Goal: Information Seeking & Learning: Check status

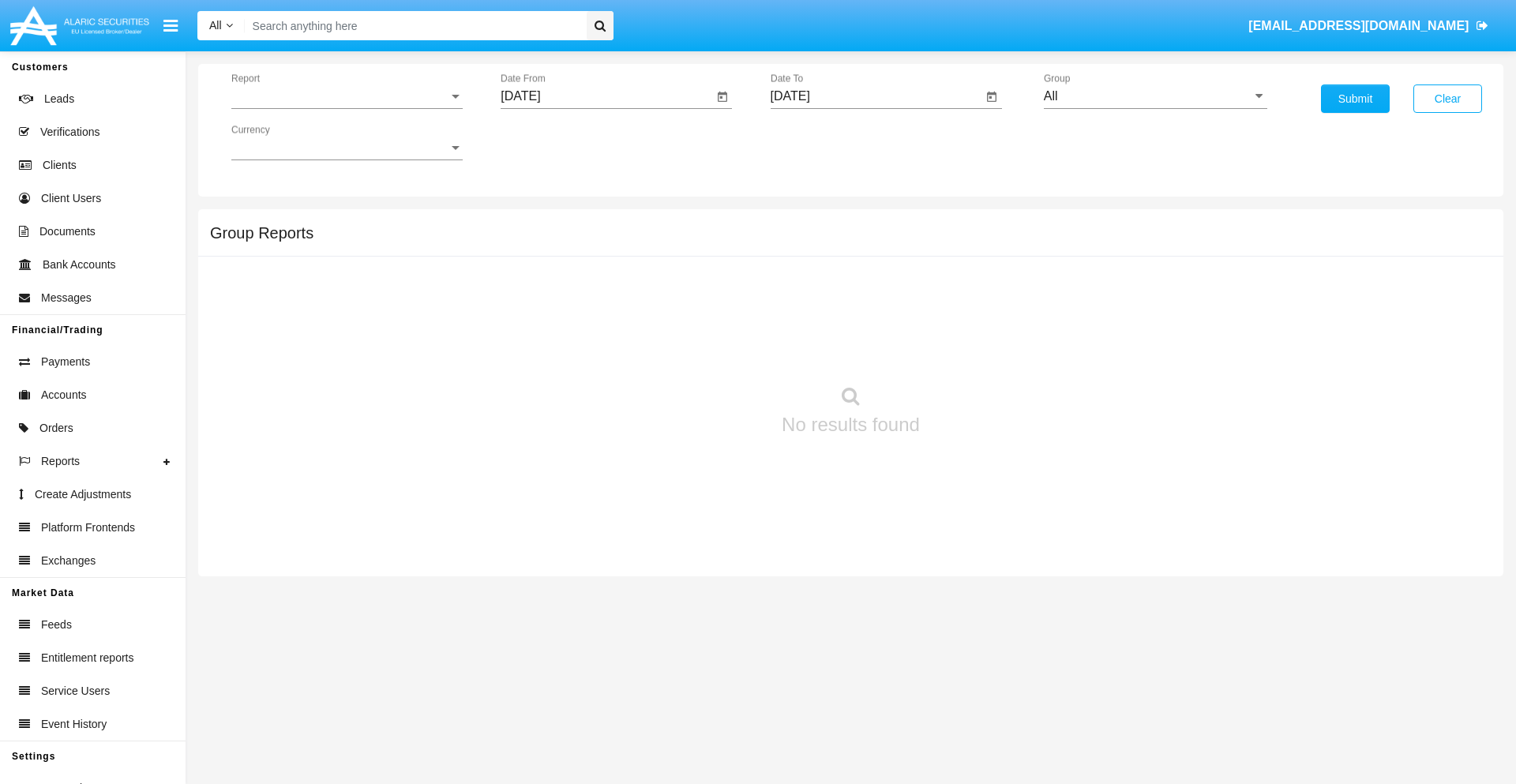
click at [347, 96] on span "Report" at bounding box center [340, 95] width 217 height 14
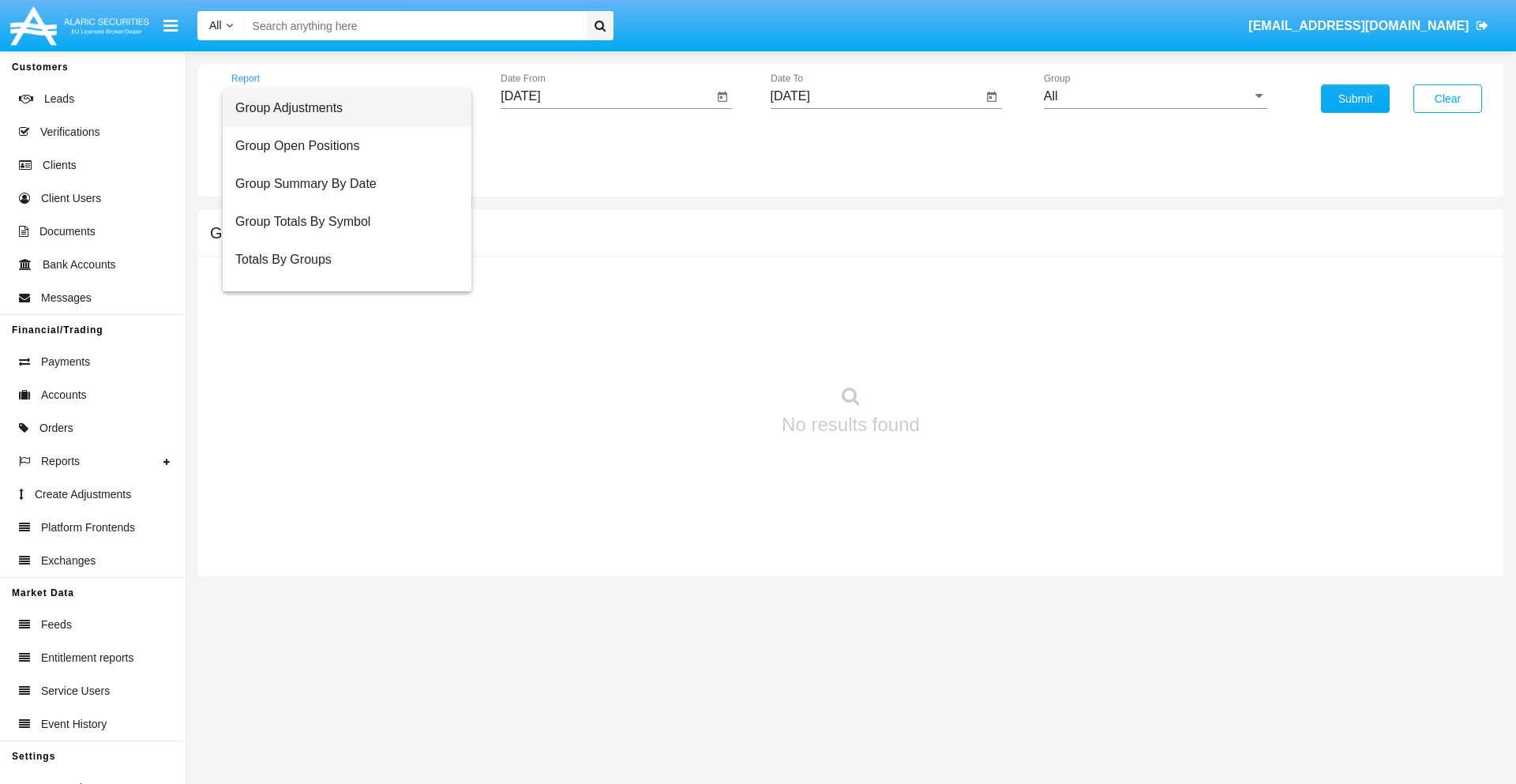
click at [340, 108] on span "Group Adjustments" at bounding box center [347, 107] width 223 height 38
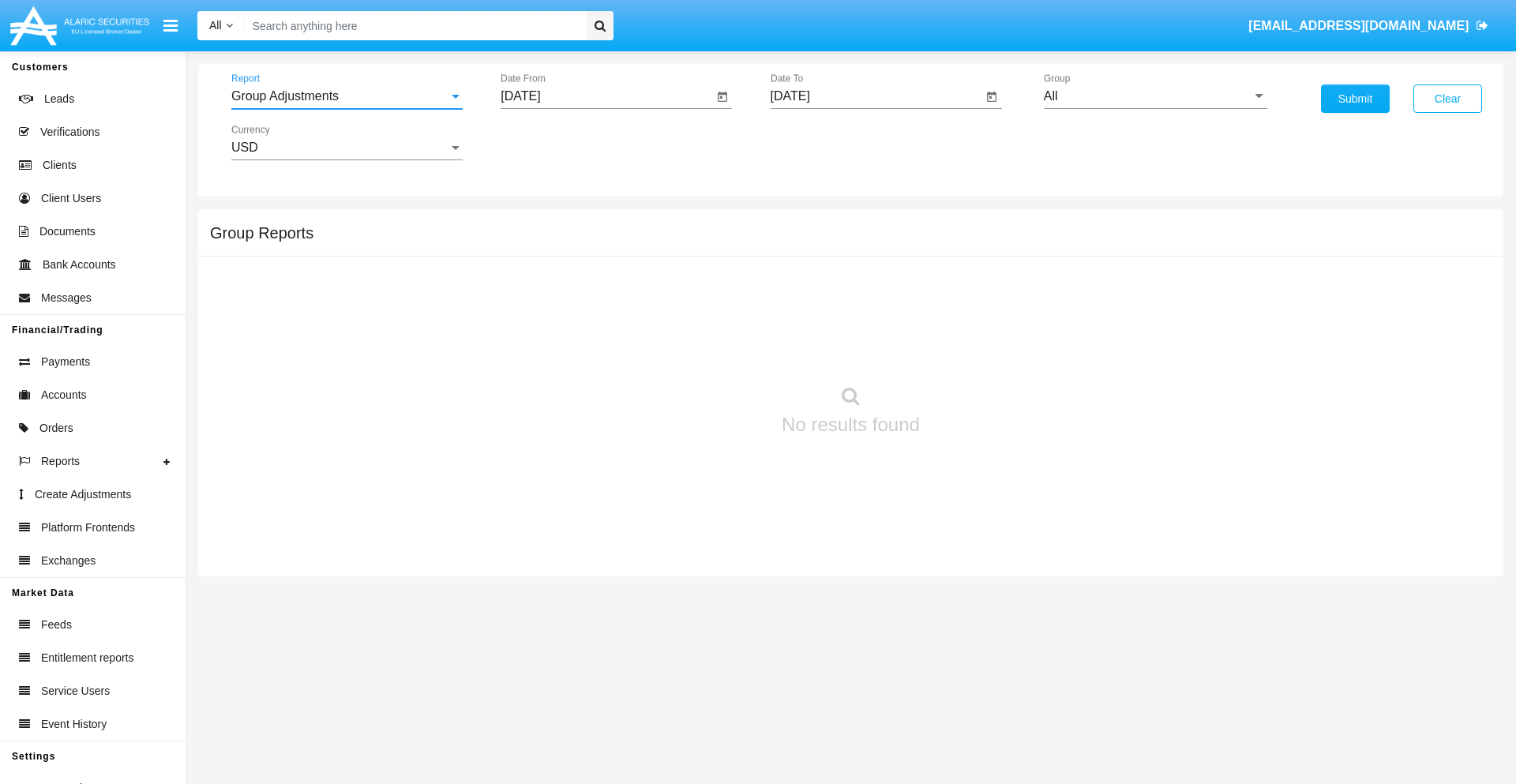
click at [607, 96] on input "[DATE]" at bounding box center [607, 95] width 212 height 14
click at [552, 142] on span "[DATE]" at bounding box center [538, 143] width 35 height 13
click at [704, 349] on div "2025" at bounding box center [704, 349] width 50 height 28
click at [538, 254] on div "MAY" at bounding box center [538, 254] width 50 height 28
click at [526, 273] on div "11" at bounding box center [526, 274] width 28 height 28
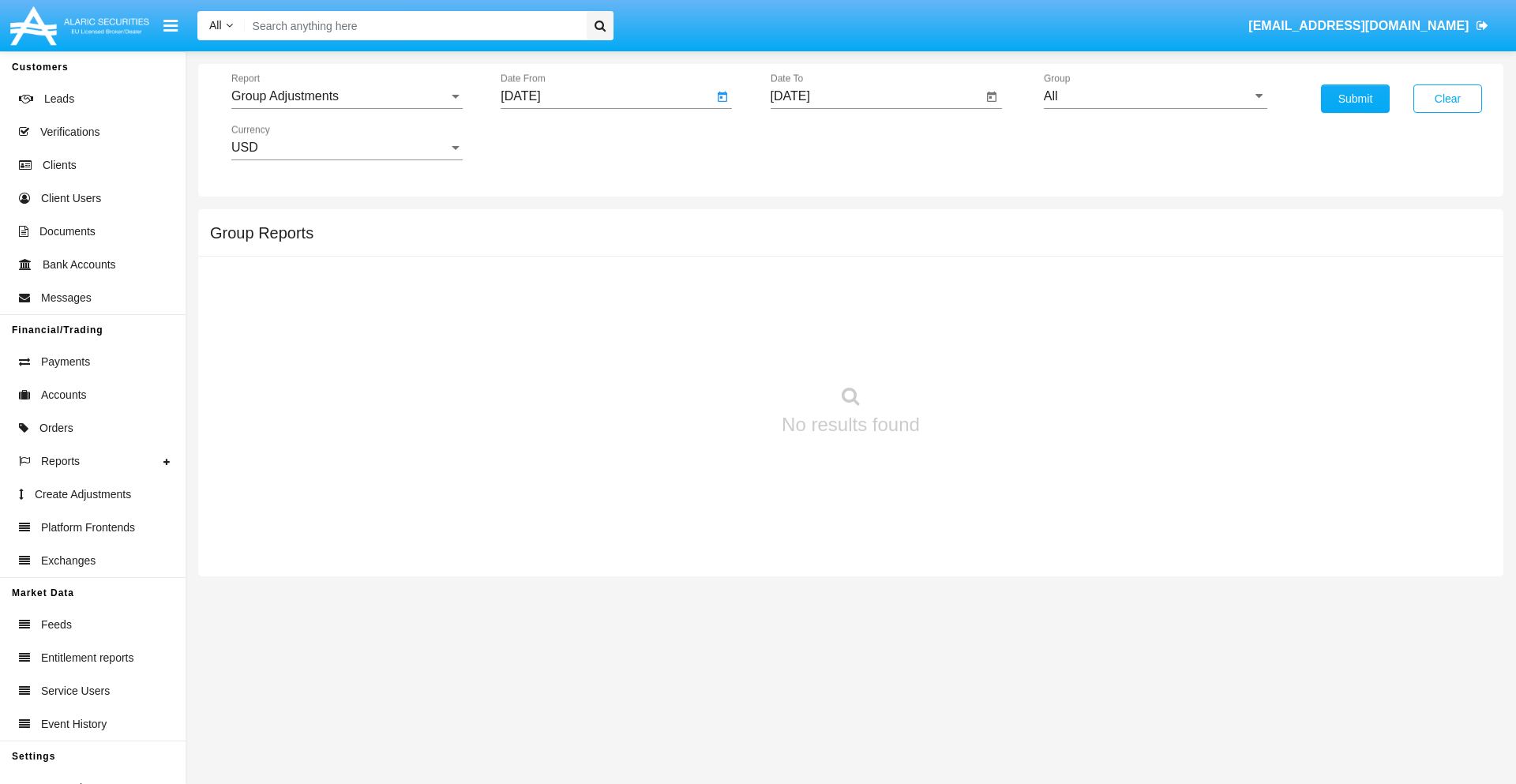
type input "05/11/25"
click at [876, 96] on input "[DATE]" at bounding box center [876, 95] width 212 height 14
click at [822, 142] on span "[DATE]" at bounding box center [808, 143] width 35 height 13
click at [974, 349] on div "2025" at bounding box center [973, 349] width 50 height 28
click at [974, 254] on div "AUG" at bounding box center [973, 254] width 50 height 28
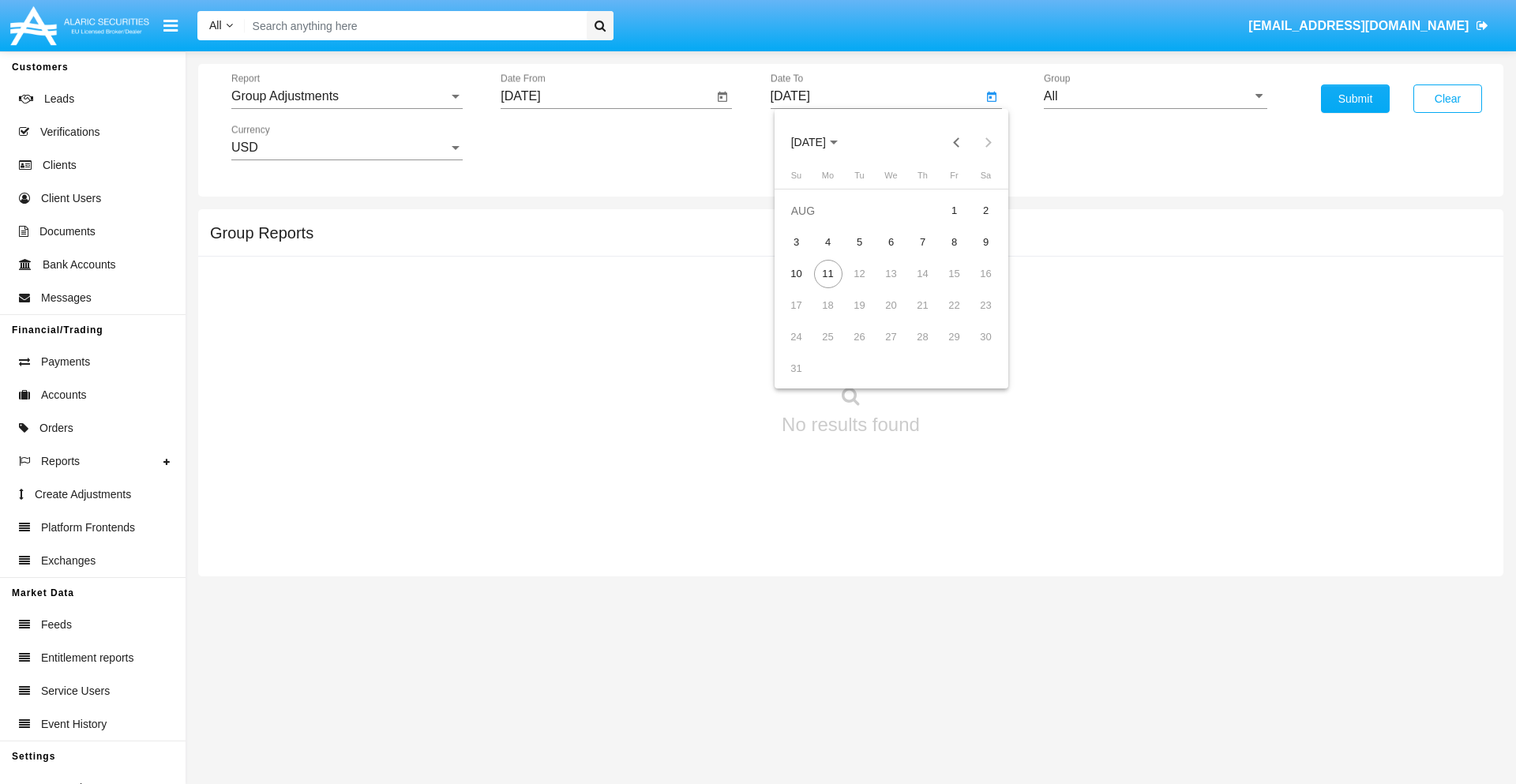
click at [827, 273] on div "11" at bounding box center [828, 274] width 28 height 28
type input "08/11/25"
click at [1155, 96] on input "All" at bounding box center [1155, 95] width 223 height 14
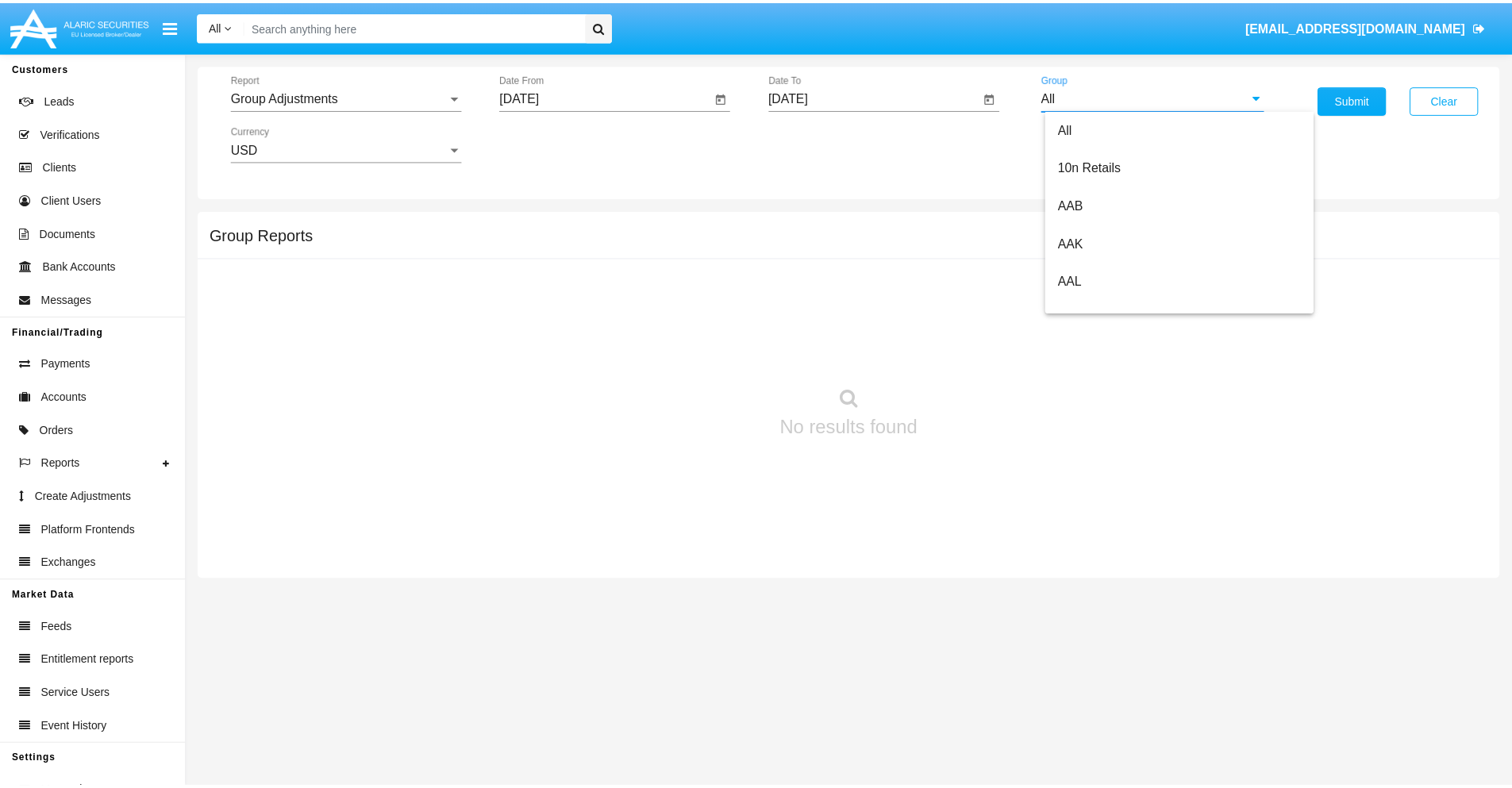
scroll to position [355, 0]
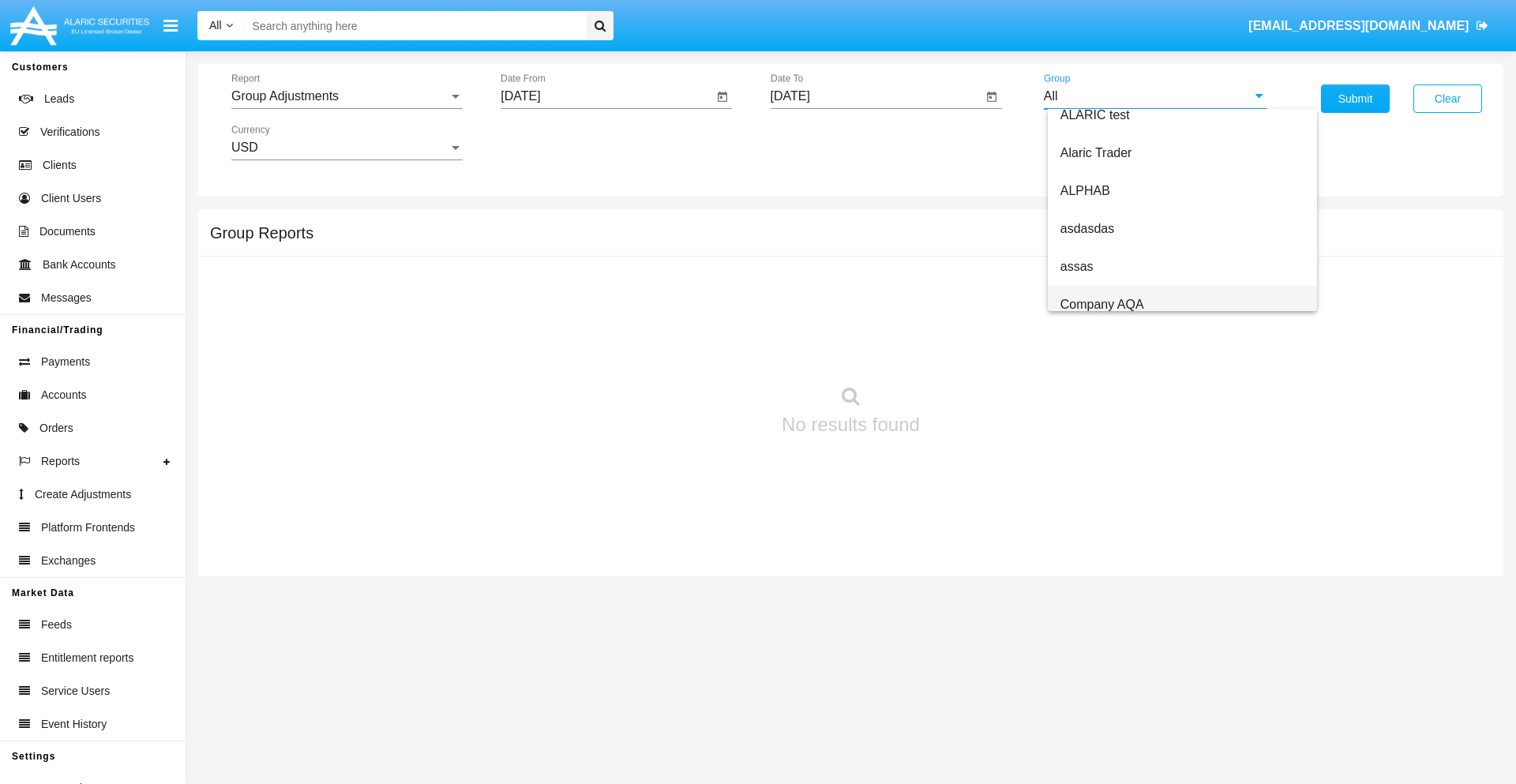
click at [1101, 304] on span "Company AQA" at bounding box center [1102, 304] width 84 height 13
type input "Company AQA"
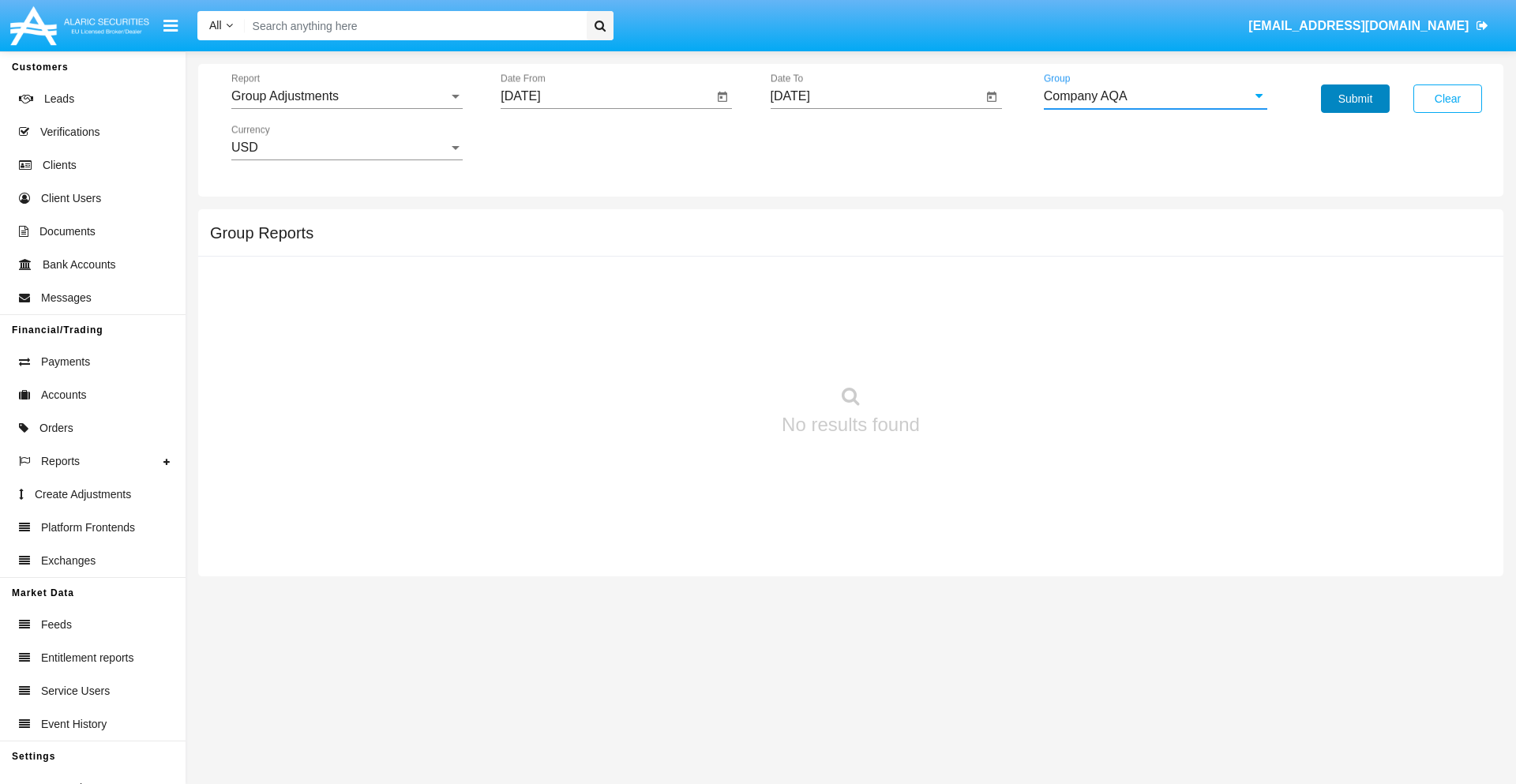
click at [1355, 99] on button "Submit" at bounding box center [1354, 98] width 68 height 28
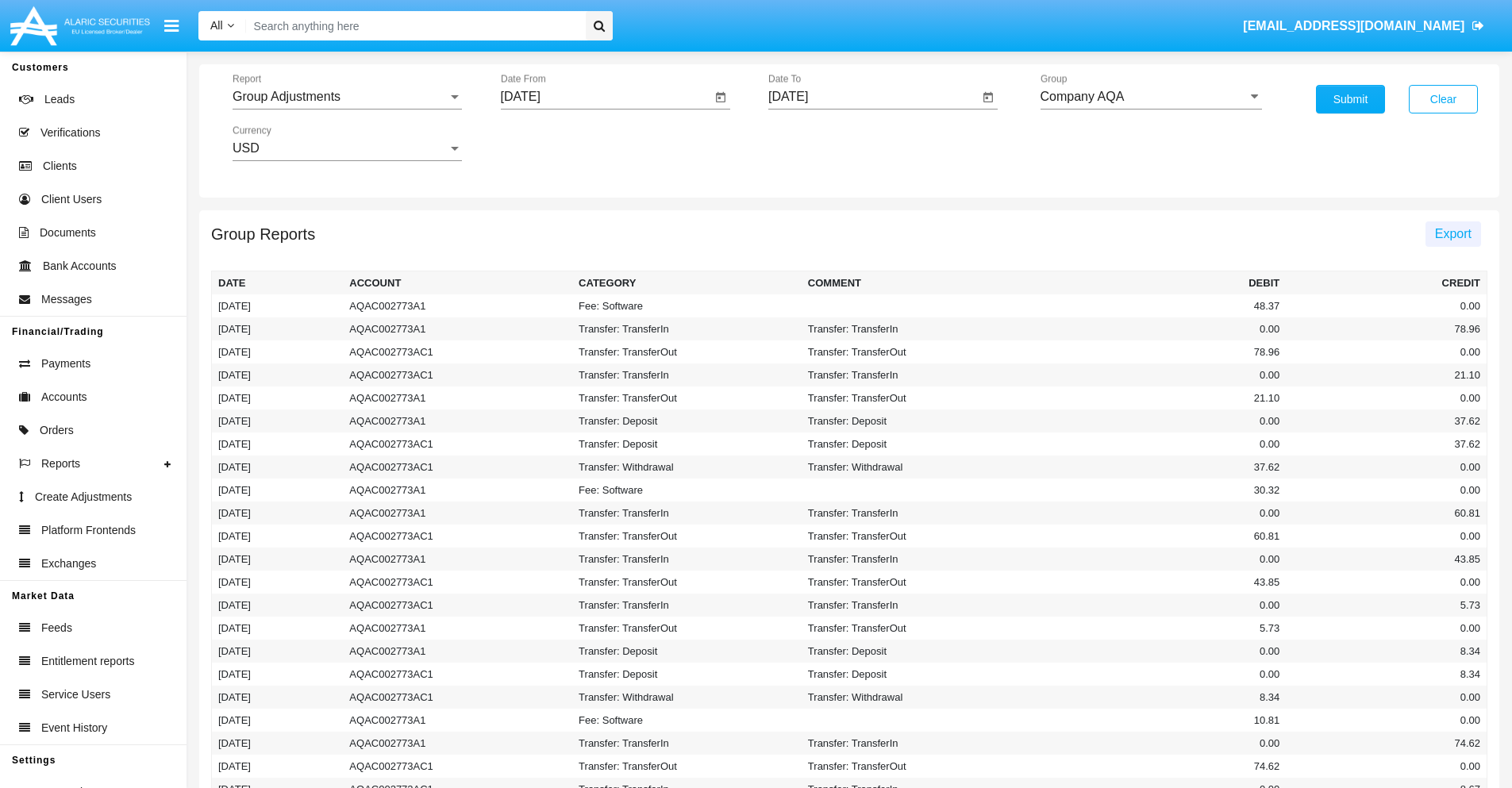
click at [1453, 233] on span "Export" at bounding box center [1453, 234] width 37 height 13
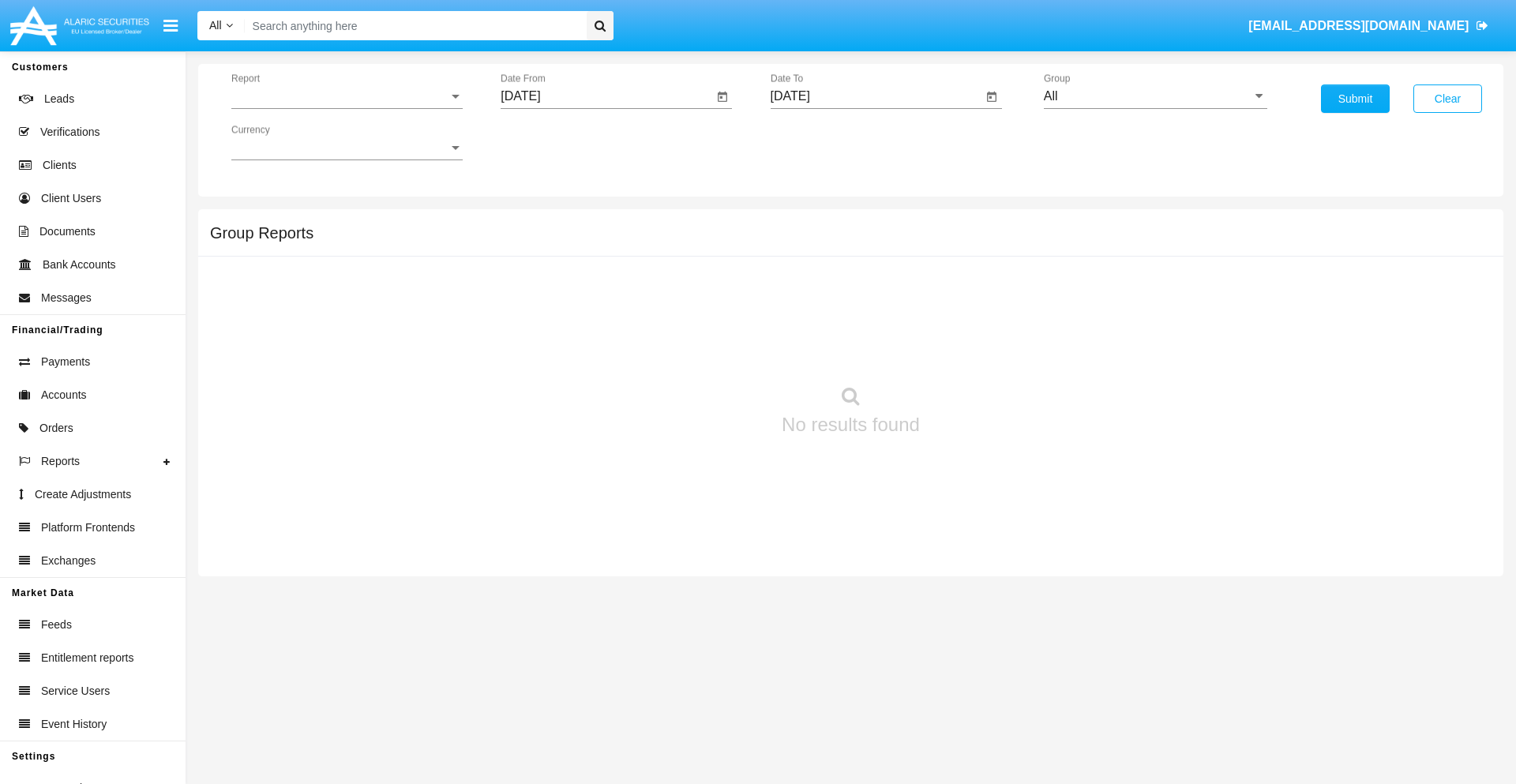
click at [347, 96] on span "Report" at bounding box center [340, 95] width 217 height 14
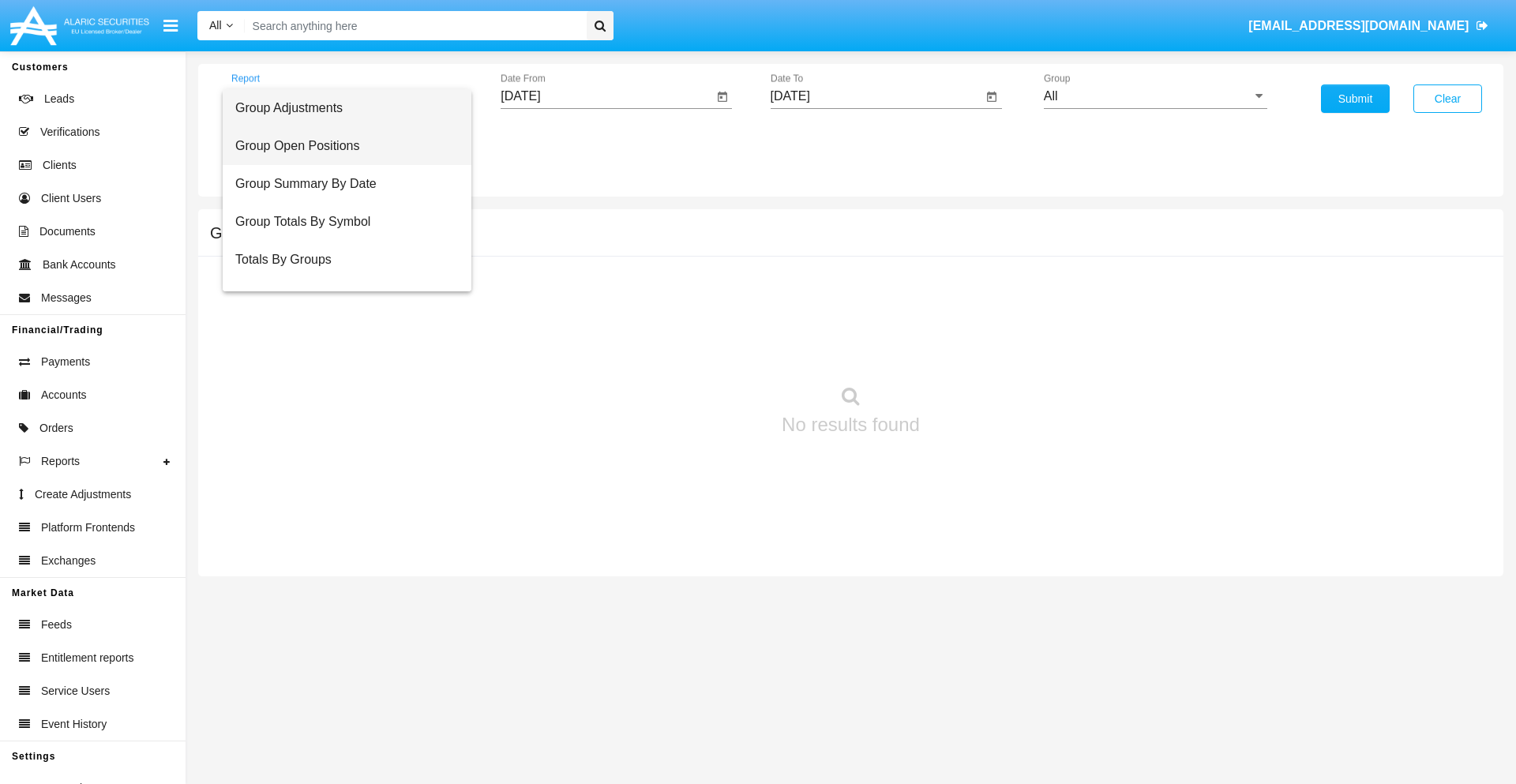
click at [340, 146] on span "Group Open Positions" at bounding box center [347, 146] width 223 height 38
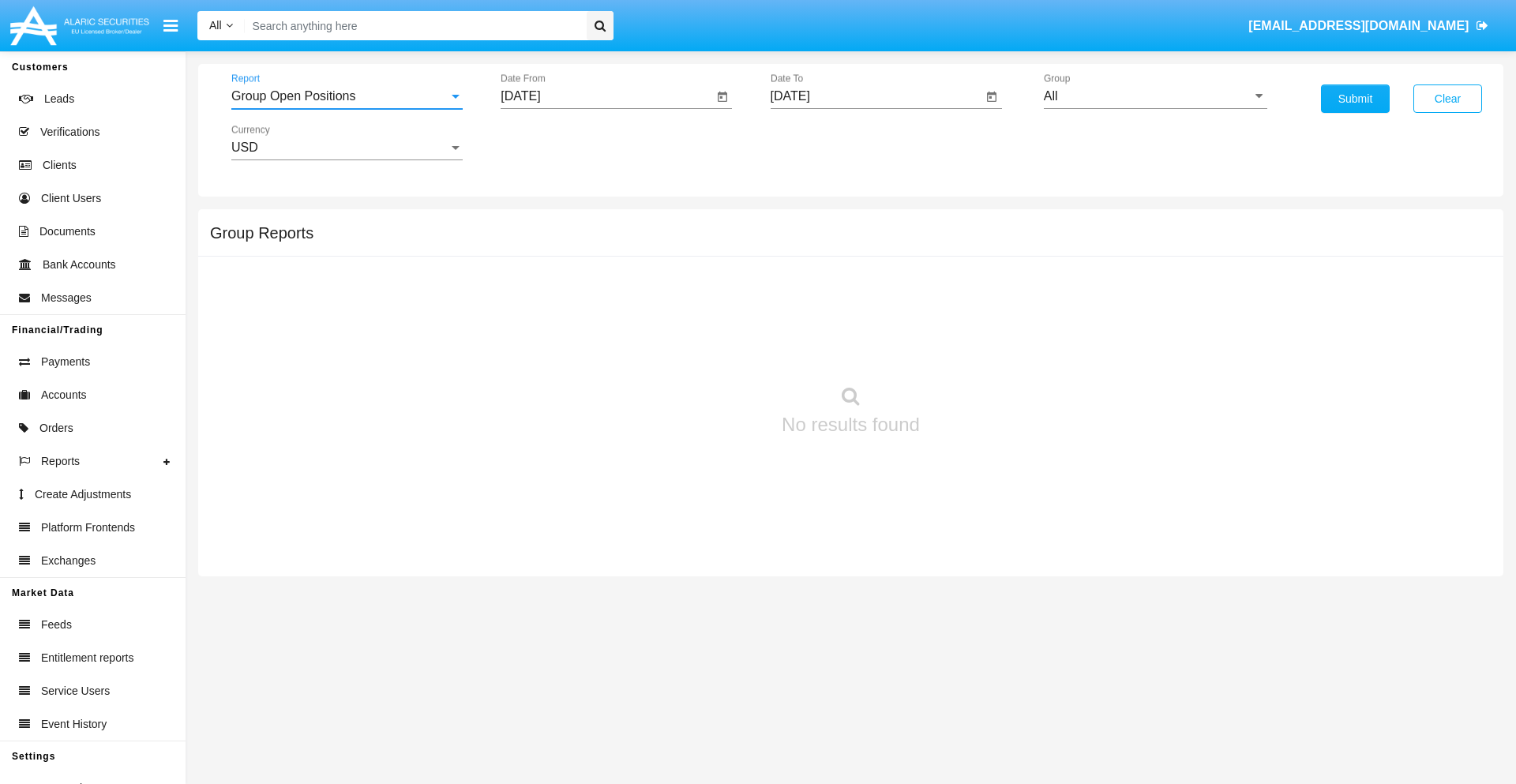
click at [607, 96] on input "[DATE]" at bounding box center [607, 95] width 212 height 14
click at [552, 142] on span "[DATE]" at bounding box center [538, 143] width 35 height 13
click at [704, 349] on div "2025" at bounding box center [704, 349] width 50 height 28
click at [649, 254] on div "[DATE]" at bounding box center [649, 254] width 50 height 28
click at [684, 273] on div "11" at bounding box center [684, 274] width 28 height 28
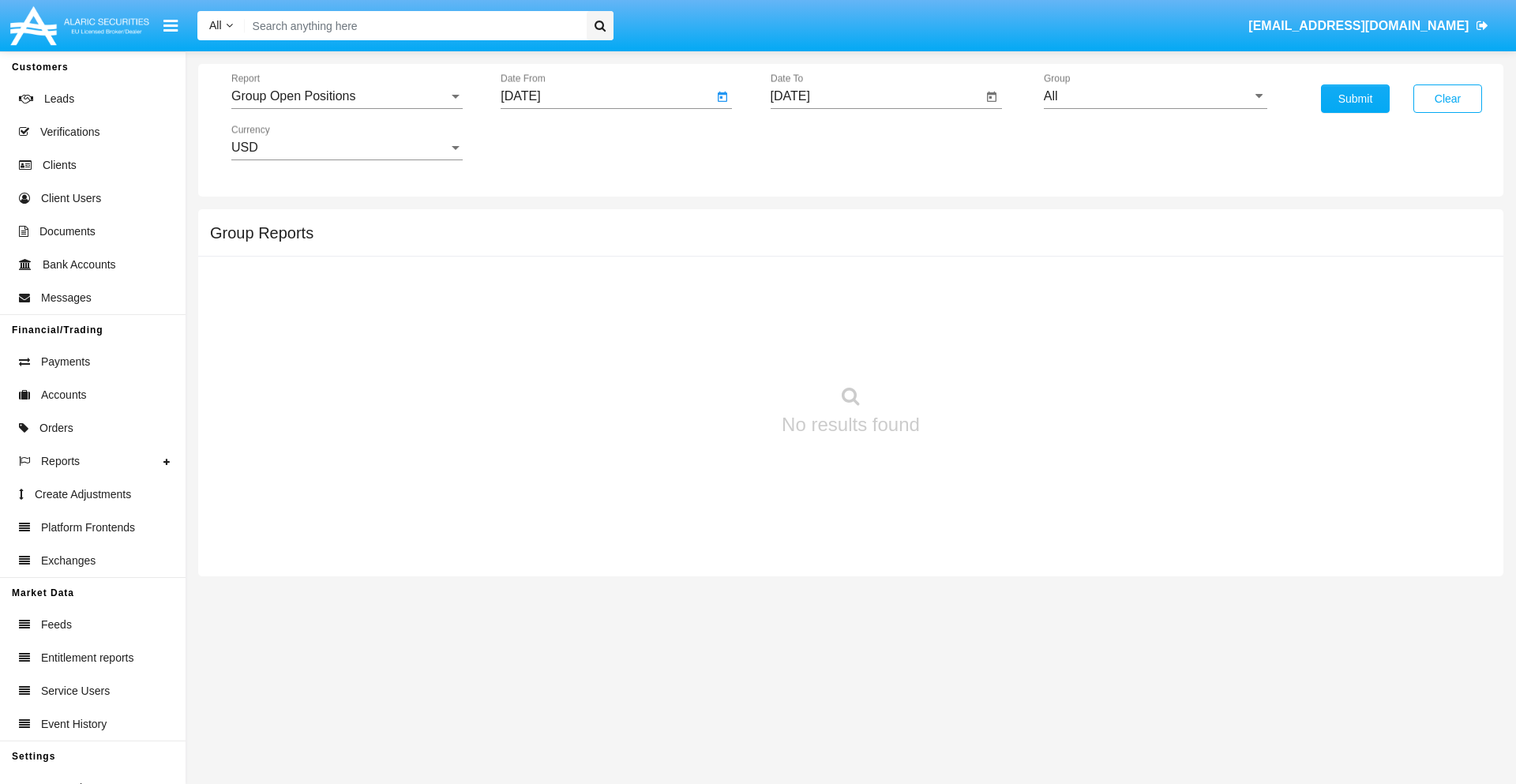
type input "[DATE]"
click at [876, 96] on input "[DATE]" at bounding box center [876, 95] width 212 height 14
click at [822, 142] on span "[DATE]" at bounding box center [808, 143] width 35 height 13
click at [974, 349] on div "2025" at bounding box center [973, 349] width 50 height 28
click at [974, 254] on div "AUG" at bounding box center [973, 254] width 50 height 28
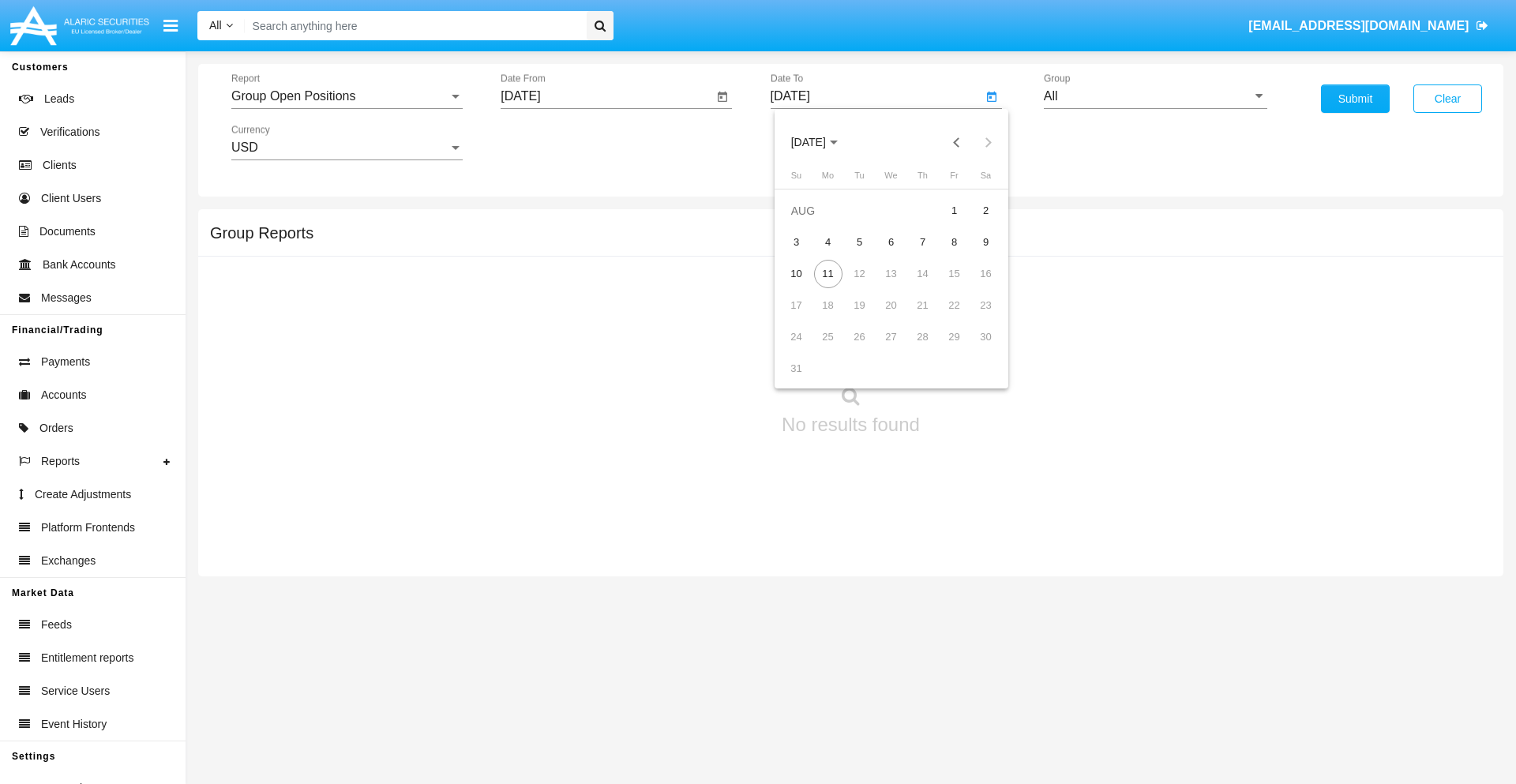
click at [827, 273] on div "11" at bounding box center [828, 274] width 28 height 28
type input "[DATE]"
click at [1155, 96] on input "All" at bounding box center [1155, 95] width 223 height 14
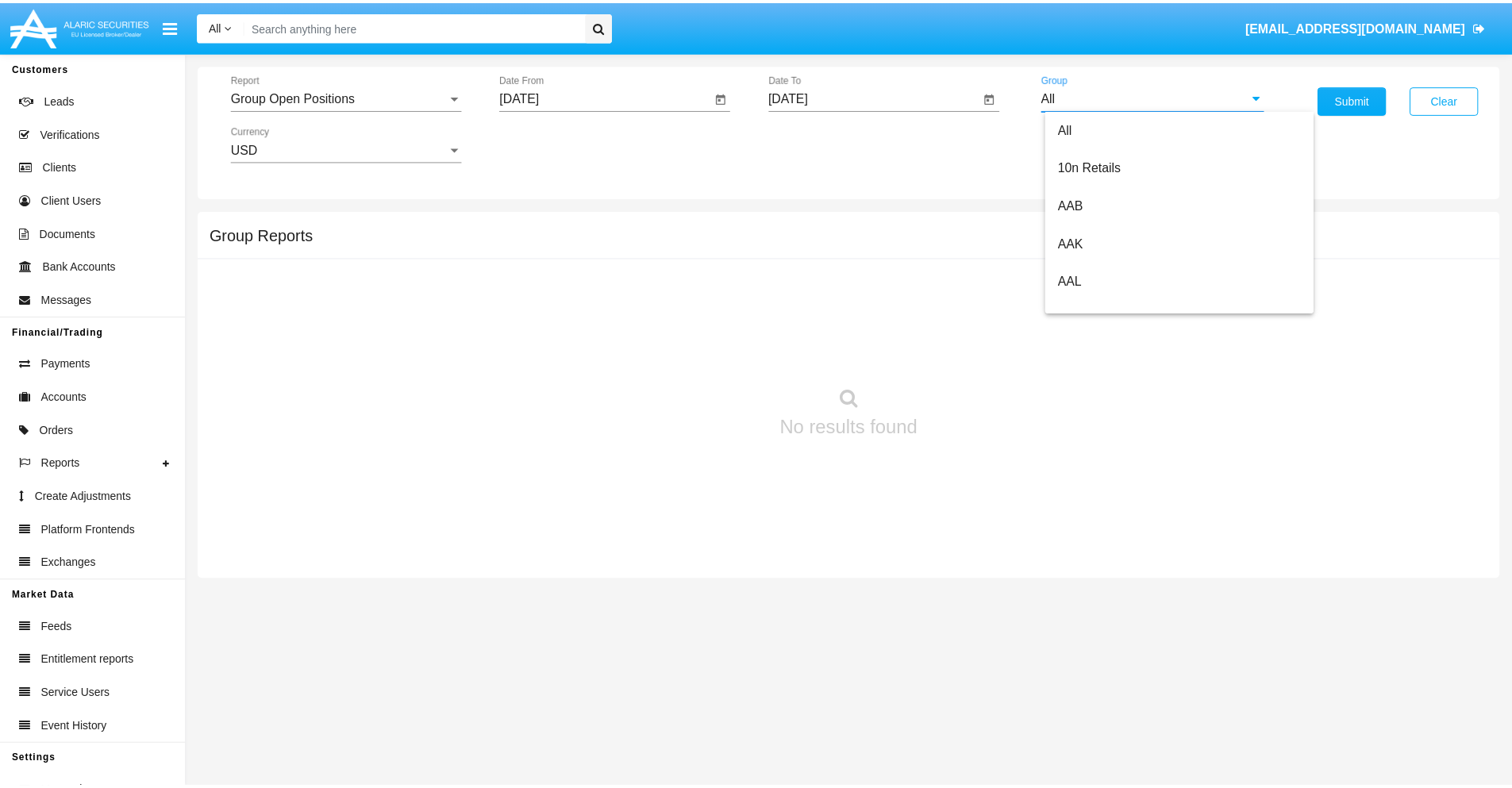
scroll to position [851, 0]
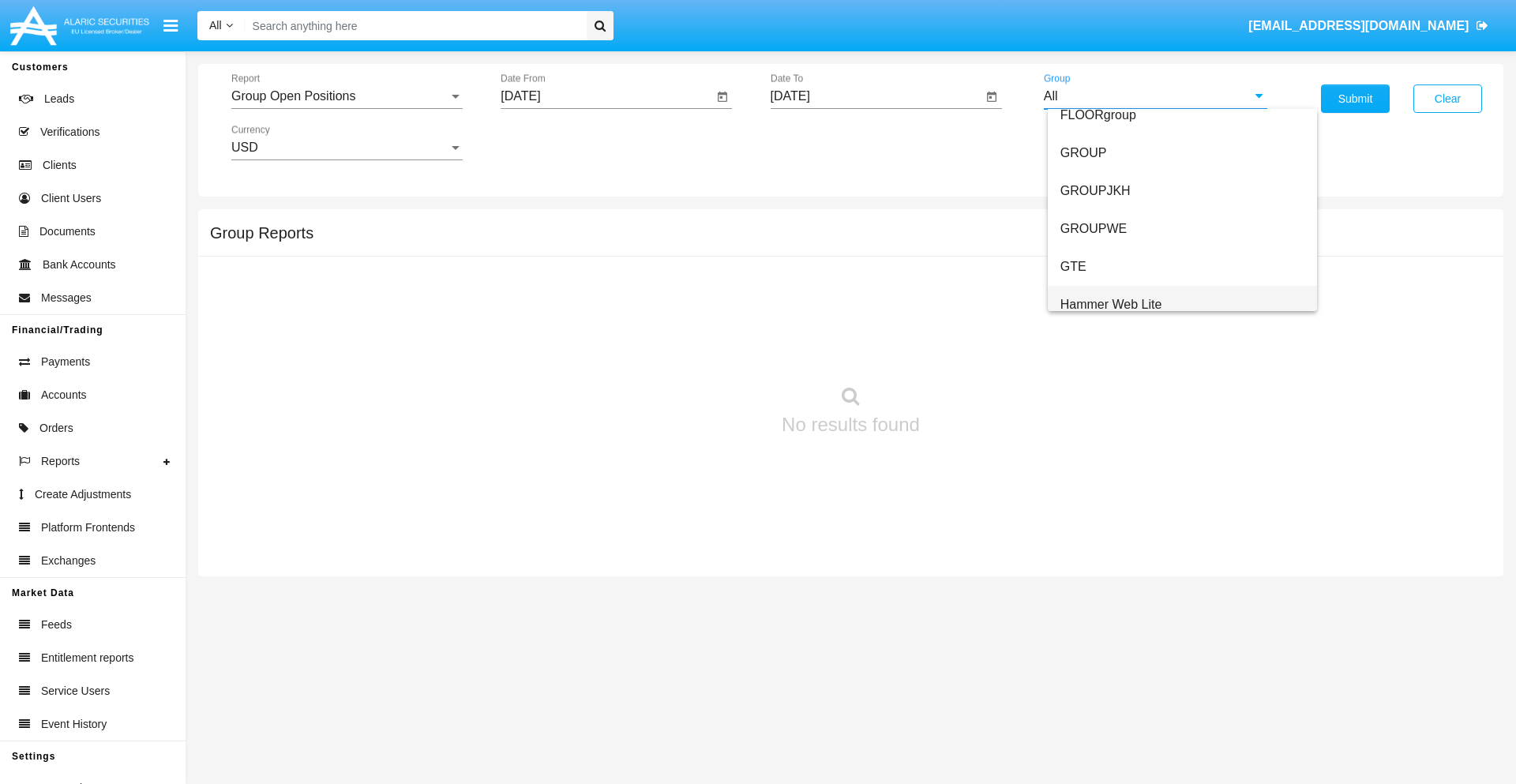
click at [1111, 304] on span "Hammer Web Lite" at bounding box center [1110, 304] width 102 height 13
type input "Hammer Web Lite"
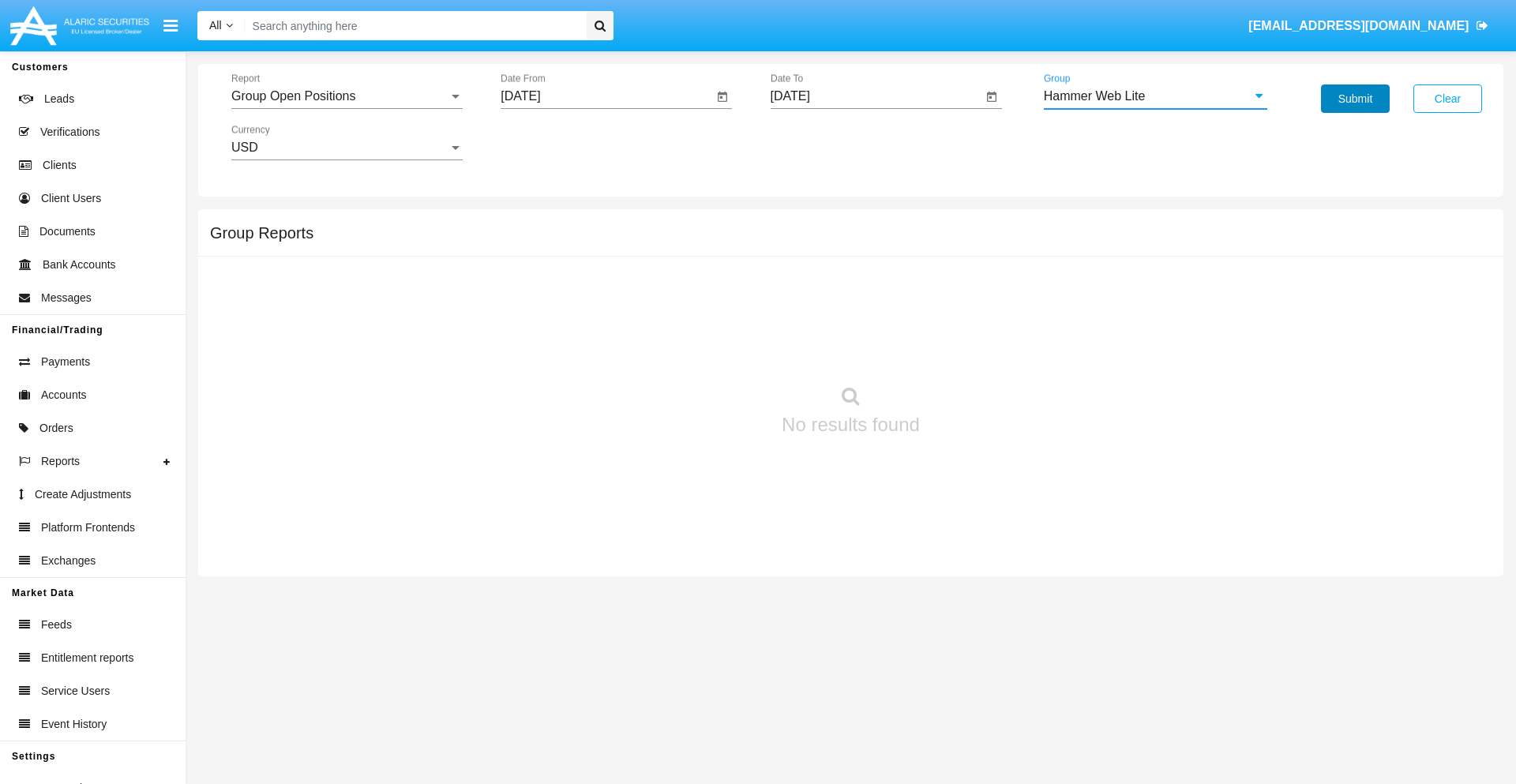
click at [1355, 99] on button "Submit" at bounding box center [1354, 98] width 68 height 28
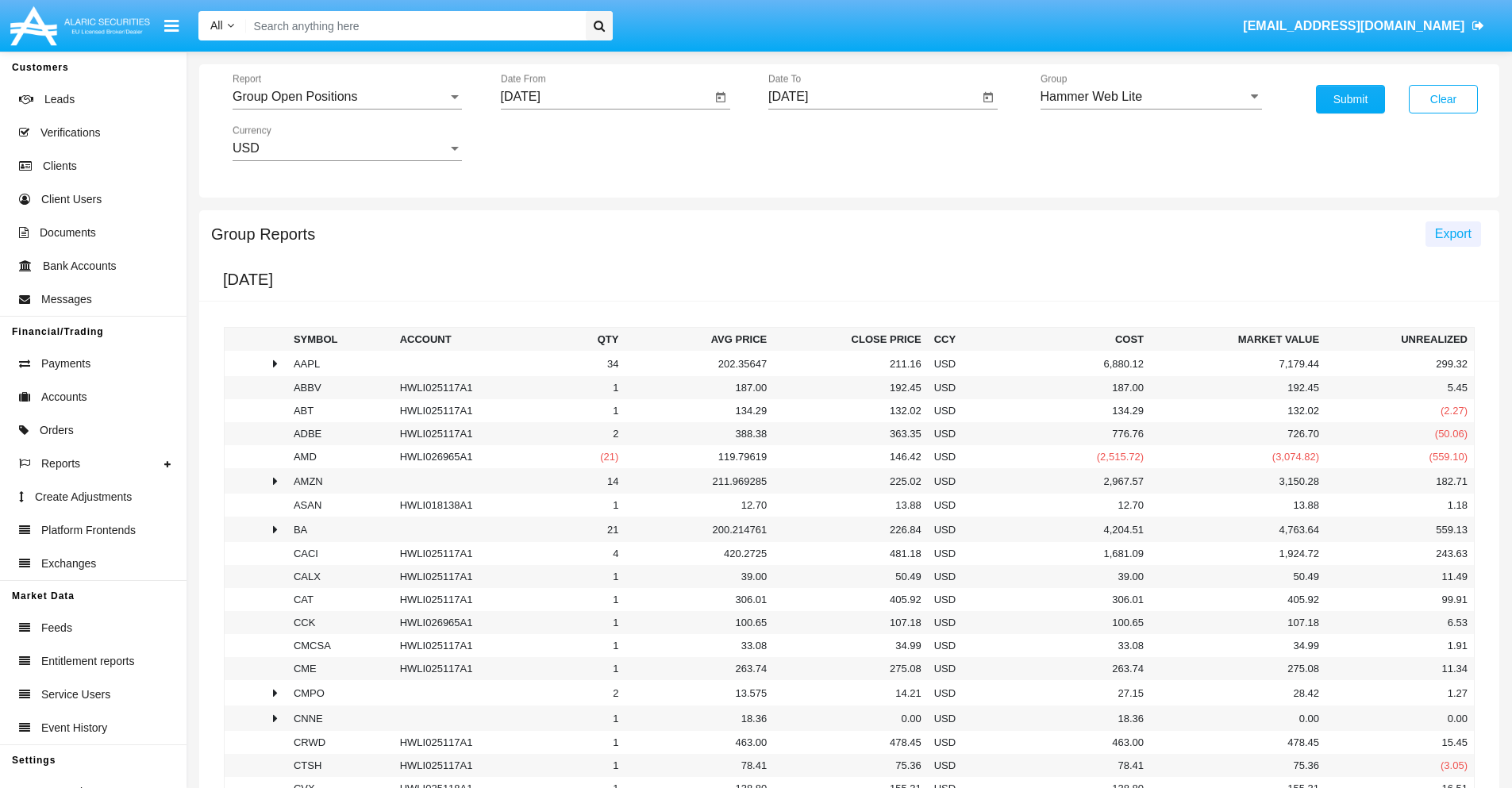
click at [1453, 233] on span "Export" at bounding box center [1453, 234] width 37 height 13
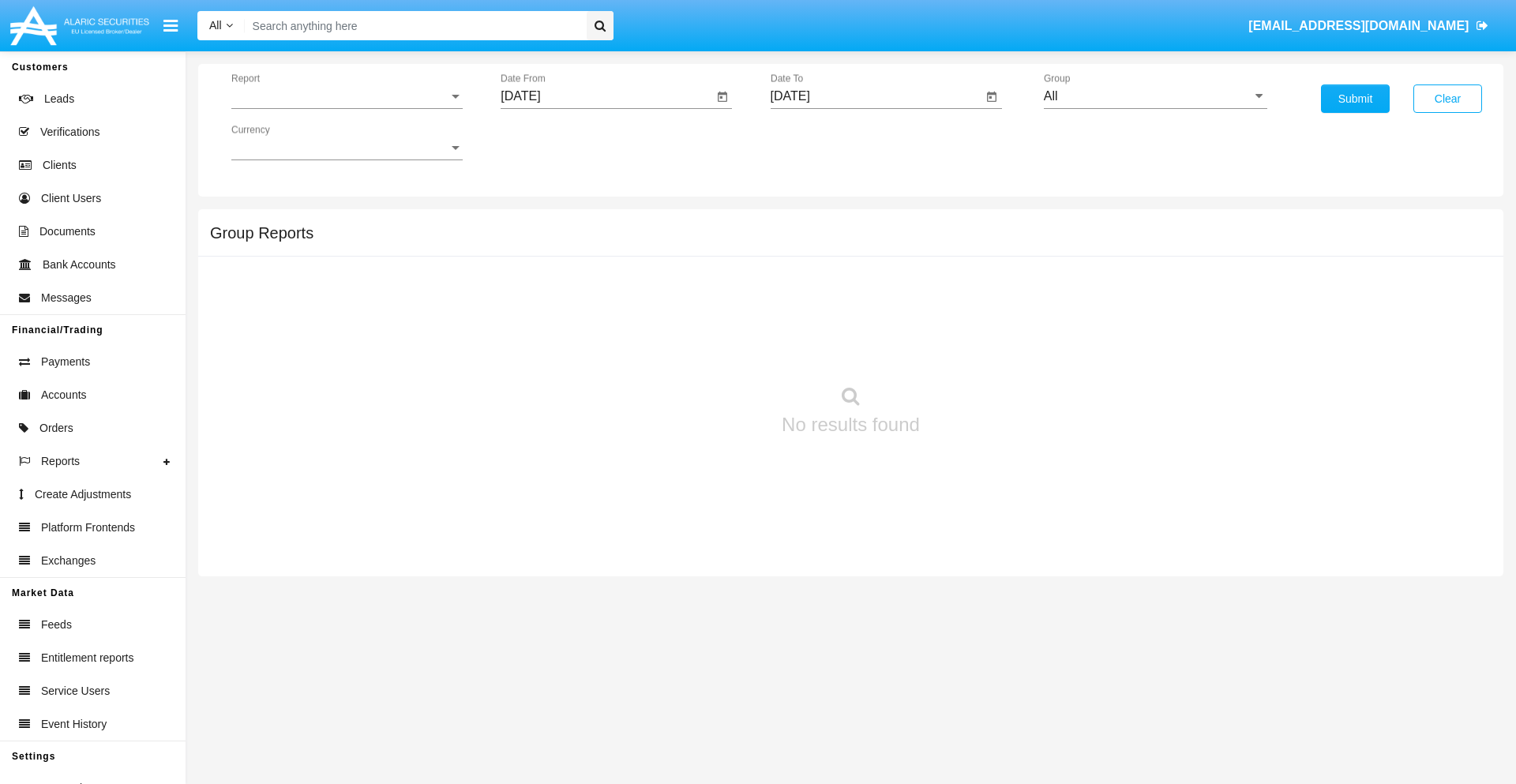
click at [347, 96] on span "Report" at bounding box center [340, 95] width 217 height 14
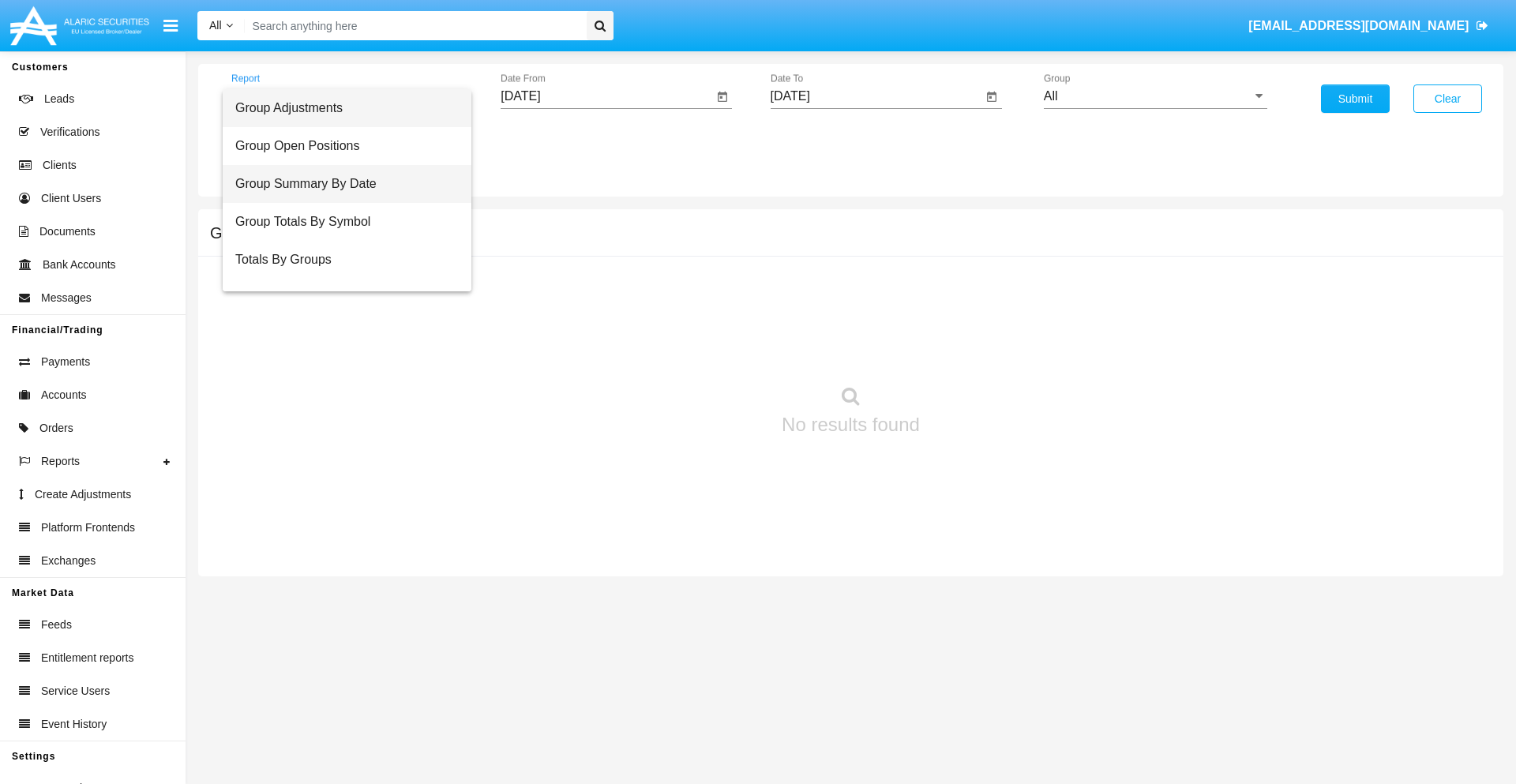
click at [340, 184] on span "Group Summary By Date" at bounding box center [347, 184] width 223 height 38
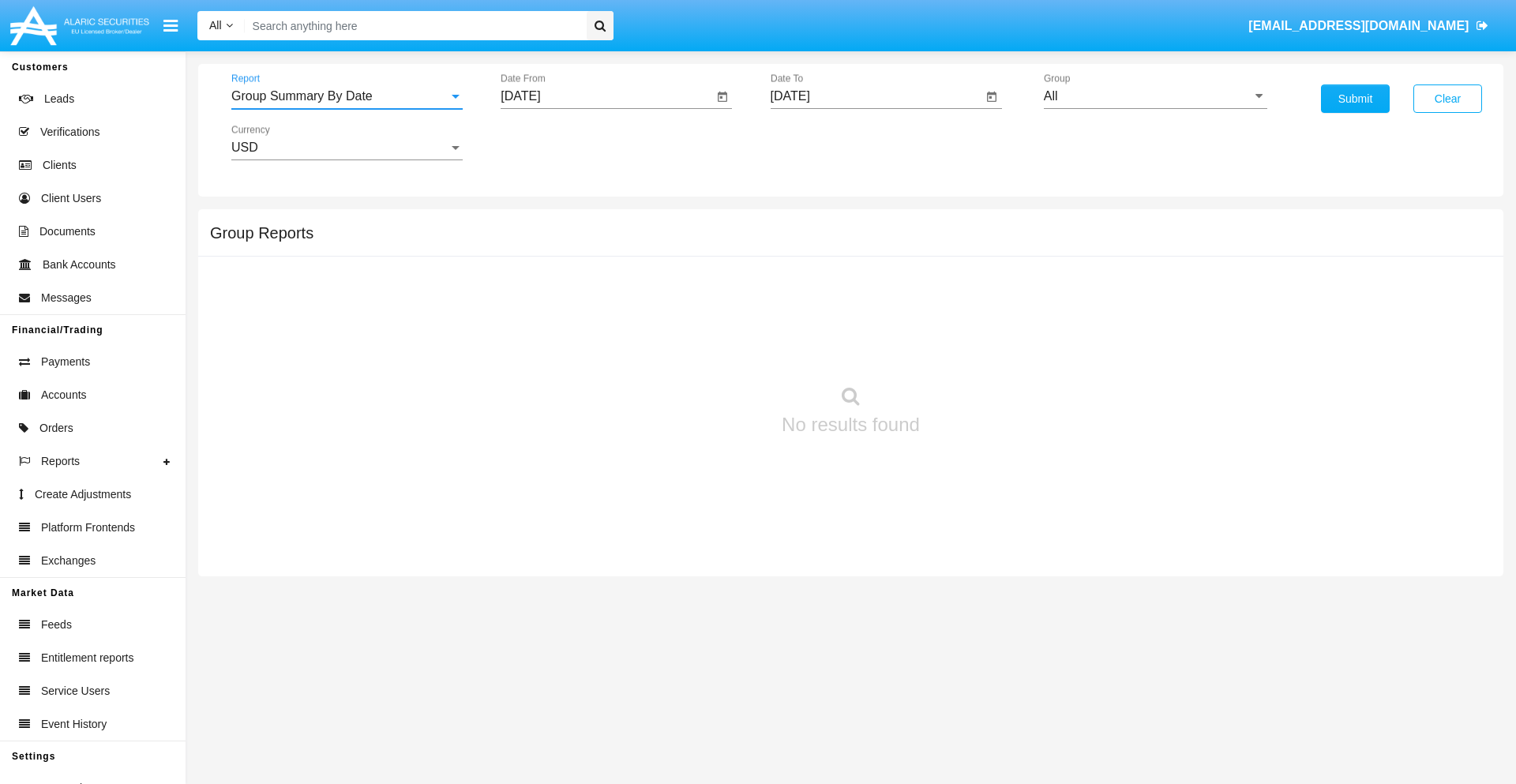
click at [607, 96] on input "[DATE]" at bounding box center [607, 95] width 212 height 14
click at [552, 142] on span "[DATE]" at bounding box center [538, 143] width 35 height 13
click at [704, 349] on div "2025" at bounding box center [704, 349] width 50 height 28
click at [649, 254] on div "[DATE]" at bounding box center [649, 254] width 50 height 28
click at [684, 273] on div "11" at bounding box center [684, 274] width 28 height 28
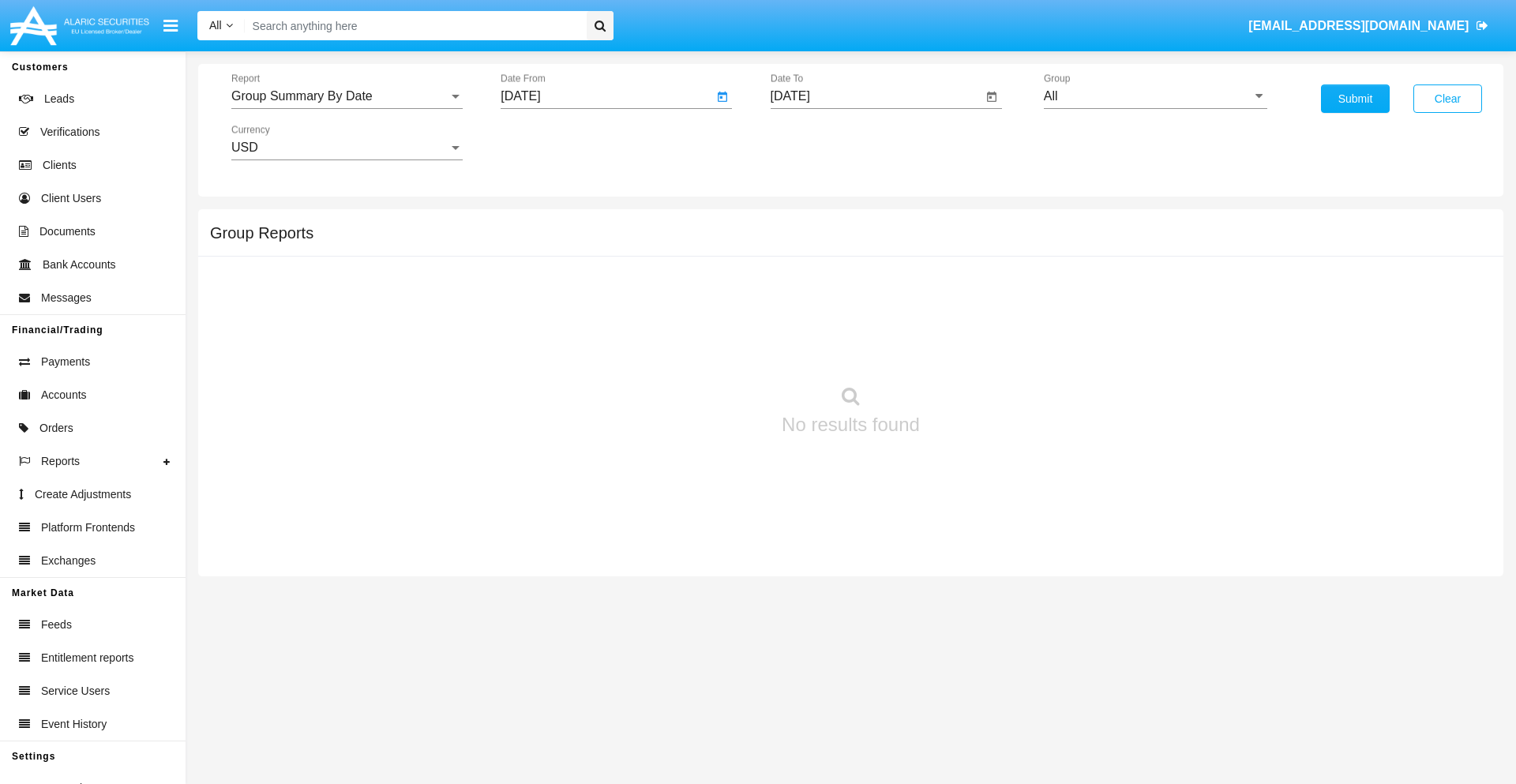
type input "[DATE]"
click at [876, 96] on input "[DATE]" at bounding box center [876, 95] width 212 height 14
click at [822, 142] on span "[DATE]" at bounding box center [808, 143] width 35 height 13
click at [974, 349] on div "2025" at bounding box center [973, 349] width 50 height 28
click at [974, 254] on div "AUG" at bounding box center [973, 254] width 50 height 28
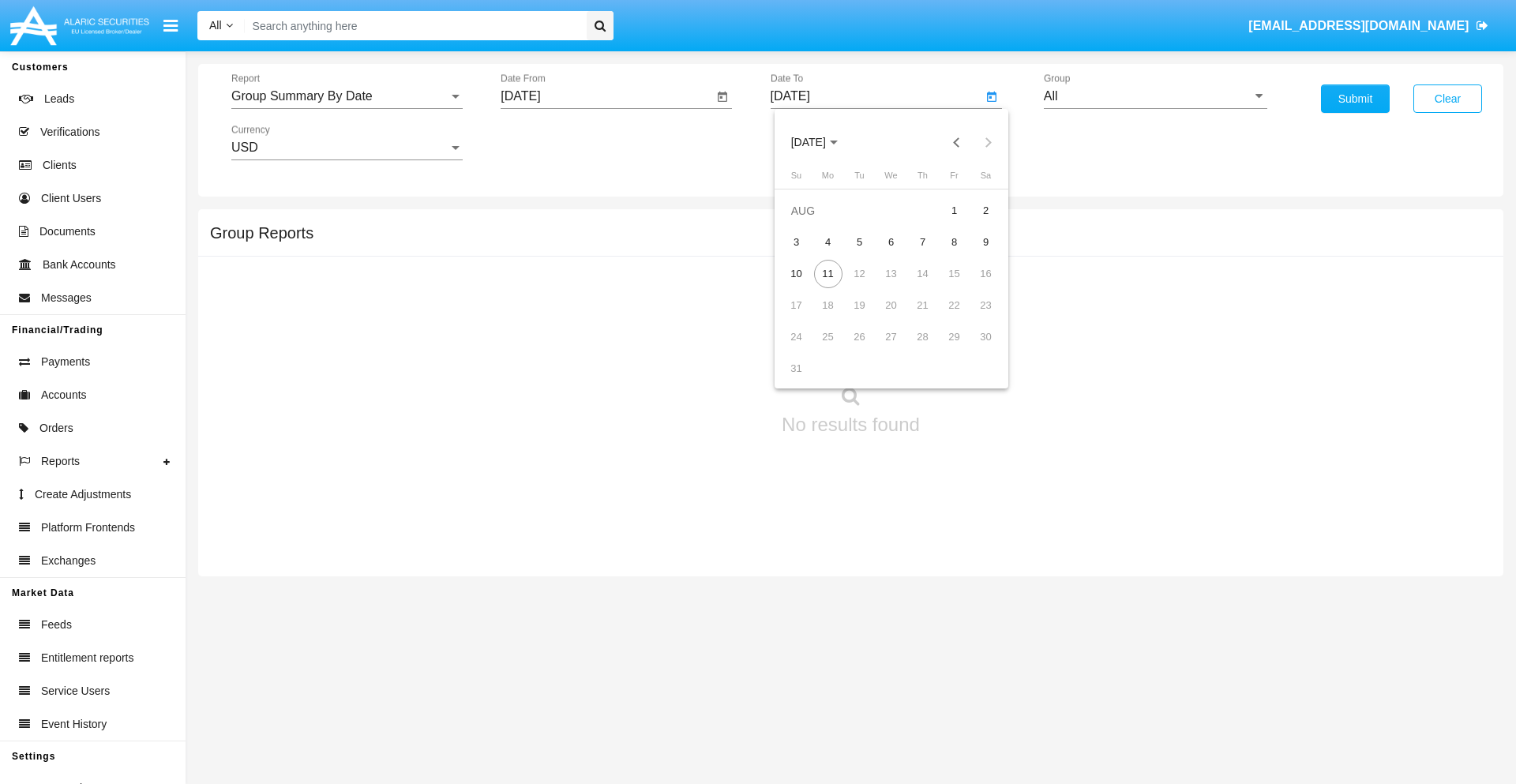
click at [827, 273] on div "11" at bounding box center [828, 274] width 28 height 28
type input "[DATE]"
click at [1155, 96] on input "All" at bounding box center [1155, 95] width 223 height 14
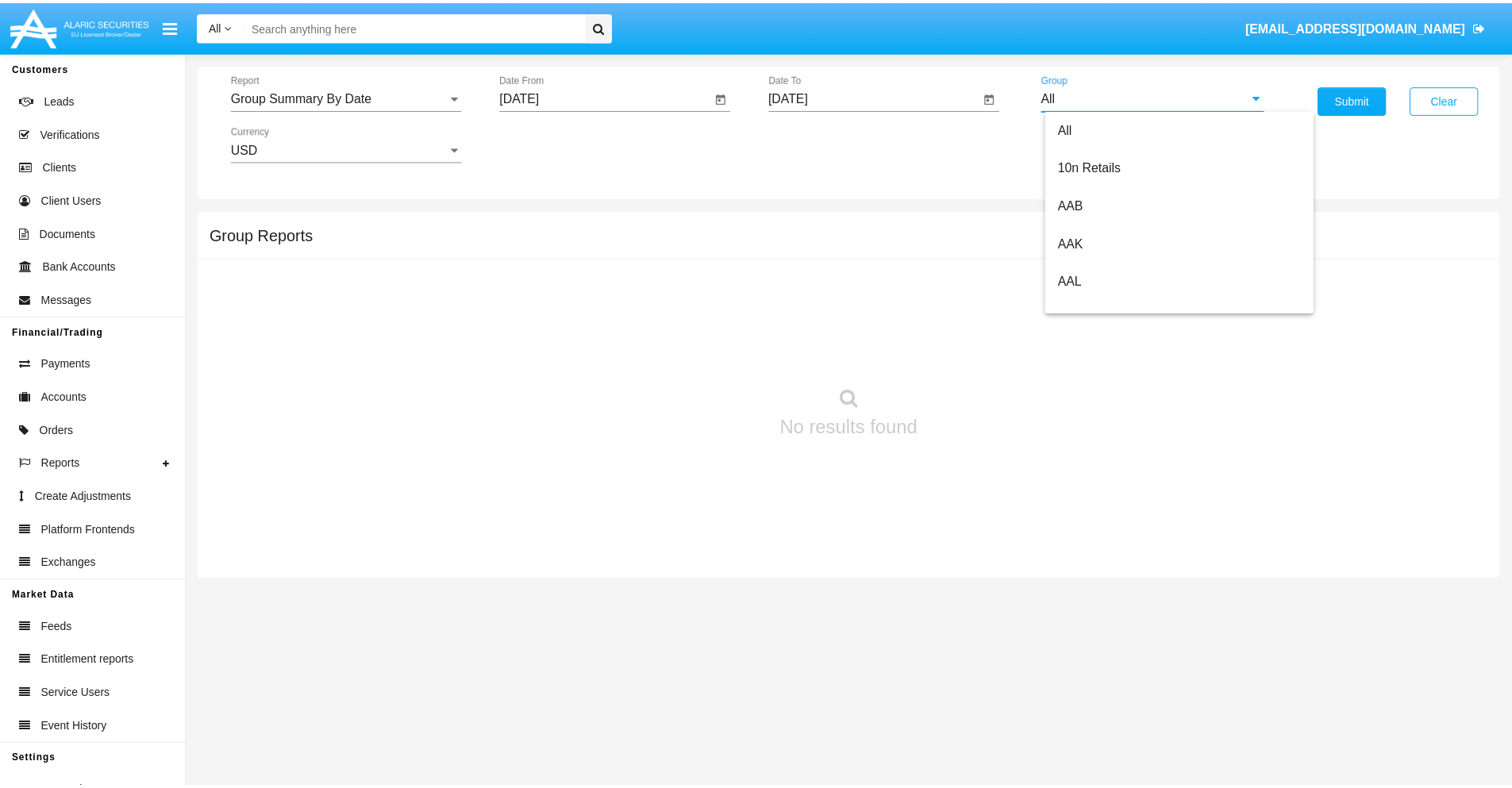
scroll to position [851, 0]
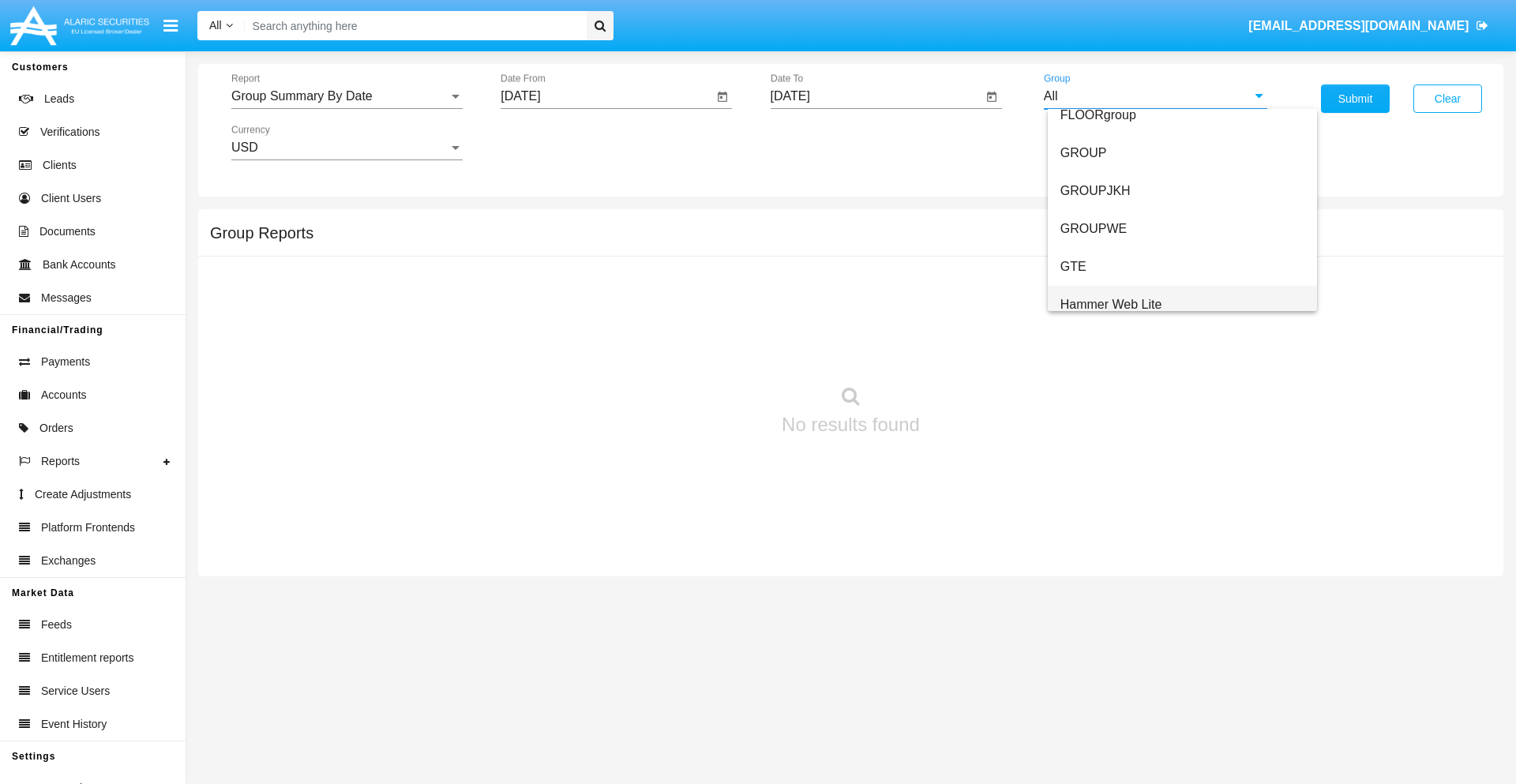
click at [1111, 304] on span "Hammer Web Lite" at bounding box center [1110, 304] width 102 height 13
type input "Hammer Web Lite"
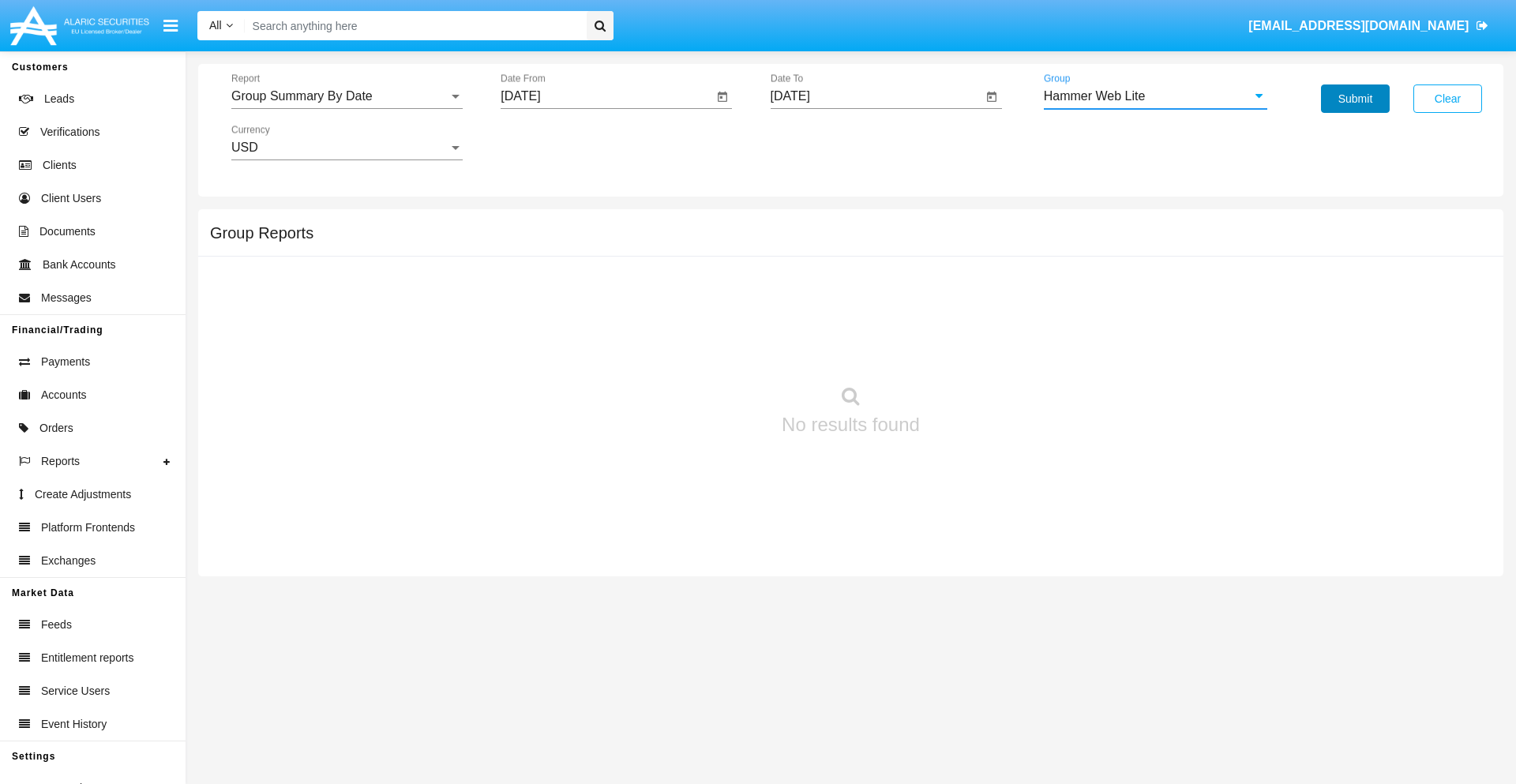
click at [1355, 99] on button "Submit" at bounding box center [1354, 98] width 68 height 28
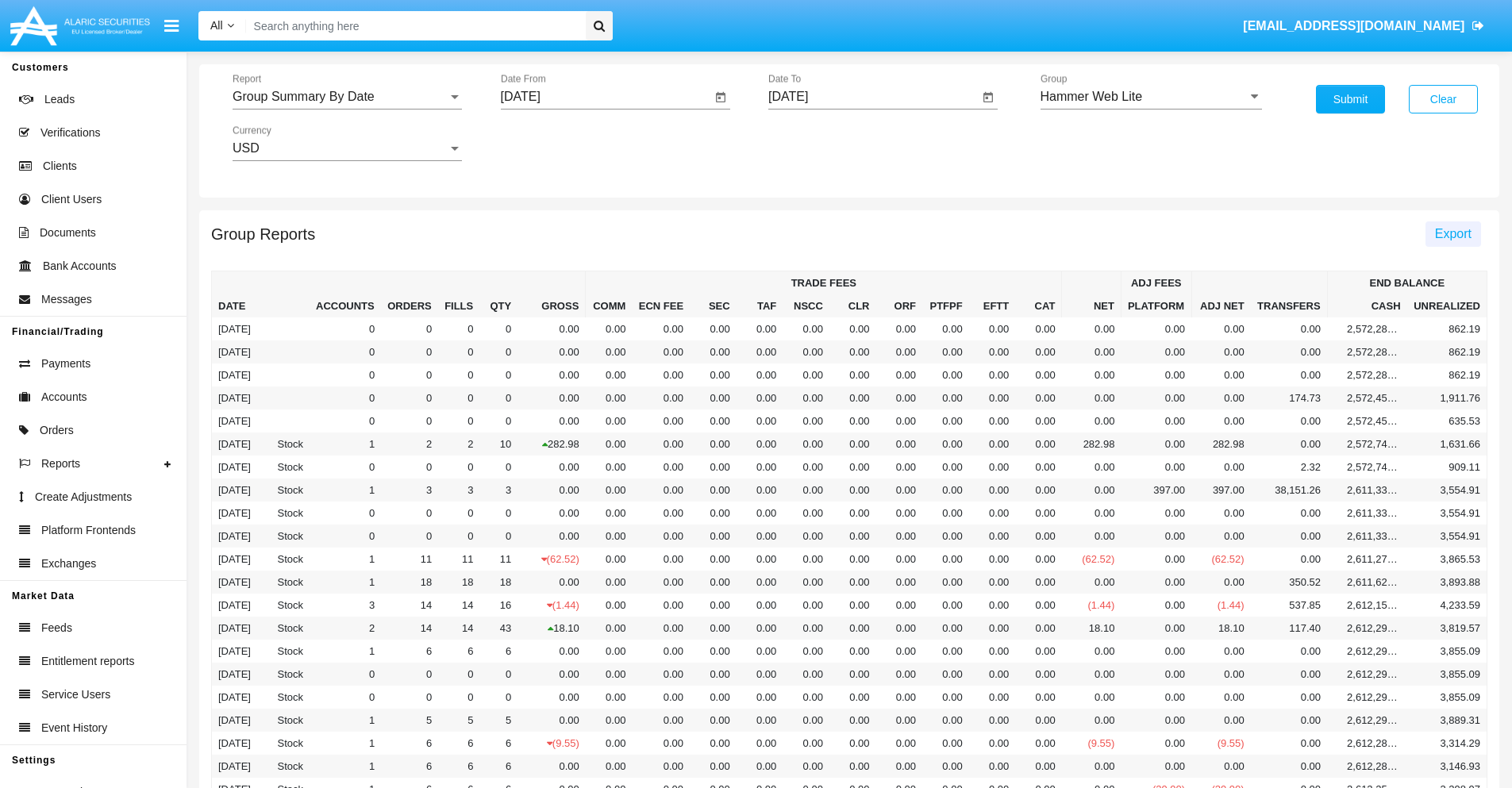
click at [1453, 233] on span "Export" at bounding box center [1453, 234] width 37 height 13
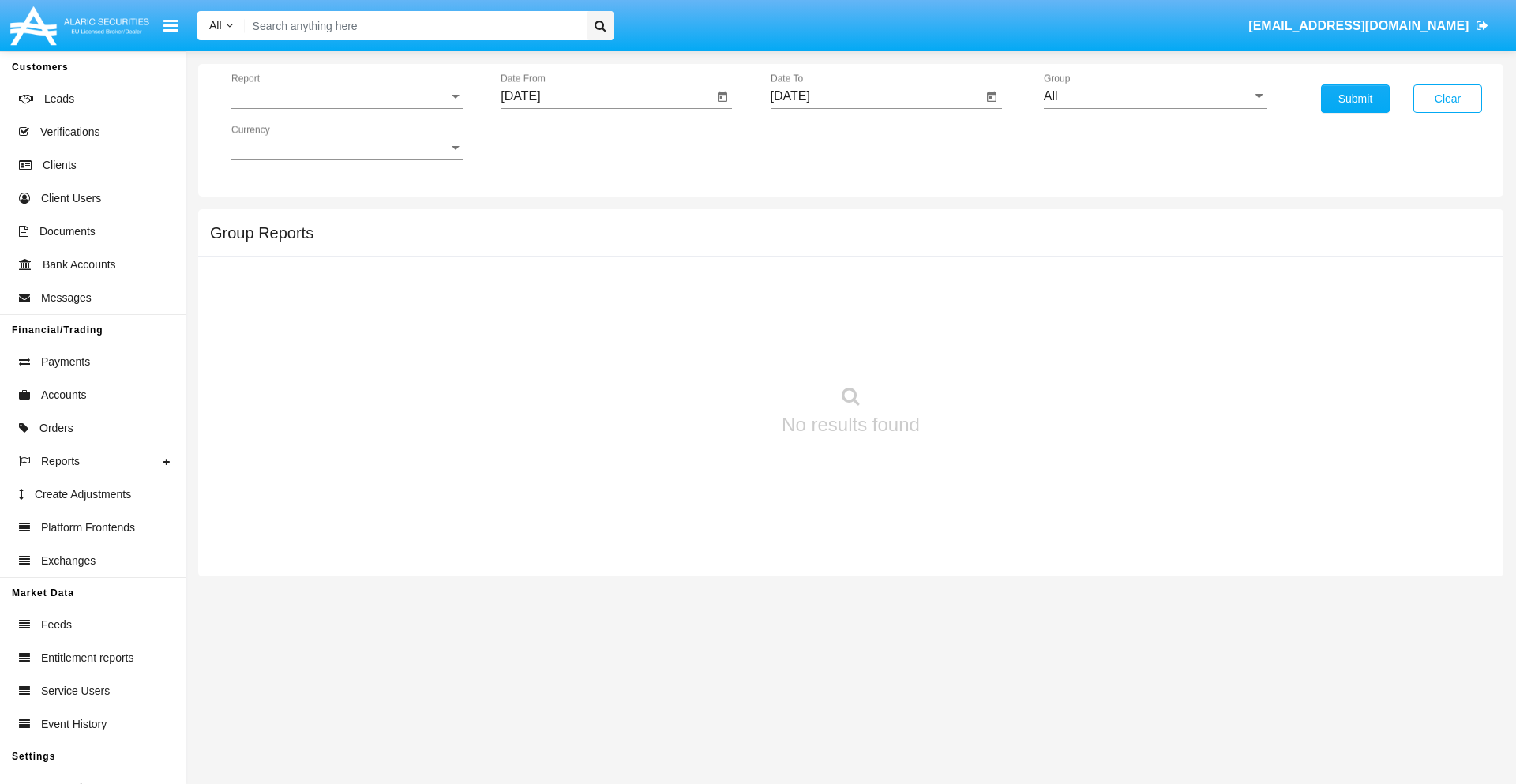
click at [347, 96] on span "Report" at bounding box center [340, 95] width 217 height 14
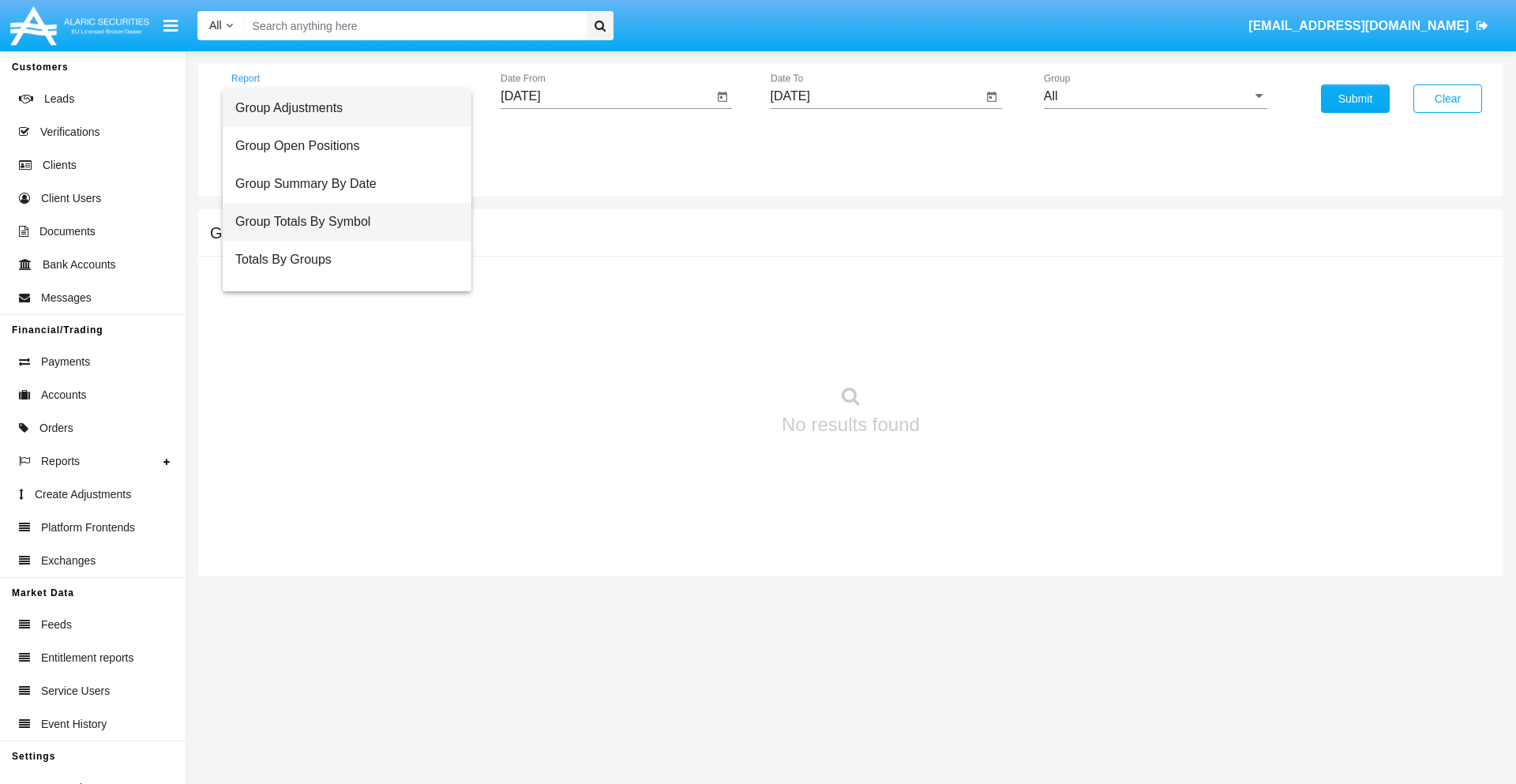
click at [340, 221] on span "Group Totals By Symbol" at bounding box center [347, 221] width 223 height 38
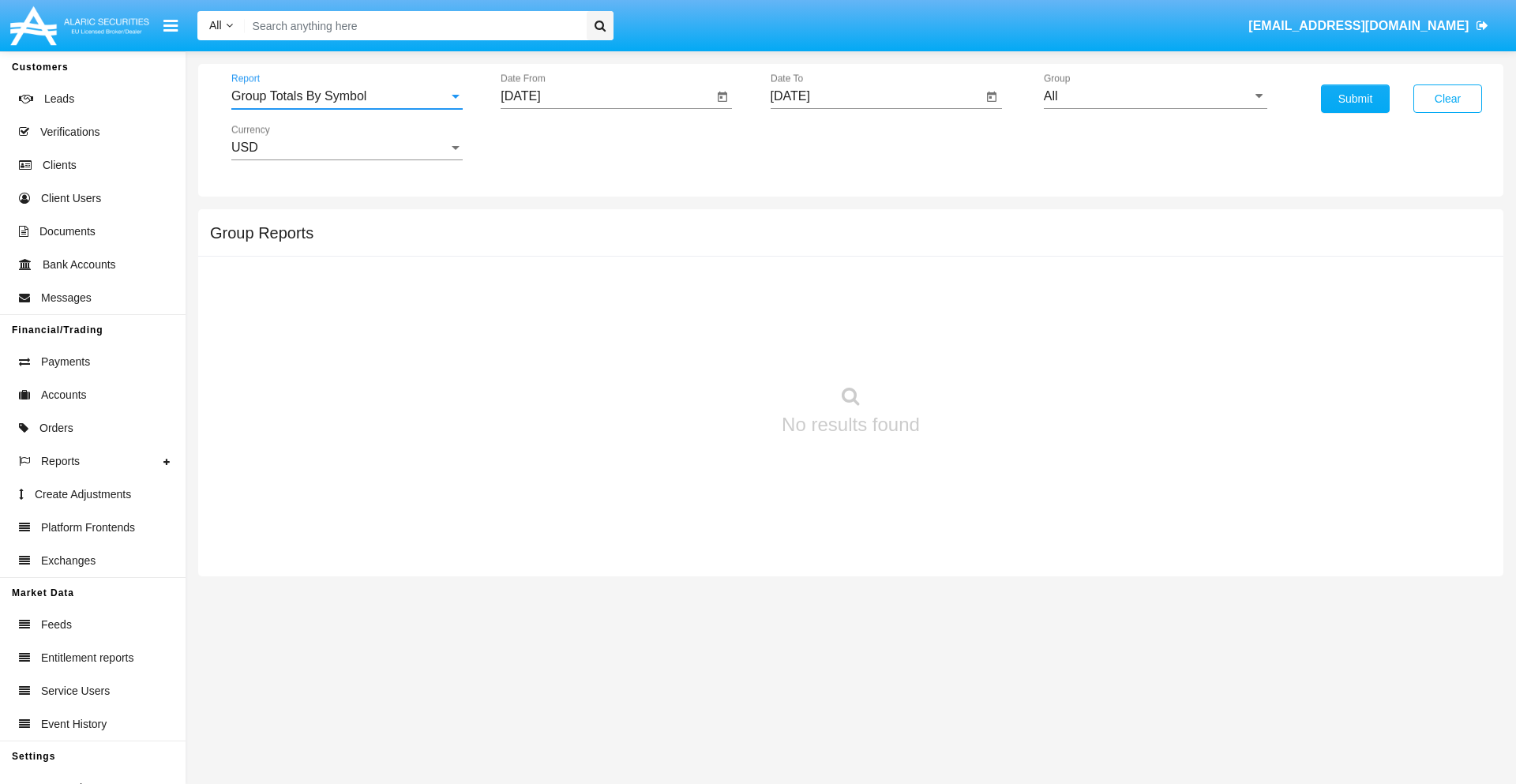
click at [607, 96] on input "[DATE]" at bounding box center [607, 95] width 212 height 14
click at [552, 142] on span "[DATE]" at bounding box center [538, 143] width 35 height 13
click at [704, 349] on div "2025" at bounding box center [704, 349] width 50 height 28
click at [649, 254] on div "[DATE]" at bounding box center [649, 254] width 50 height 28
click at [684, 273] on div "11" at bounding box center [684, 274] width 28 height 28
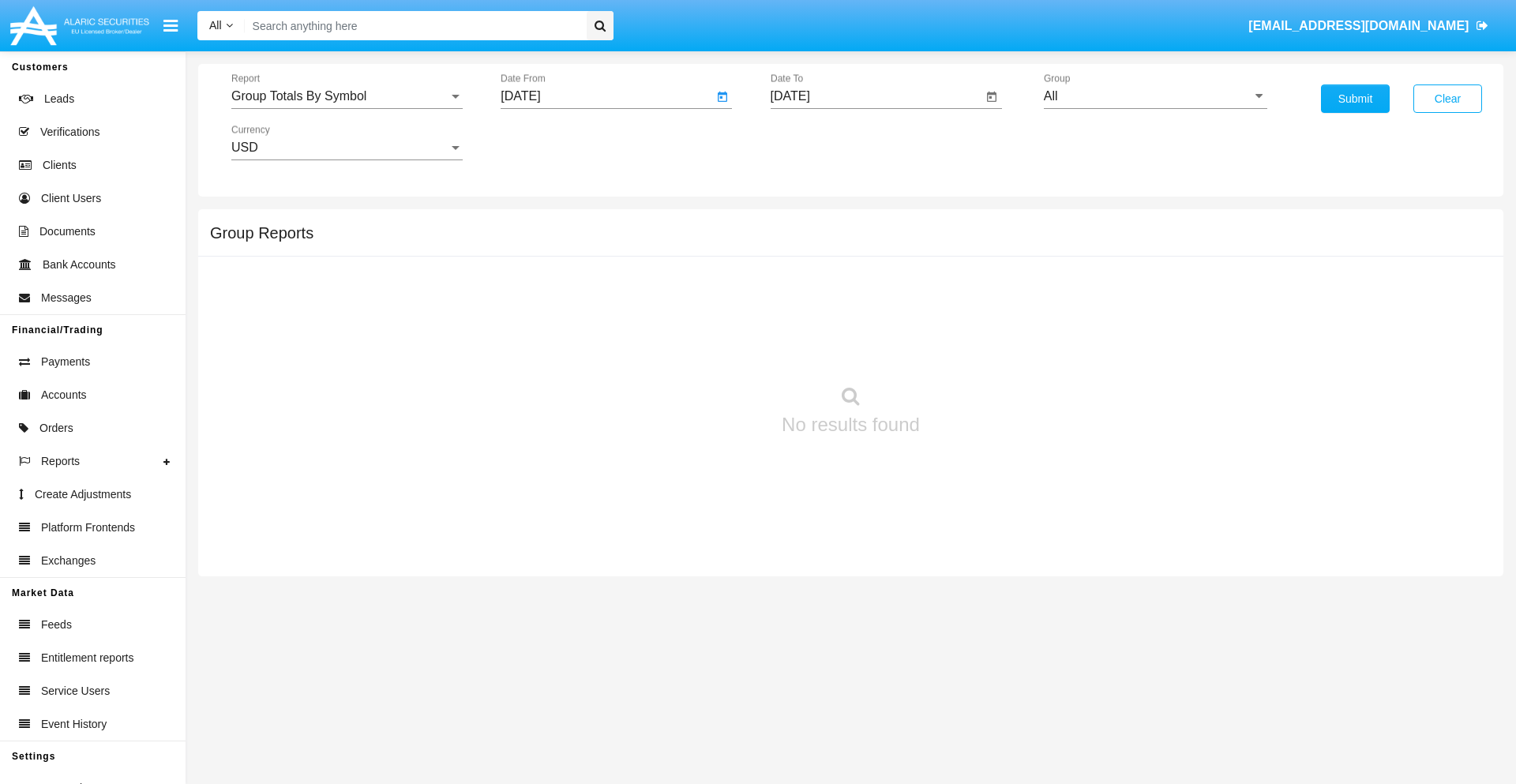
type input "[DATE]"
click at [876, 96] on input "[DATE]" at bounding box center [876, 95] width 212 height 14
click at [822, 142] on span "[DATE]" at bounding box center [808, 143] width 35 height 13
click at [974, 349] on div "2025" at bounding box center [973, 349] width 50 height 28
click at [974, 254] on div "AUG" at bounding box center [973, 254] width 50 height 28
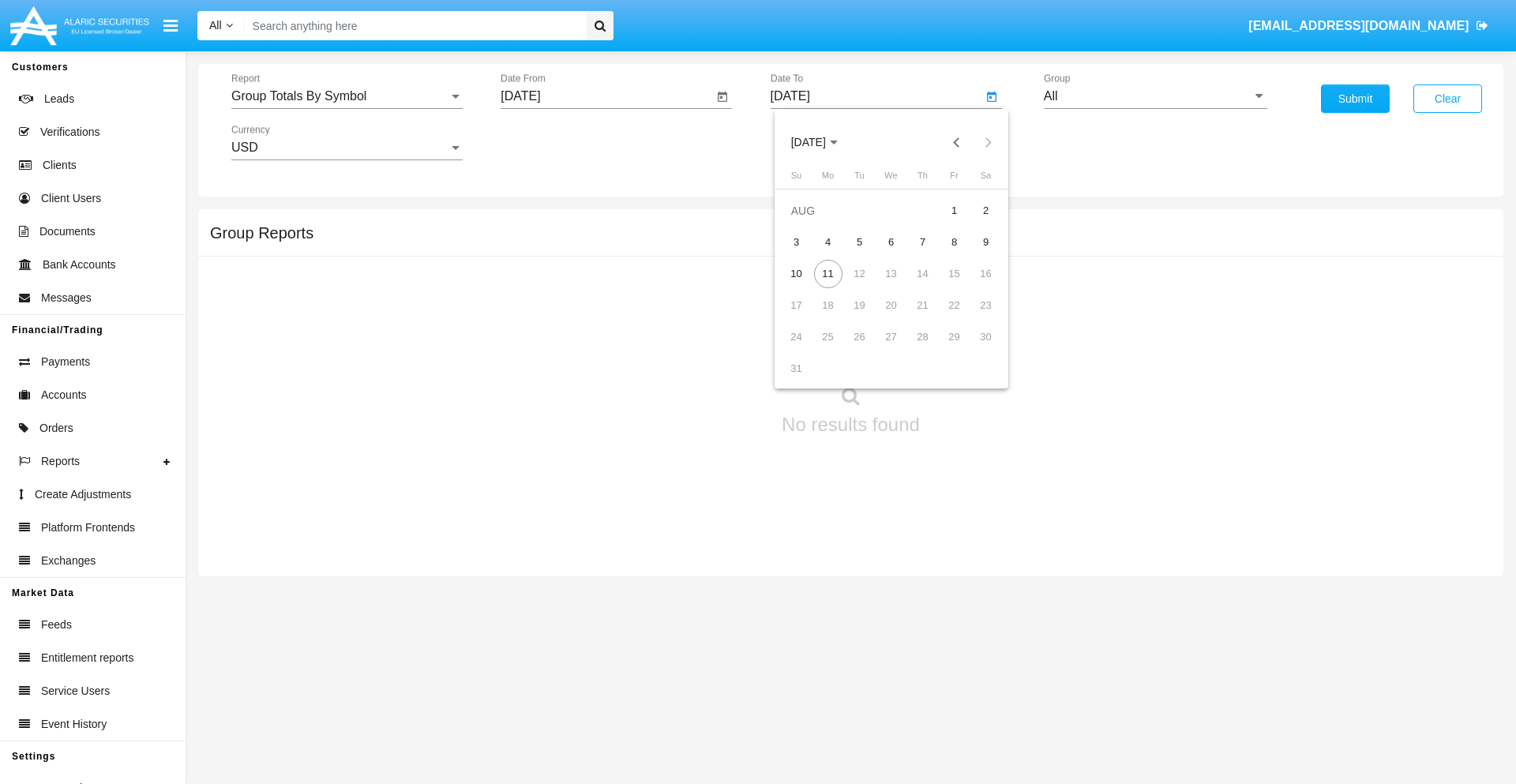
click at [827, 273] on div "11" at bounding box center [828, 274] width 28 height 28
type input "[DATE]"
click at [1155, 96] on input "All" at bounding box center [1155, 95] width 223 height 14
type input "Hammer Web Lite"
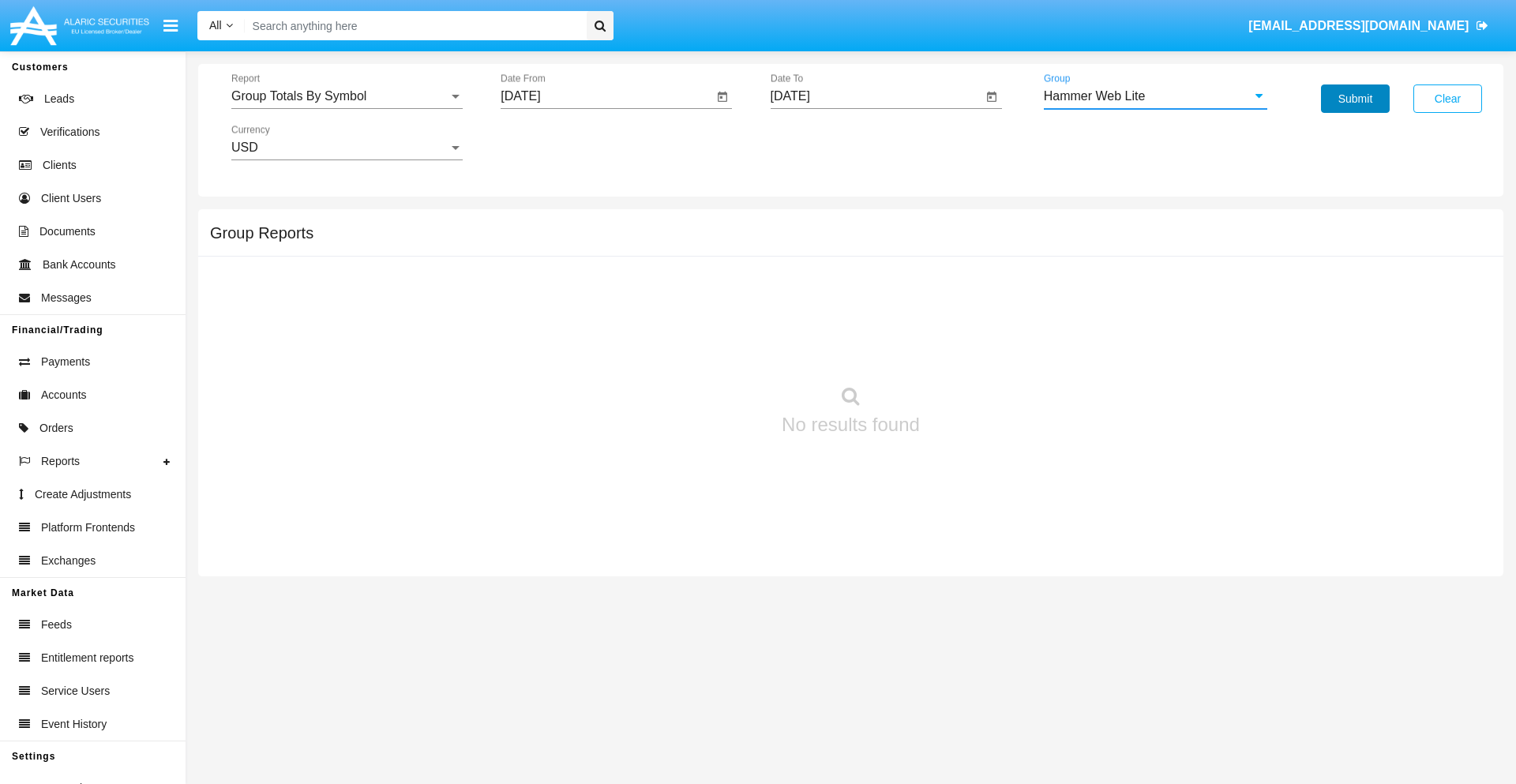
click at [1355, 99] on button "Submit" at bounding box center [1354, 98] width 68 height 28
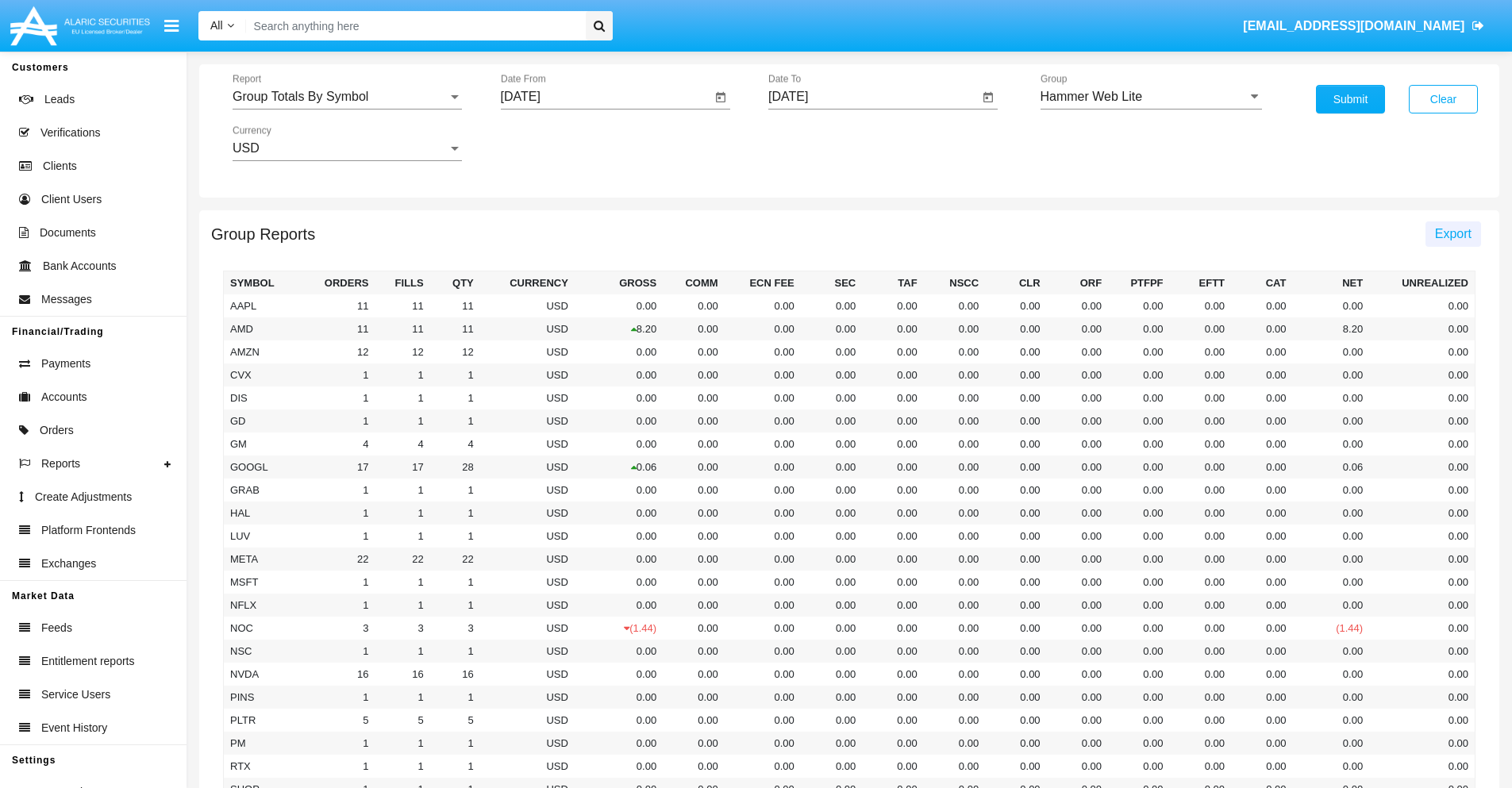
click at [1453, 233] on span "Export" at bounding box center [1453, 234] width 37 height 13
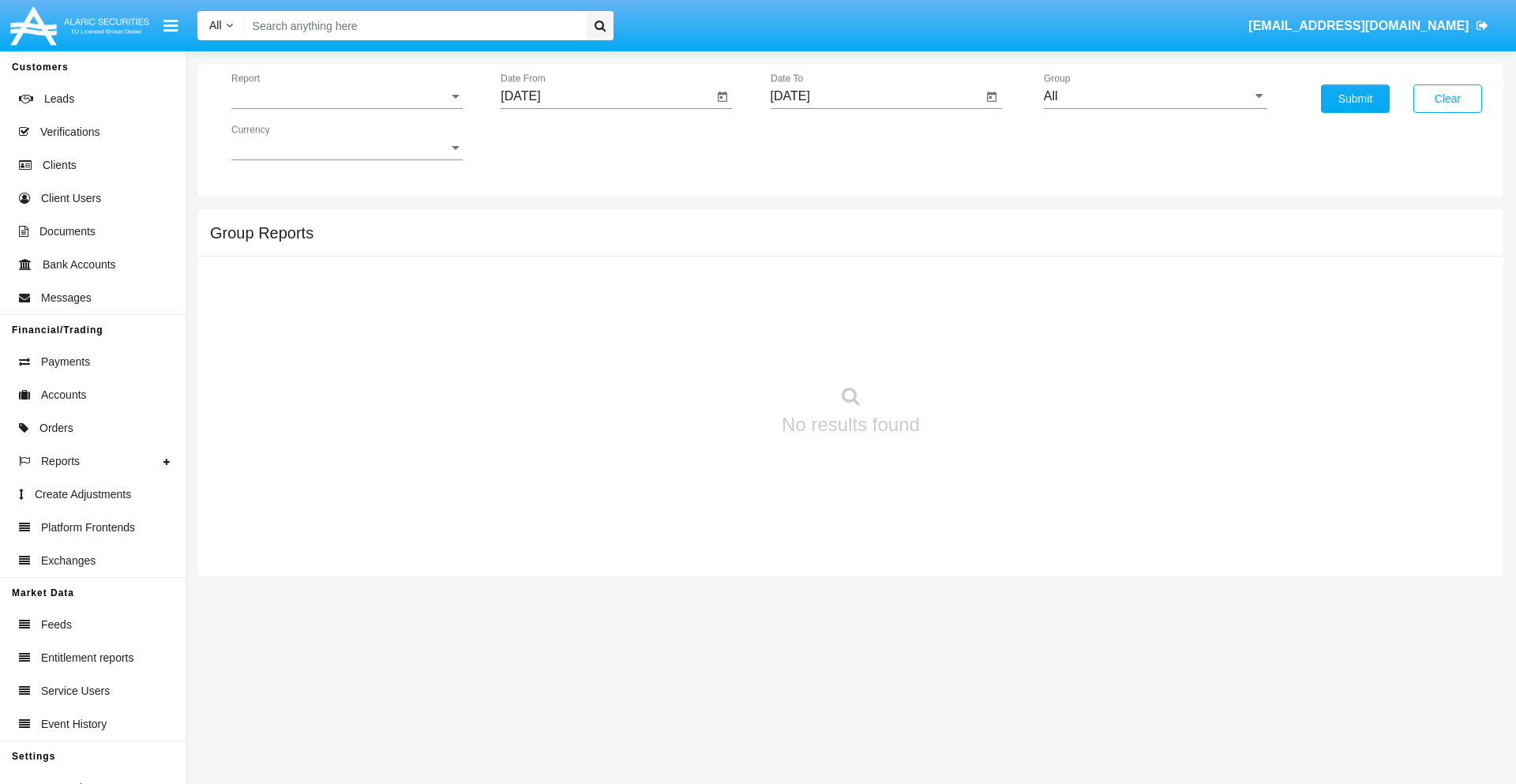
click at [347, 96] on span "Report" at bounding box center [340, 95] width 217 height 14
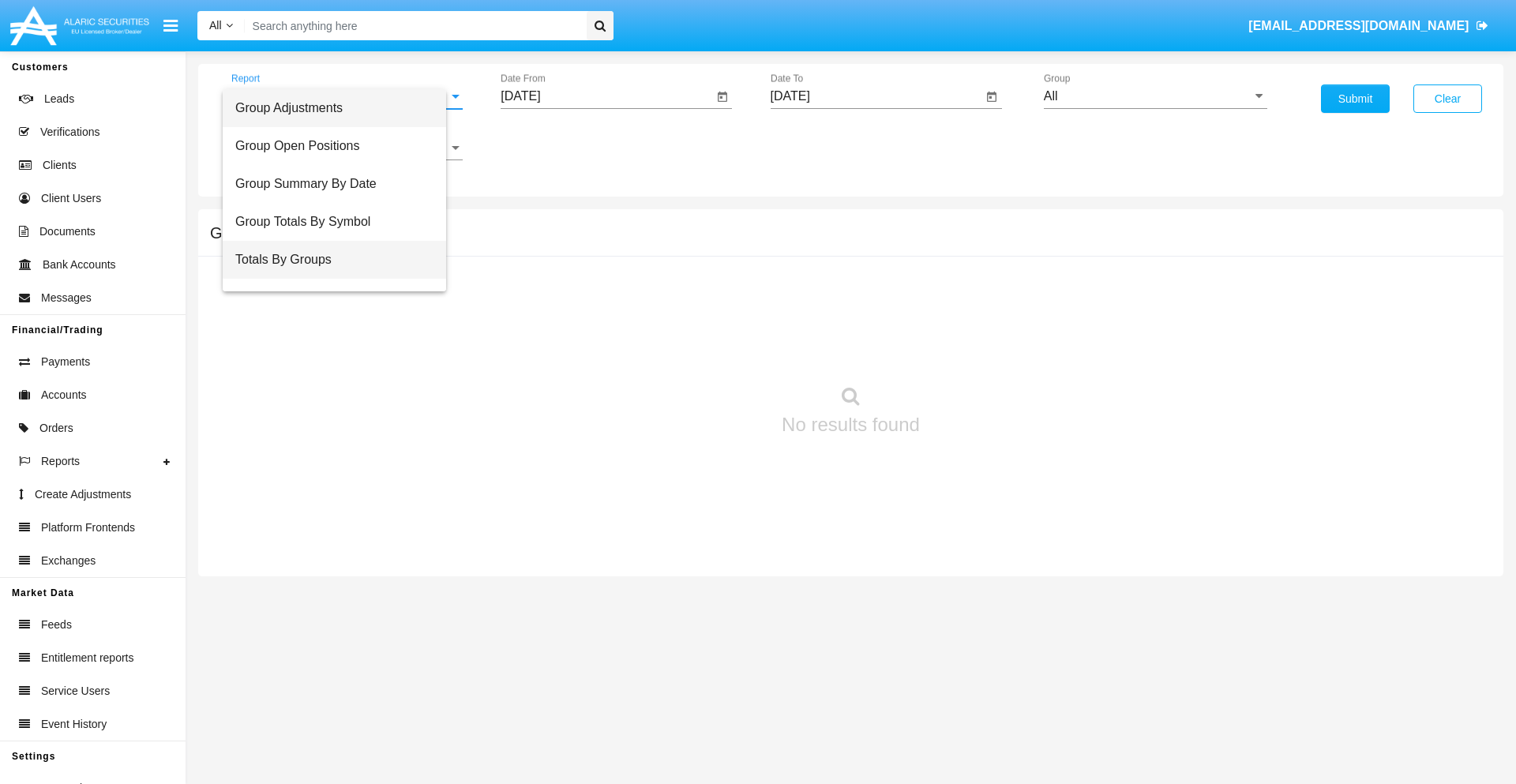
click at [340, 260] on span "Totals By Groups" at bounding box center [335, 260] width 198 height 38
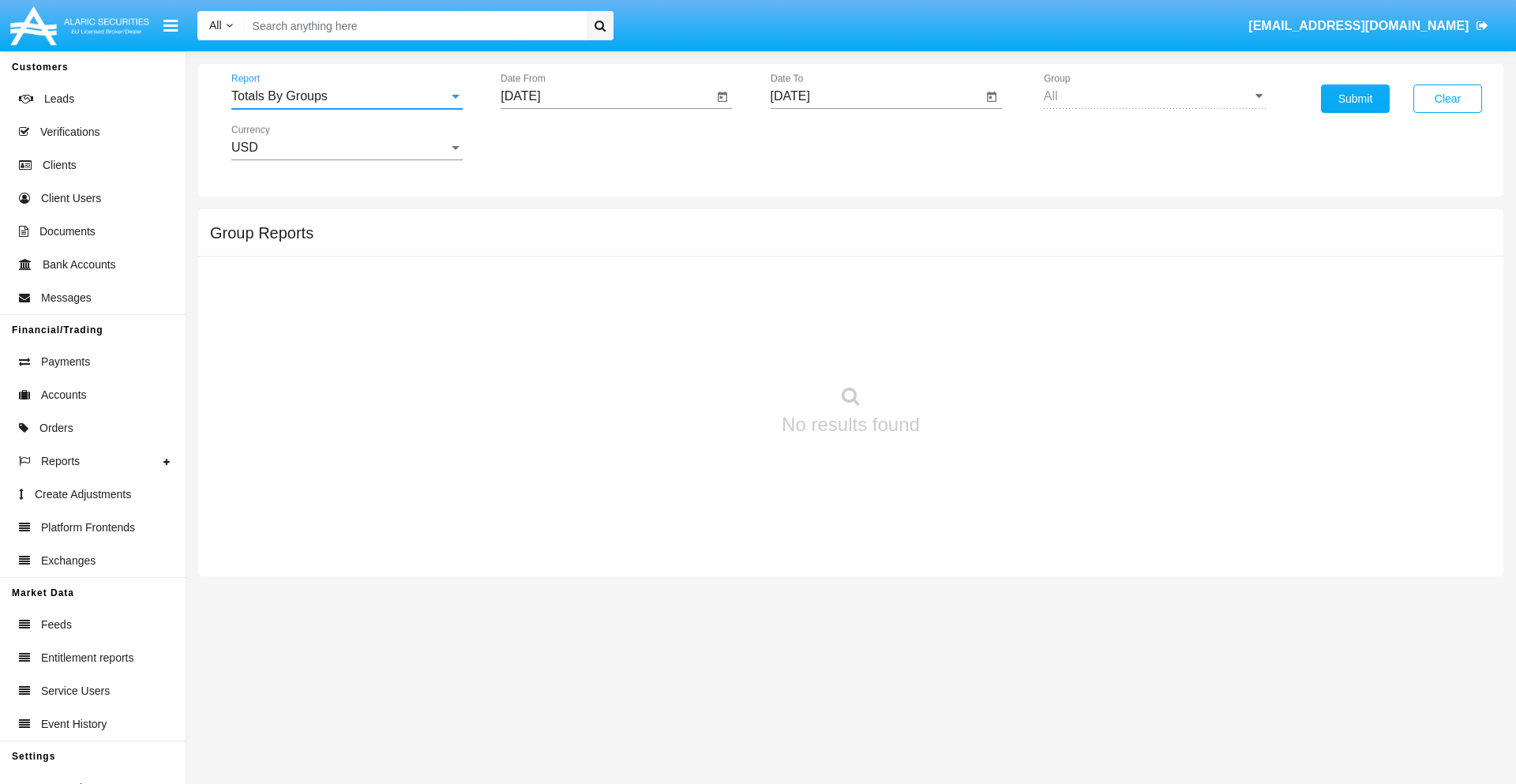
click at [607, 96] on input "[DATE]" at bounding box center [607, 95] width 212 height 14
click at [552, 142] on span "[DATE]" at bounding box center [538, 143] width 35 height 13
click at [704, 349] on div "2025" at bounding box center [704, 349] width 50 height 28
click at [649, 254] on div "[DATE]" at bounding box center [649, 254] width 50 height 28
click at [526, 368] on div "27" at bounding box center [526, 368] width 28 height 28
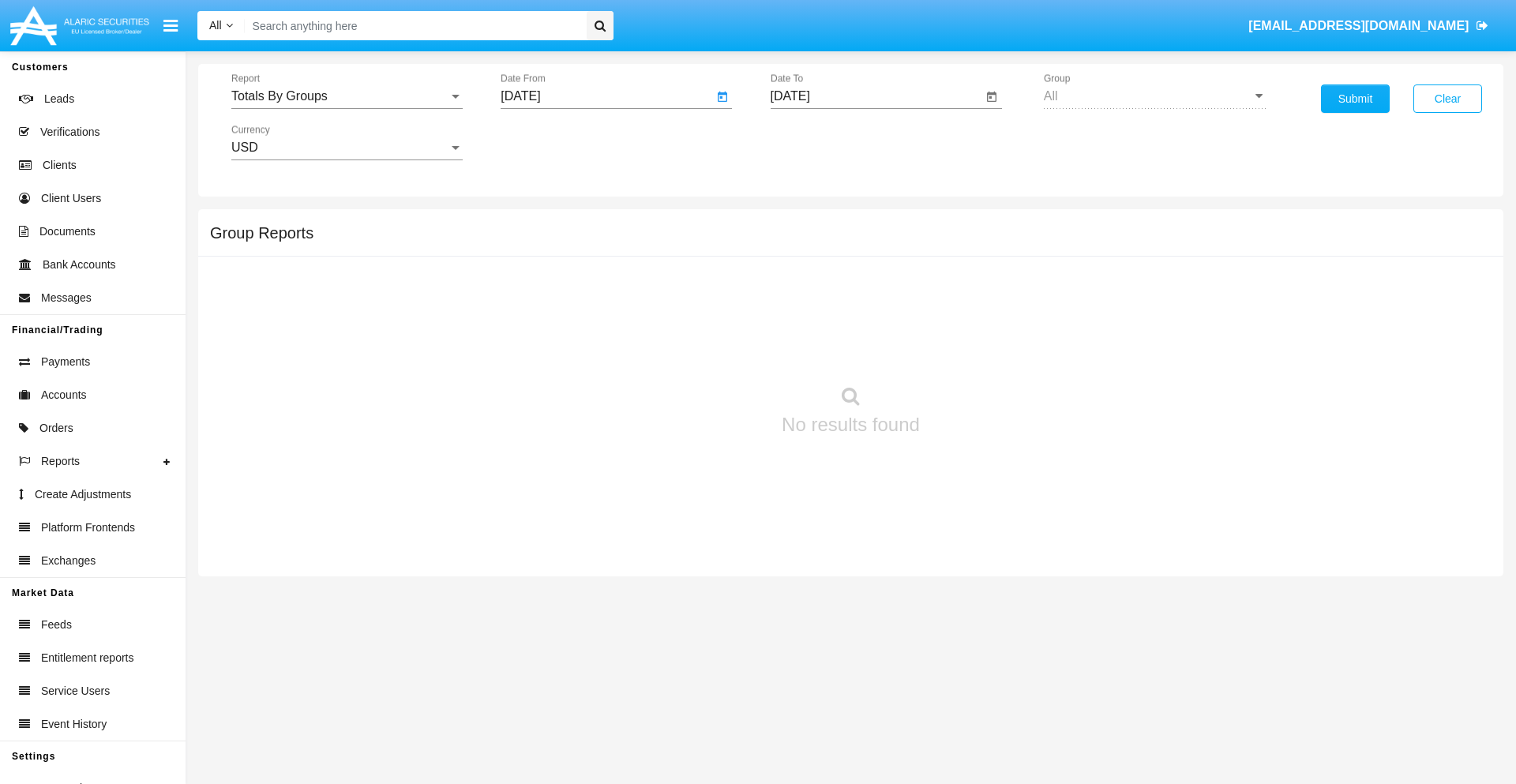
type input "07/27/25"
click at [876, 96] on input "[DATE]" at bounding box center [876, 95] width 212 height 14
click at [822, 142] on span "[DATE]" at bounding box center [808, 143] width 35 height 13
click at [974, 349] on div "2025" at bounding box center [973, 349] width 50 height 28
click at [974, 254] on div "AUG" at bounding box center [973, 254] width 50 height 28
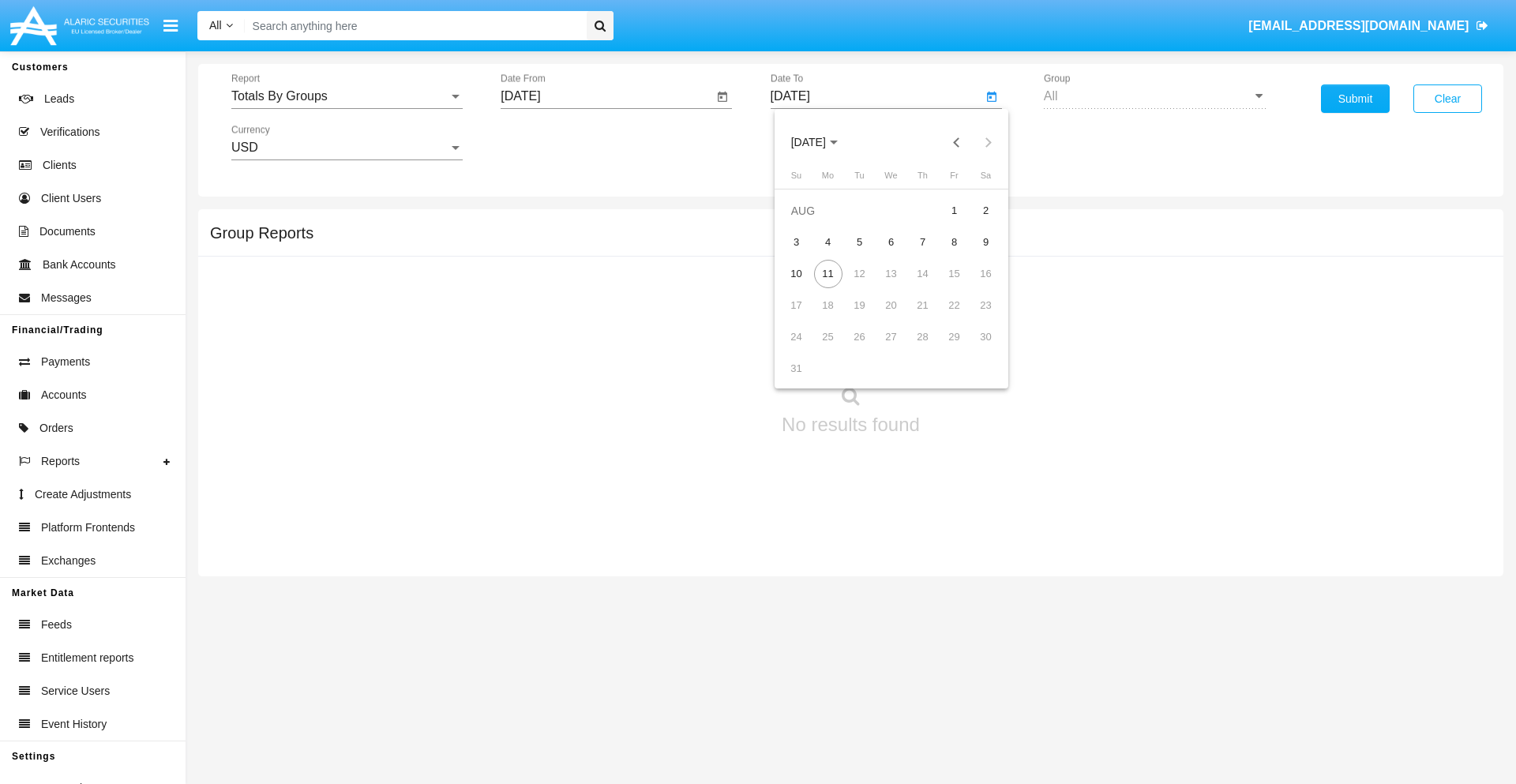
click at [827, 273] on div "11" at bounding box center [828, 274] width 28 height 28
type input "[DATE]"
click at [1355, 99] on button "Submit" at bounding box center [1354, 98] width 68 height 28
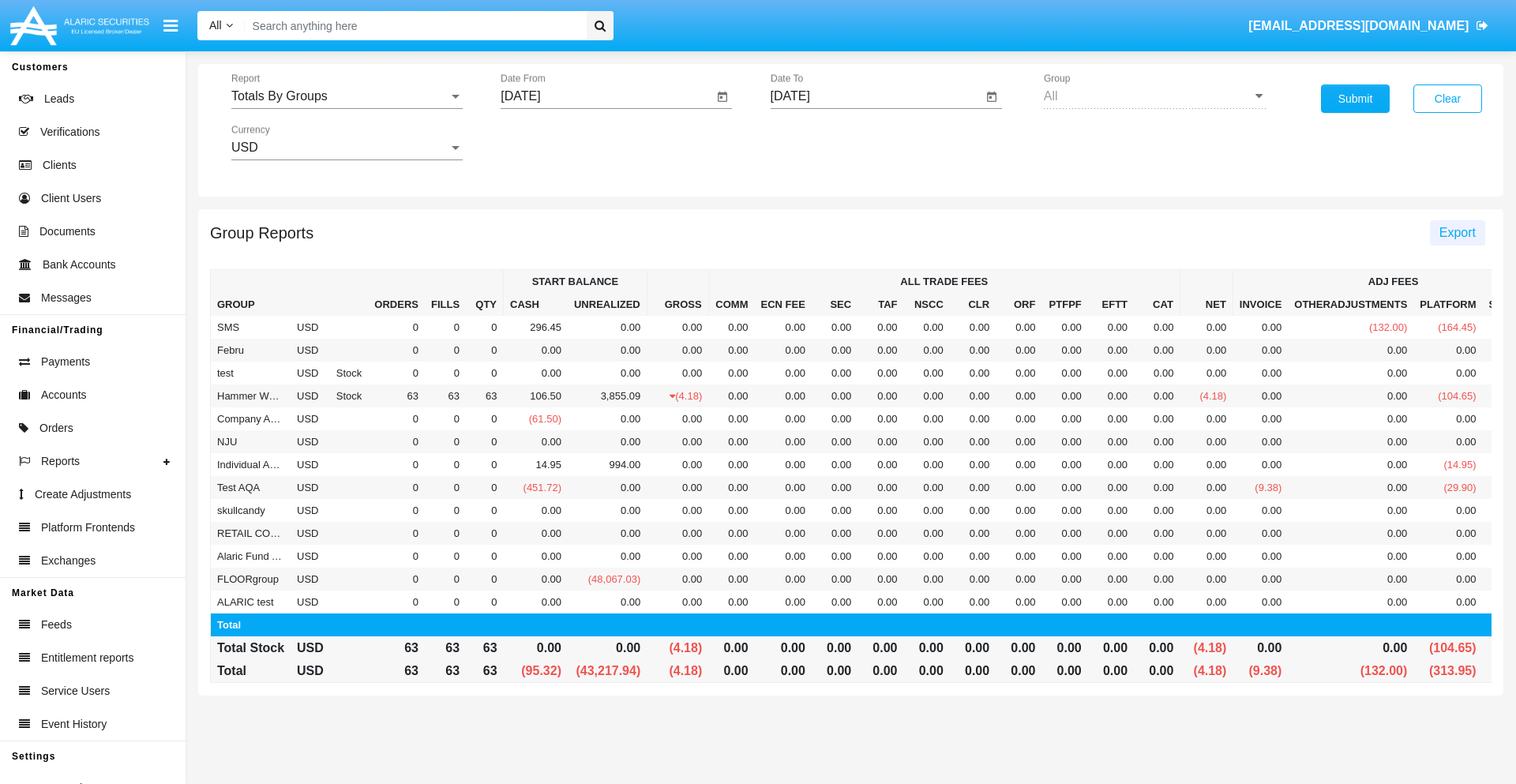
click at [1457, 232] on span "Export" at bounding box center [1457, 233] width 36 height 13
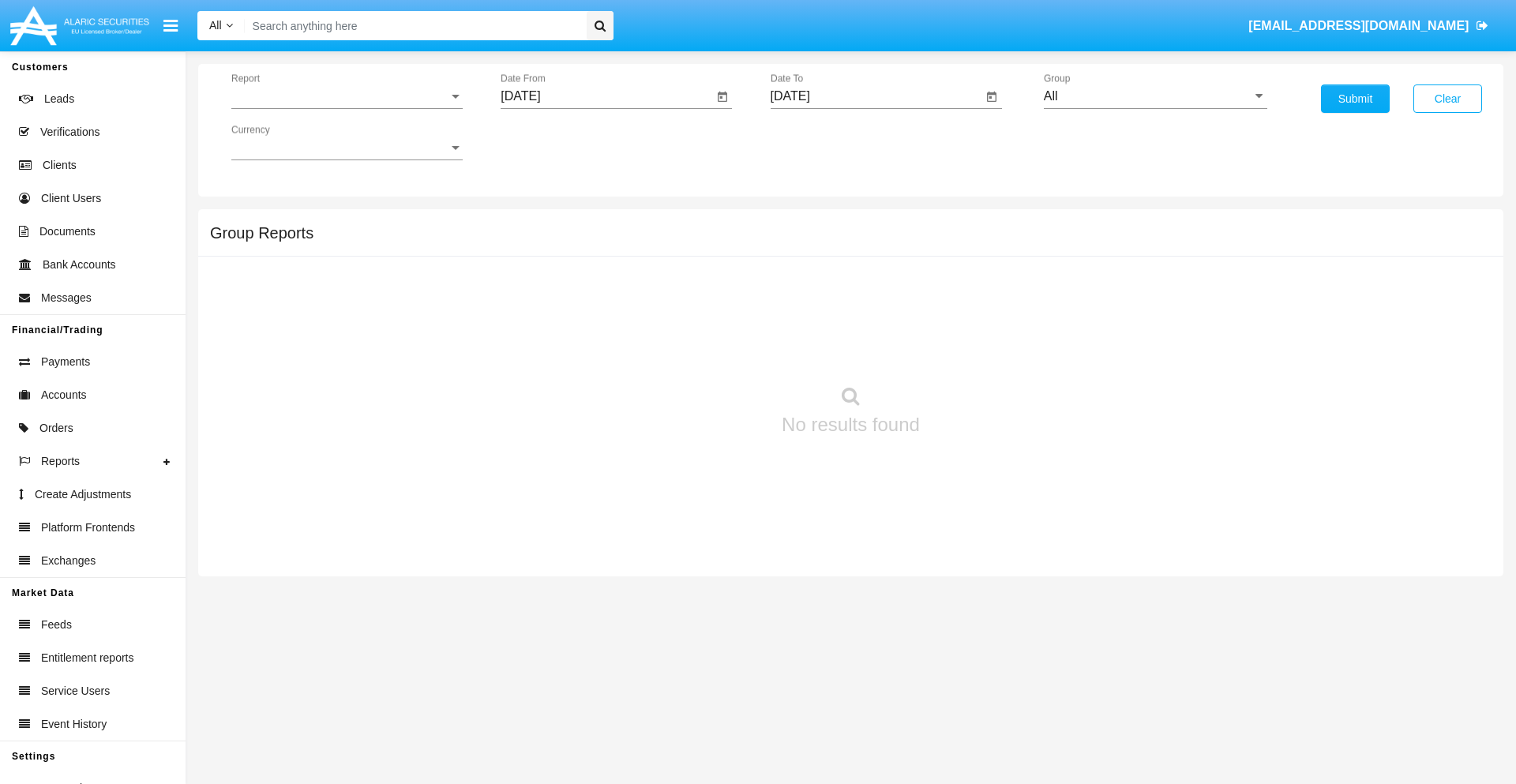
click at [347, 96] on span "Report" at bounding box center [340, 95] width 217 height 14
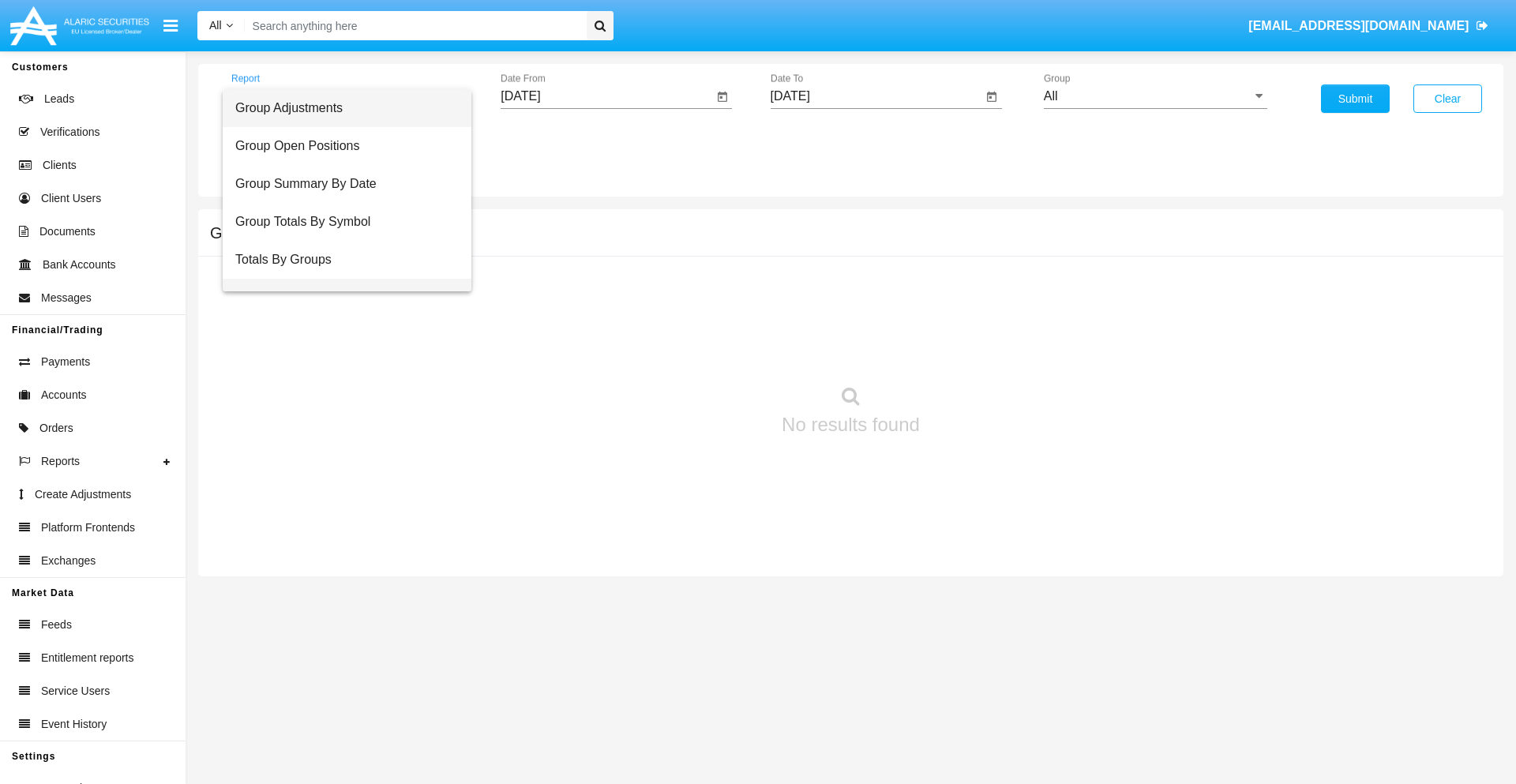
click at [340, 278] on span "Group Fees By Destination" at bounding box center [347, 297] width 223 height 38
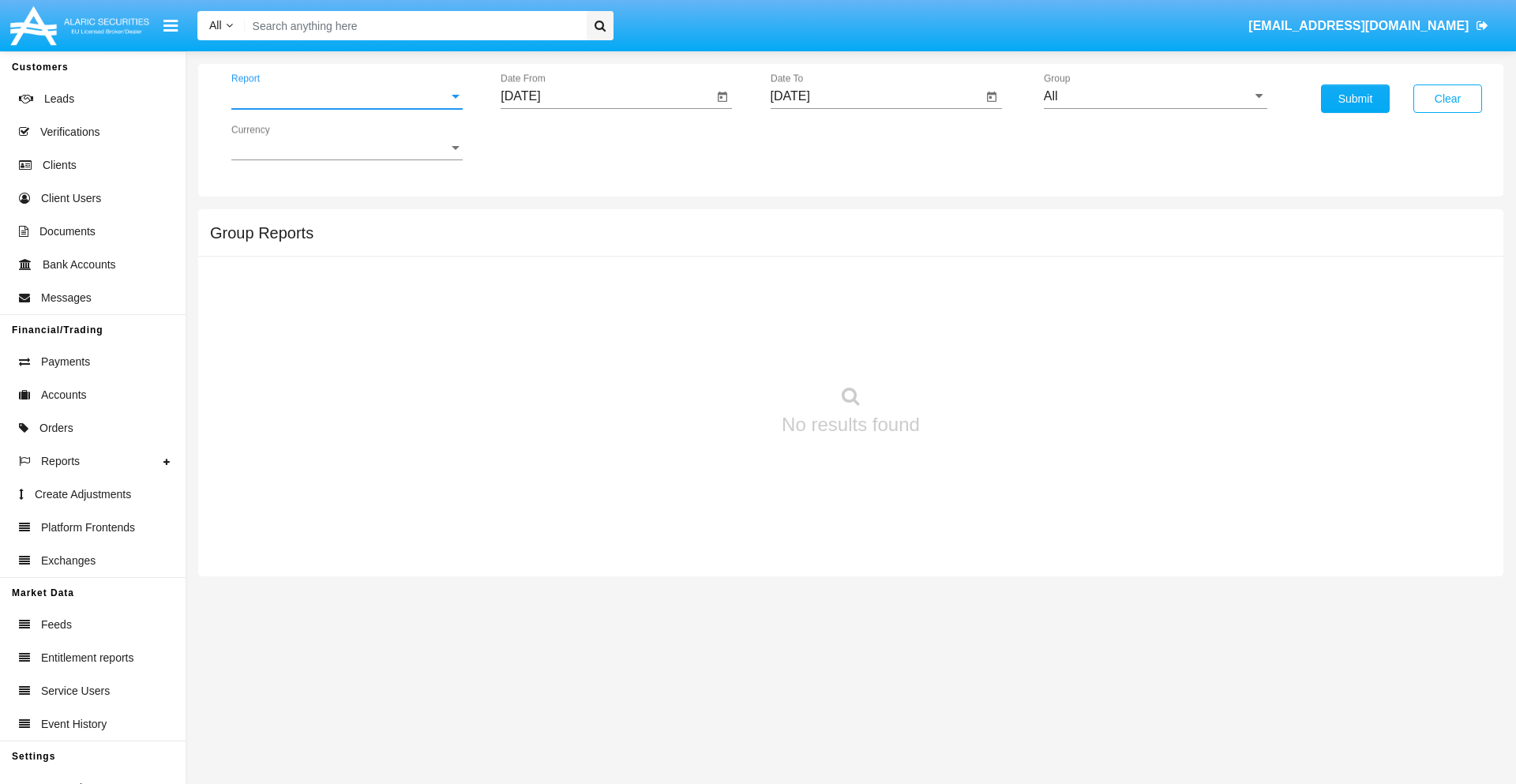
scroll to position [25, 0]
click at [607, 96] on input "[DATE]" at bounding box center [607, 95] width 212 height 14
click at [552, 142] on span "[DATE]" at bounding box center [538, 143] width 35 height 13
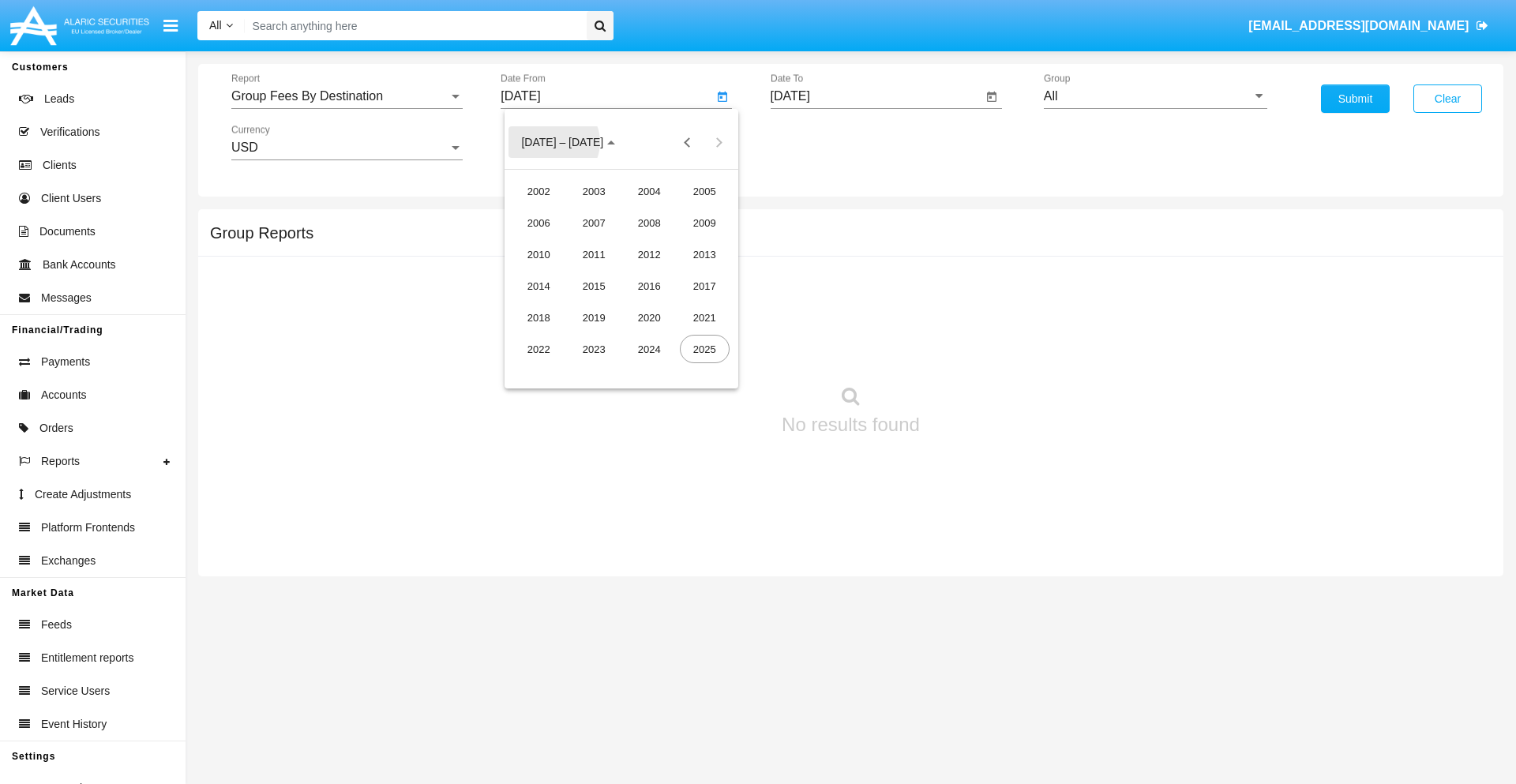
click at [704, 349] on div "2025" at bounding box center [704, 349] width 50 height 28
click at [594, 254] on div "JUN" at bounding box center [594, 254] width 50 height 28
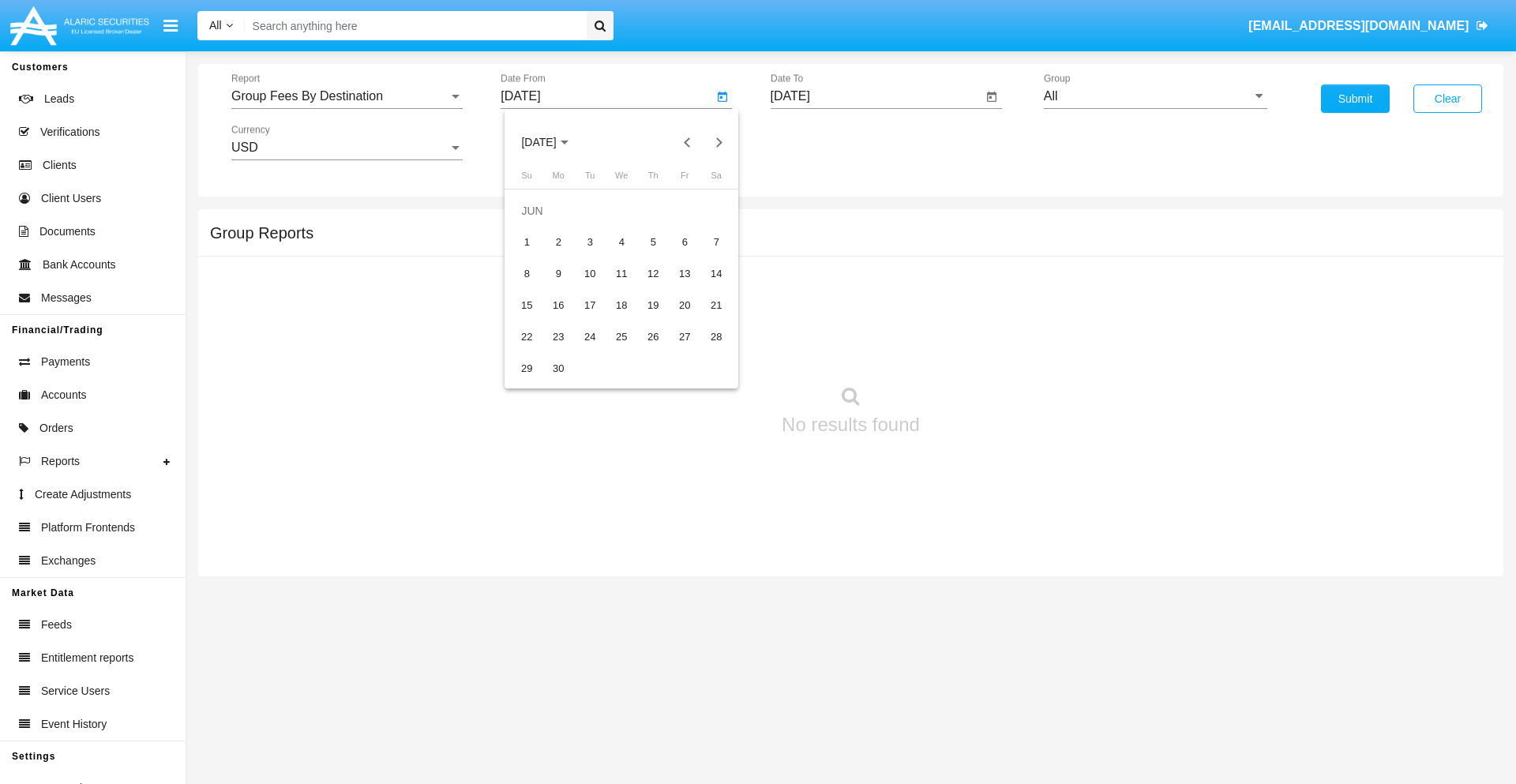
click at [622, 273] on div "11" at bounding box center [622, 274] width 28 height 28
type input "06/11/25"
click at [876, 96] on input "[DATE]" at bounding box center [876, 95] width 212 height 14
click at [822, 142] on span "[DATE]" at bounding box center [808, 143] width 35 height 13
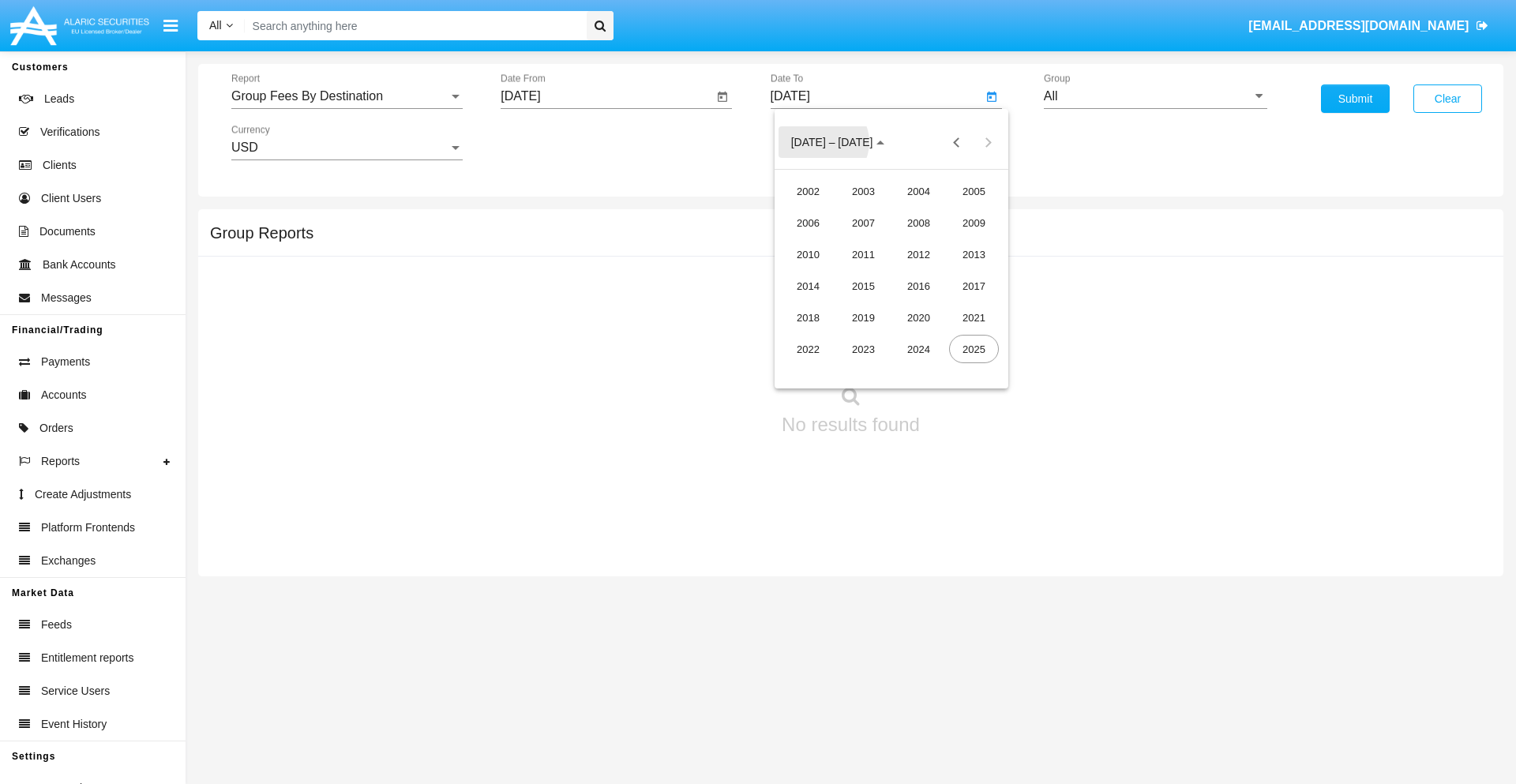
click at [974, 349] on div "2025" at bounding box center [973, 349] width 50 height 28
click at [974, 254] on div "AUG" at bounding box center [973, 254] width 50 height 28
click at [827, 273] on div "11" at bounding box center [828, 274] width 28 height 28
type input "08/11/25"
click at [1155, 96] on input "All" at bounding box center [1155, 95] width 223 height 14
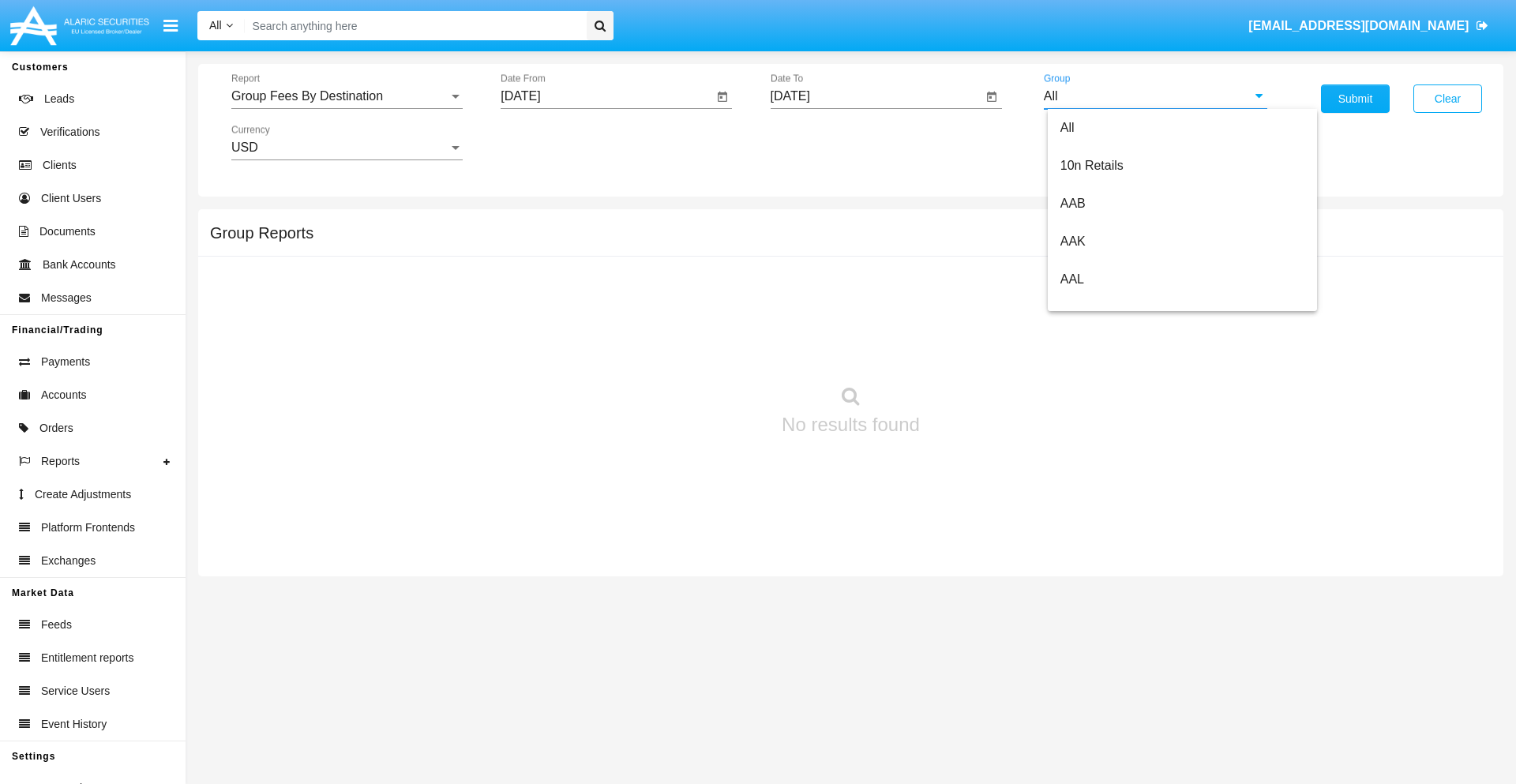
scroll to position [847, 0]
click at [1111, 304] on span "Hammer Web Lite" at bounding box center [1110, 304] width 102 height 13
type input "Hammer Web Lite"
click at [1355, 99] on button "Submit" at bounding box center [1354, 98] width 68 height 28
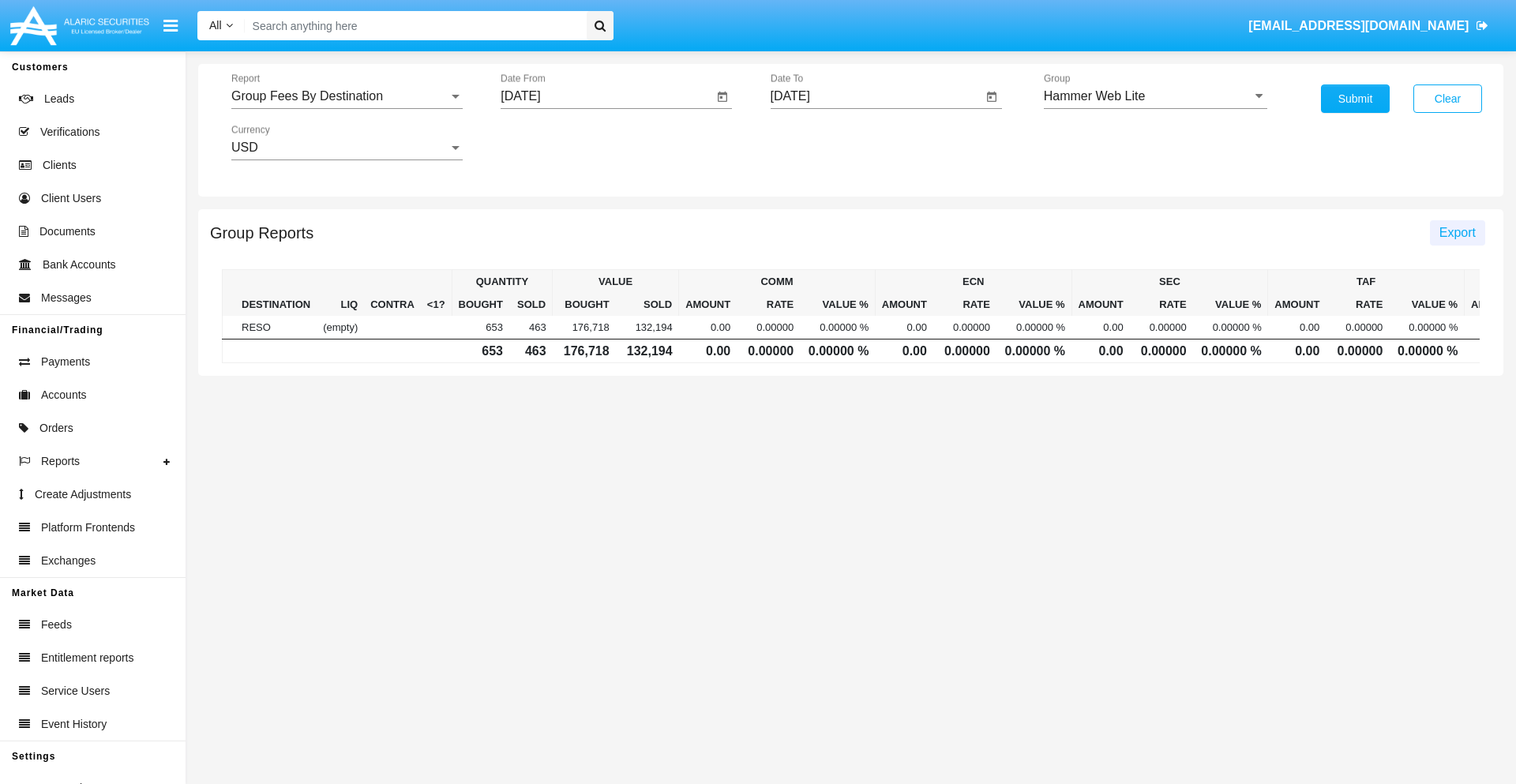
click at [1457, 232] on span "Export" at bounding box center [1457, 233] width 36 height 13
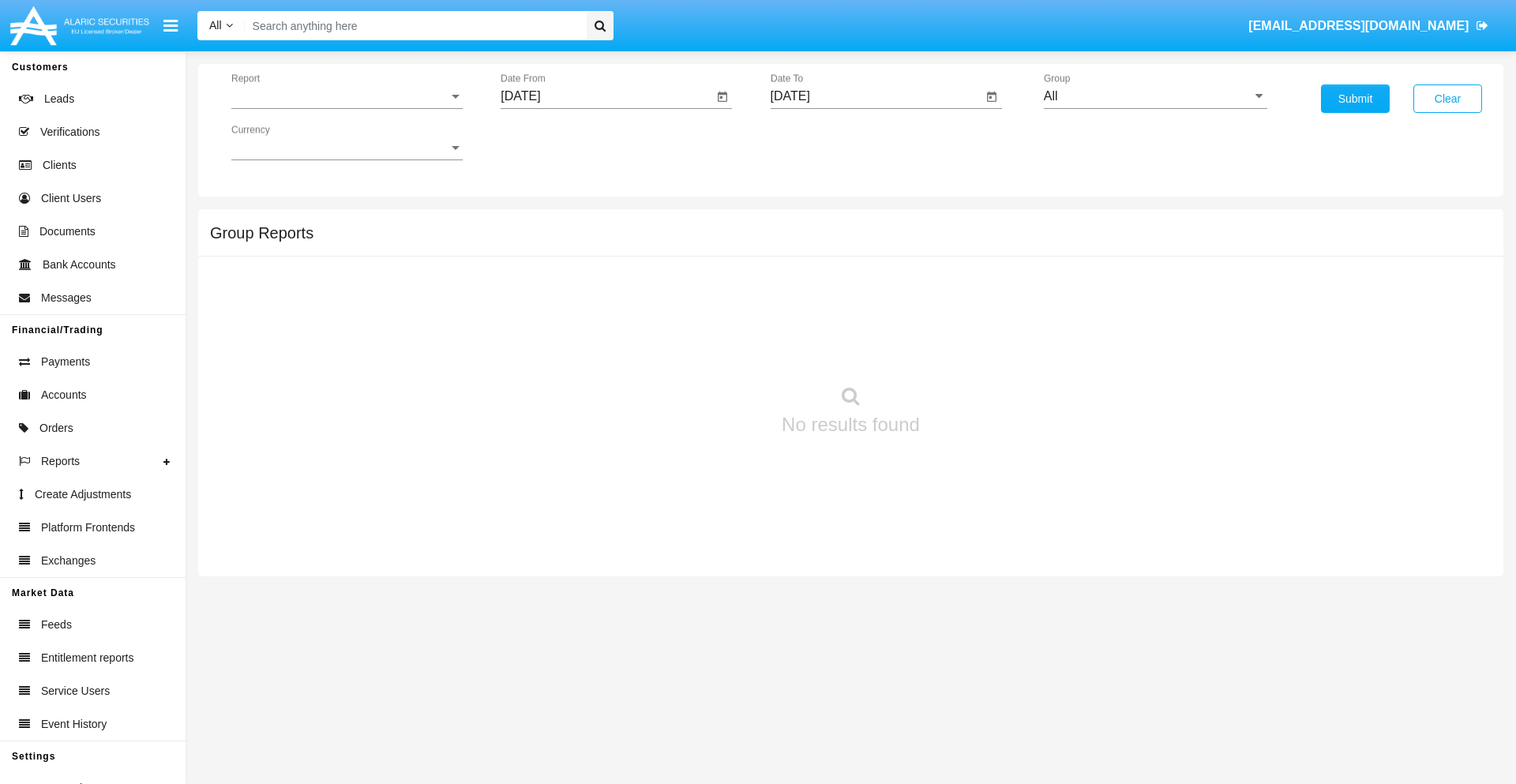
click at [347, 96] on span "Report" at bounding box center [340, 95] width 217 height 14
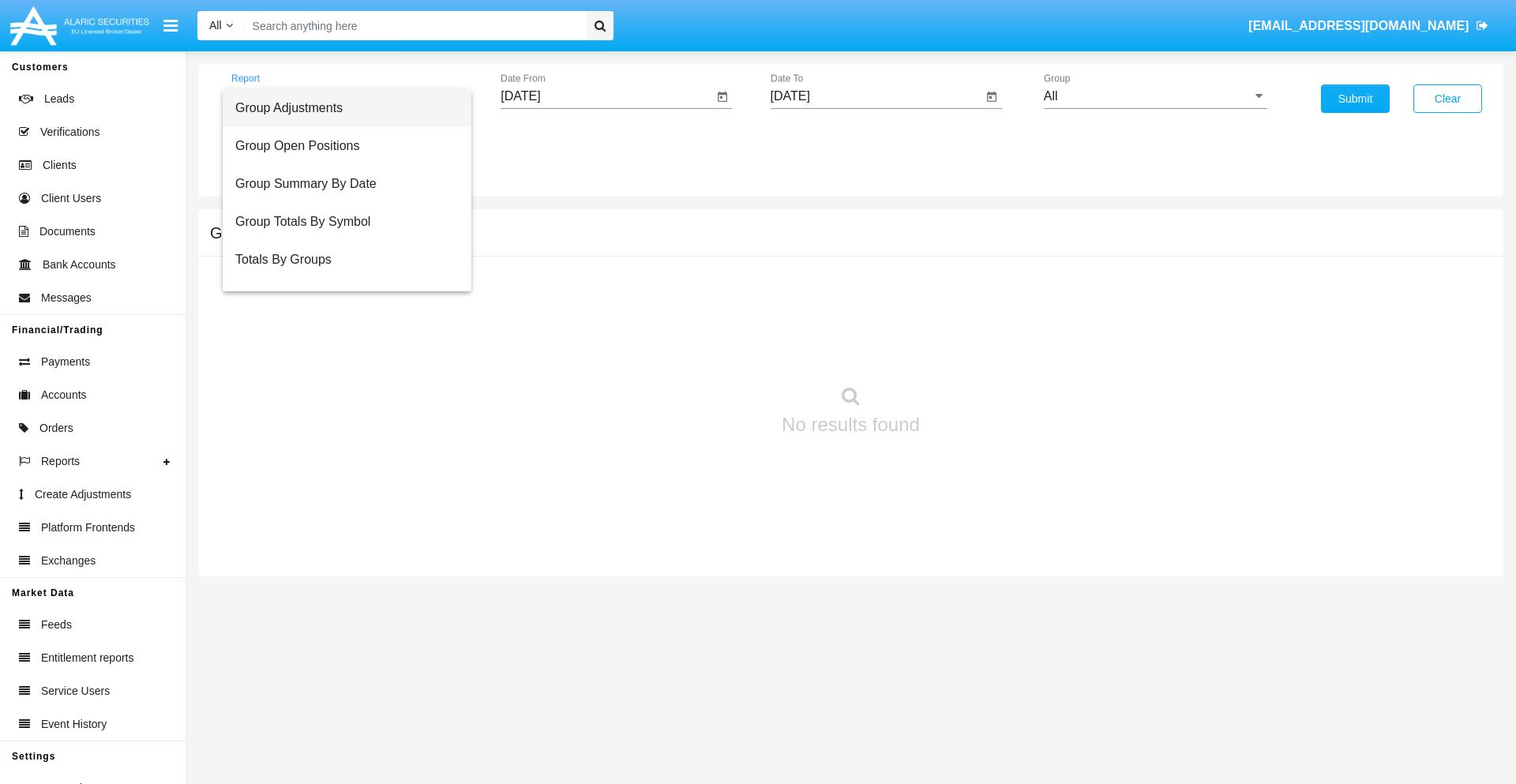
scroll to position [64, 0]
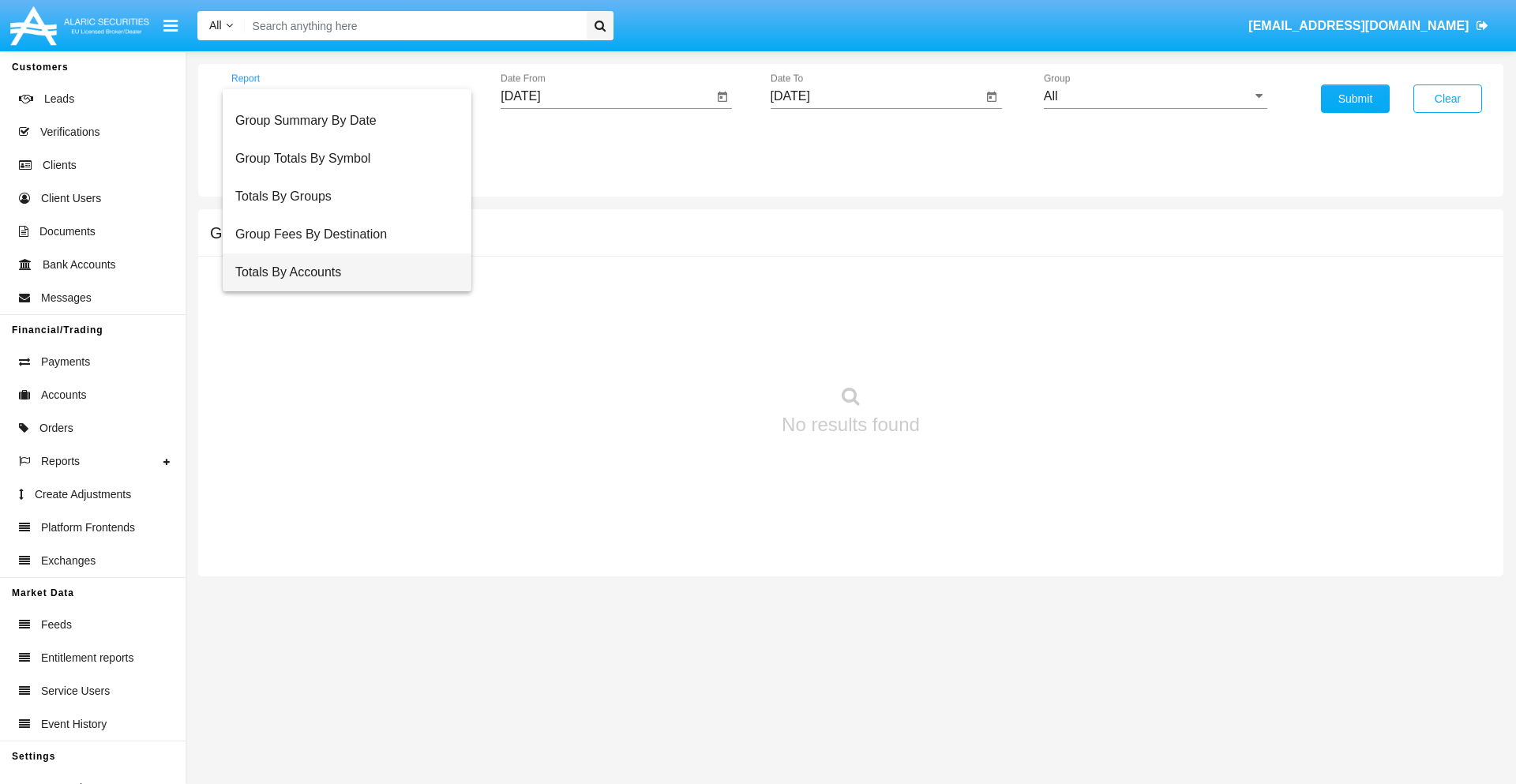
click at [340, 272] on span "Totals By Accounts" at bounding box center [347, 272] width 223 height 38
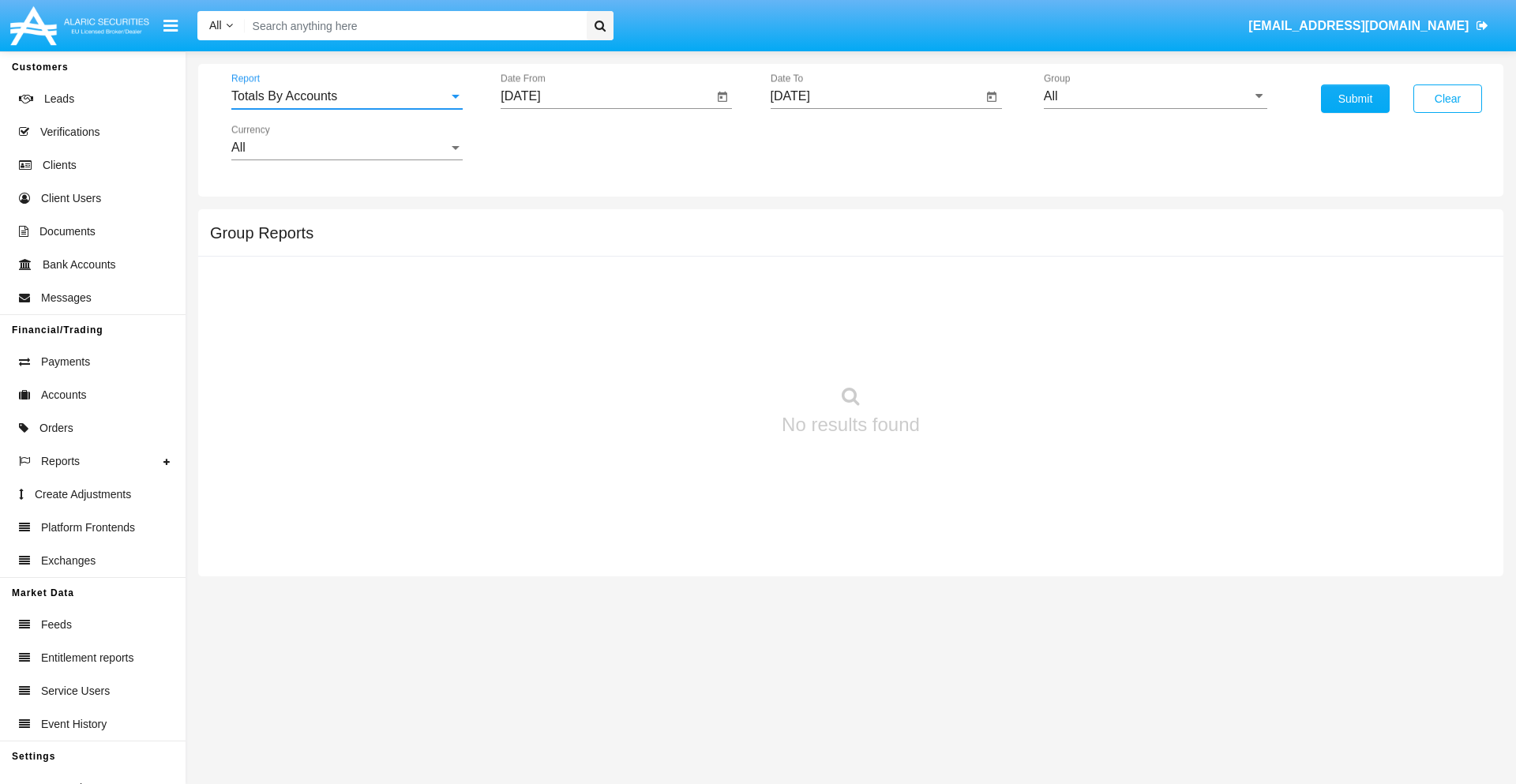
click at [607, 96] on input "[DATE]" at bounding box center [607, 95] width 212 height 14
click at [552, 142] on span "[DATE]" at bounding box center [538, 143] width 35 height 13
click at [704, 349] on div "2025" at bounding box center [704, 349] width 50 height 28
click at [649, 254] on div "[DATE]" at bounding box center [649, 254] width 50 height 28
click at [526, 368] on div "27" at bounding box center [526, 368] width 28 height 28
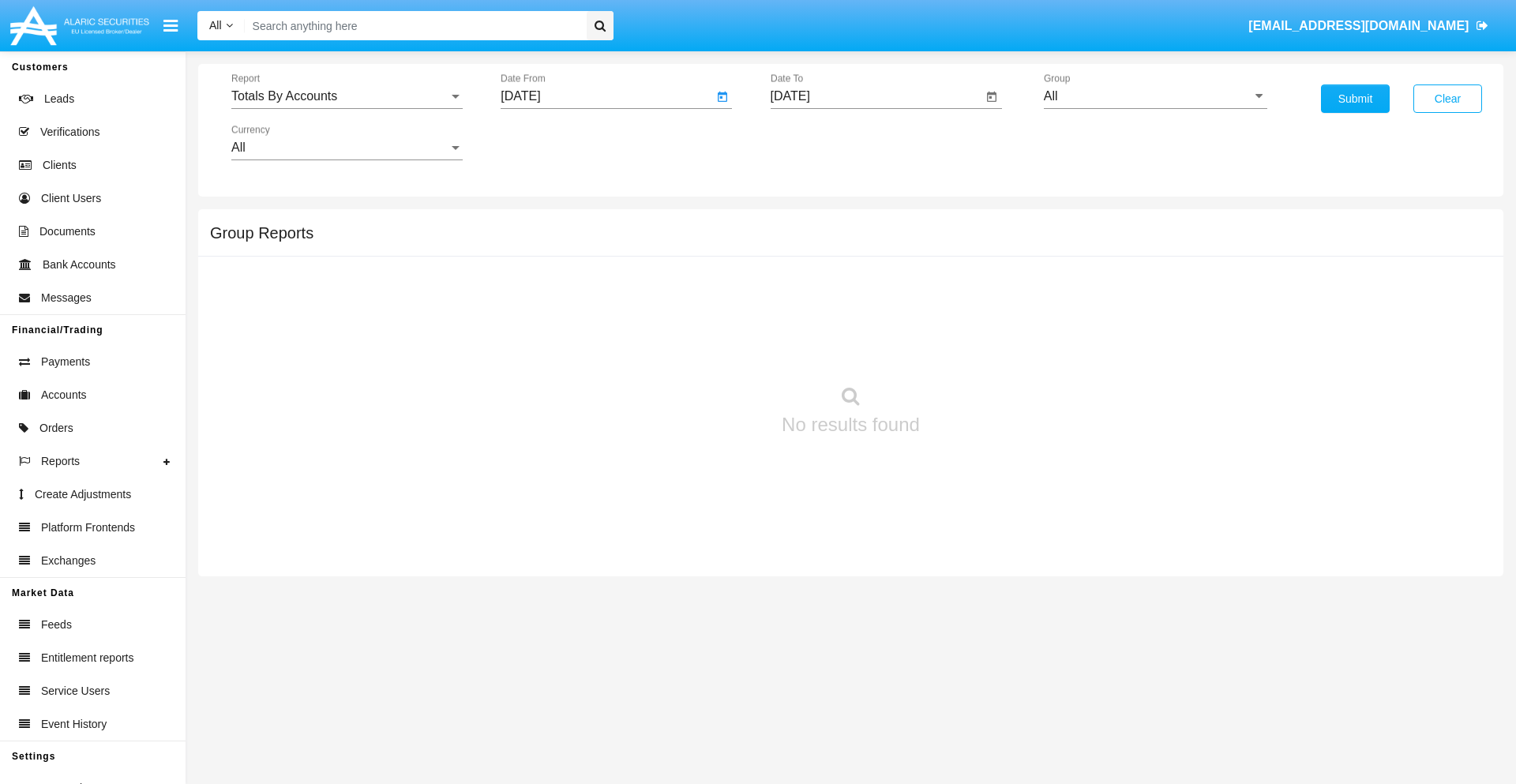
type input "07/27/25"
click at [876, 96] on input "[DATE]" at bounding box center [876, 95] width 212 height 14
click at [822, 142] on span "[DATE]" at bounding box center [808, 143] width 35 height 13
click at [974, 349] on div "2025" at bounding box center [973, 349] width 50 height 28
click at [974, 254] on div "AUG" at bounding box center [973, 254] width 50 height 28
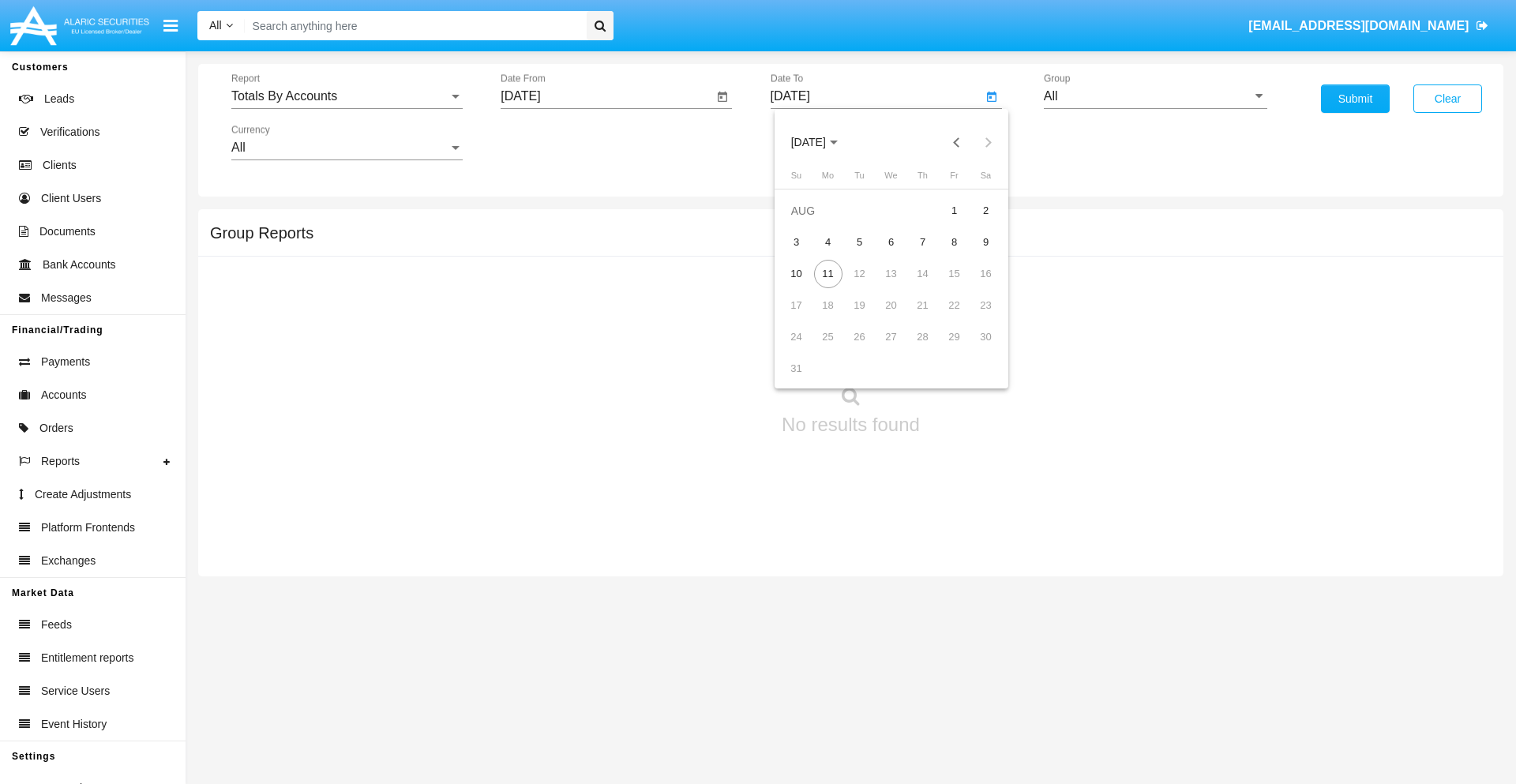
click at [827, 273] on div "11" at bounding box center [828, 274] width 28 height 28
type input "08/11/25"
click at [1155, 96] on input "All" at bounding box center [1155, 95] width 223 height 14
type input "Hammer Web Lite"
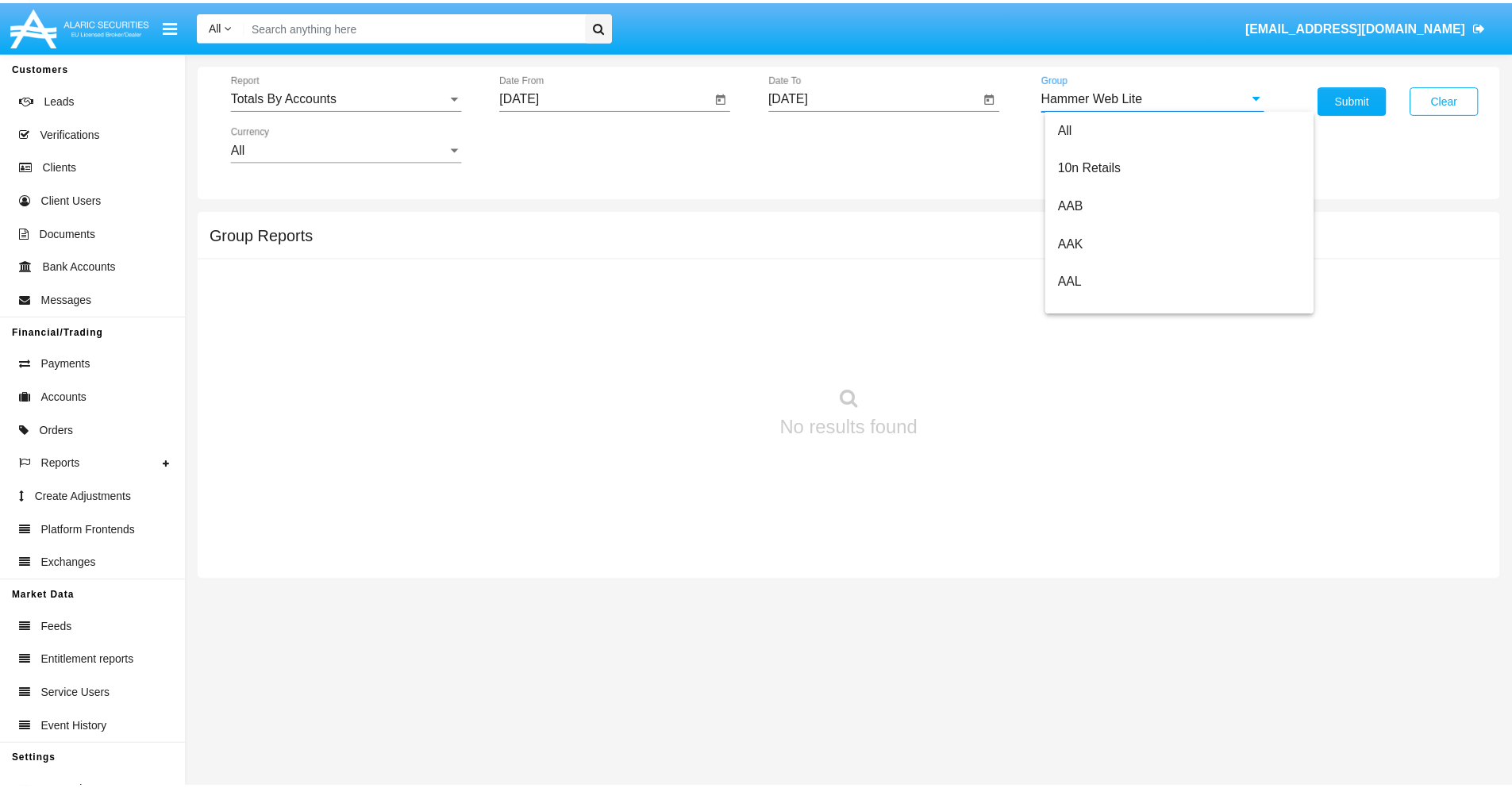
scroll to position [0, 0]
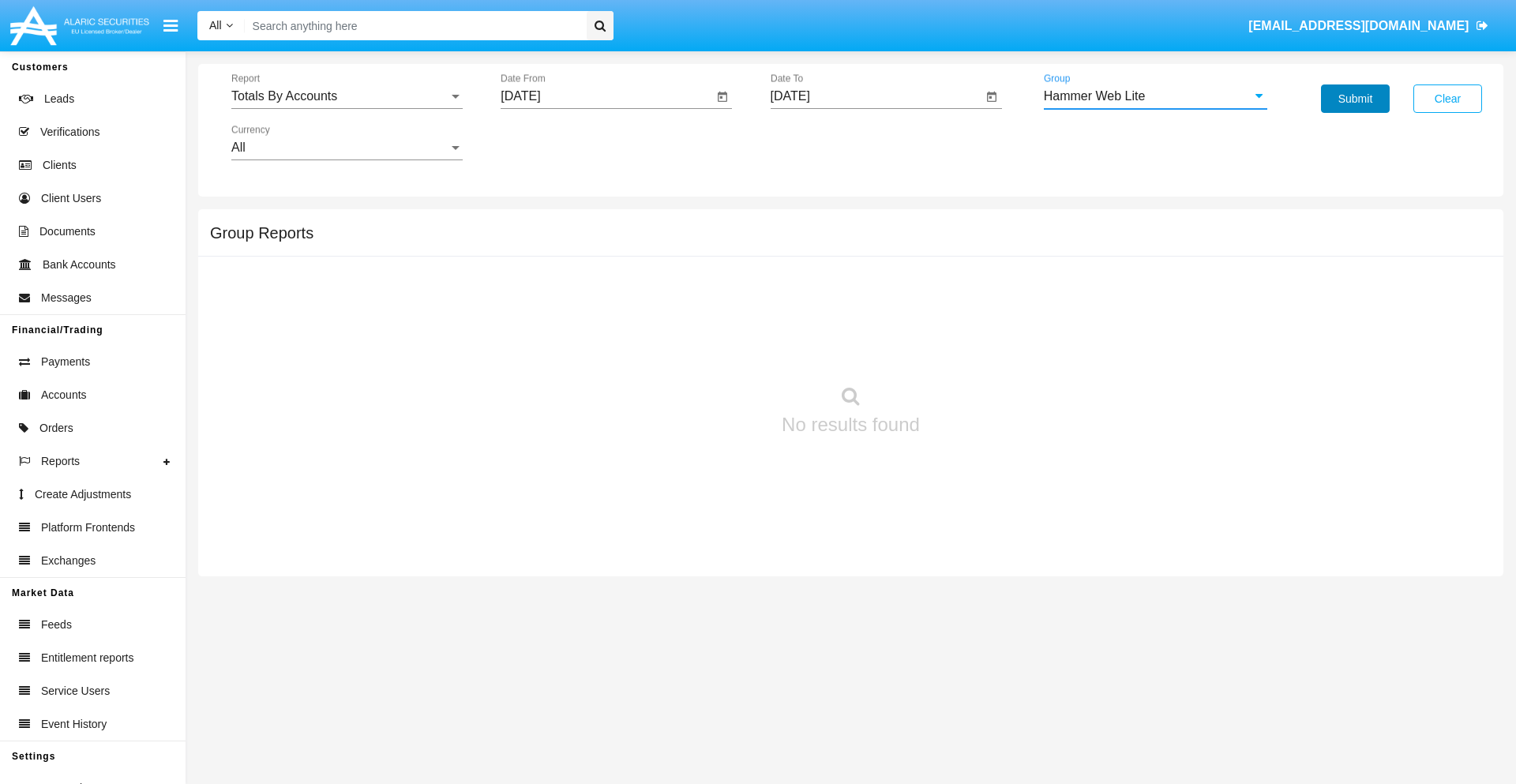
click at [1355, 99] on button "Submit" at bounding box center [1354, 98] width 68 height 28
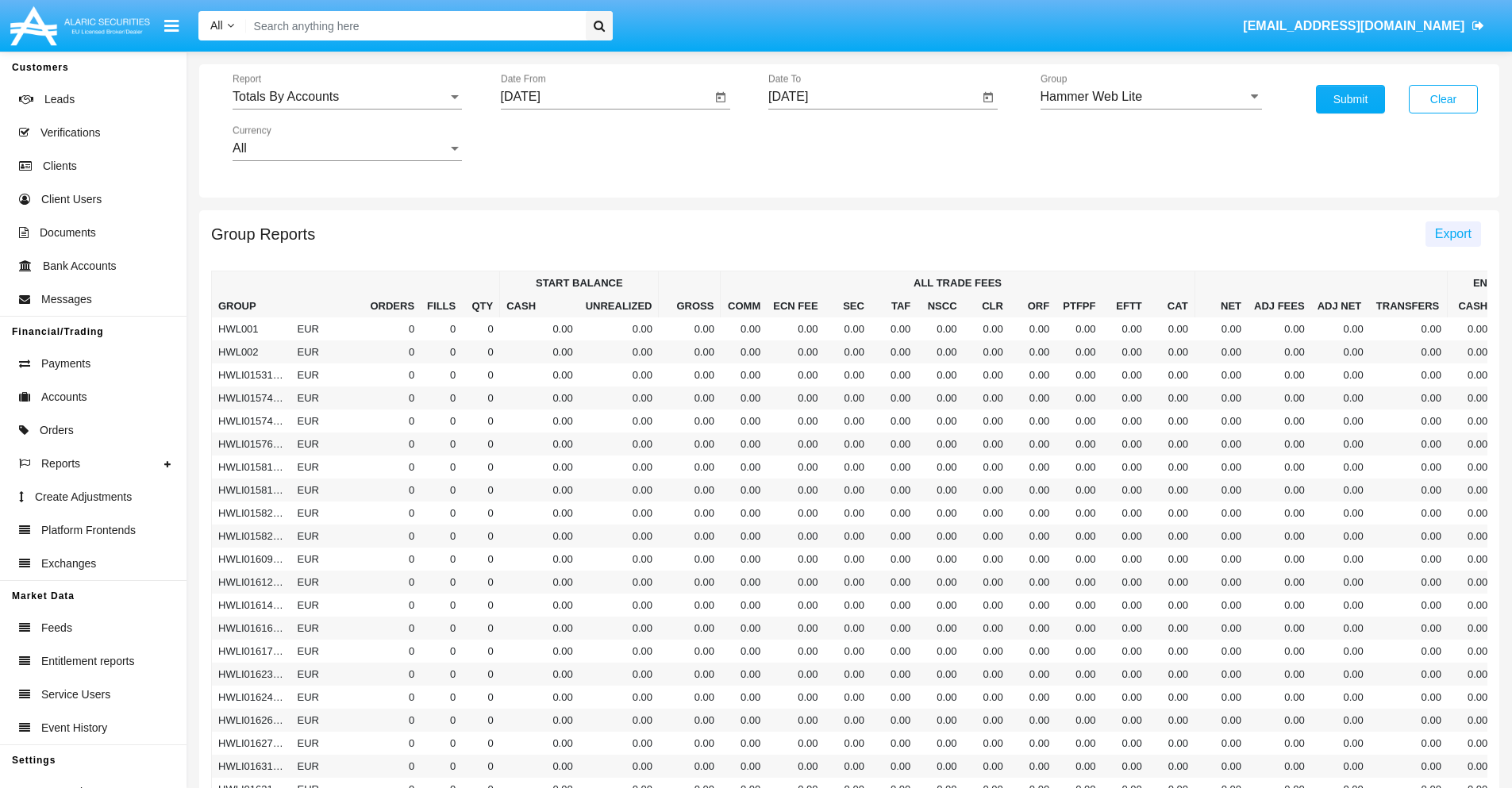
click at [1453, 233] on span "Export" at bounding box center [1453, 234] width 37 height 13
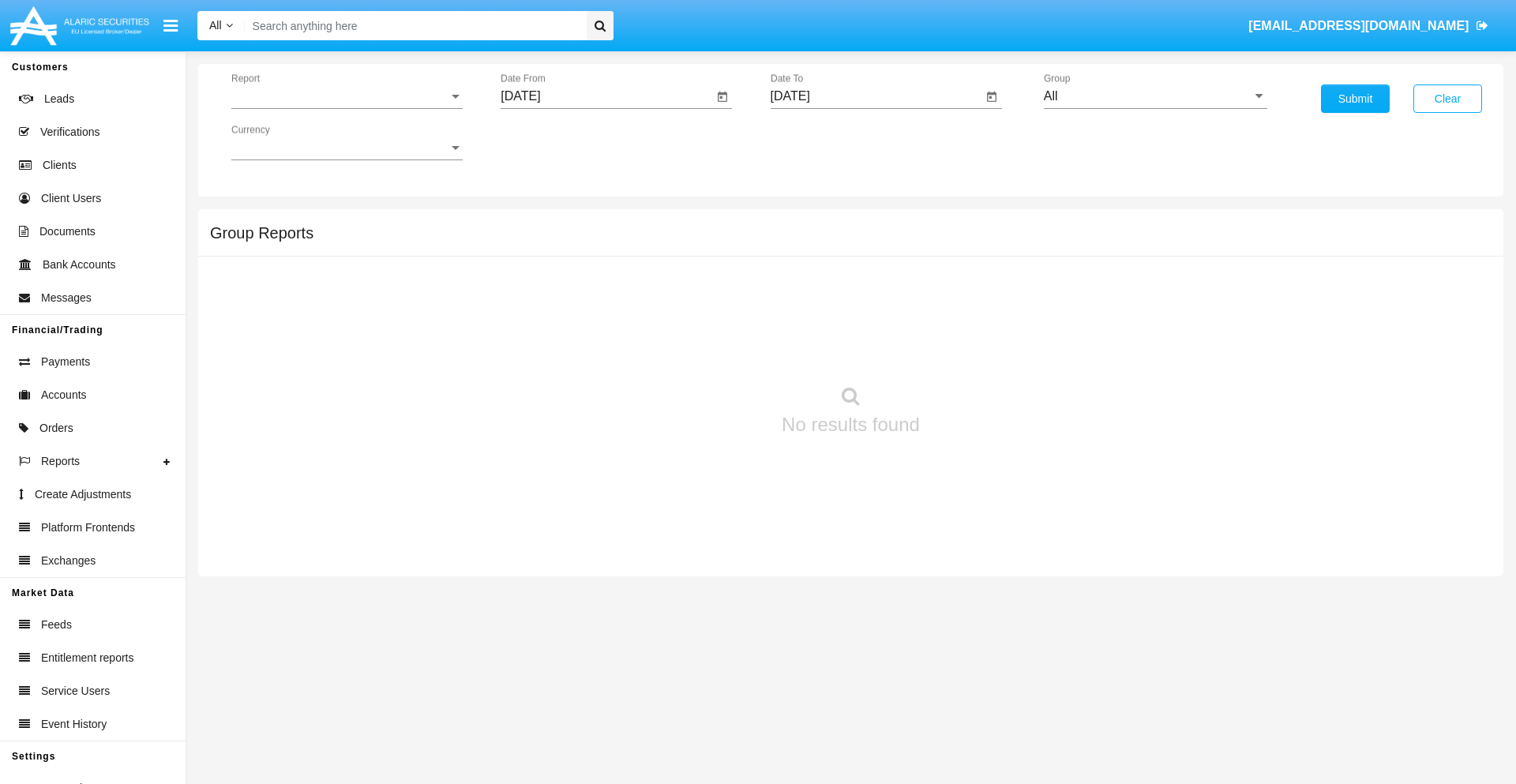
click at [347, 96] on span "Report" at bounding box center [340, 95] width 217 height 14
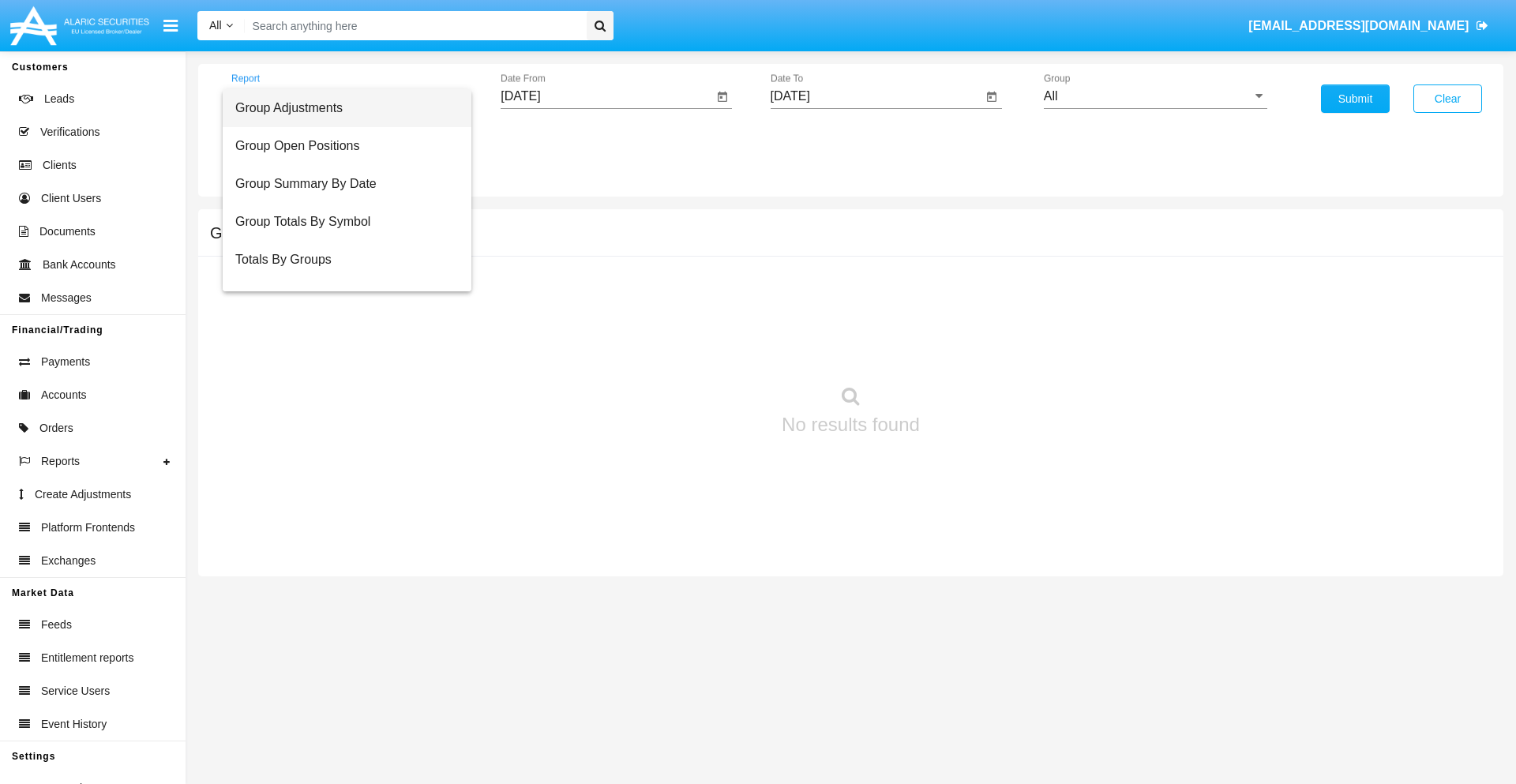
click at [340, 108] on span "Group Adjustments" at bounding box center [347, 107] width 223 height 38
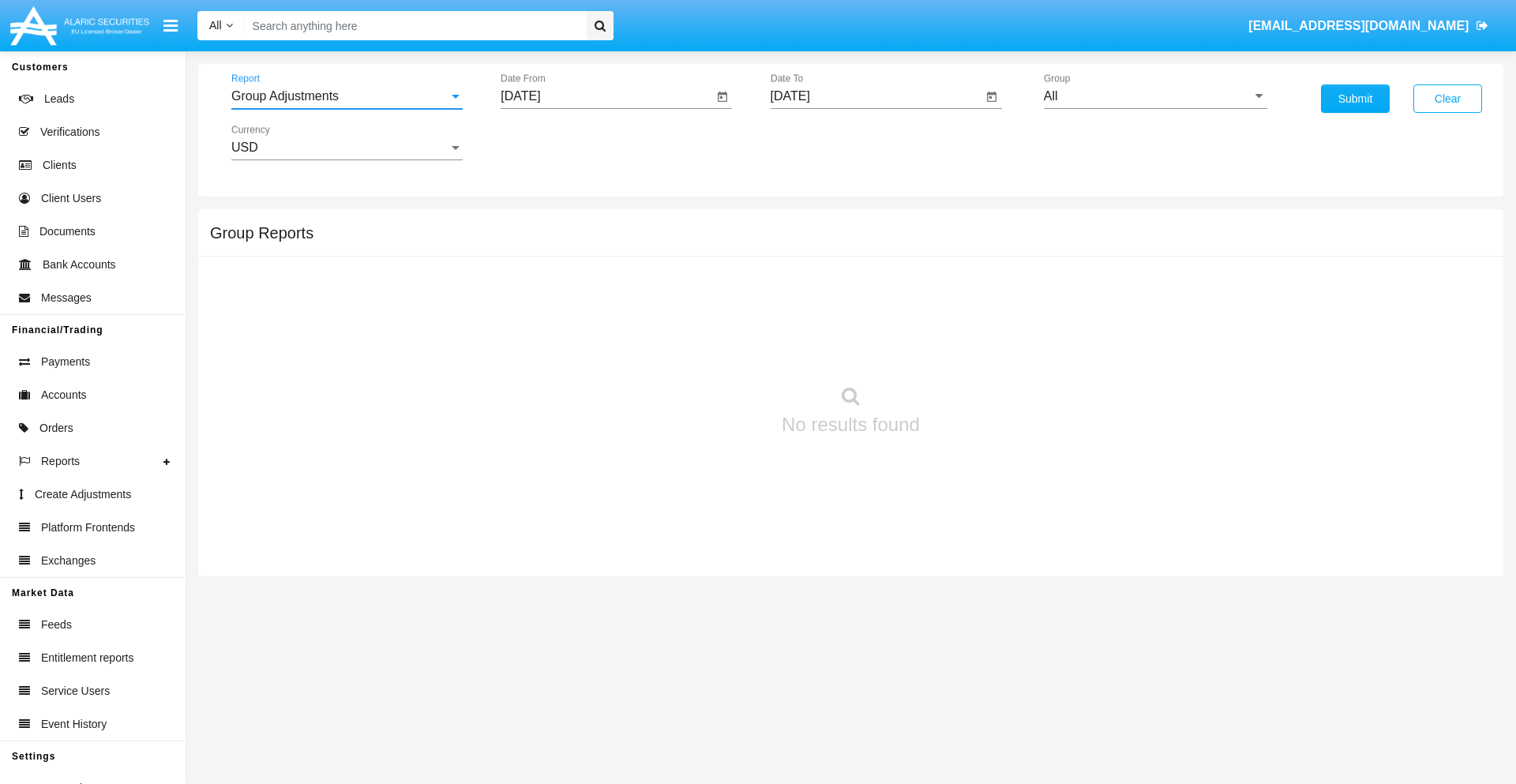
click at [607, 96] on input "[DATE]" at bounding box center [607, 95] width 212 height 14
click at [552, 142] on span "[DATE]" at bounding box center [538, 143] width 35 height 13
click at [594, 318] on div "2019" at bounding box center [594, 317] width 50 height 28
click at [538, 222] on div "JAN" at bounding box center [538, 222] width 50 height 28
click at [590, 241] on div "1" at bounding box center [590, 242] width 28 height 28
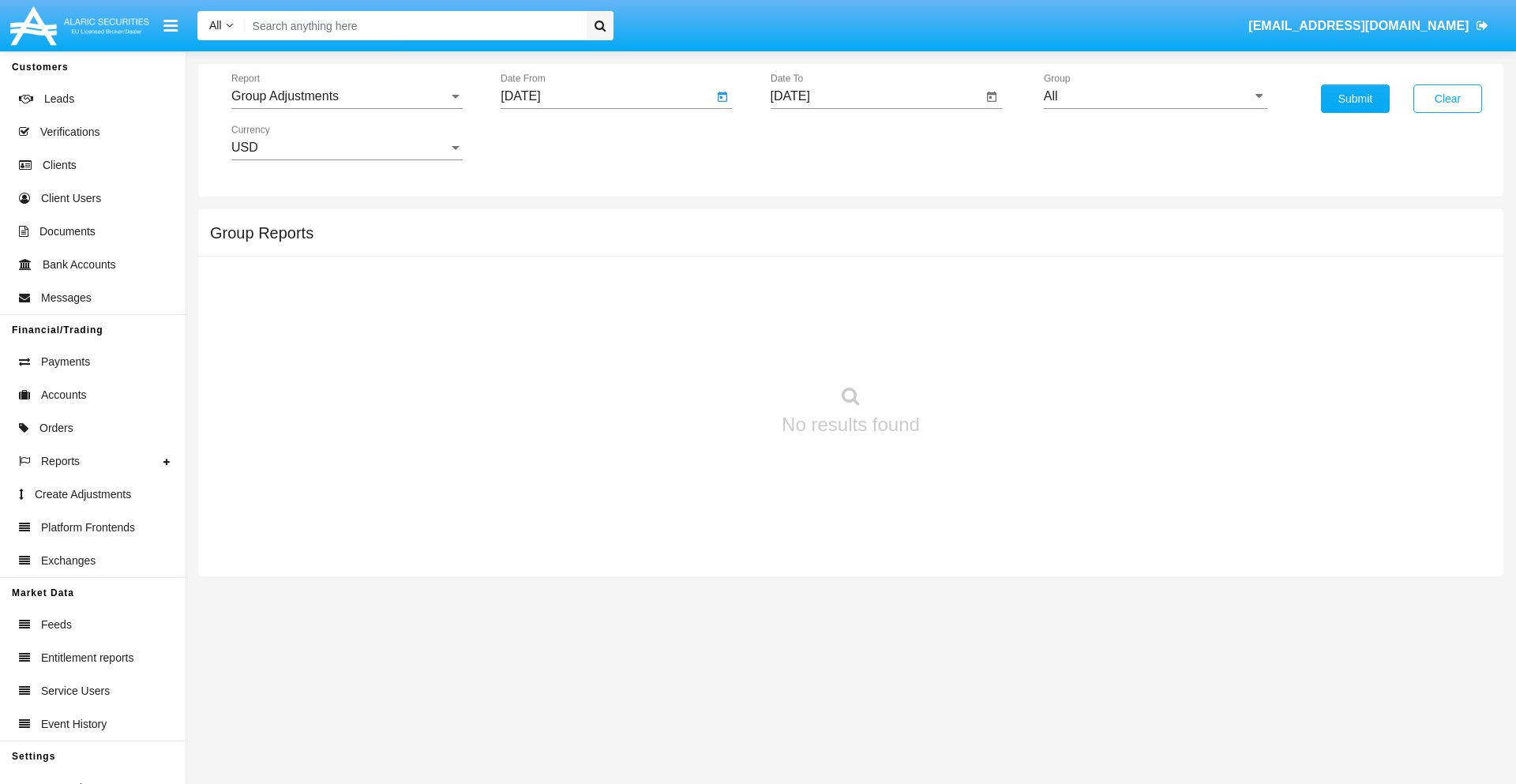
type input "[DATE]"
click at [876, 96] on input "[DATE]" at bounding box center [876, 95] width 212 height 14
click at [822, 142] on span "[DATE]" at bounding box center [808, 143] width 35 height 13
click at [863, 318] on div "2019" at bounding box center [863, 317] width 50 height 28
click at [808, 222] on div "JAN" at bounding box center [808, 222] width 50 height 28
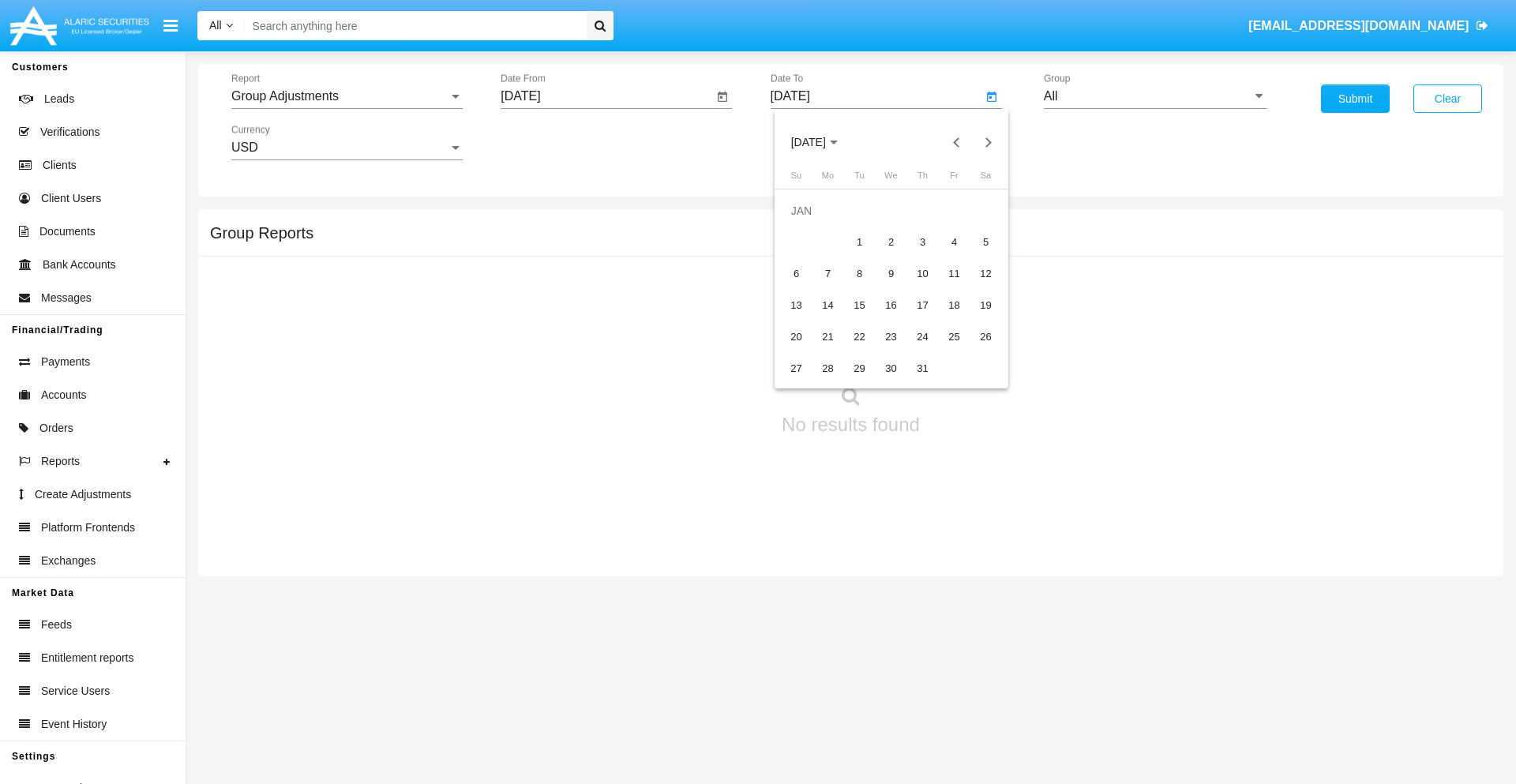
click at [859, 241] on div "1" at bounding box center [860, 242] width 28 height 28
type input "[DATE]"
click at [1155, 96] on input "All" at bounding box center [1155, 95] width 223 height 14
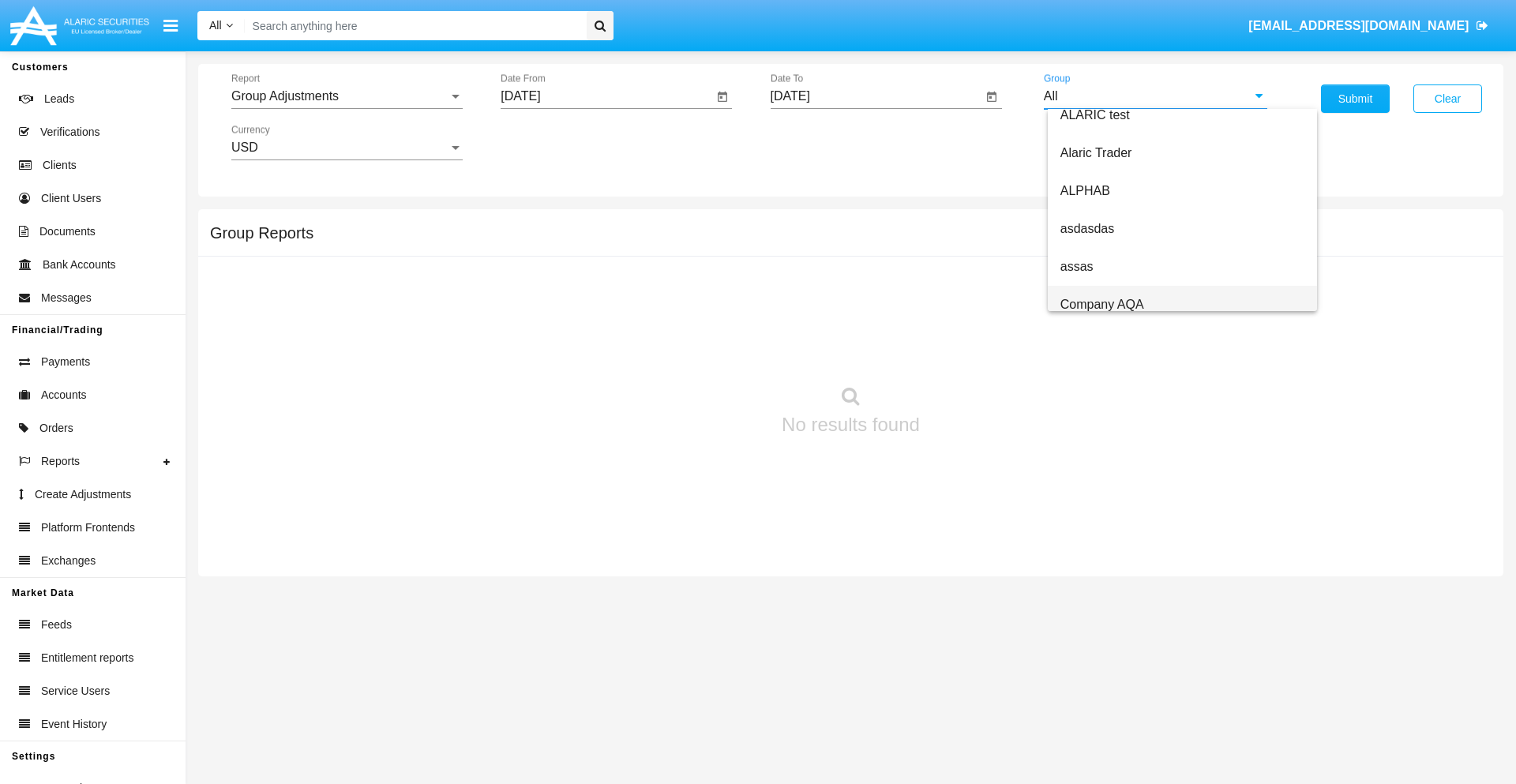
click at [1101, 304] on span "Company AQA" at bounding box center [1102, 304] width 84 height 13
type input "Company AQA"
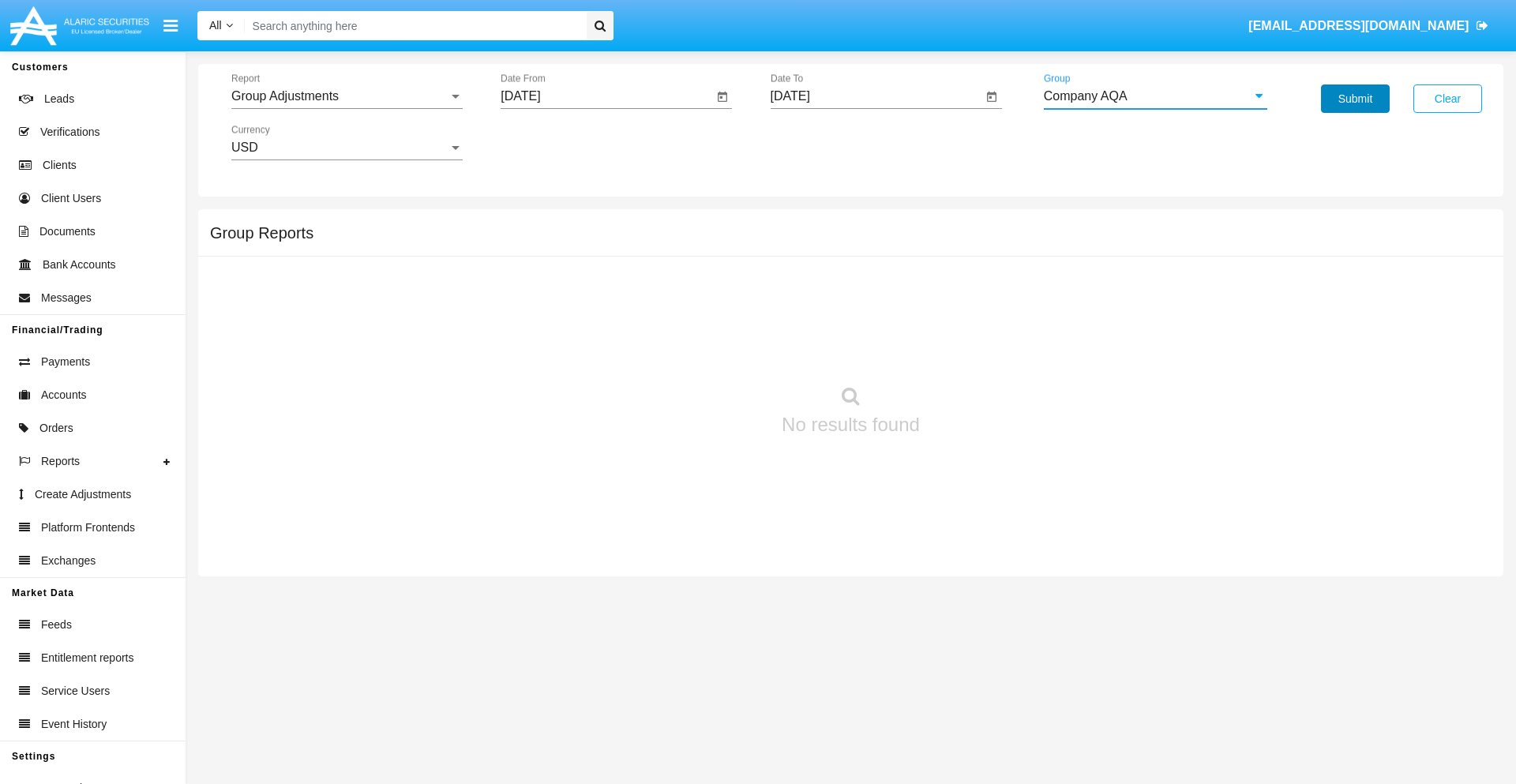
click at [1355, 99] on button "Submit" at bounding box center [1354, 98] width 68 height 28
click at [347, 96] on span "Report" at bounding box center [340, 95] width 217 height 14
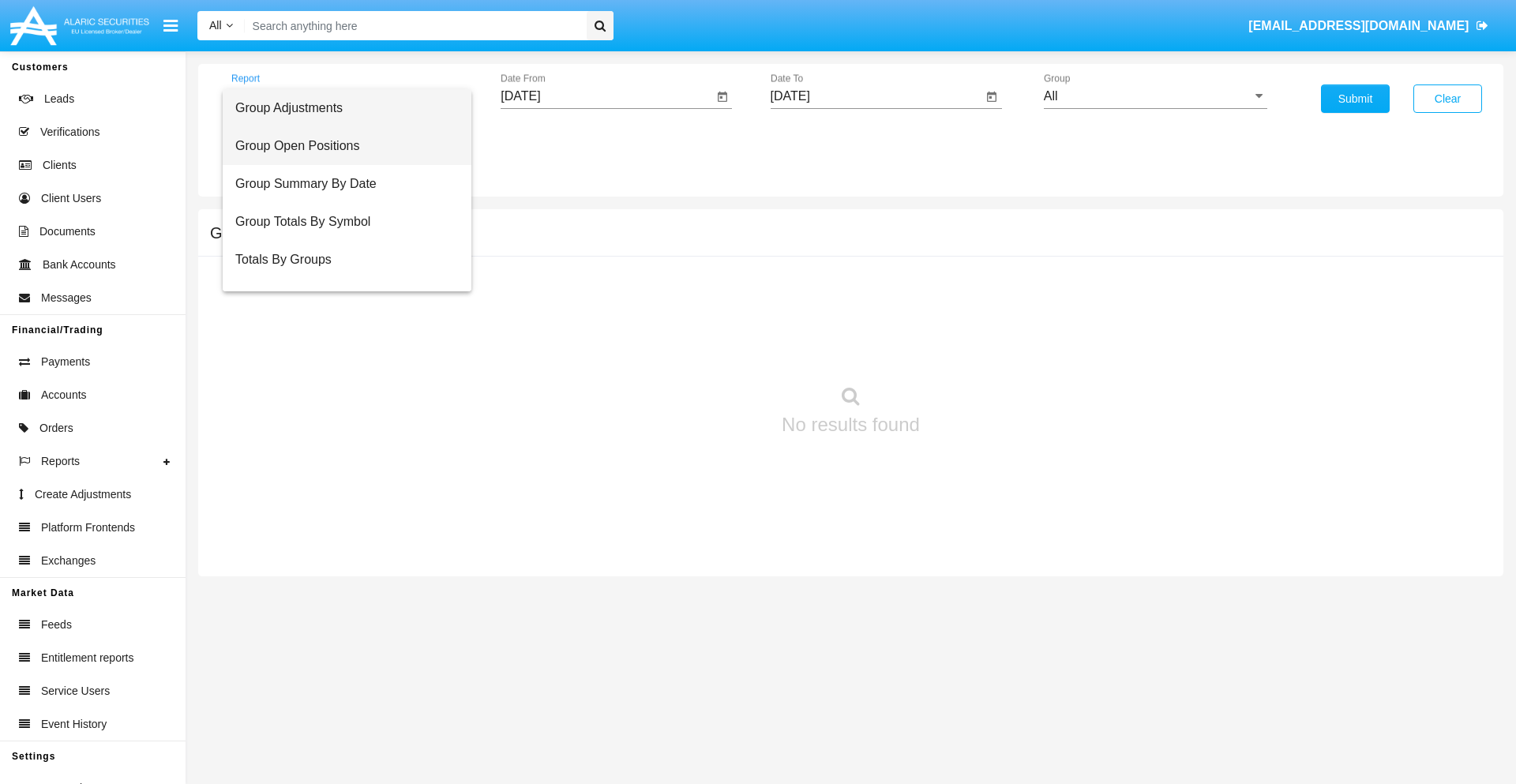
click at [340, 146] on span "Group Open Positions" at bounding box center [347, 146] width 223 height 38
click at [607, 96] on input "[DATE]" at bounding box center [607, 95] width 212 height 14
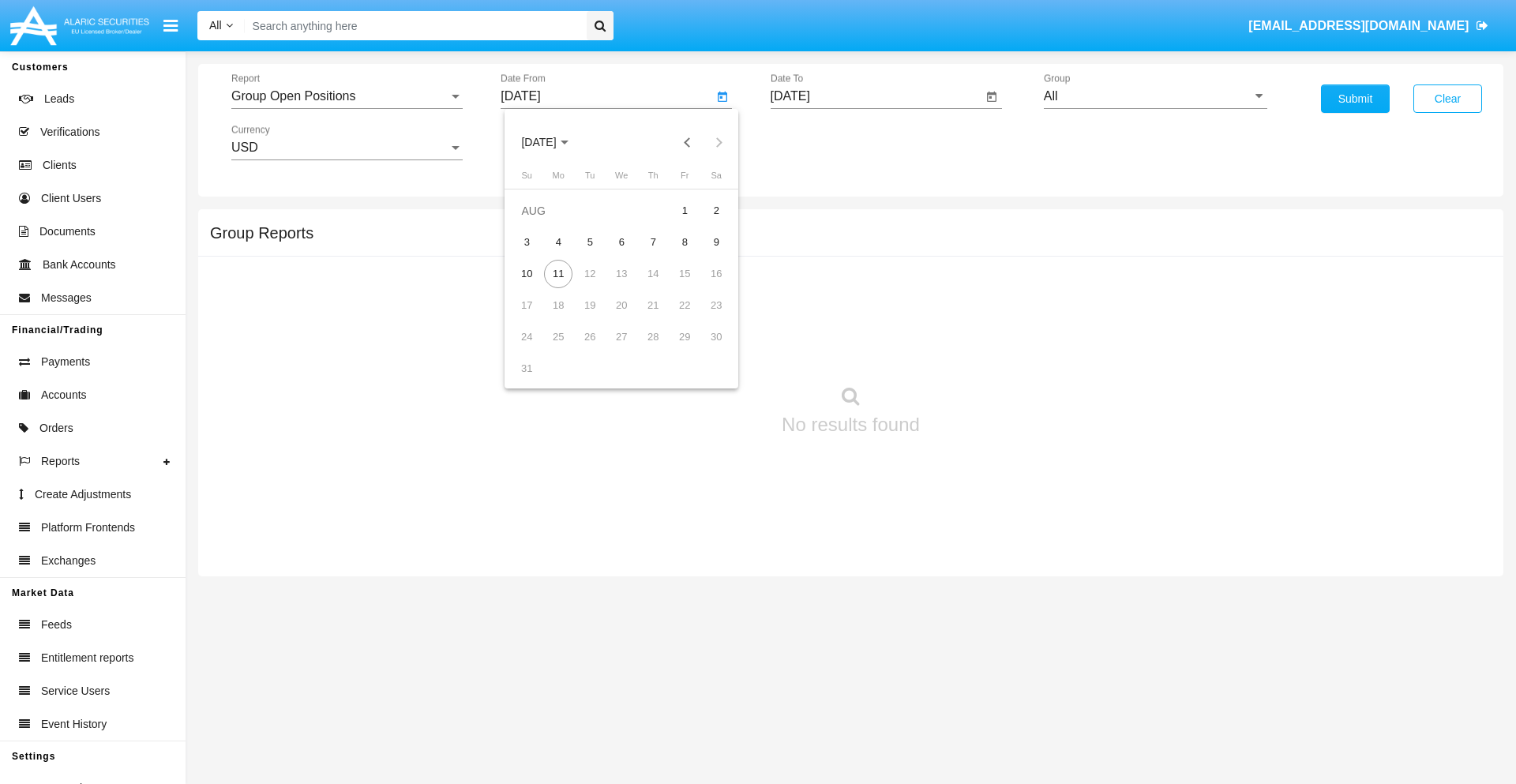
click at [552, 142] on span "[DATE]" at bounding box center [538, 143] width 35 height 13
click at [594, 318] on div "2019" at bounding box center [594, 317] width 50 height 28
click at [538, 222] on div "JAN" at bounding box center [538, 222] width 50 height 28
click at [590, 241] on div "1" at bounding box center [590, 242] width 28 height 28
type input "[DATE]"
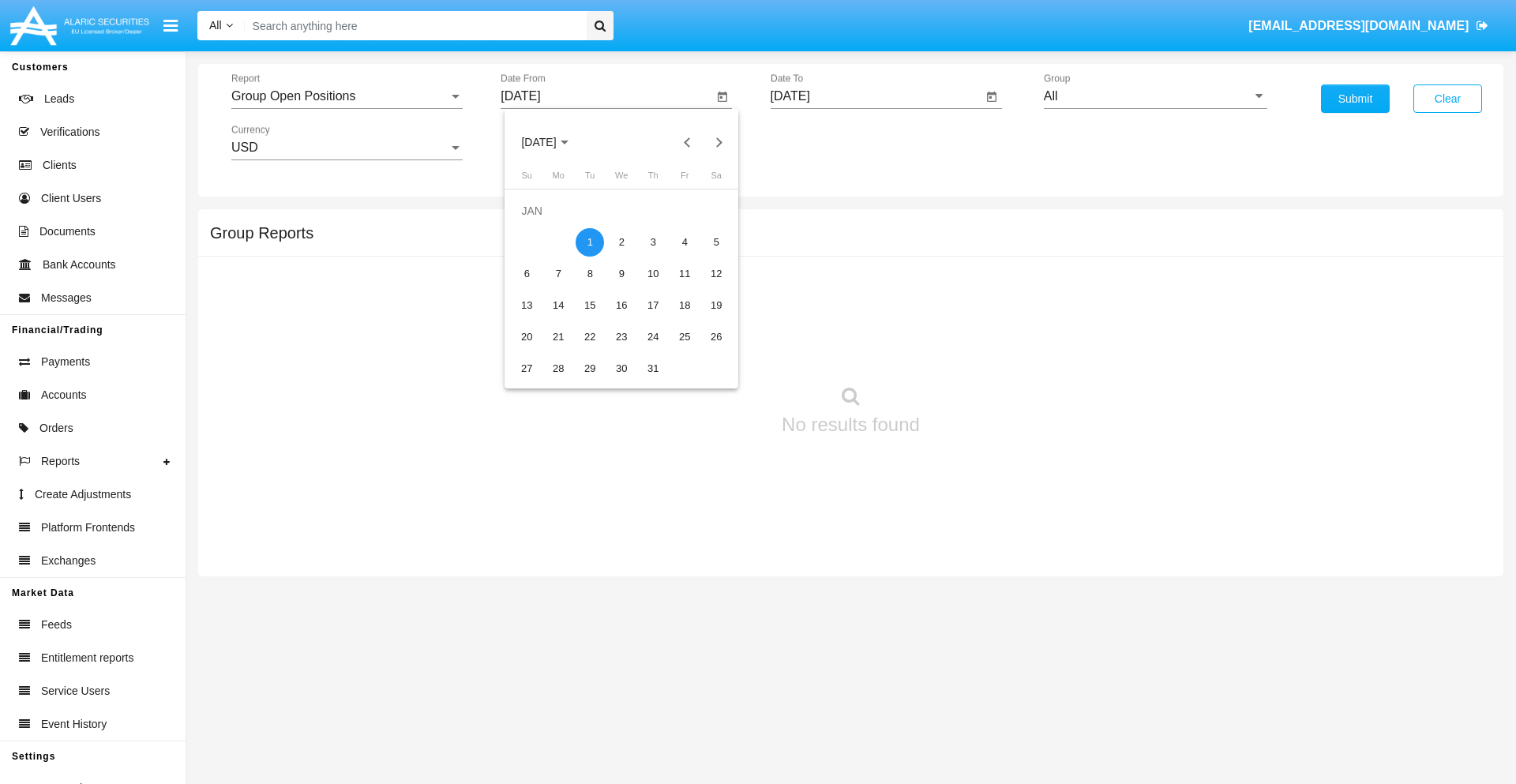
click at [876, 96] on input "[DATE]" at bounding box center [876, 95] width 212 height 14
click at [822, 142] on span "[DATE]" at bounding box center [808, 143] width 35 height 13
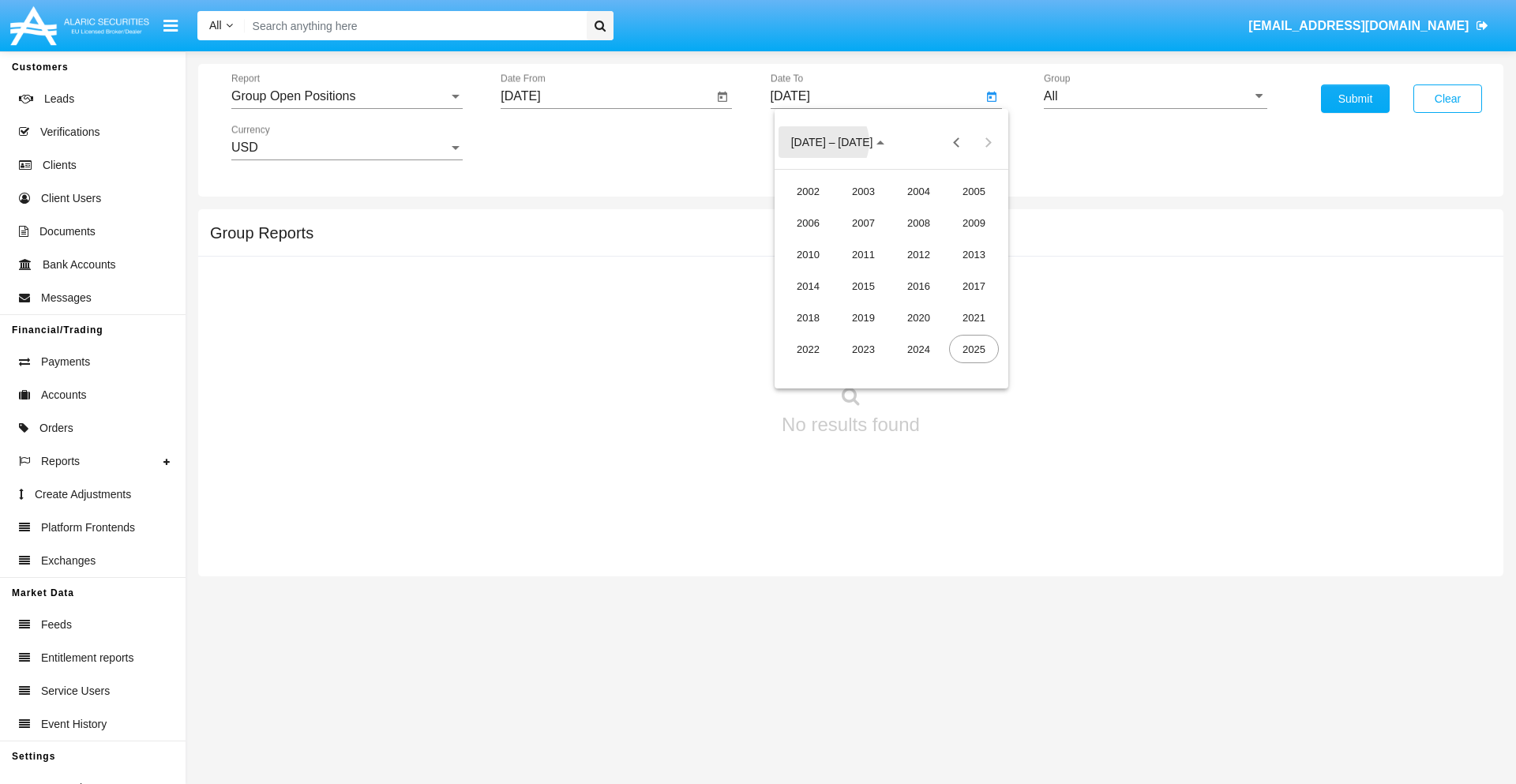
click at [863, 318] on div "2019" at bounding box center [863, 317] width 50 height 28
click at [808, 222] on div "JAN" at bounding box center [808, 222] width 50 height 28
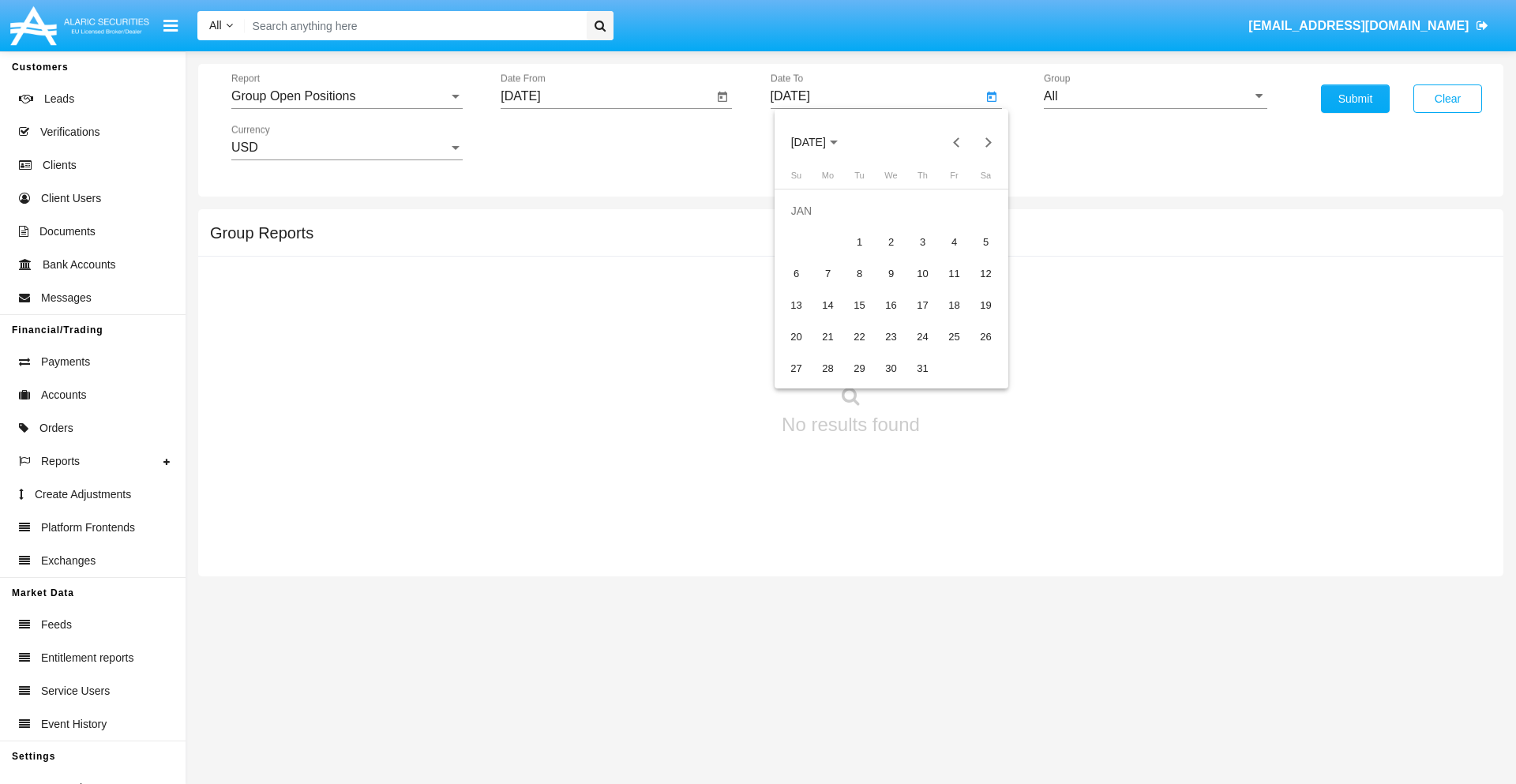
click at [859, 241] on div "1" at bounding box center [860, 242] width 28 height 28
type input "[DATE]"
click at [1155, 96] on input "All" at bounding box center [1155, 95] width 223 height 14
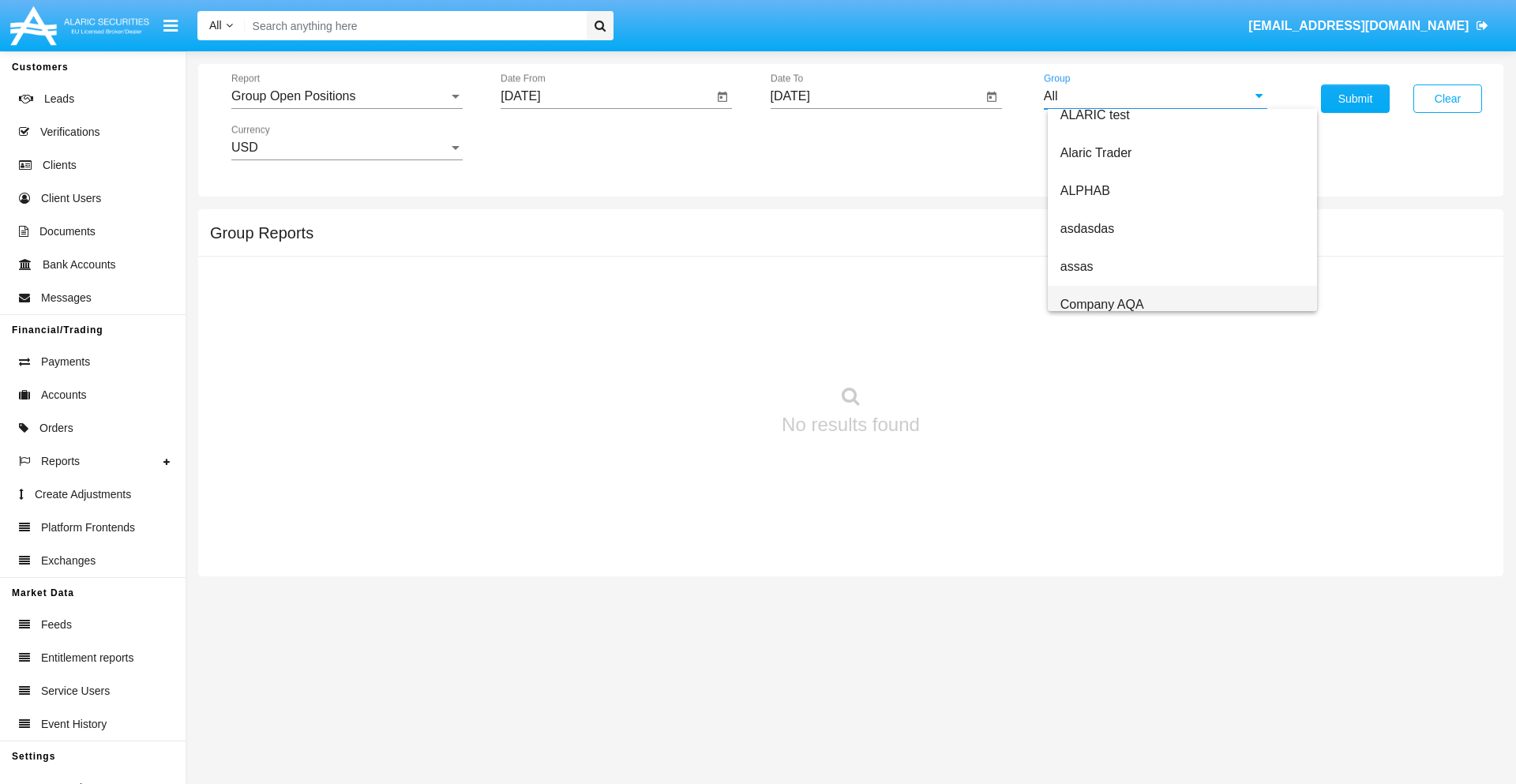
click at [1101, 304] on span "Company AQA" at bounding box center [1102, 304] width 84 height 13
type input "Company AQA"
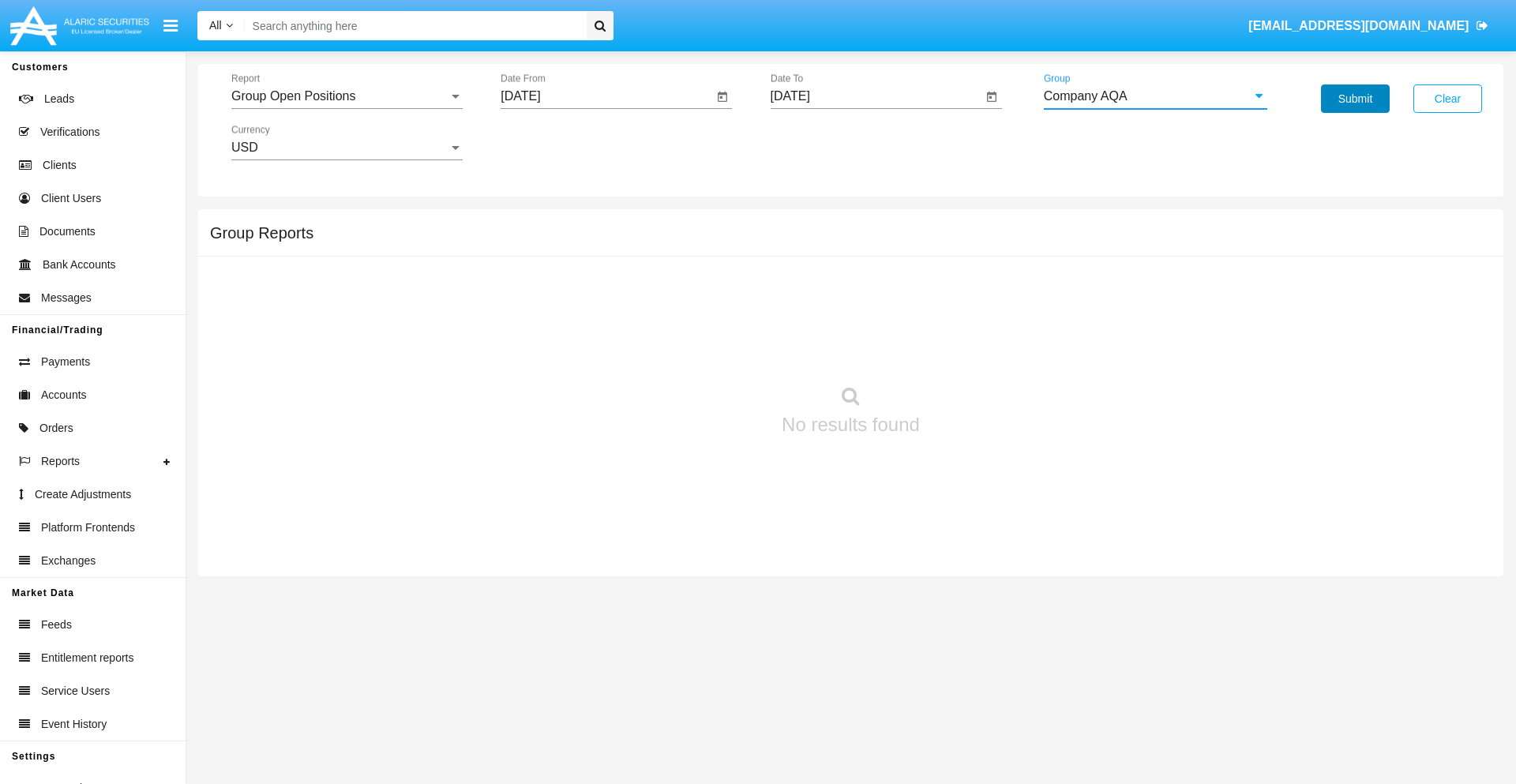
click at [1355, 99] on button "Submit" at bounding box center [1354, 98] width 68 height 28
click at [347, 96] on span "Report" at bounding box center [340, 95] width 217 height 14
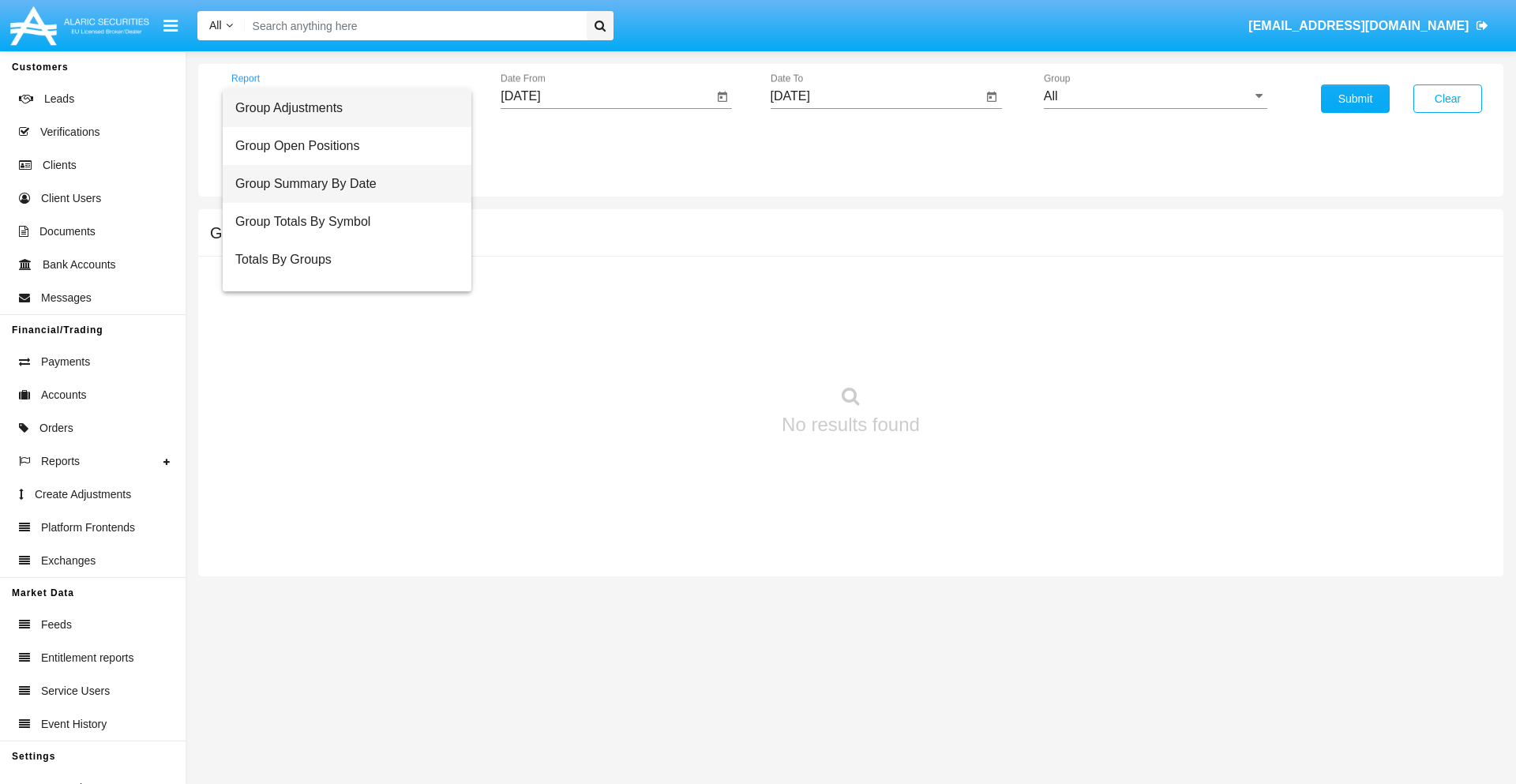
click at [340, 184] on span "Group Summary By Date" at bounding box center [347, 184] width 223 height 38
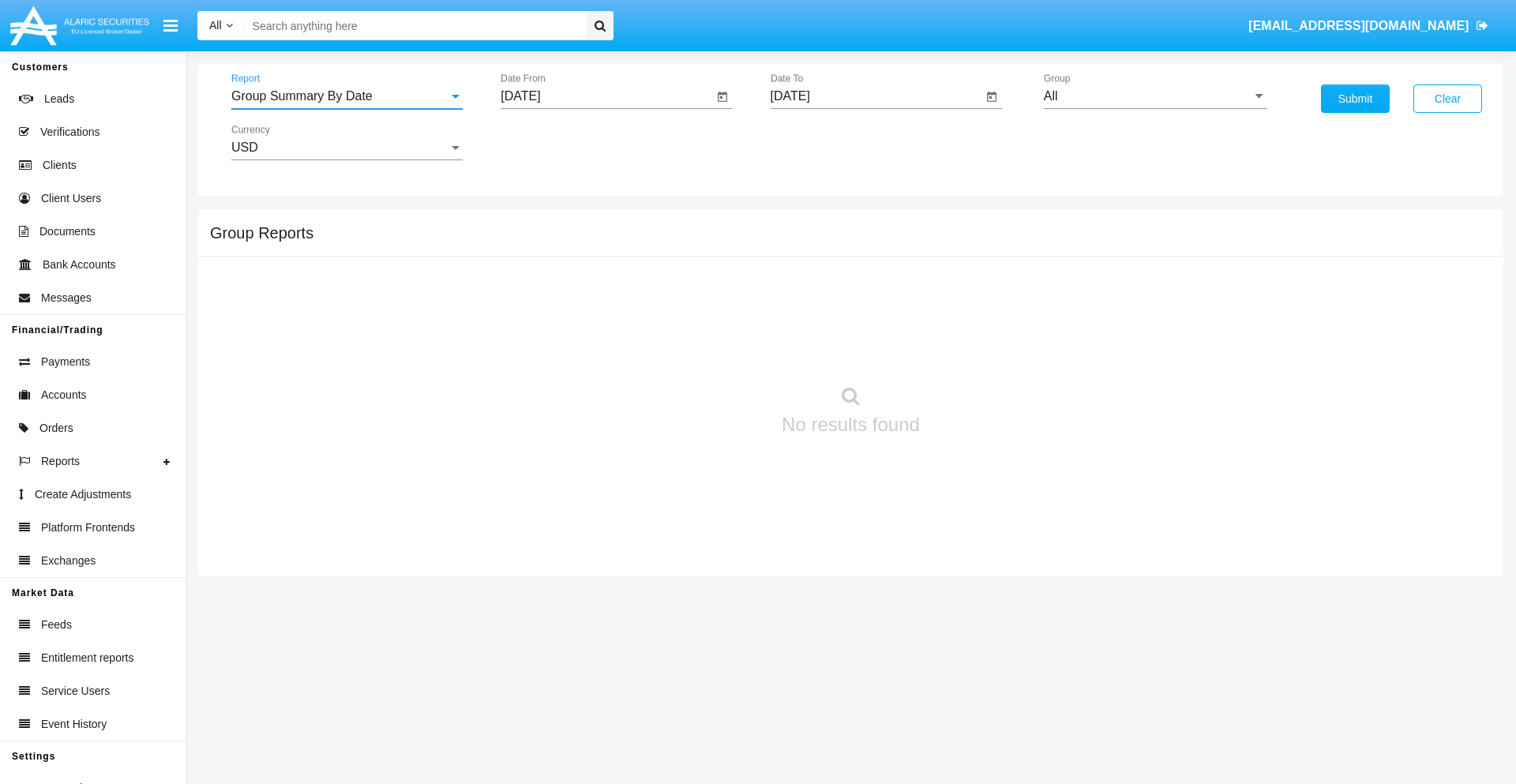
click at [607, 96] on input "[DATE]" at bounding box center [607, 95] width 212 height 14
click at [552, 142] on span "[DATE]" at bounding box center [538, 143] width 35 height 13
click at [594, 318] on div "2019" at bounding box center [594, 317] width 50 height 28
click at [538, 222] on div "JAN" at bounding box center [538, 222] width 50 height 28
click at [590, 241] on div "1" at bounding box center [590, 242] width 28 height 28
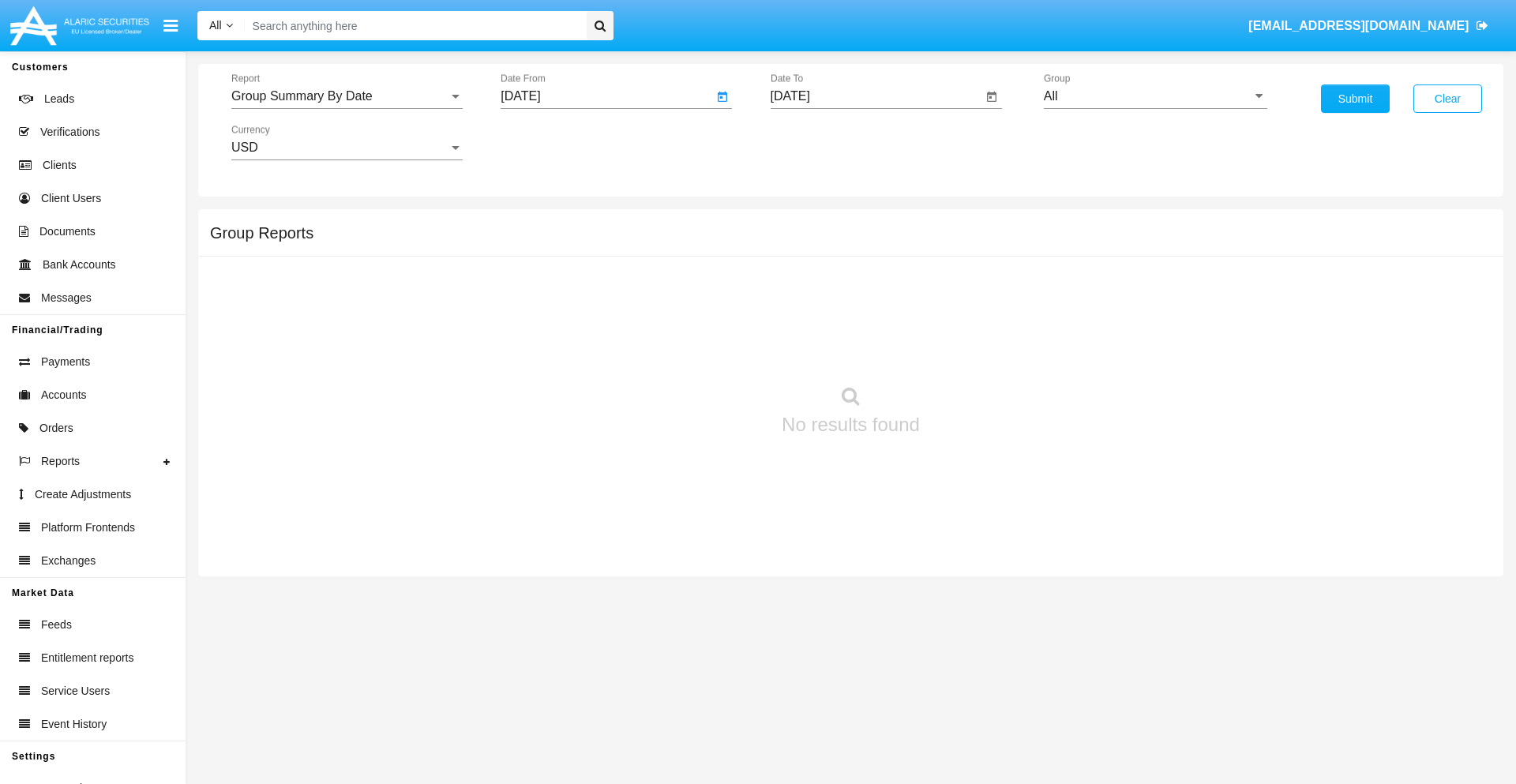
type input "[DATE]"
click at [876, 96] on input "[DATE]" at bounding box center [876, 95] width 212 height 14
click at [822, 142] on span "[DATE]" at bounding box center [808, 143] width 35 height 13
click at [863, 318] on div "2019" at bounding box center [863, 317] width 50 height 28
click at [808, 222] on div "JAN" at bounding box center [808, 222] width 50 height 28
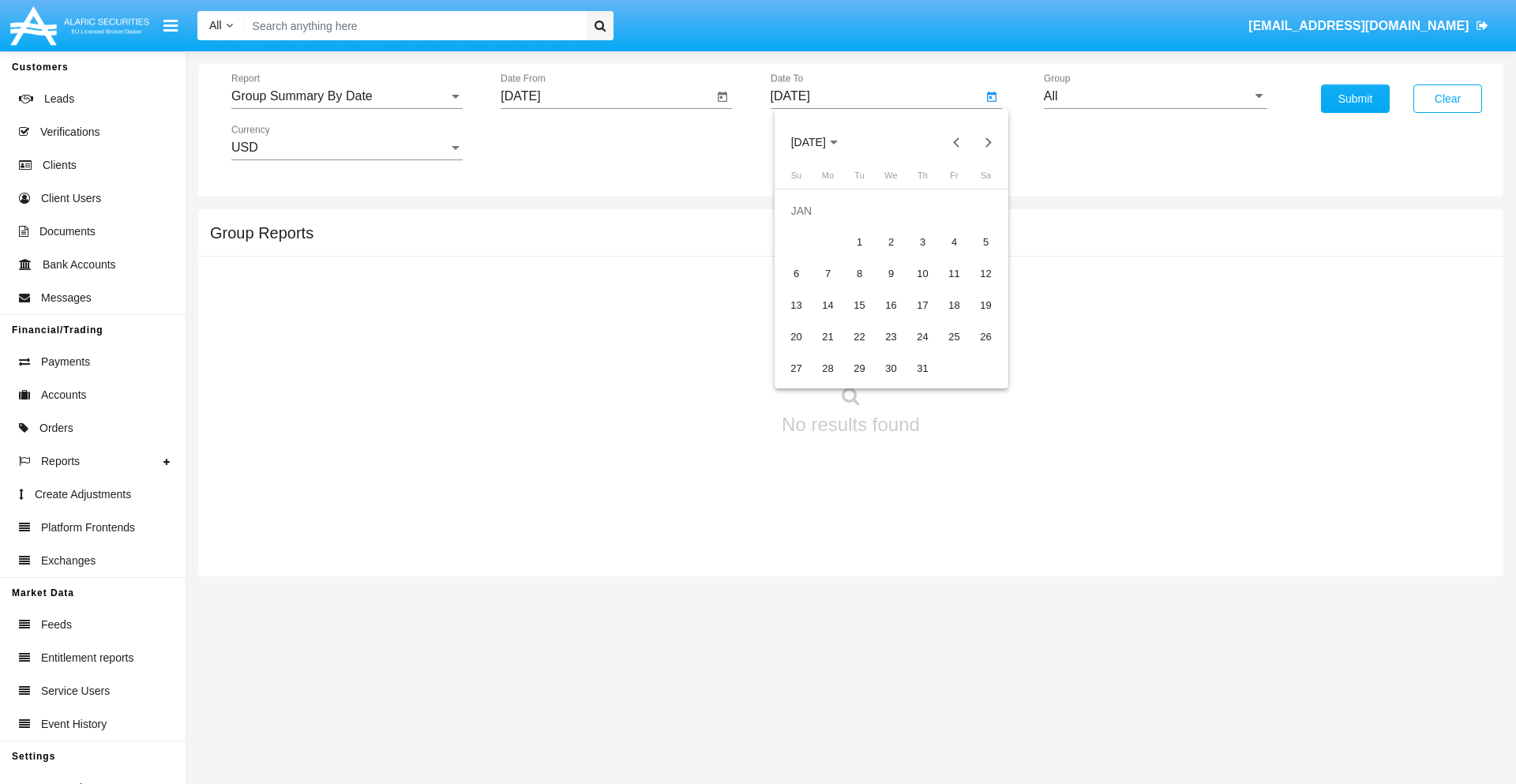
click at [859, 241] on div "1" at bounding box center [860, 242] width 28 height 28
type input "01/01/19"
click at [1155, 96] on input "All" at bounding box center [1155, 95] width 223 height 14
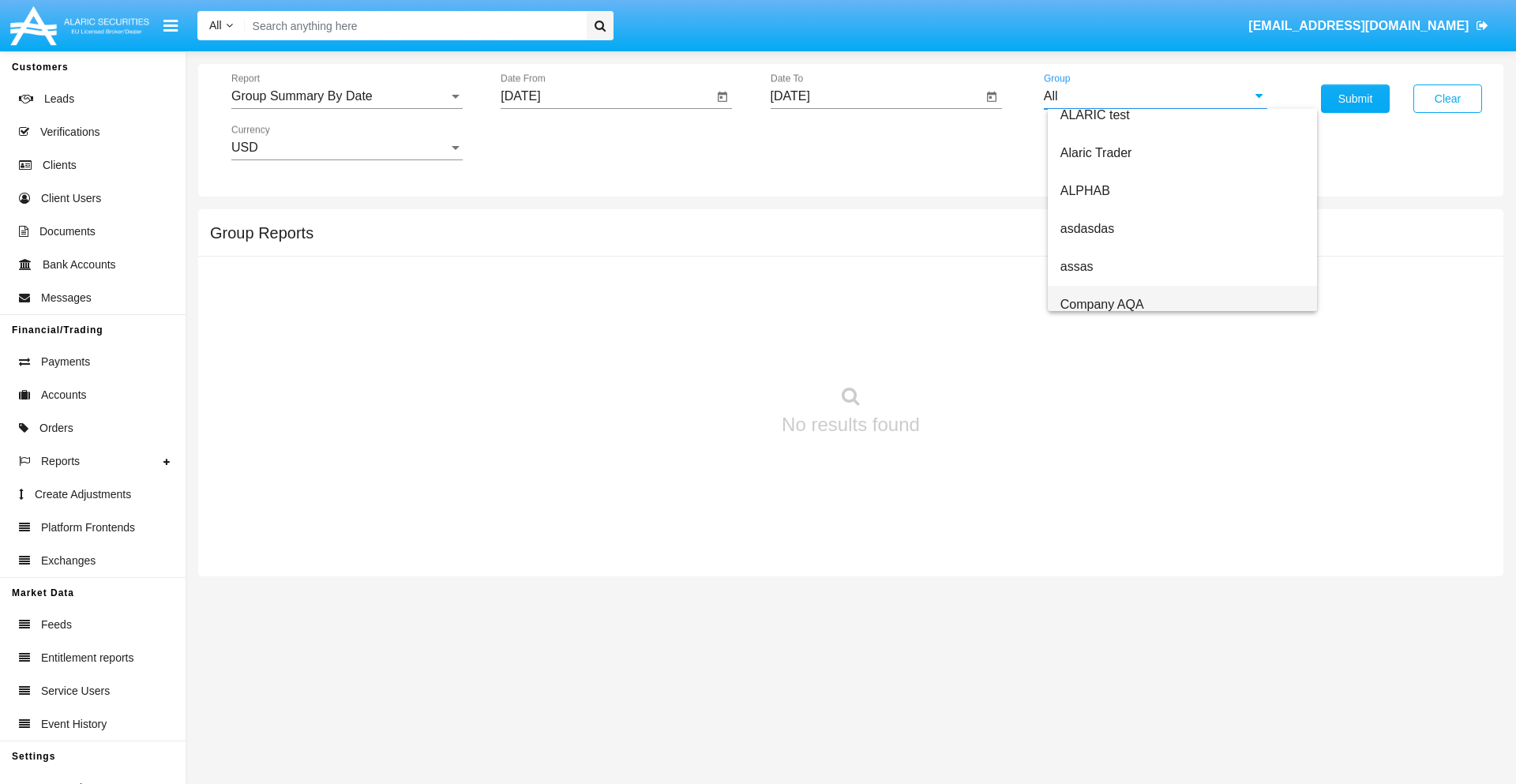
click at [1101, 304] on span "Company AQA" at bounding box center [1102, 304] width 84 height 13
type input "Company AQA"
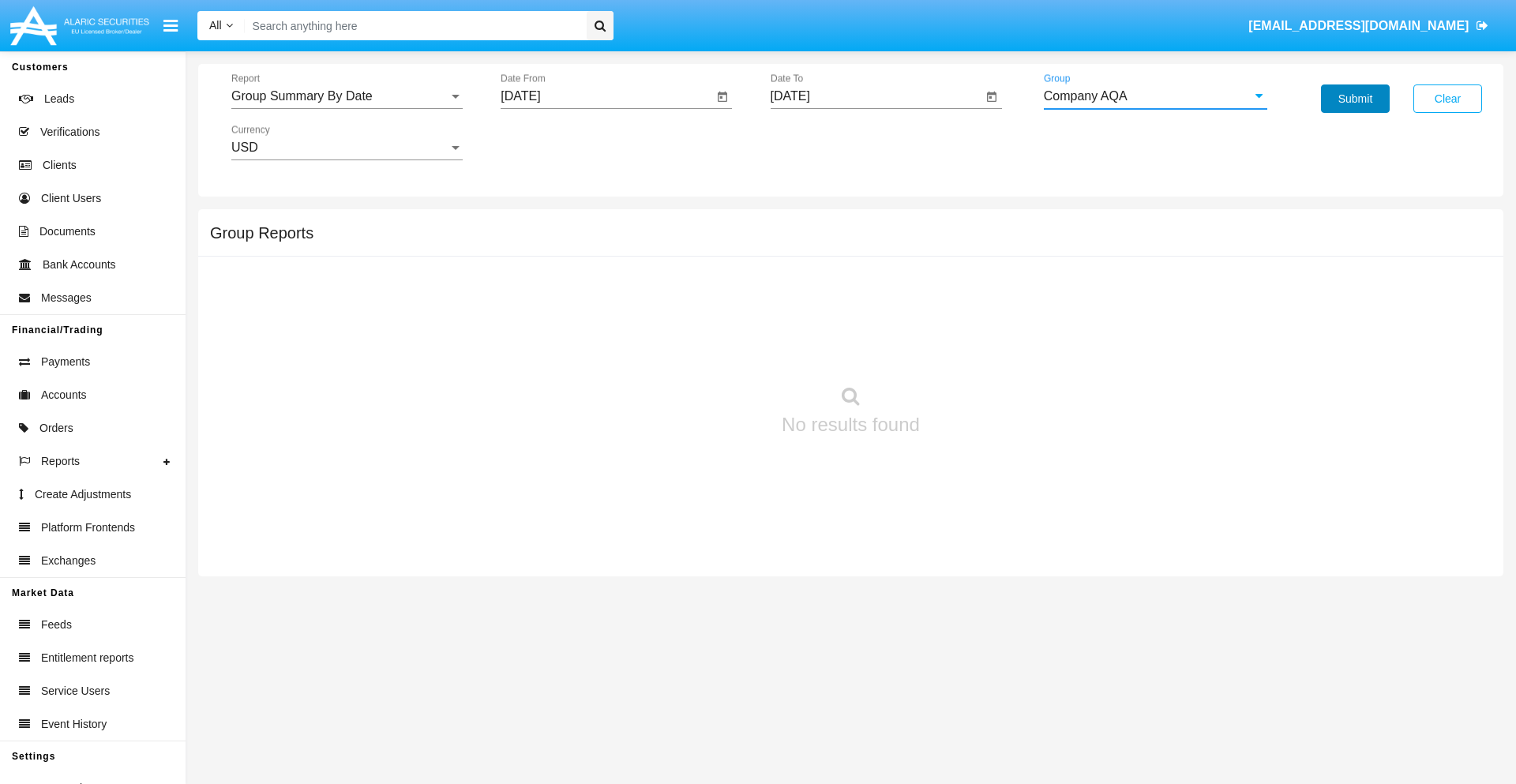
click at [1355, 99] on button "Submit" at bounding box center [1354, 98] width 68 height 28
click at [347, 96] on span "Report" at bounding box center [340, 95] width 217 height 14
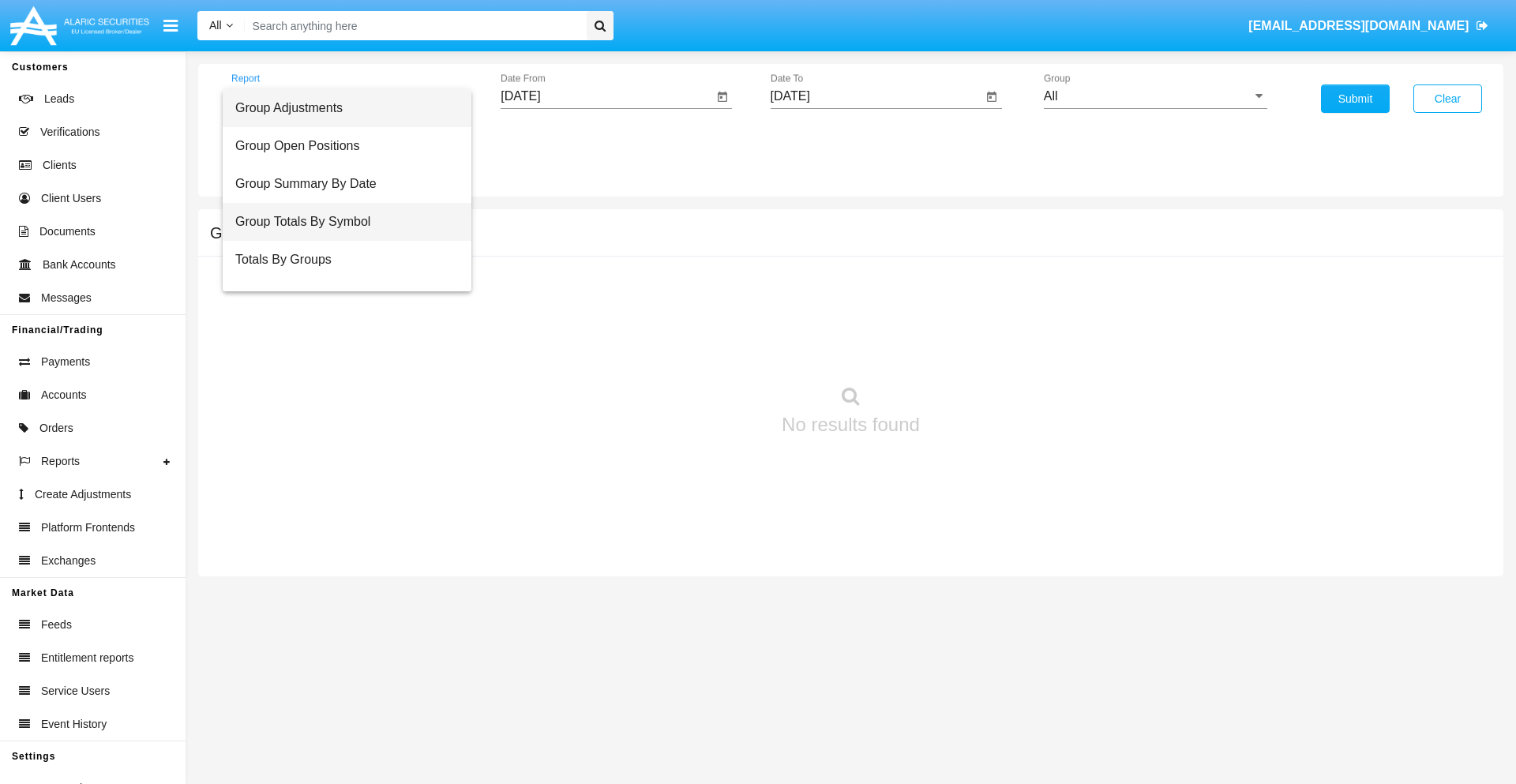
click at [340, 221] on span "Group Totals By Symbol" at bounding box center [347, 221] width 223 height 38
click at [607, 96] on input "[DATE]" at bounding box center [607, 95] width 212 height 14
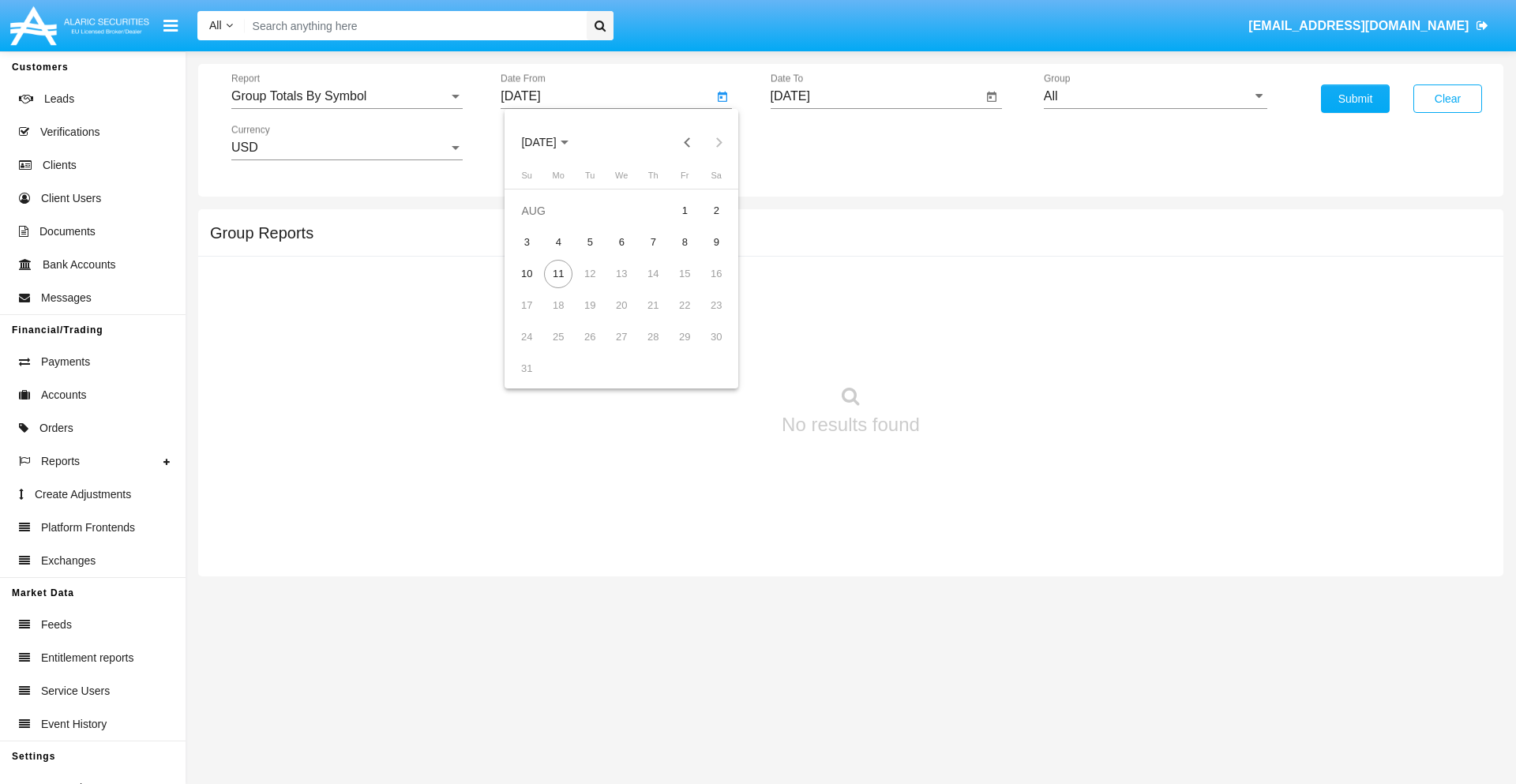
click at [552, 142] on span "[DATE]" at bounding box center [538, 143] width 35 height 13
click at [594, 318] on div "2019" at bounding box center [594, 317] width 50 height 28
click at [538, 222] on div "JAN" at bounding box center [538, 222] width 50 height 28
click at [590, 241] on div "1" at bounding box center [590, 242] width 28 height 28
type input "[DATE]"
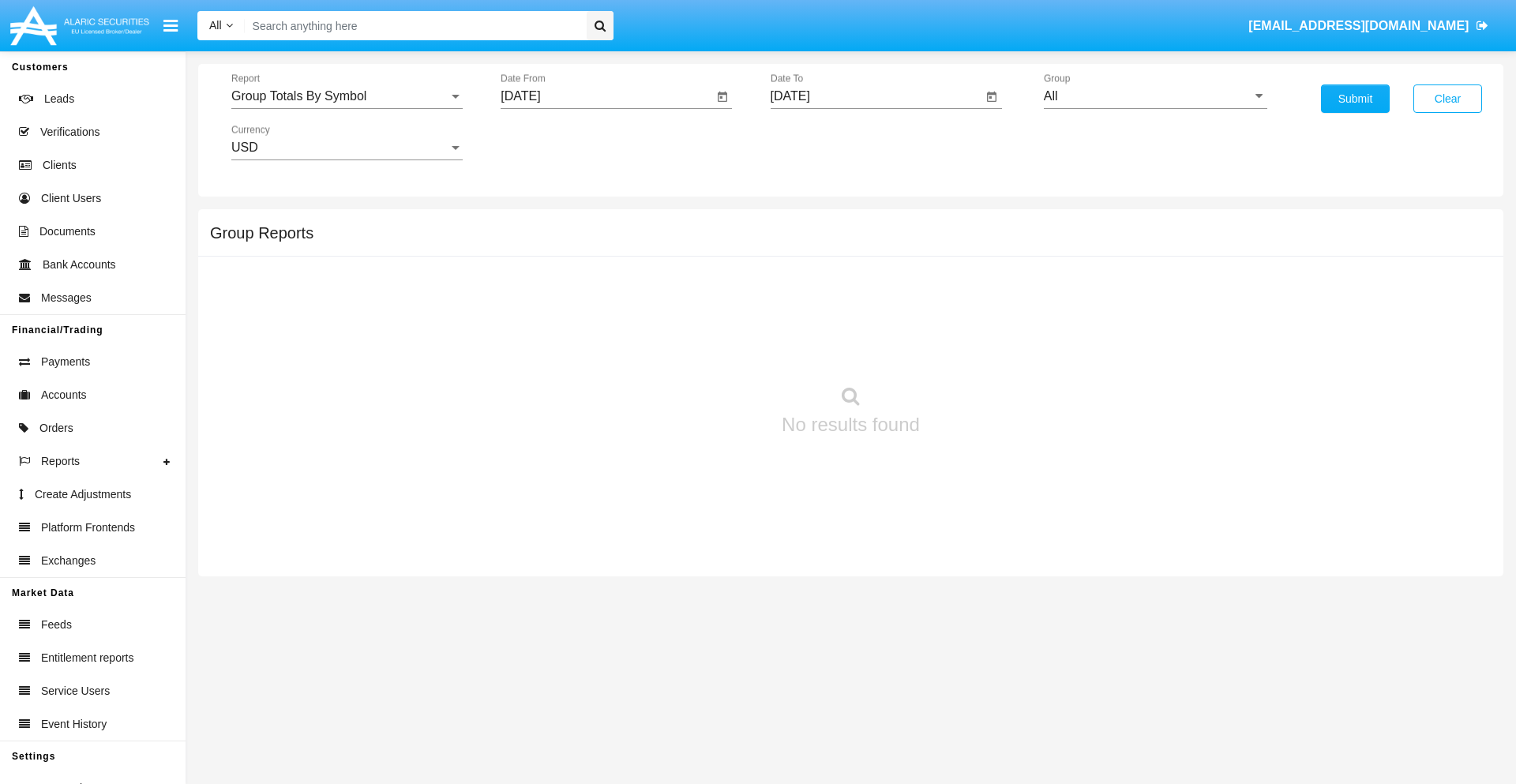
click at [876, 96] on input "[DATE]" at bounding box center [876, 95] width 212 height 14
click at [822, 142] on span "[DATE]" at bounding box center [808, 143] width 35 height 13
click at [863, 318] on div "2019" at bounding box center [863, 317] width 50 height 28
click at [808, 222] on div "JAN" at bounding box center [808, 222] width 50 height 28
click at [859, 241] on div "1" at bounding box center [860, 242] width 28 height 28
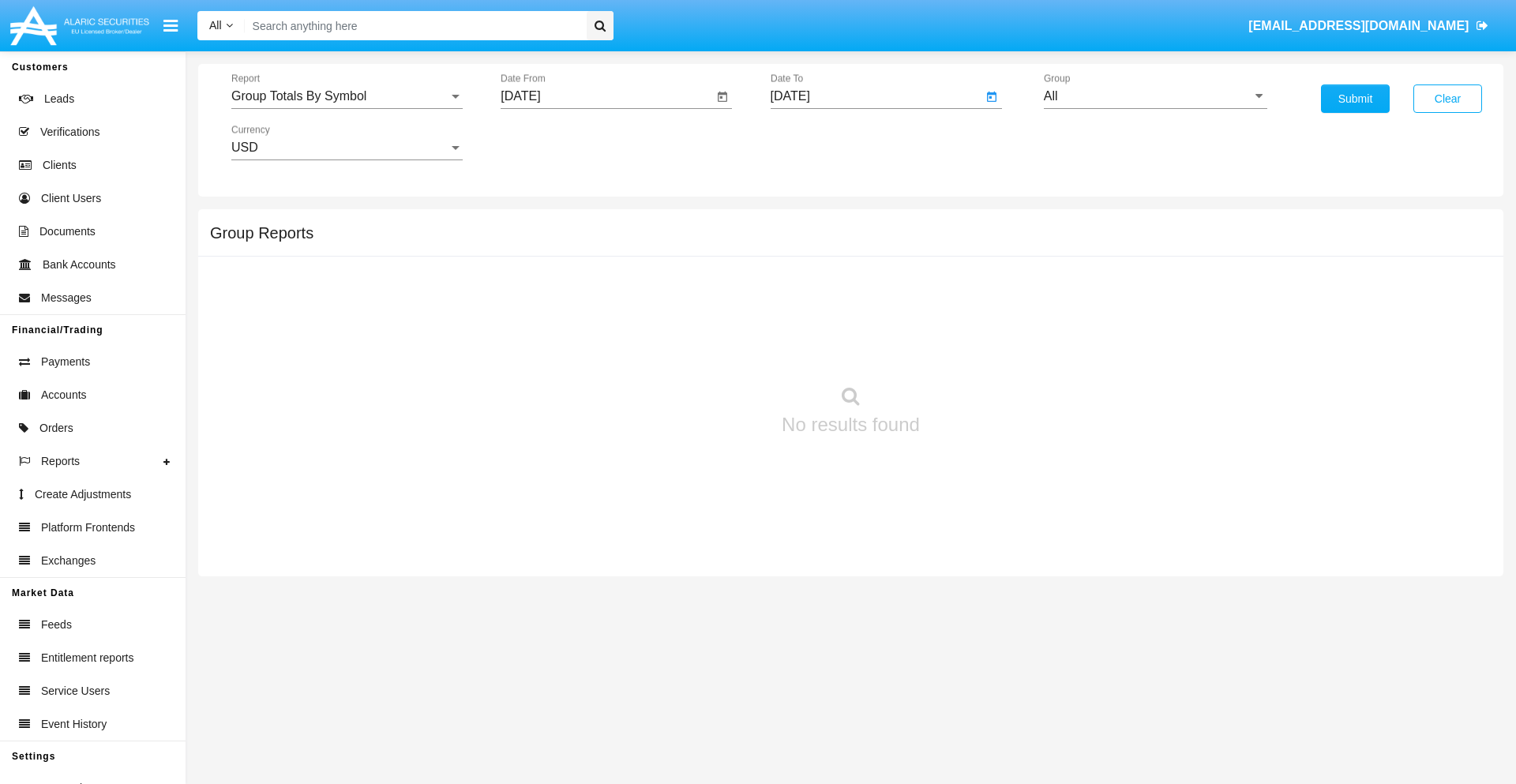
type input "[DATE]"
click at [1155, 96] on input "All" at bounding box center [1155, 95] width 223 height 14
click at [1101, 651] on span "Company AQA" at bounding box center [1102, 658] width 84 height 13
type input "Company AQA"
click at [1355, 99] on button "Submit" at bounding box center [1354, 98] width 68 height 28
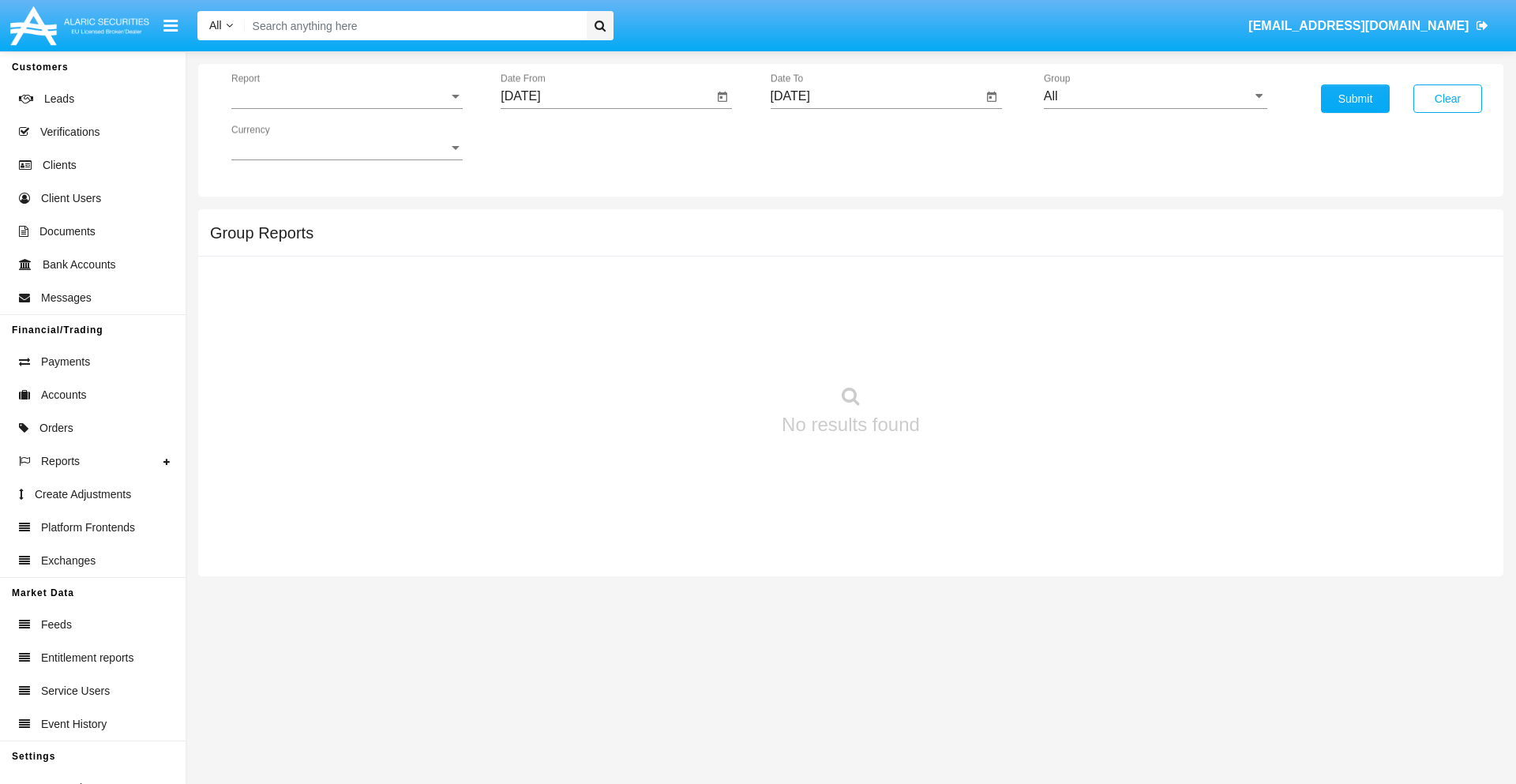
click at [347, 96] on span "Report" at bounding box center [340, 95] width 217 height 14
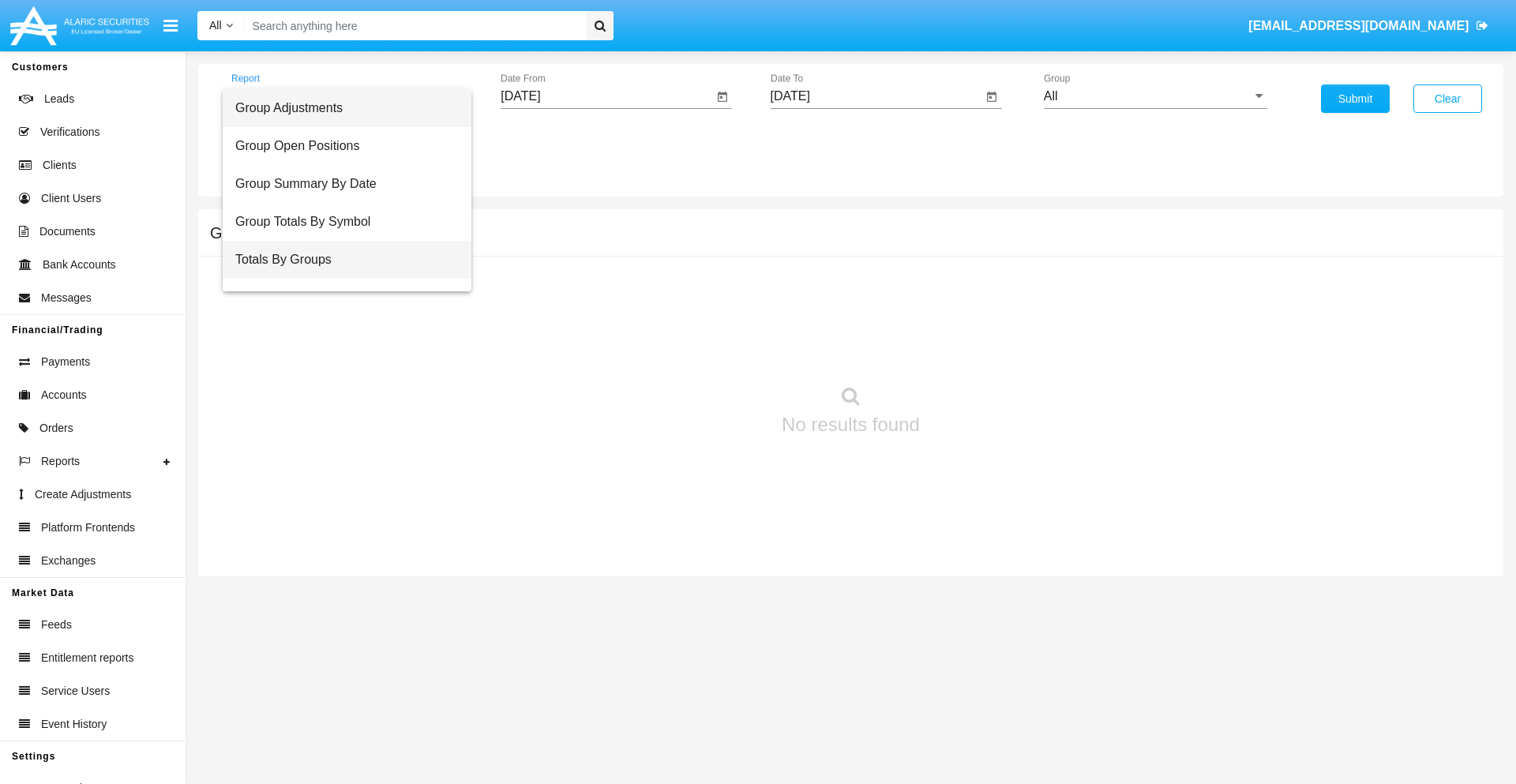
click at [340, 260] on span "Totals By Groups" at bounding box center [347, 260] width 223 height 38
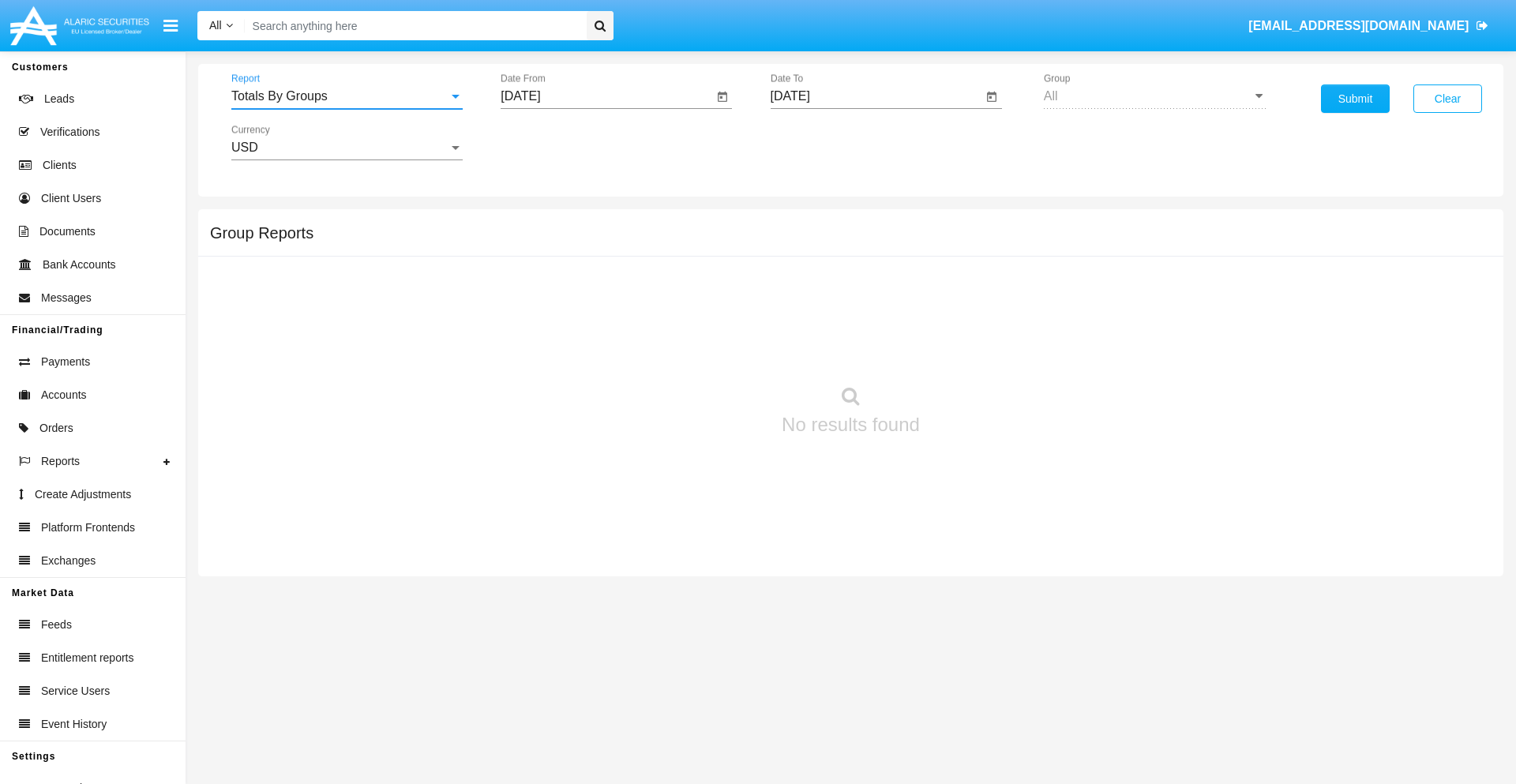
click at [607, 96] on input "[DATE]" at bounding box center [607, 95] width 212 height 14
click at [552, 142] on span "[DATE]" at bounding box center [538, 143] width 35 height 13
click at [594, 318] on div "2019" at bounding box center [594, 317] width 50 height 28
click at [538, 222] on div "JAN" at bounding box center [538, 222] width 50 height 28
click at [590, 241] on div "1" at bounding box center [590, 242] width 28 height 28
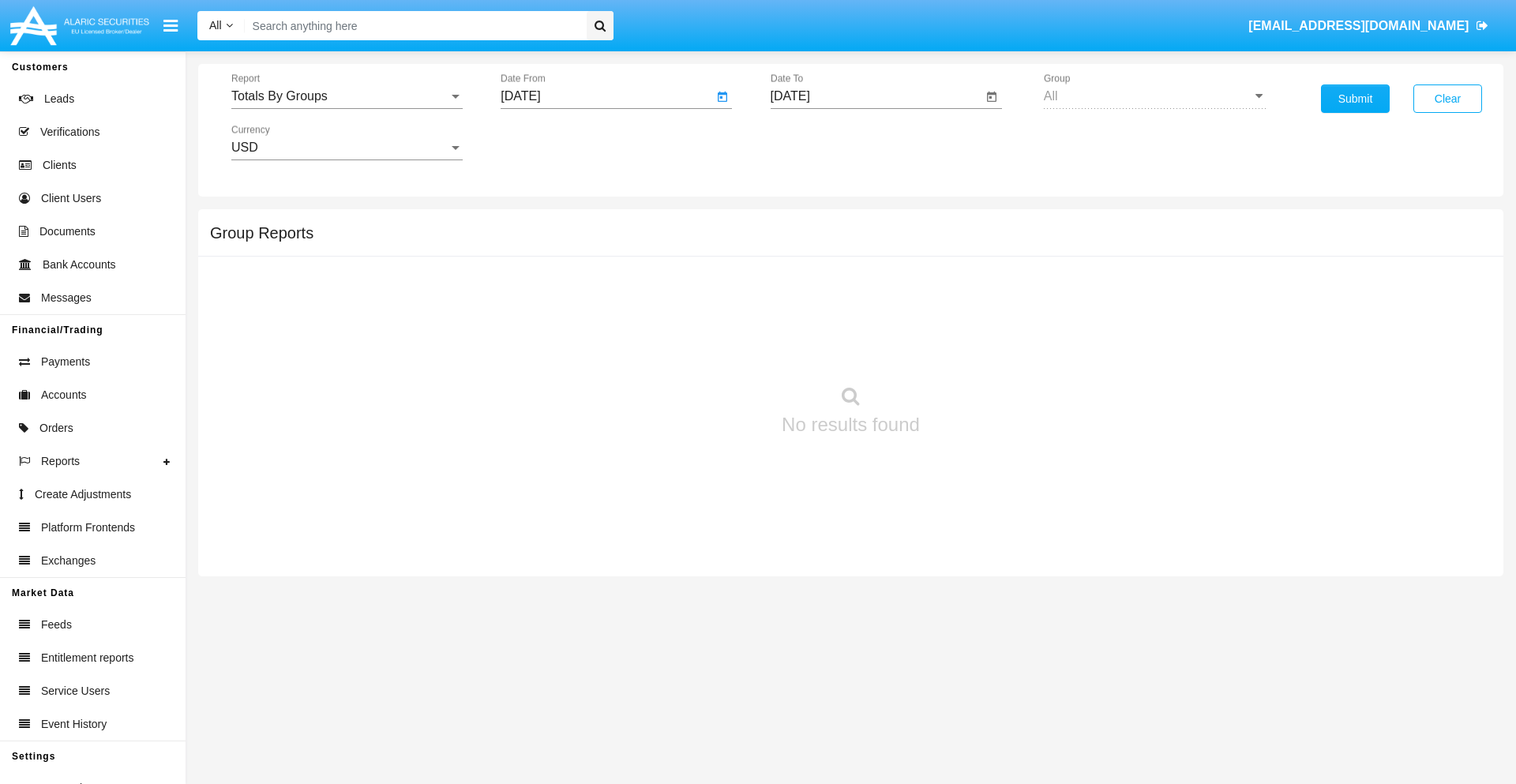
type input "[DATE]"
click at [876, 96] on input "[DATE]" at bounding box center [876, 95] width 212 height 14
click at [822, 142] on span "[DATE]" at bounding box center [808, 143] width 35 height 13
click at [863, 318] on div "2019" at bounding box center [863, 317] width 50 height 28
click at [808, 222] on div "JAN" at bounding box center [808, 222] width 50 height 28
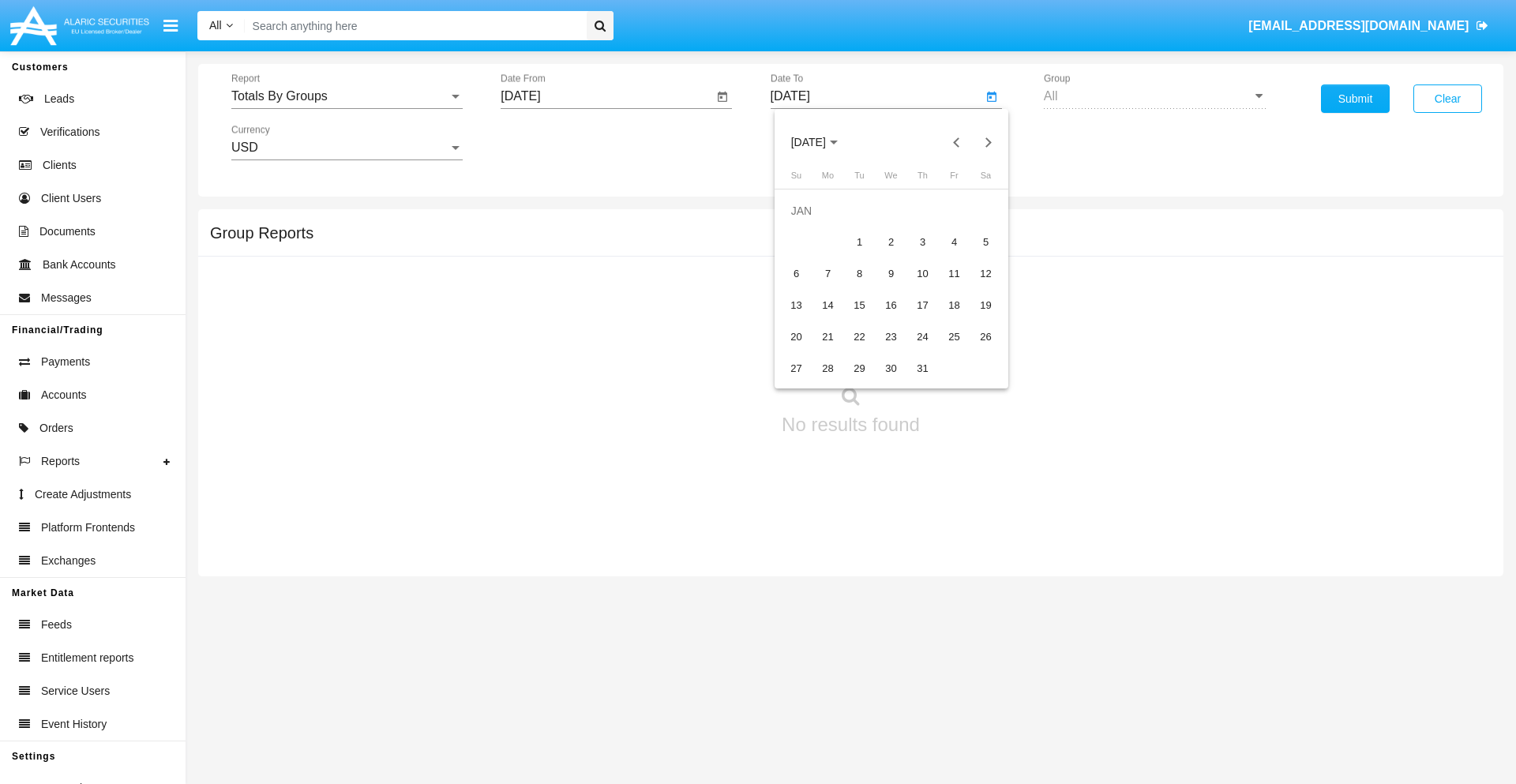
click at [859, 241] on div "1" at bounding box center [860, 242] width 28 height 28
type input "[DATE]"
click at [1355, 99] on button "Submit" at bounding box center [1354, 98] width 68 height 28
click at [347, 96] on span "Report" at bounding box center [340, 95] width 217 height 14
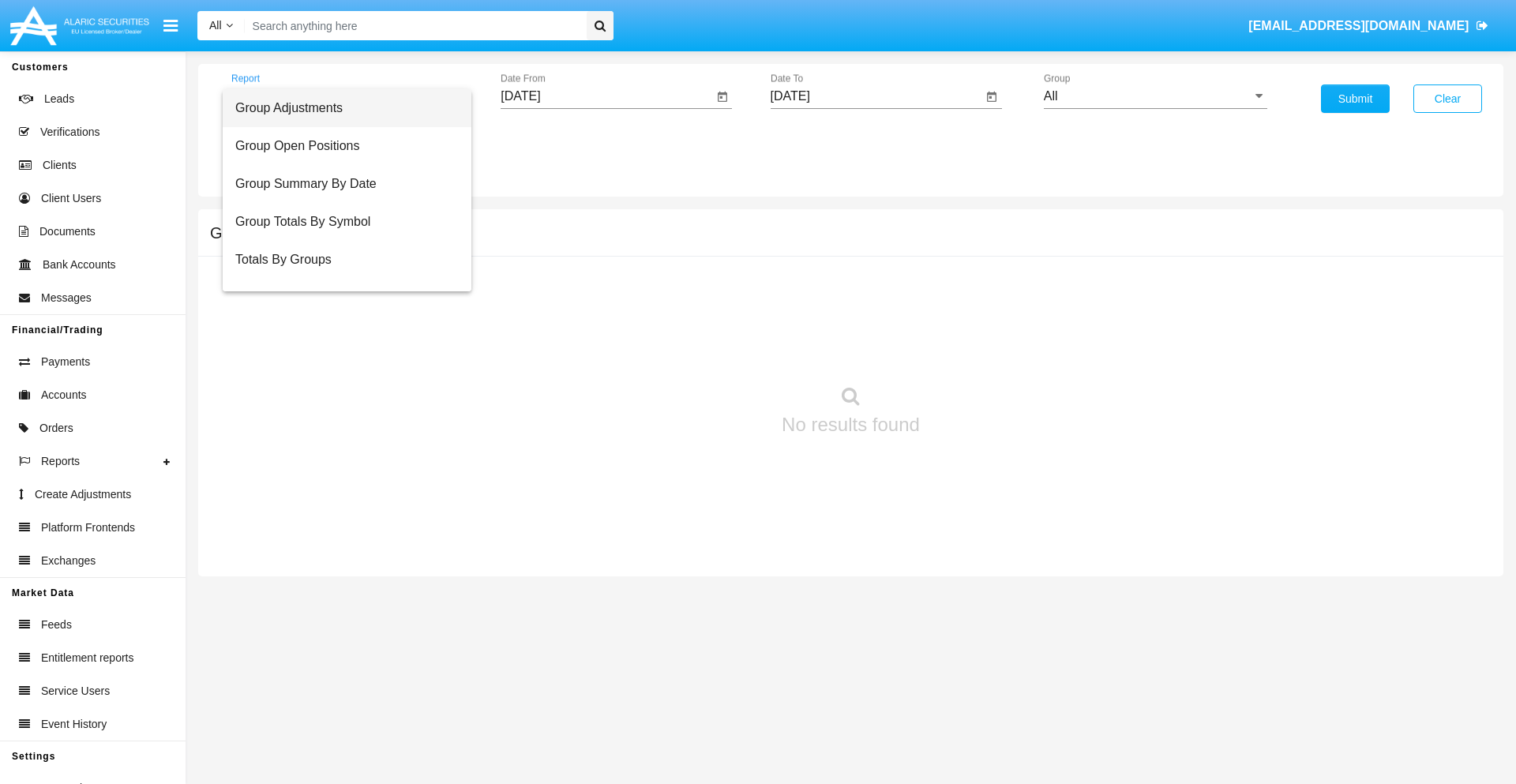
scroll to position [25, 0]
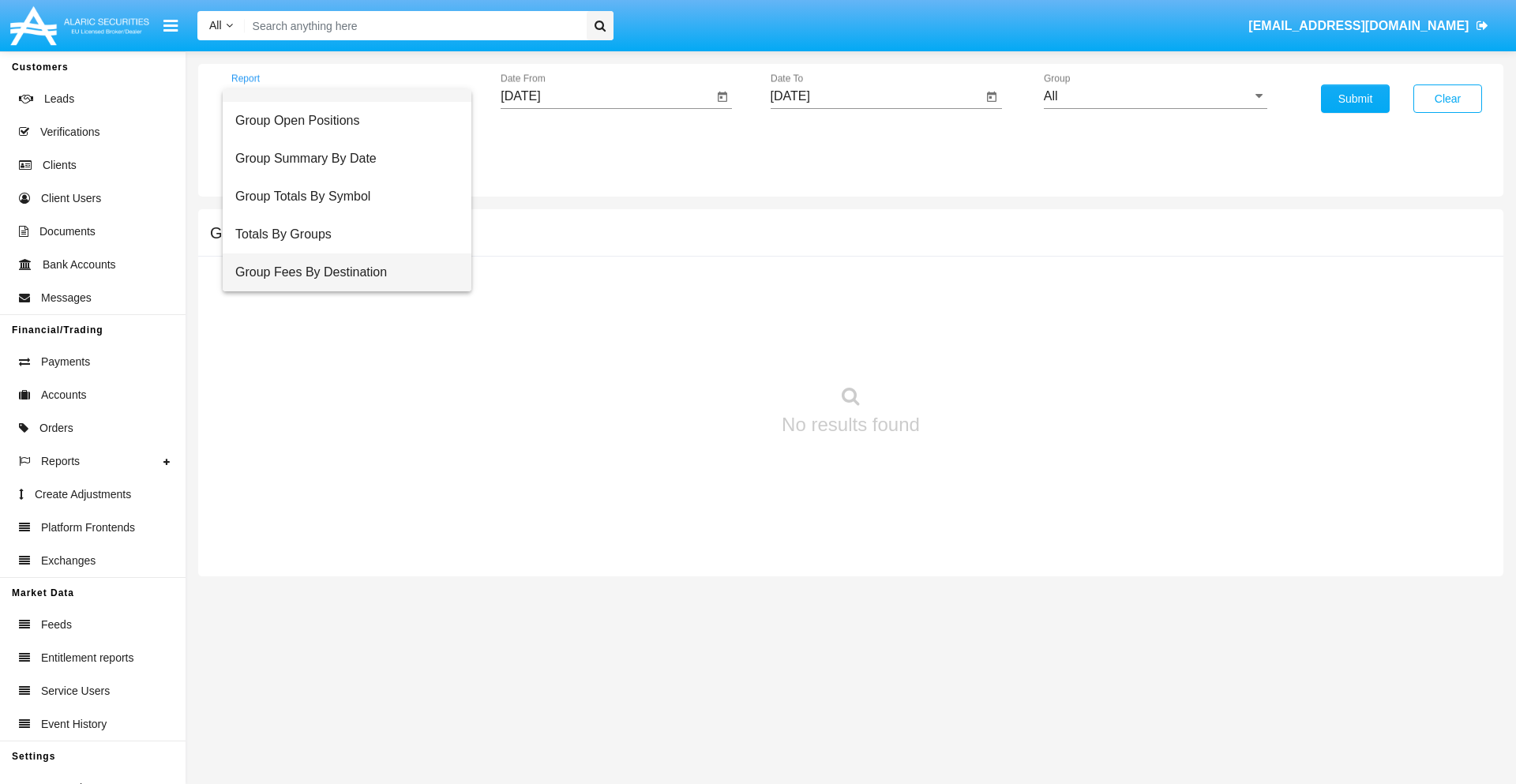
click at [340, 272] on span "Group Fees By Destination" at bounding box center [347, 272] width 223 height 38
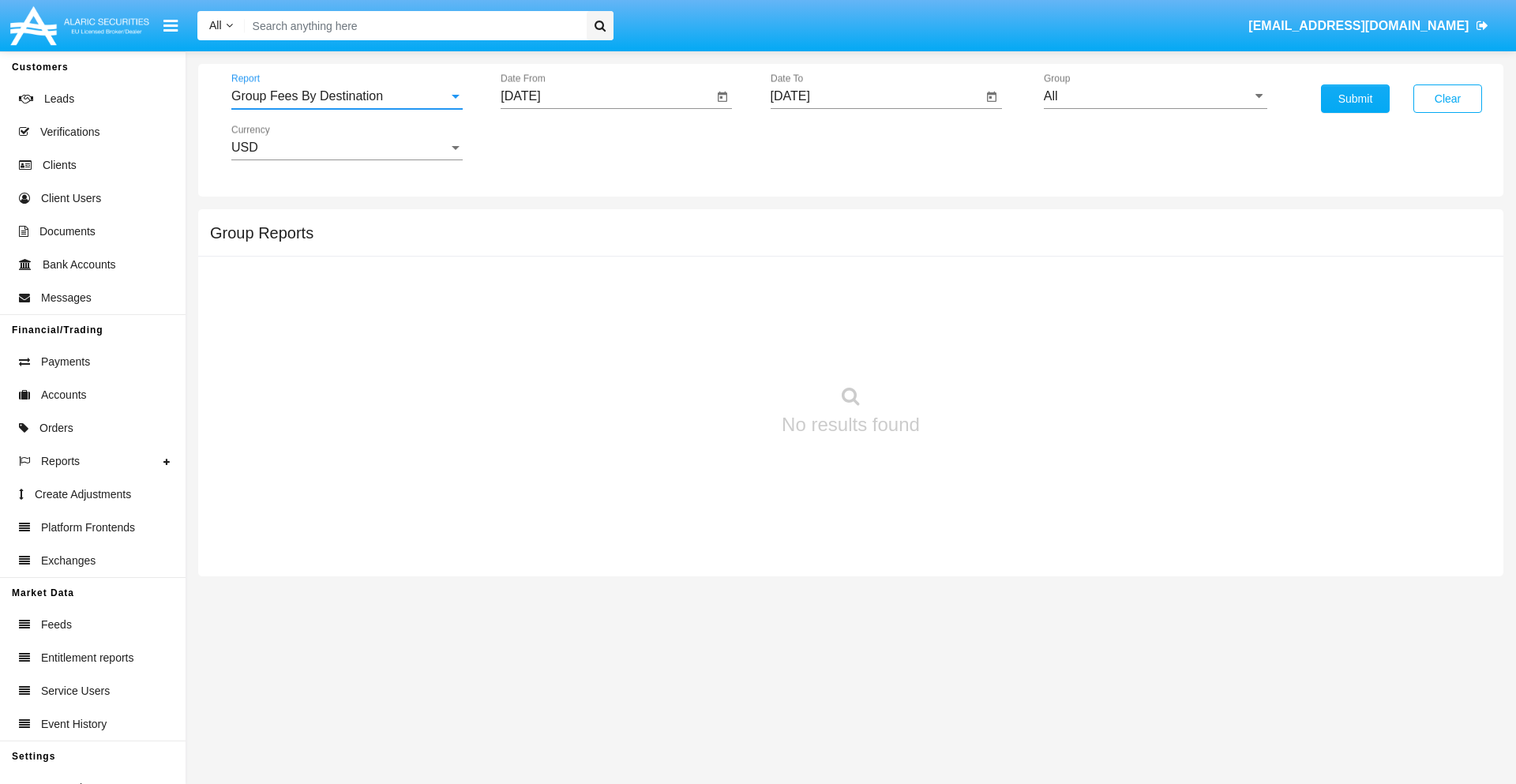
click at [607, 96] on input "[DATE]" at bounding box center [607, 95] width 212 height 14
click at [552, 142] on span "[DATE]" at bounding box center [538, 143] width 35 height 13
click at [594, 318] on div "2019" at bounding box center [594, 317] width 50 height 28
click at [538, 222] on div "JAN" at bounding box center [538, 222] width 50 height 28
click at [590, 241] on div "1" at bounding box center [590, 242] width 28 height 28
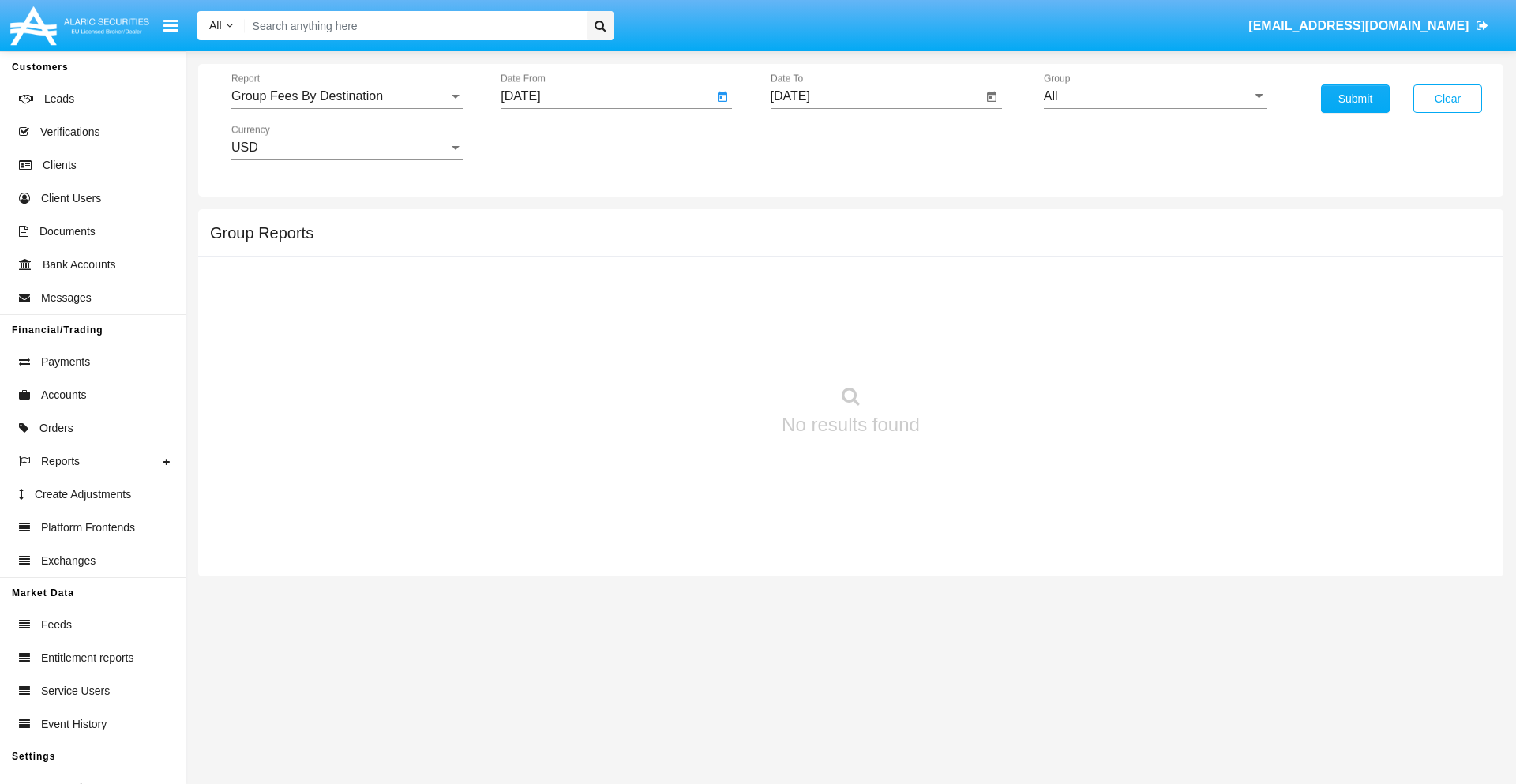
type input "[DATE]"
click at [876, 96] on input "[DATE]" at bounding box center [876, 95] width 212 height 14
click at [822, 142] on span "[DATE]" at bounding box center [808, 143] width 35 height 13
click at [863, 318] on div "2019" at bounding box center [863, 317] width 50 height 28
click at [808, 222] on div "JAN" at bounding box center [808, 222] width 50 height 28
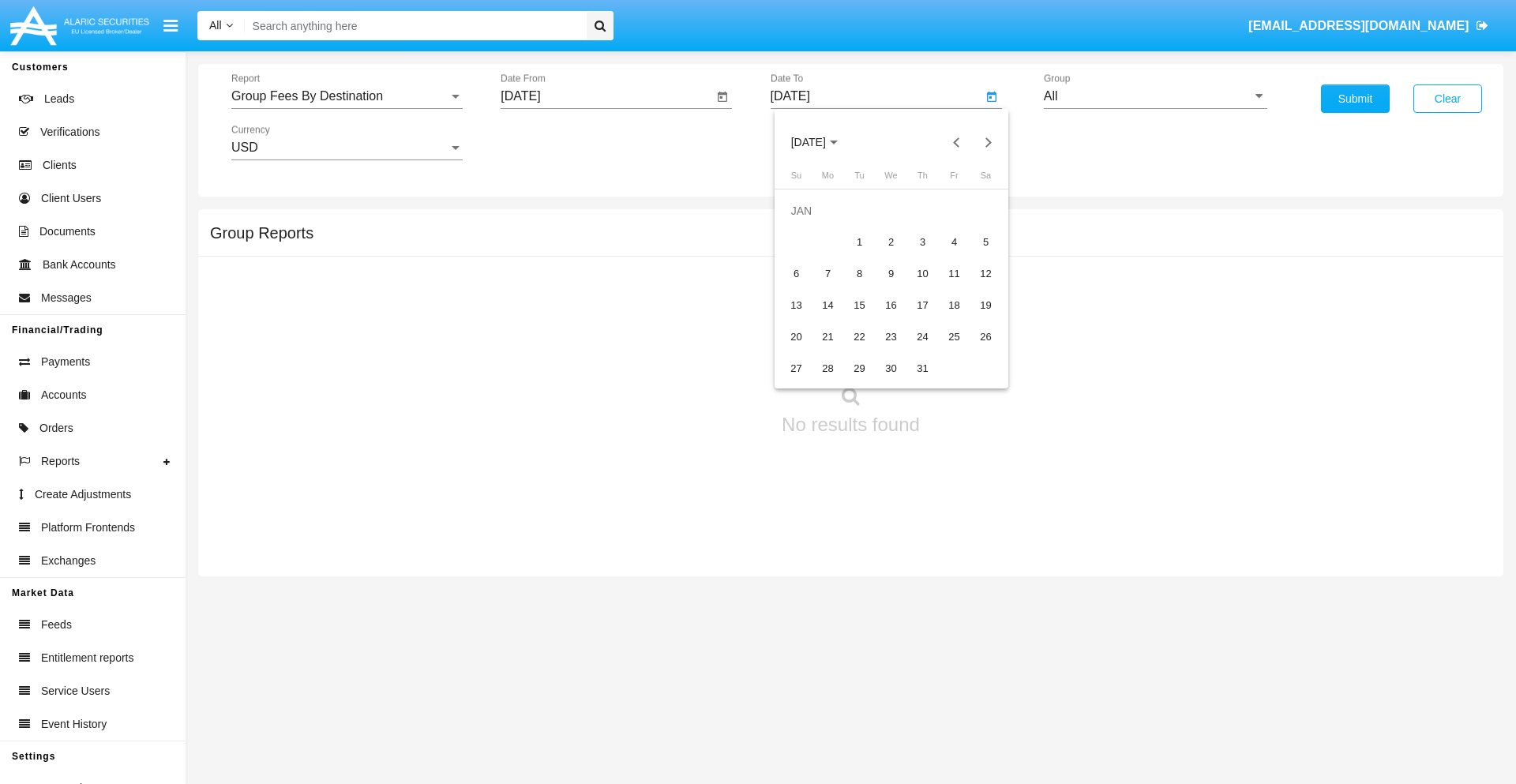
click at [859, 241] on div "1" at bounding box center [860, 242] width 28 height 28
type input "[DATE]"
click at [1155, 96] on input "All" at bounding box center [1155, 95] width 223 height 14
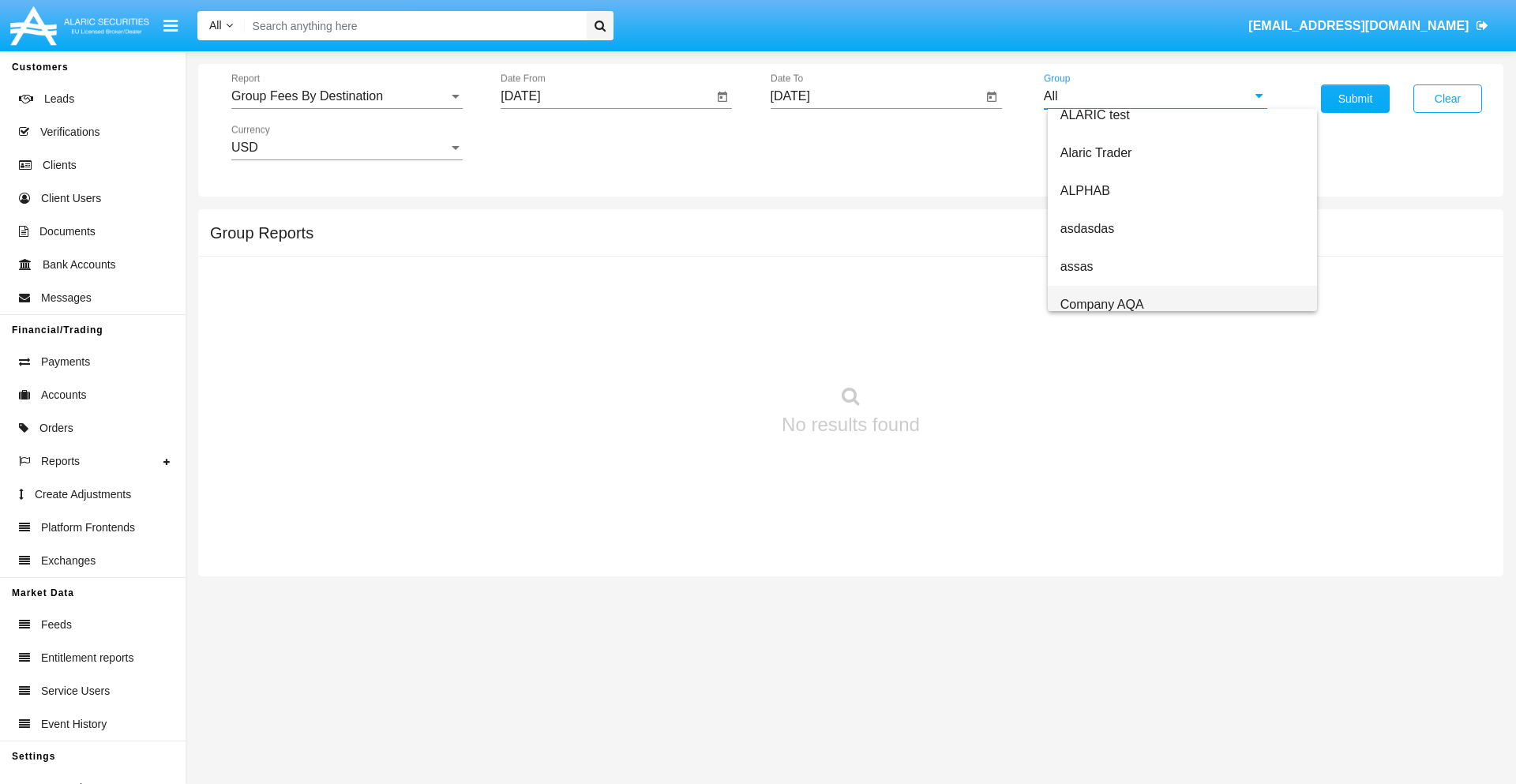
click at [1101, 304] on span "Company AQA" at bounding box center [1102, 304] width 84 height 13
type input "Company AQA"
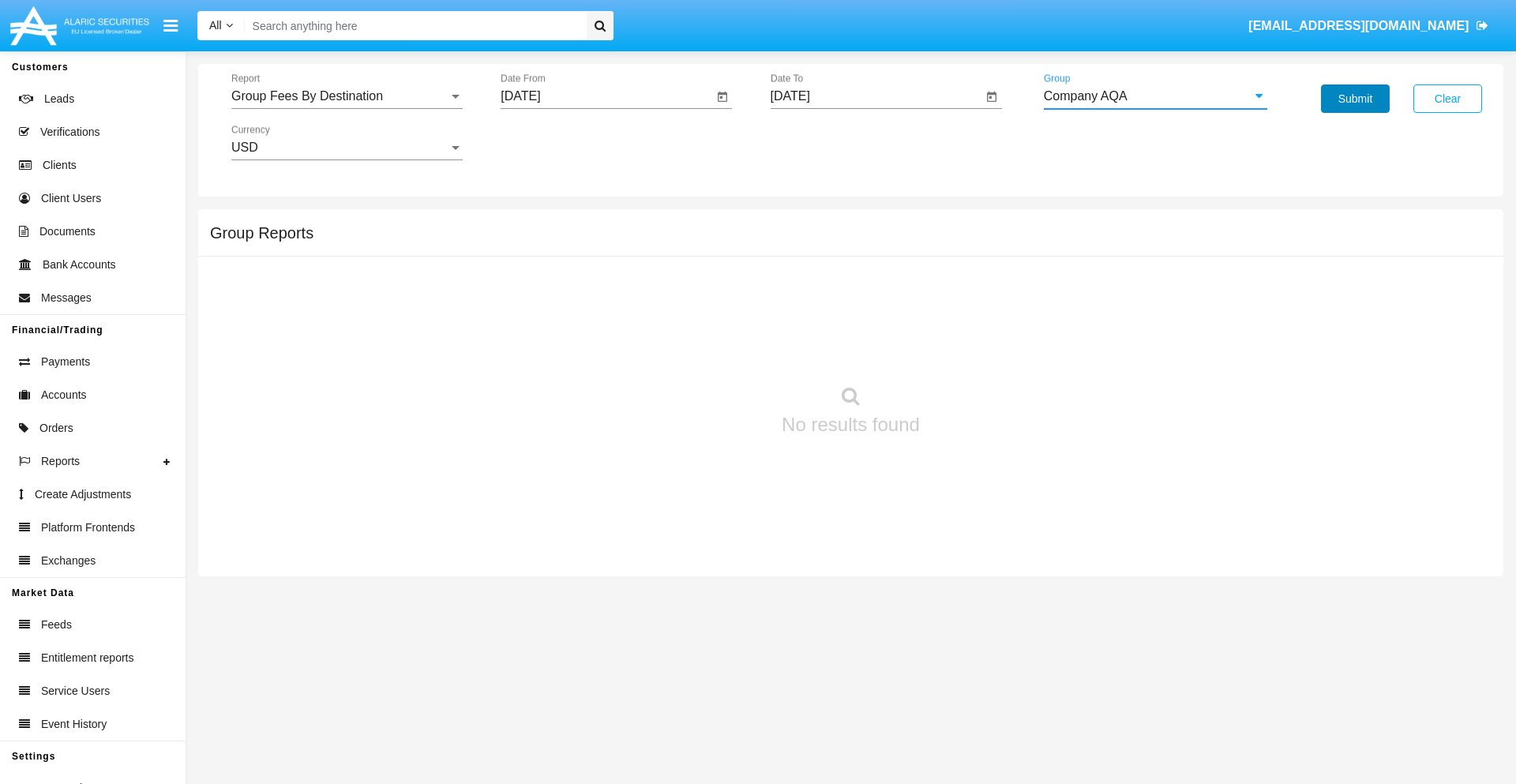
click at [1355, 99] on button "Submit" at bounding box center [1354, 98] width 68 height 28
click at [347, 96] on span "Report" at bounding box center [340, 95] width 217 height 14
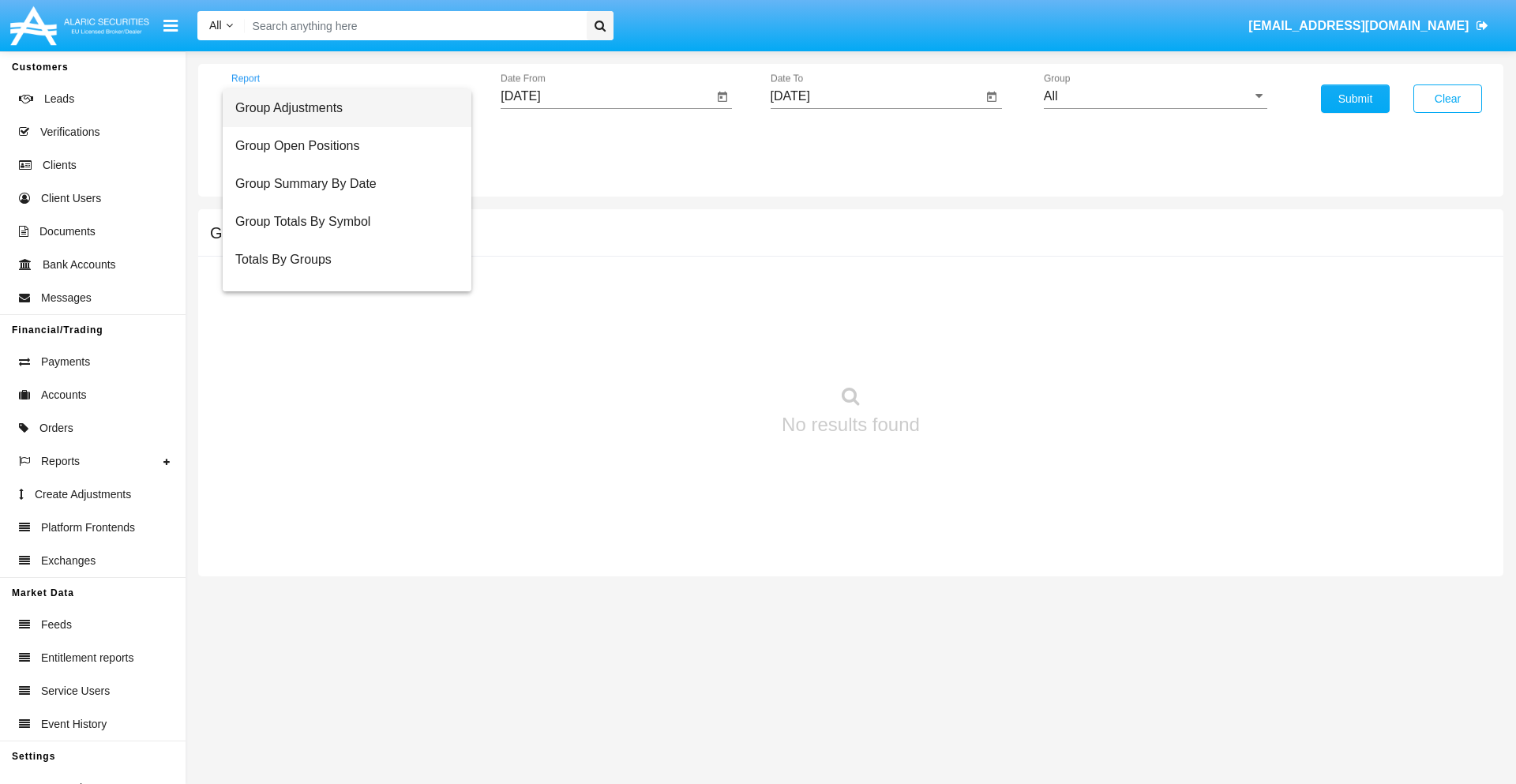
click at [340, 317] on span "Totals By Accounts" at bounding box center [347, 335] width 223 height 38
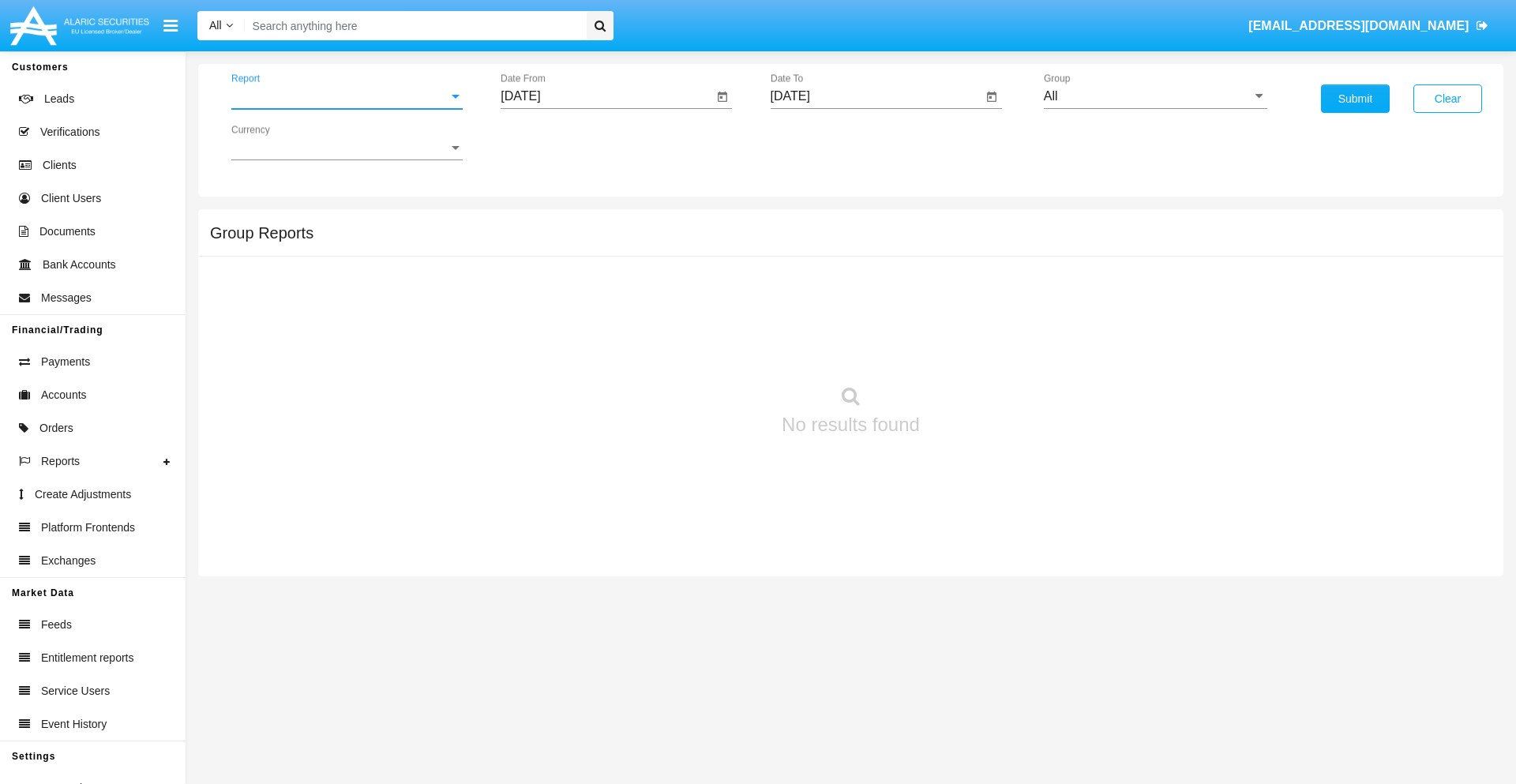
scroll to position [64, 0]
click at [607, 96] on input "[DATE]" at bounding box center [607, 95] width 212 height 14
click at [552, 142] on span "[DATE]" at bounding box center [538, 143] width 35 height 13
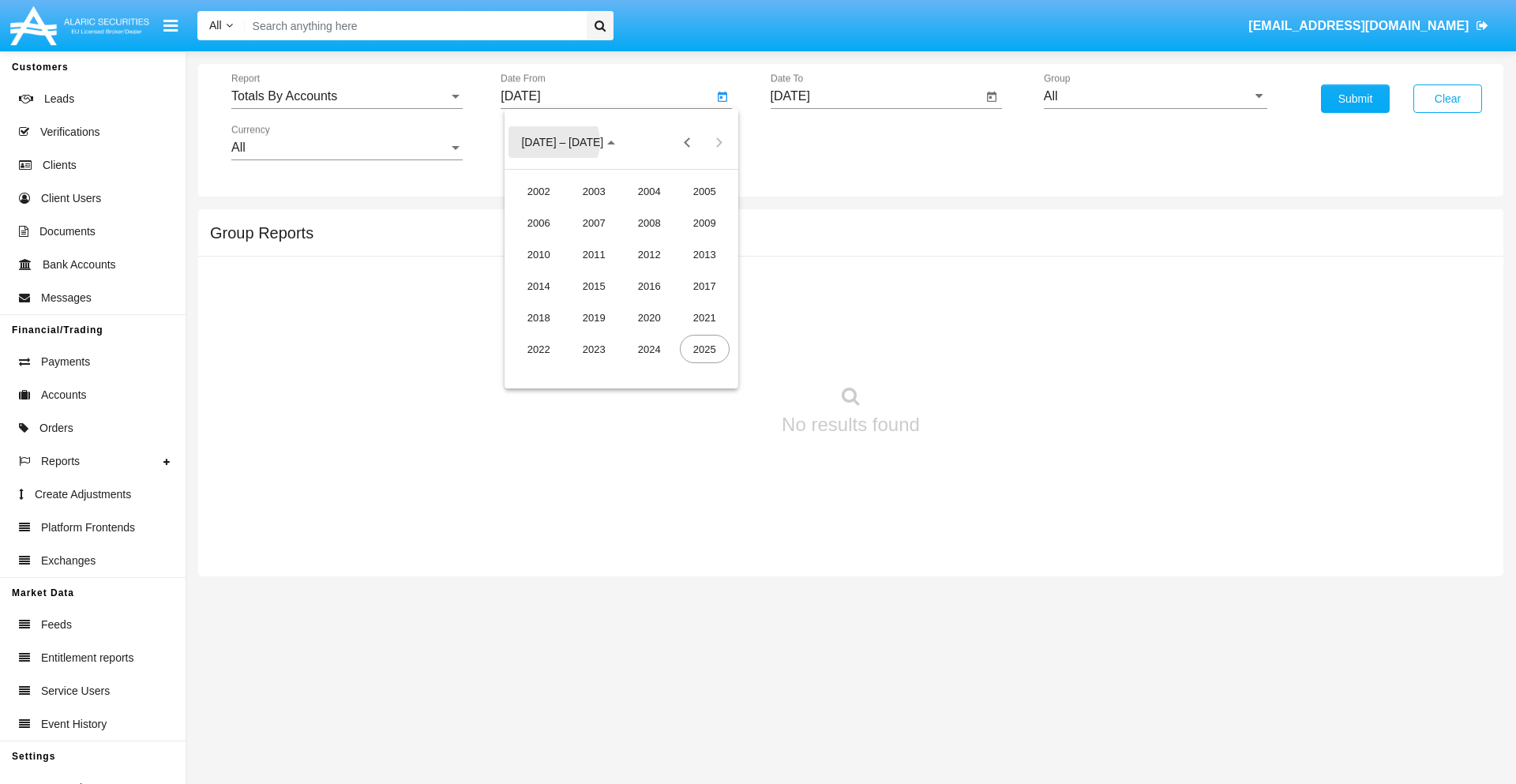
click at [594, 318] on div "2019" at bounding box center [594, 317] width 50 height 28
click at [538, 222] on div "JAN" at bounding box center [538, 222] width 50 height 28
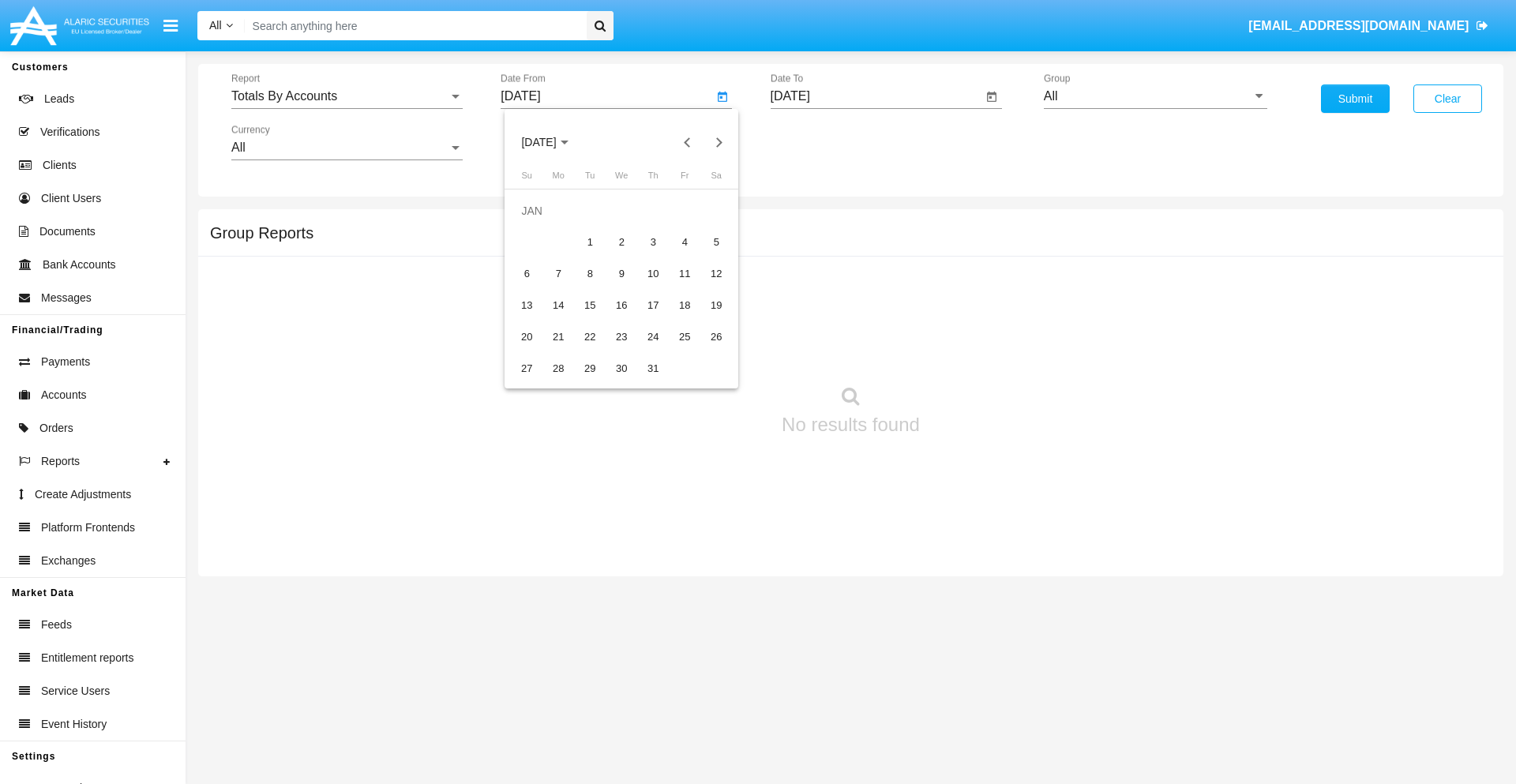
click at [590, 241] on div "1" at bounding box center [590, 242] width 28 height 28
type input "01/01/19"
click at [876, 96] on input "[DATE]" at bounding box center [876, 95] width 212 height 14
click at [822, 142] on span "[DATE]" at bounding box center [808, 143] width 35 height 13
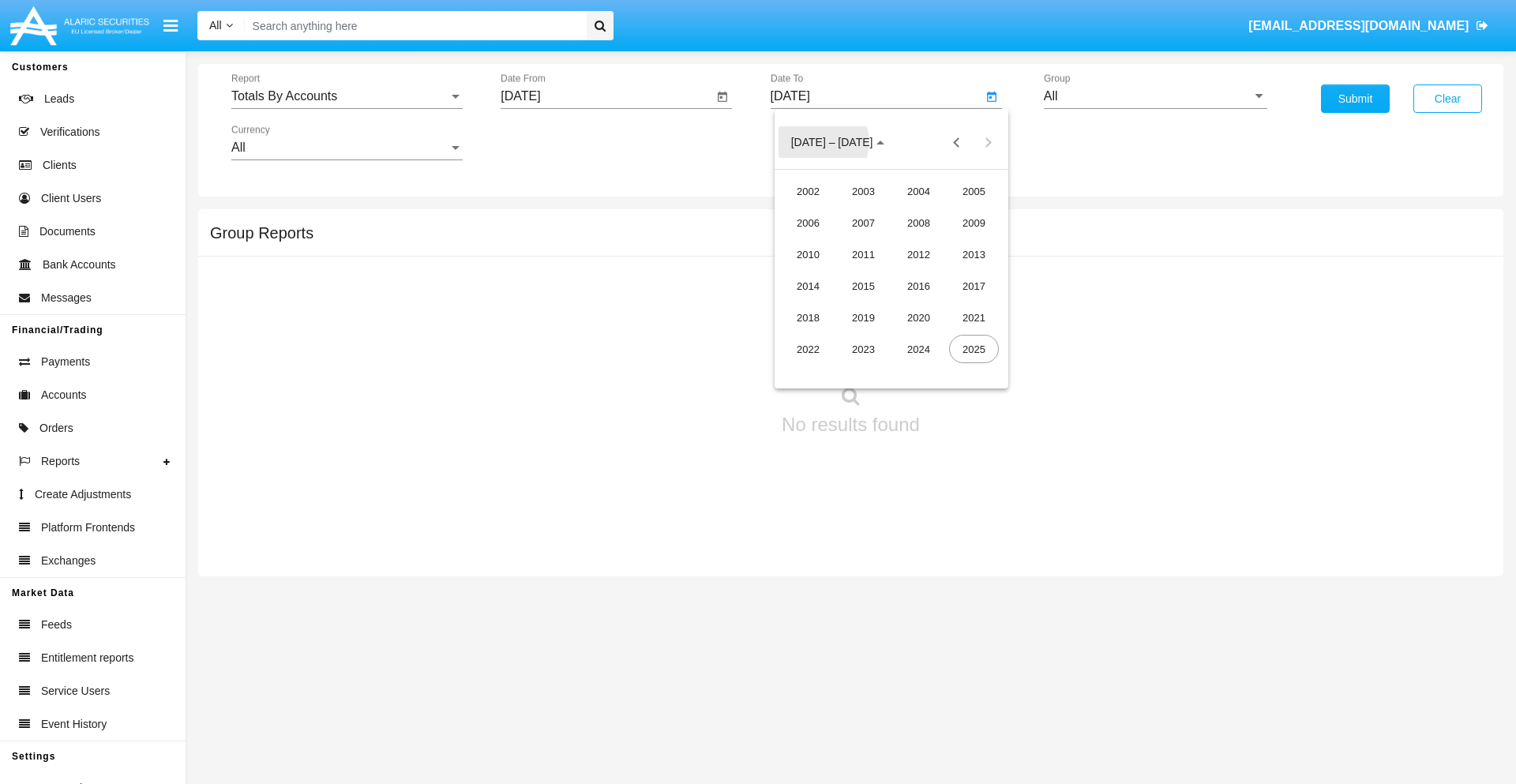
click at [863, 318] on div "2019" at bounding box center [863, 317] width 50 height 28
click at [808, 222] on div "JAN" at bounding box center [808, 222] width 50 height 28
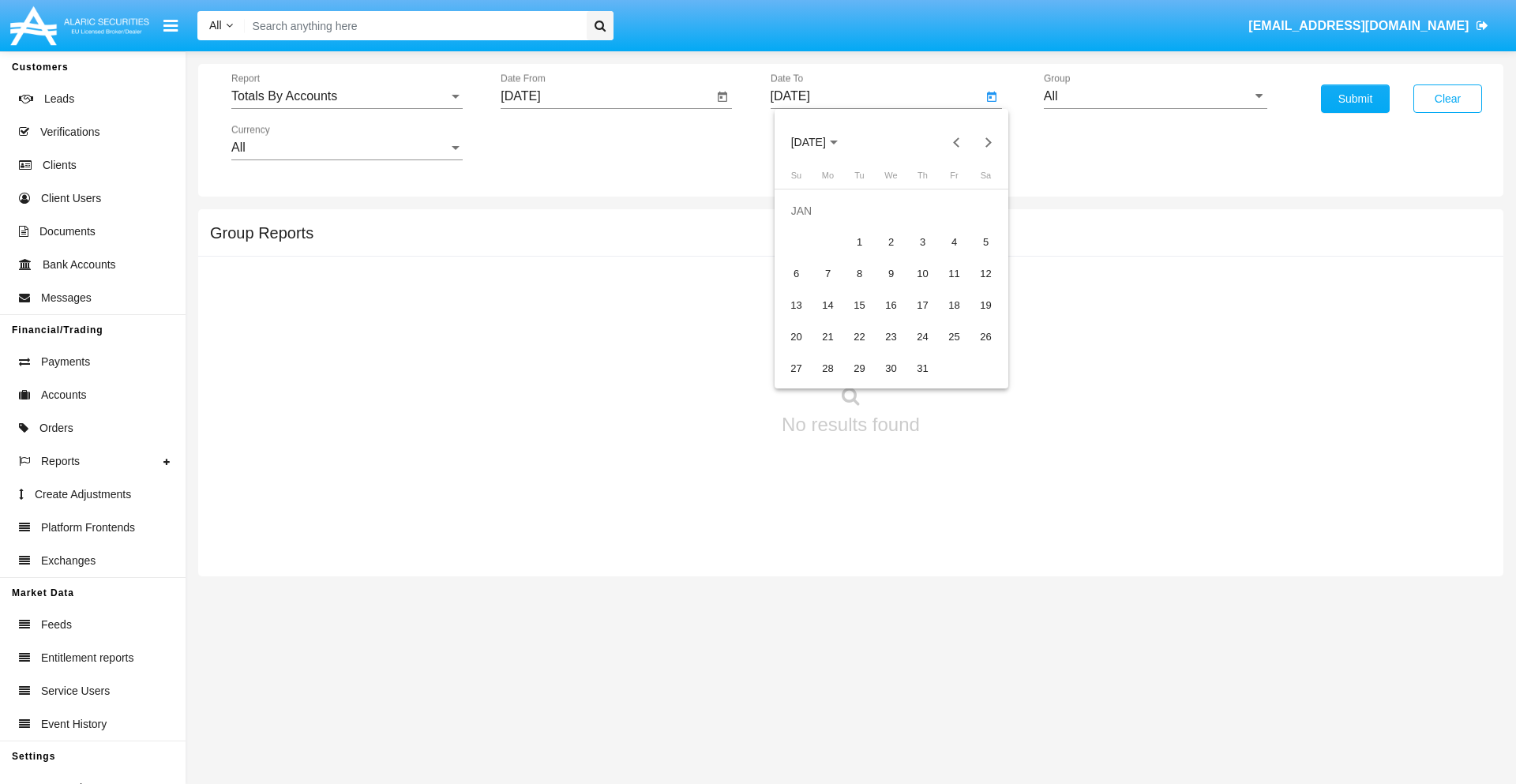
click at [859, 241] on div "1" at bounding box center [860, 242] width 28 height 28
type input "01/01/19"
click at [1155, 96] on input "All" at bounding box center [1155, 95] width 223 height 14
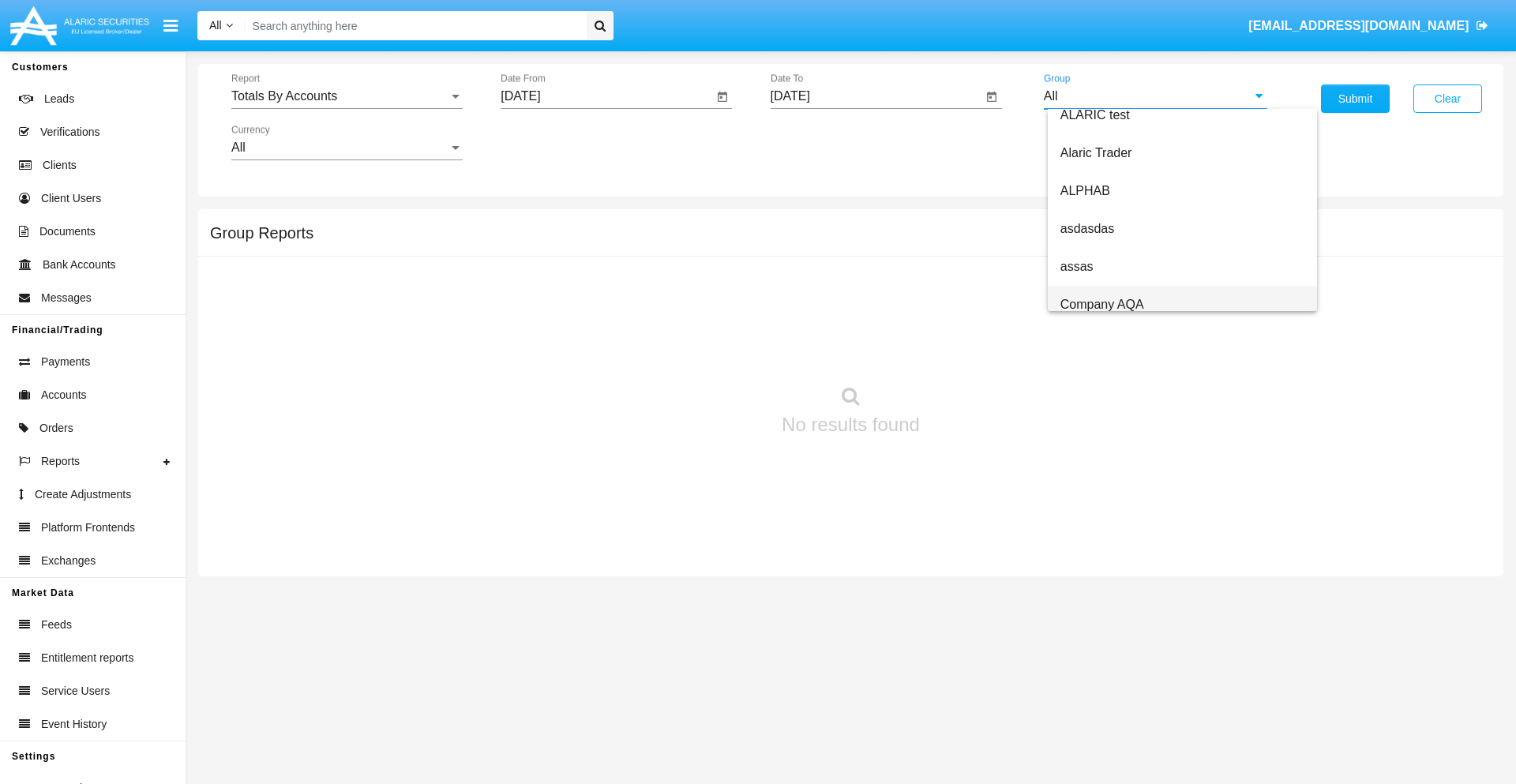
click at [1101, 304] on span "Company AQA" at bounding box center [1102, 304] width 84 height 13
type input "Company AQA"
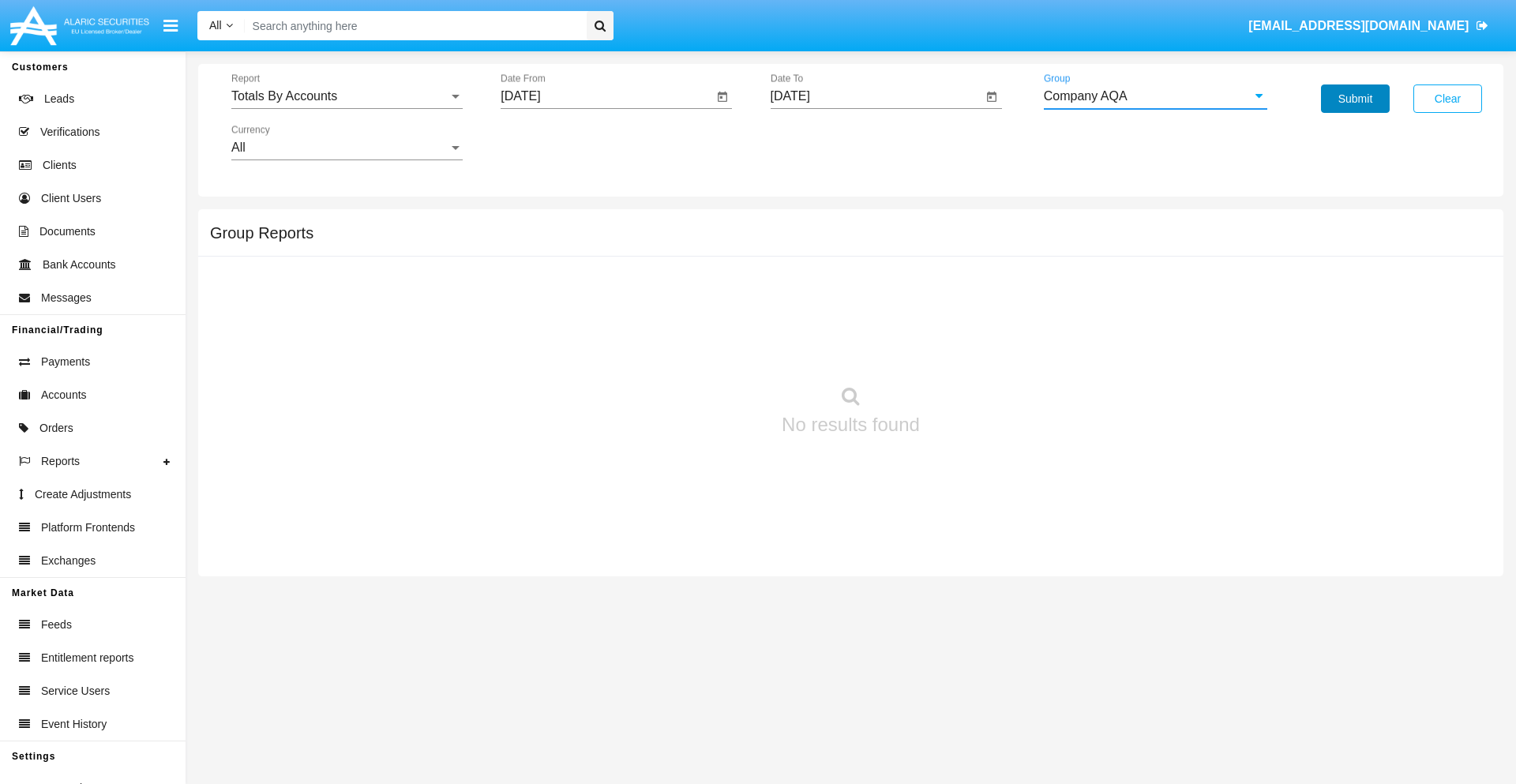
click at [1355, 99] on button "Submit" at bounding box center [1354, 98] width 68 height 28
click at [347, 96] on span "Report" at bounding box center [340, 95] width 217 height 14
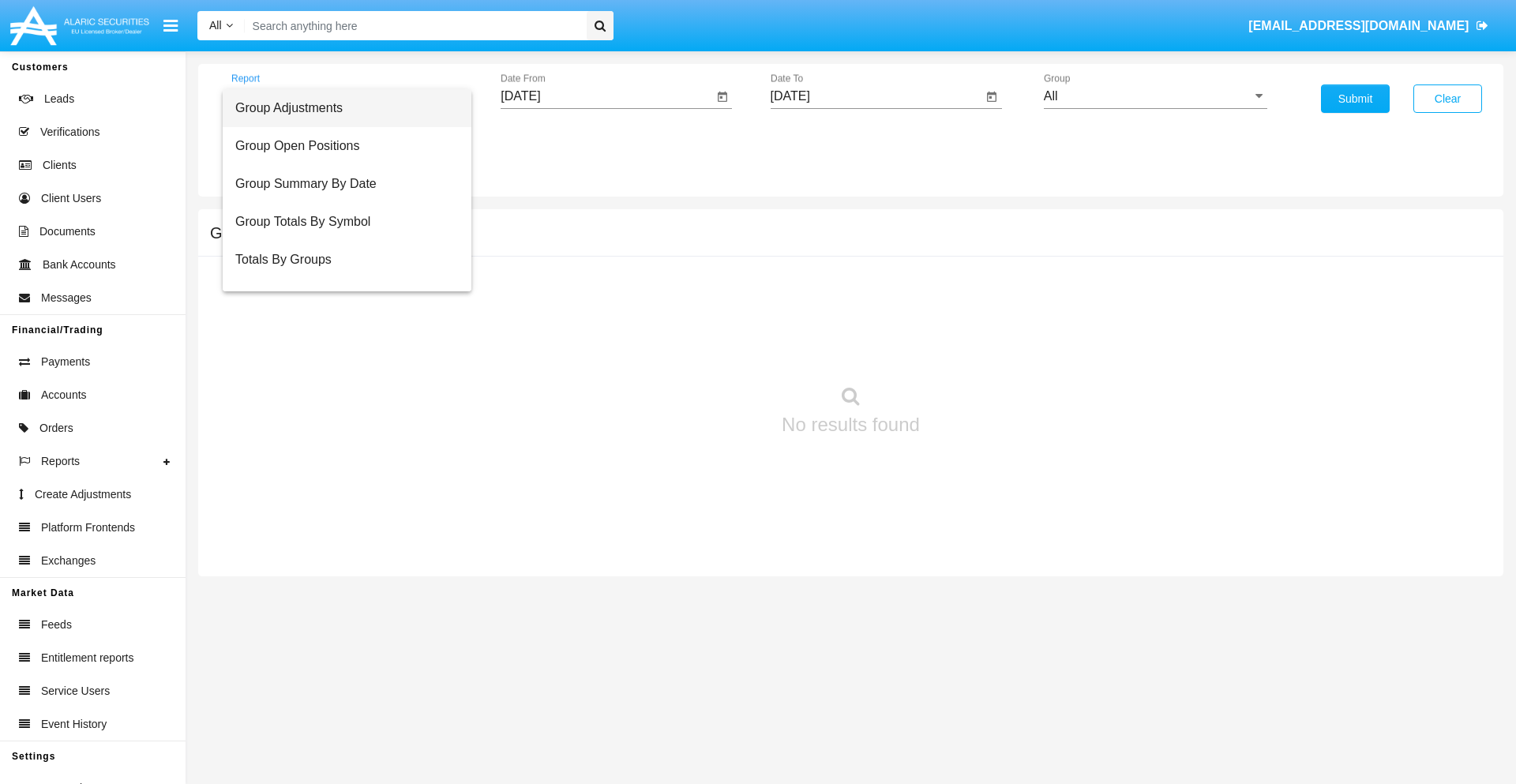
click at [340, 108] on span "Group Adjustments" at bounding box center [347, 107] width 223 height 38
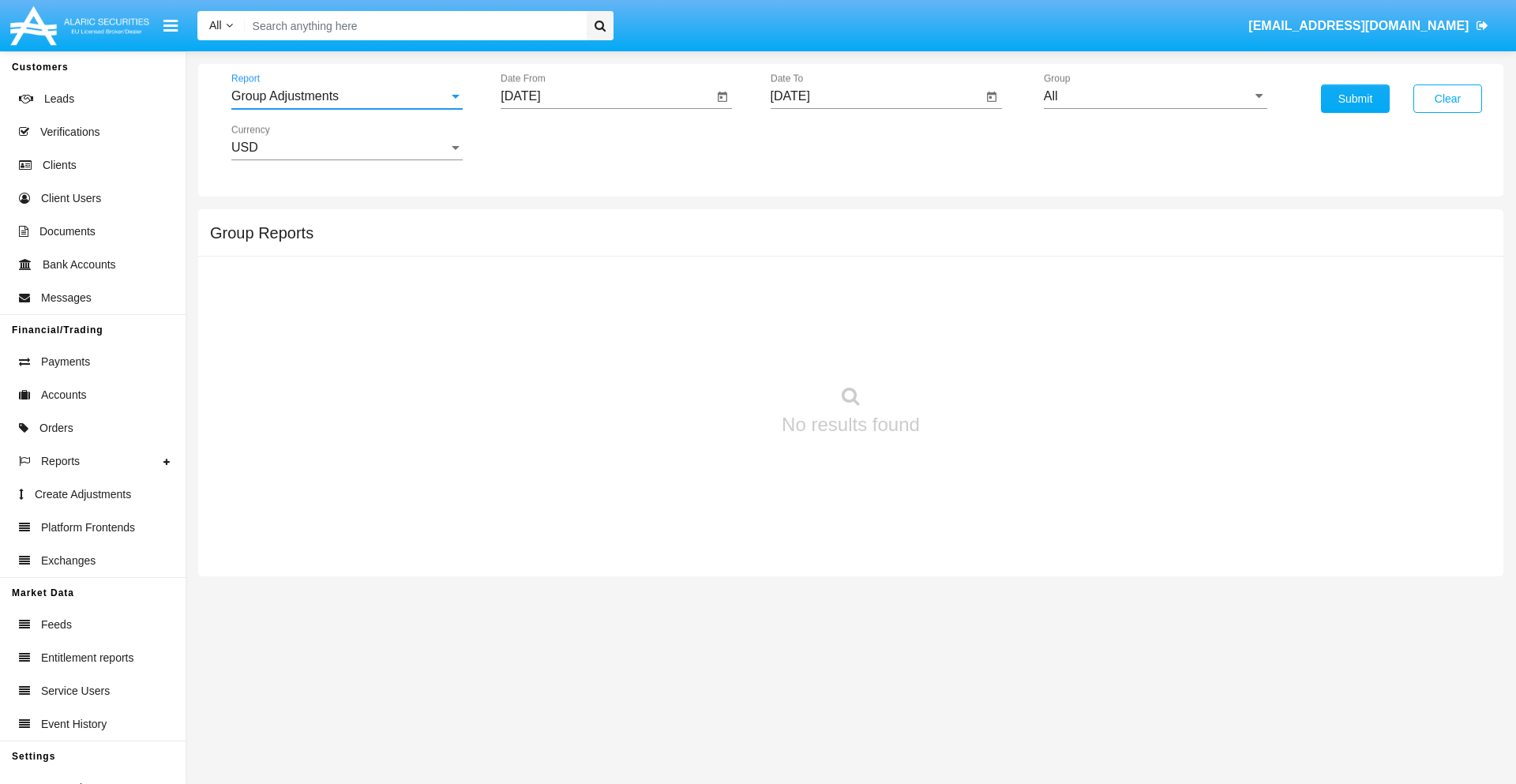
click at [607, 96] on input "[DATE]" at bounding box center [607, 95] width 212 height 14
click at [552, 142] on span "[DATE]" at bounding box center [538, 143] width 35 height 13
click at [704, 349] on div "2025" at bounding box center [704, 349] width 50 height 28
click at [538, 254] on div "MAY" at bounding box center [538, 254] width 50 height 28
click at [526, 273] on div "11" at bounding box center [526, 274] width 28 height 28
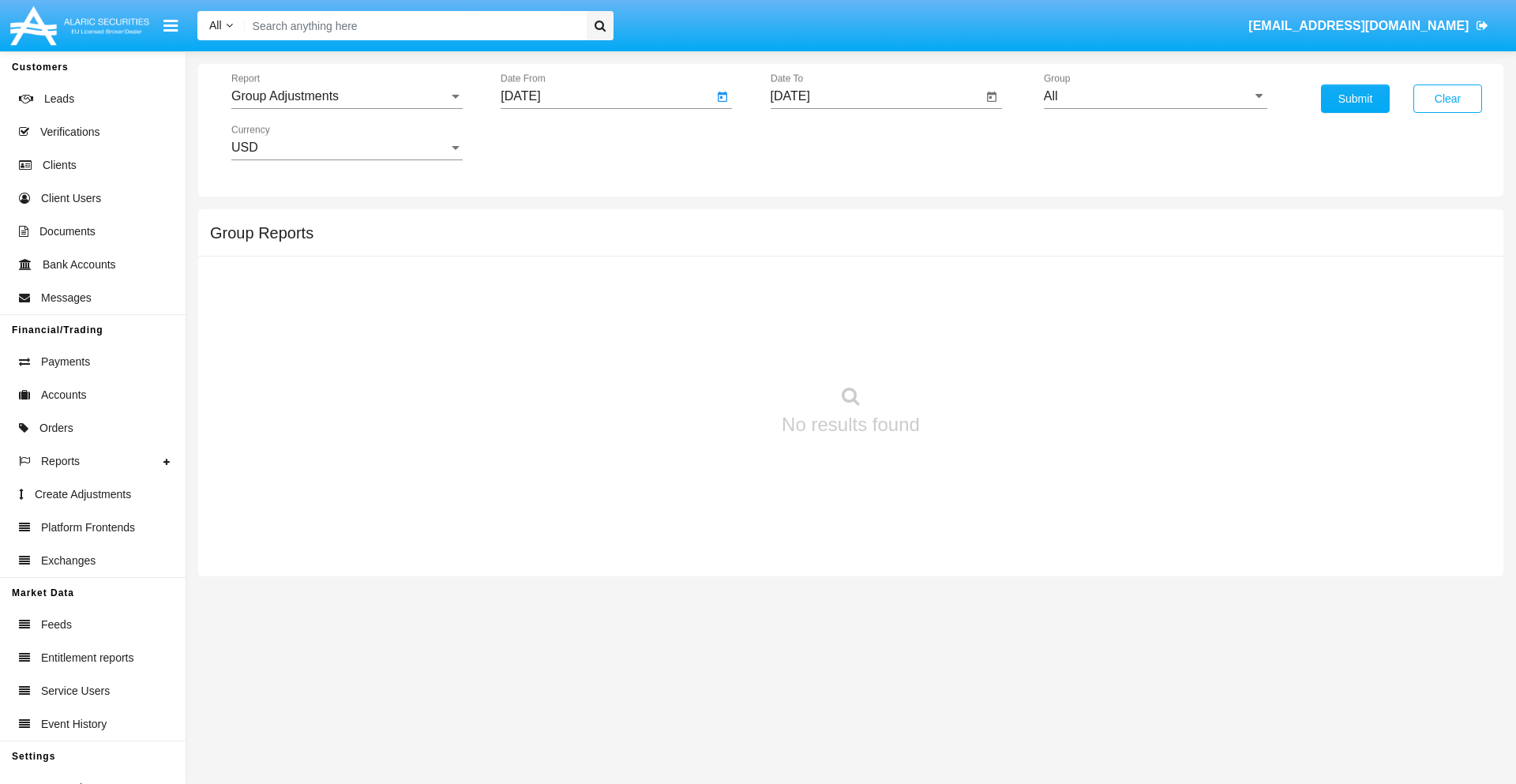
type input "05/11/25"
click at [876, 96] on input "[DATE]" at bounding box center [876, 95] width 212 height 14
click at [822, 142] on span "[DATE]" at bounding box center [808, 143] width 35 height 13
click at [974, 349] on div "2025" at bounding box center [973, 349] width 50 height 28
click at [974, 254] on div "AUG" at bounding box center [973, 254] width 50 height 28
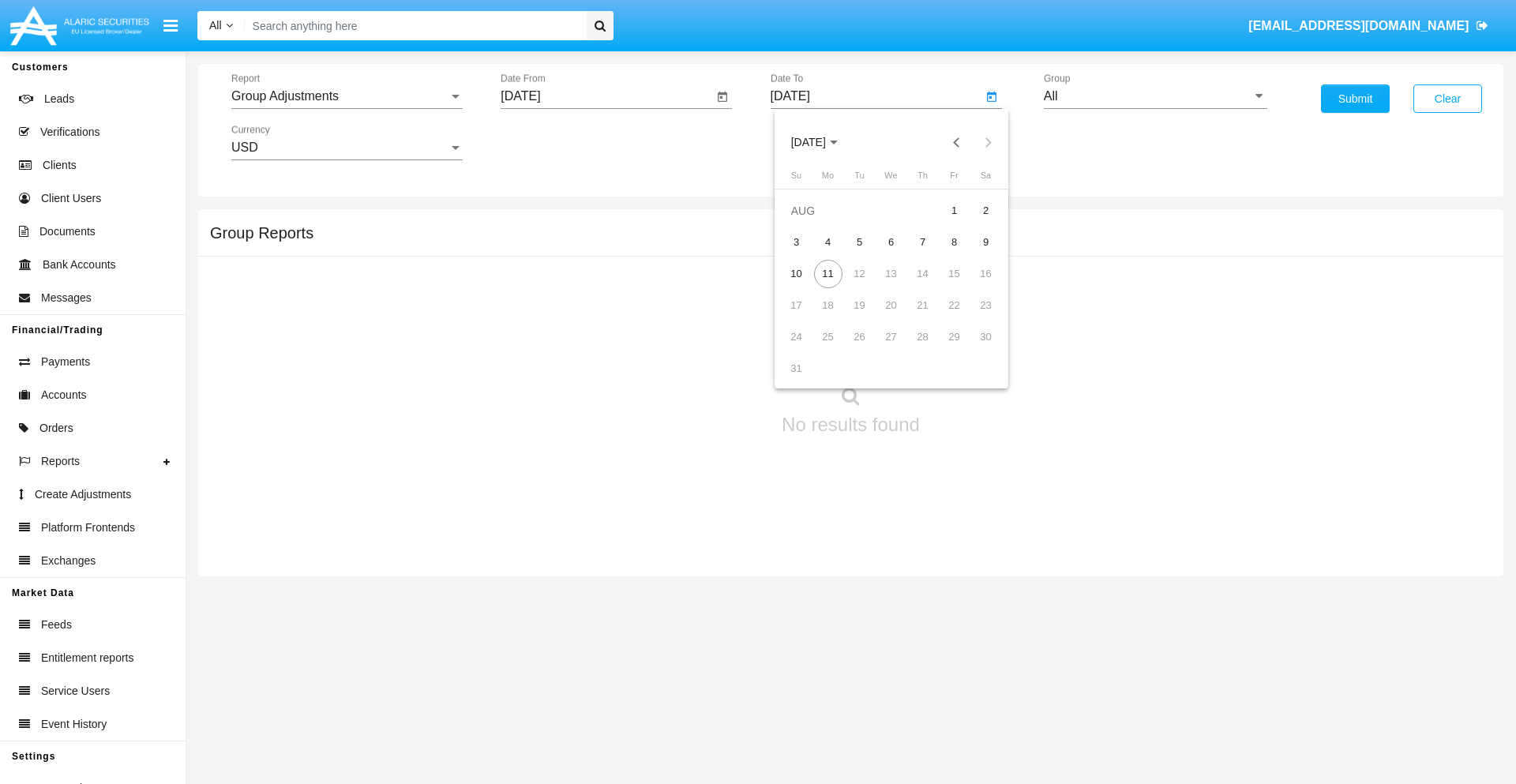
click at [827, 273] on div "11" at bounding box center [828, 274] width 28 height 28
type input "[DATE]"
click at [1155, 96] on input "All" at bounding box center [1155, 95] width 223 height 14
click at [1101, 651] on span "Company AQA" at bounding box center [1102, 658] width 84 height 13
type input "Company AQA"
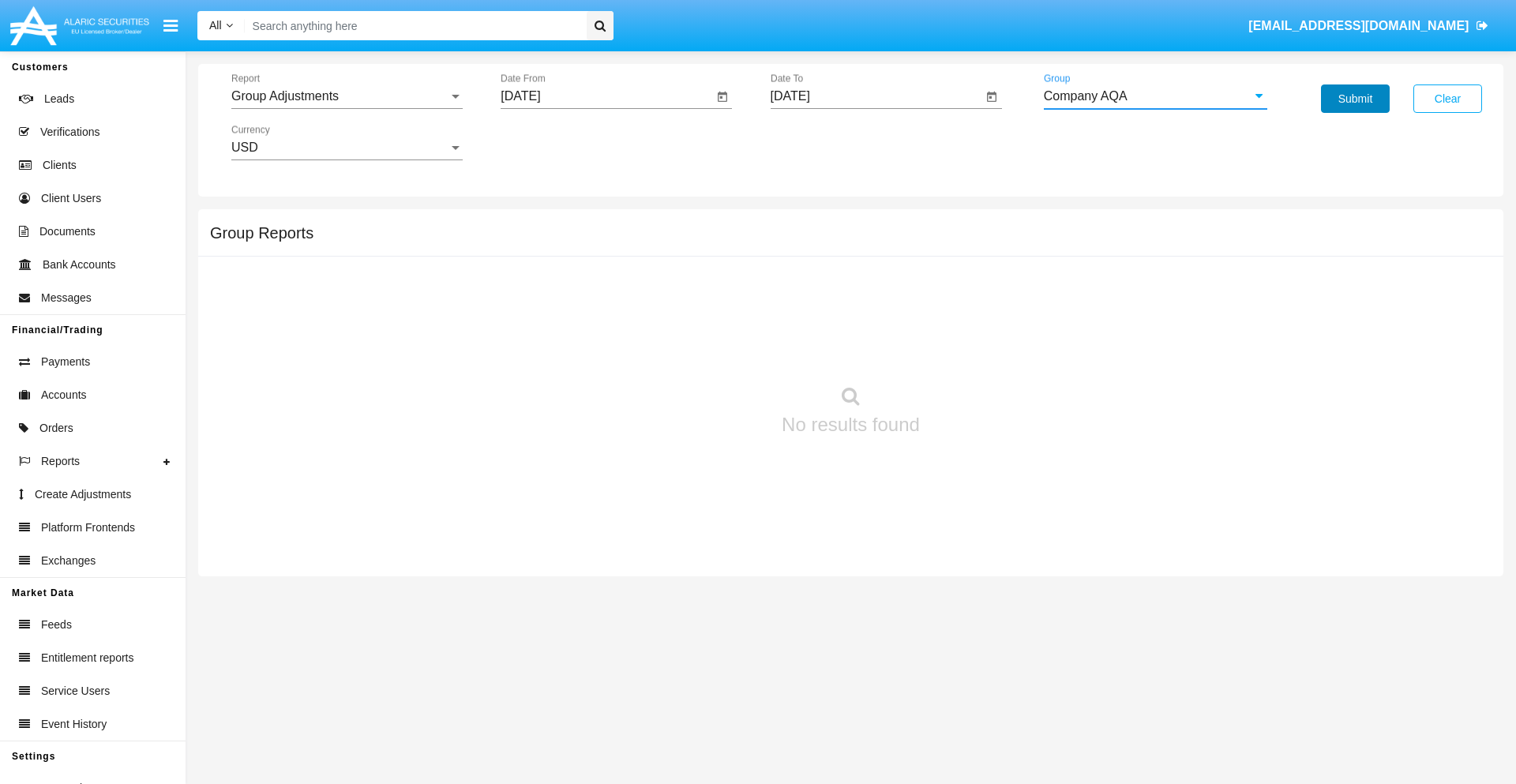
click at [1355, 99] on button "Submit" at bounding box center [1354, 98] width 68 height 28
click at [347, 96] on span "Report" at bounding box center [340, 95] width 217 height 14
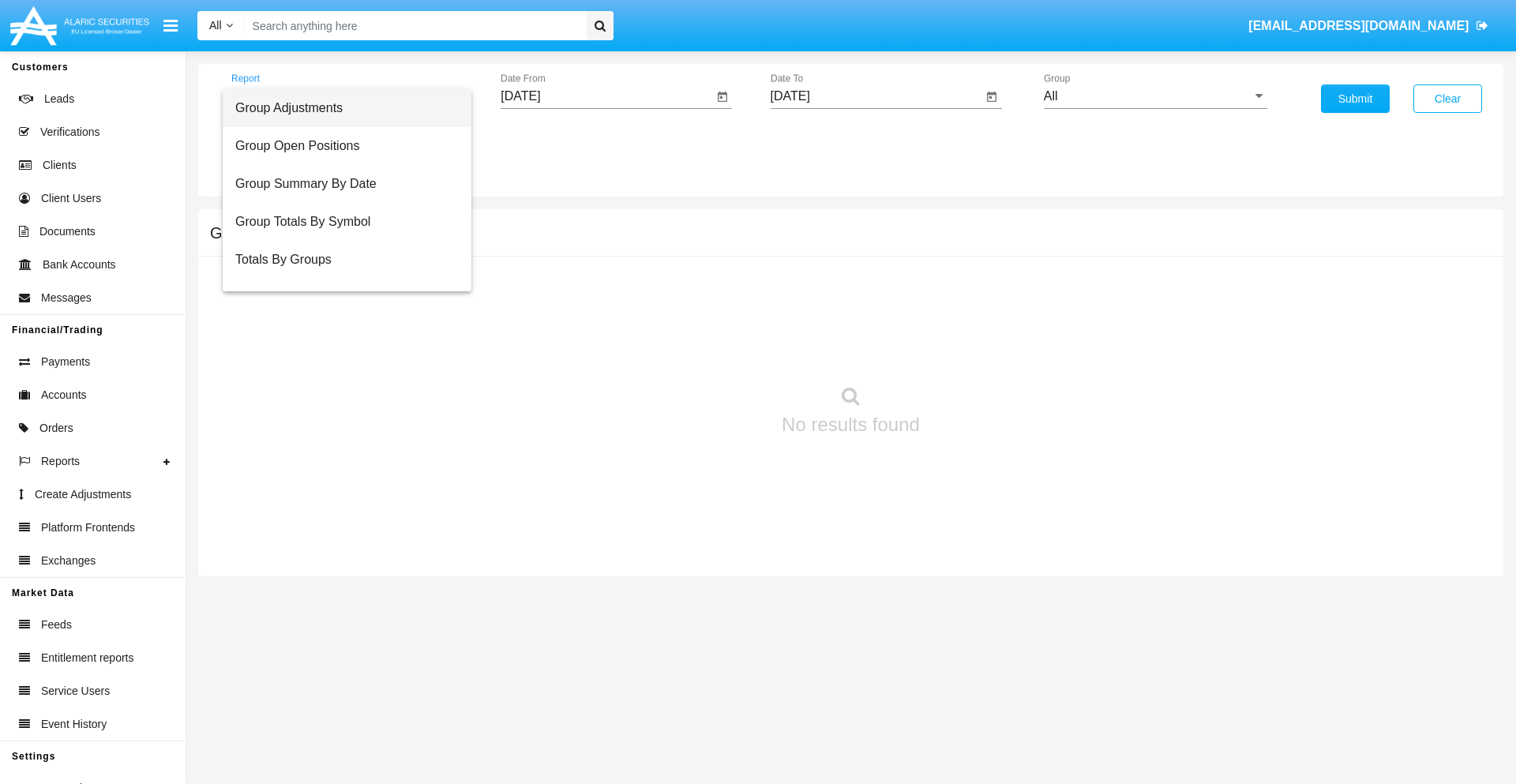
scroll to position [25, 0]
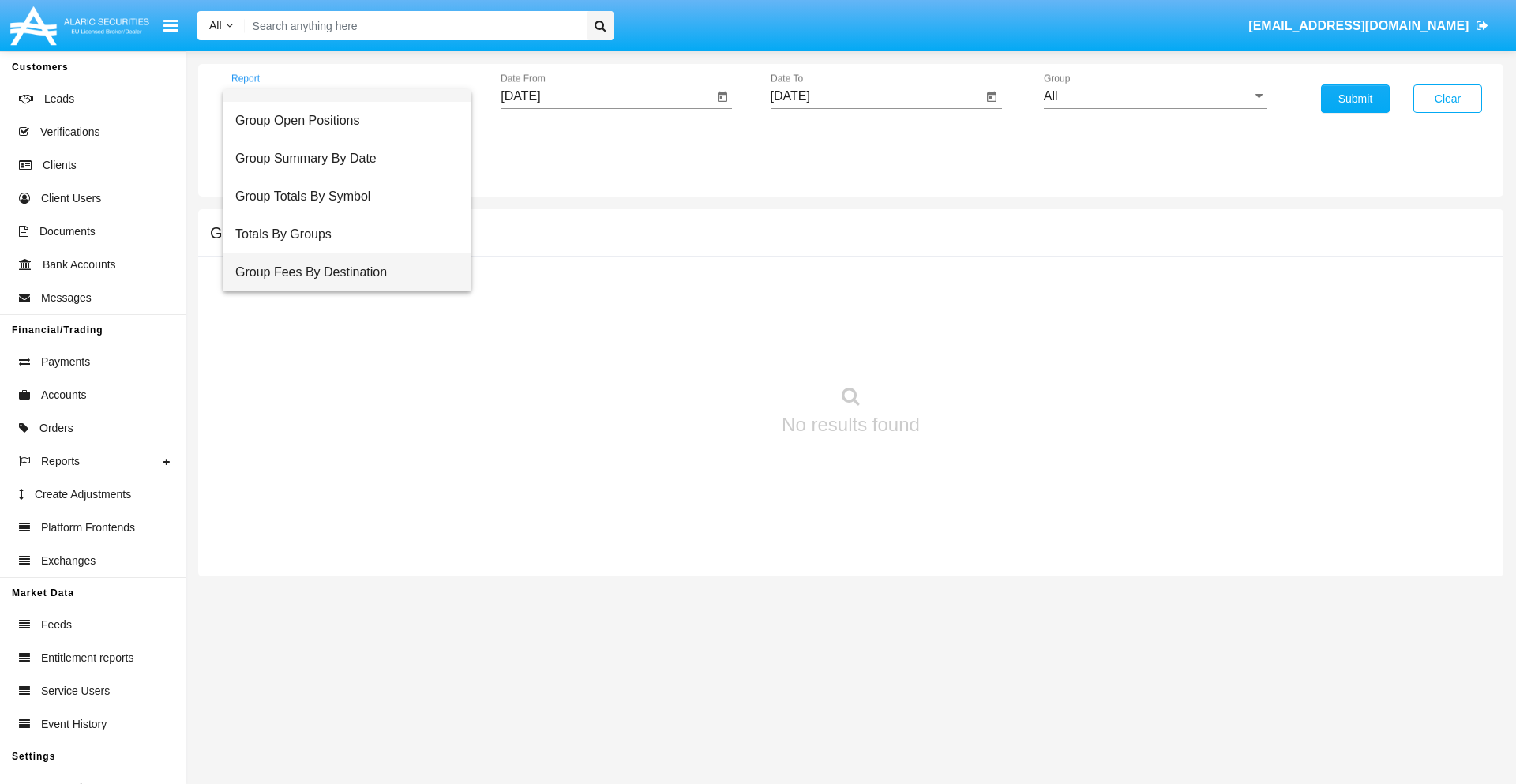
click at [340, 272] on span "Group Fees By Destination" at bounding box center [347, 272] width 223 height 38
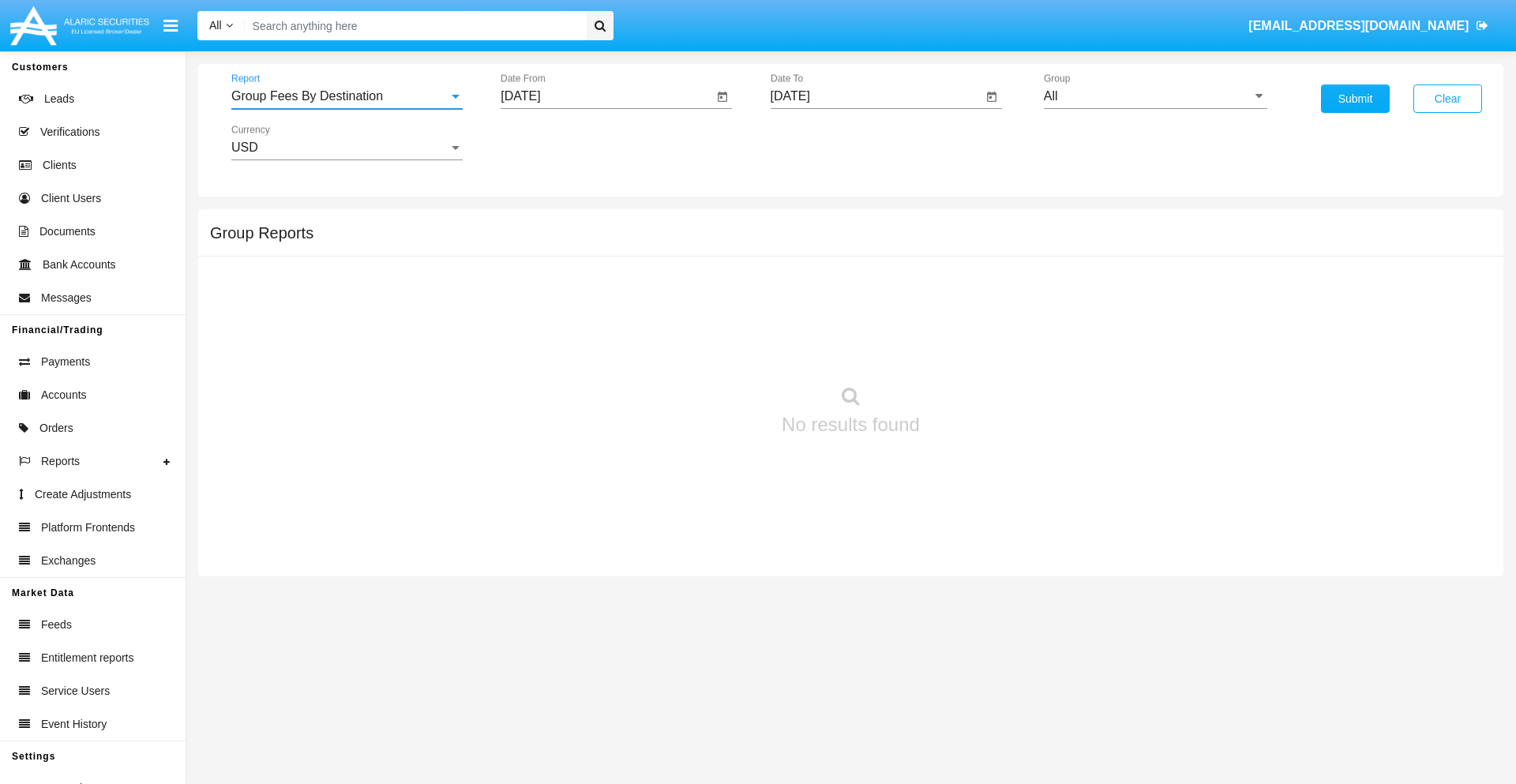
click at [607, 96] on input "[DATE]" at bounding box center [607, 95] width 212 height 14
click at [552, 142] on span "[DATE]" at bounding box center [538, 143] width 35 height 13
click at [704, 349] on div "2025" at bounding box center [704, 349] width 50 height 28
click at [594, 254] on div "JUN" at bounding box center [594, 254] width 50 height 28
click at [622, 273] on div "11" at bounding box center [622, 274] width 28 height 28
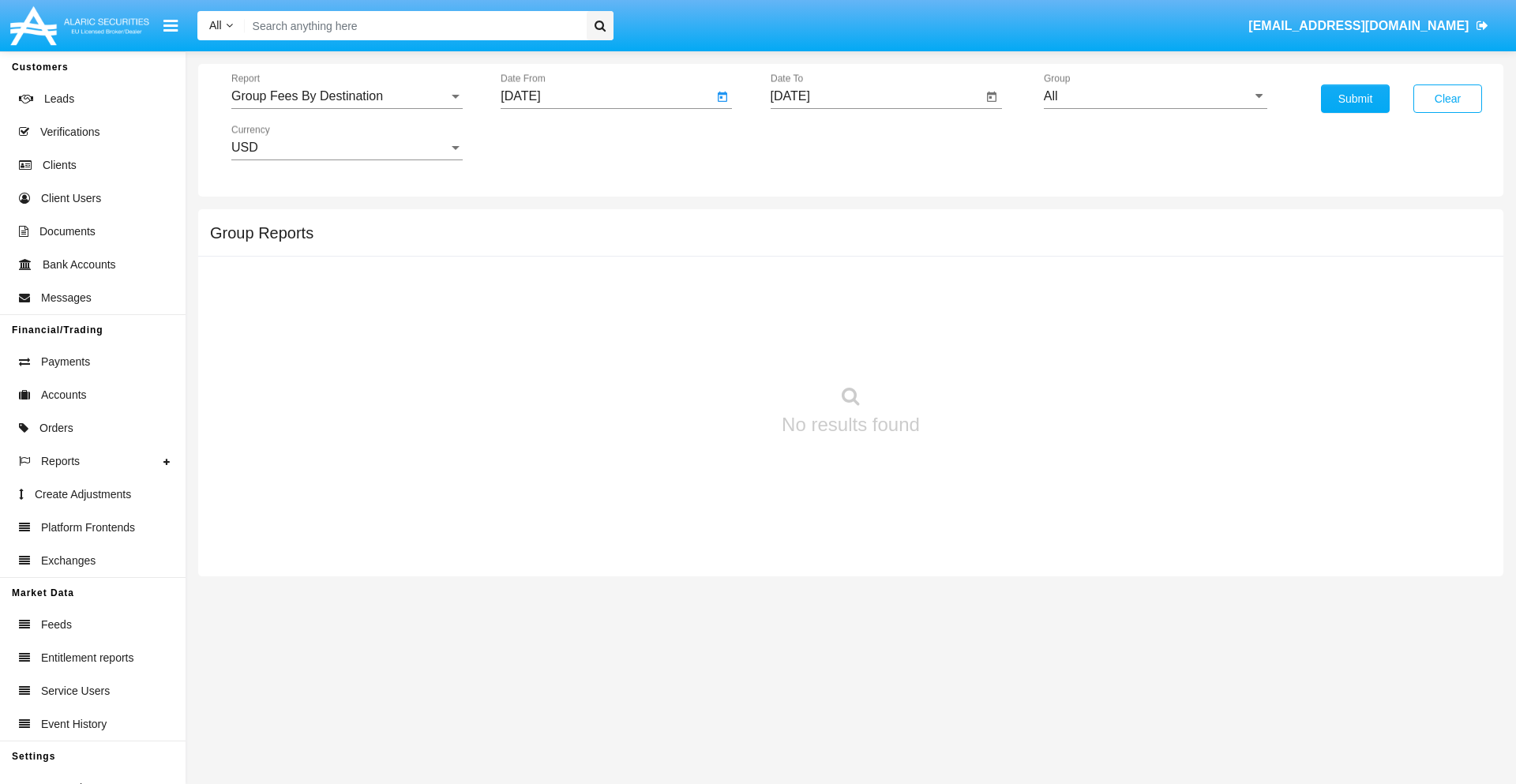
type input "[DATE]"
click at [876, 96] on input "[DATE]" at bounding box center [876, 95] width 212 height 14
click at [822, 142] on span "[DATE]" at bounding box center [808, 143] width 35 height 13
click at [974, 349] on div "2025" at bounding box center [973, 349] width 50 height 28
click at [974, 254] on div "AUG" at bounding box center [973, 254] width 50 height 28
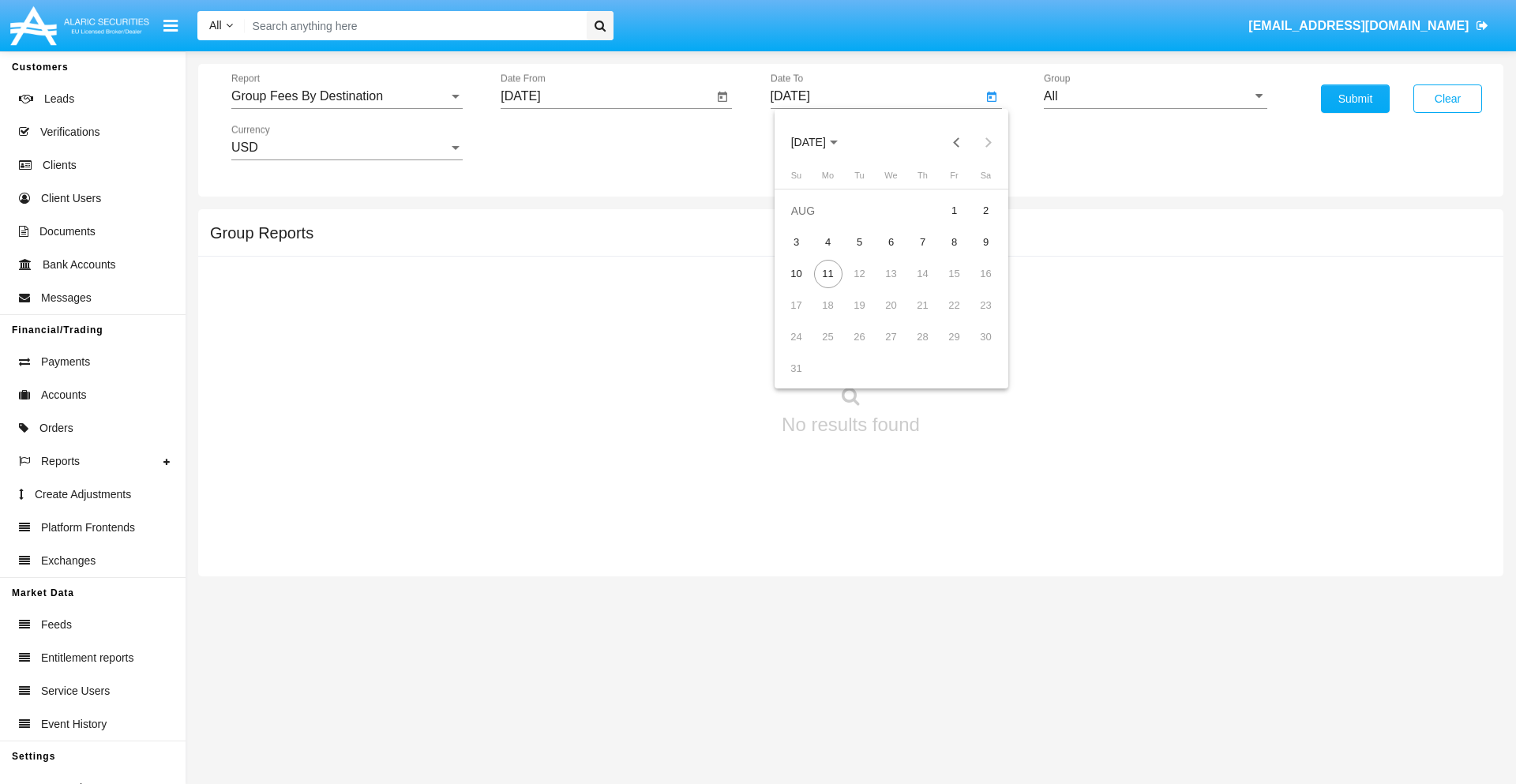
click at [827, 273] on div "11" at bounding box center [828, 274] width 28 height 28
type input "[DATE]"
click at [1155, 96] on input "All" at bounding box center [1155, 95] width 223 height 14
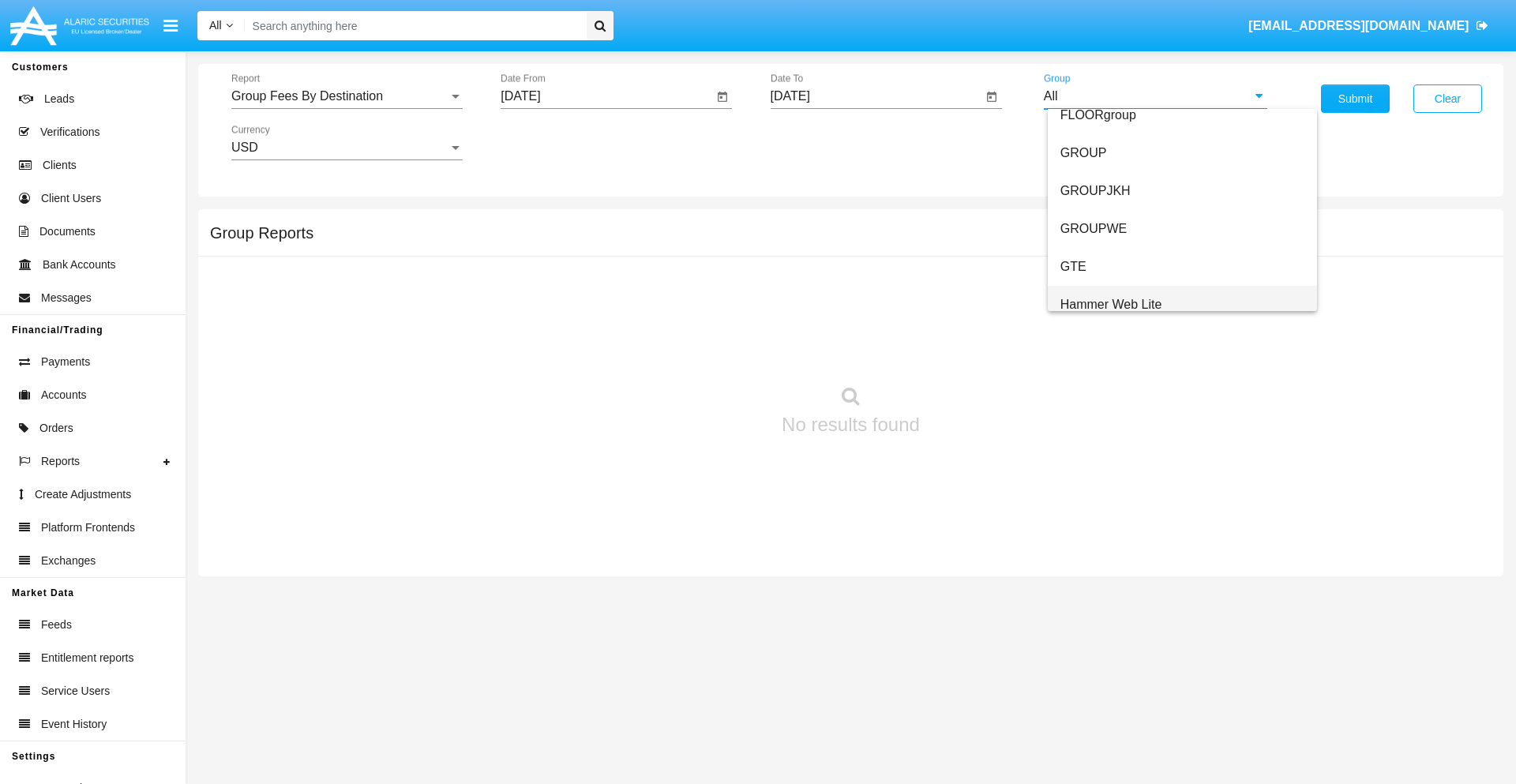
click at [1111, 304] on span "Hammer Web Lite" at bounding box center [1110, 304] width 102 height 13
type input "Hammer Web Lite"
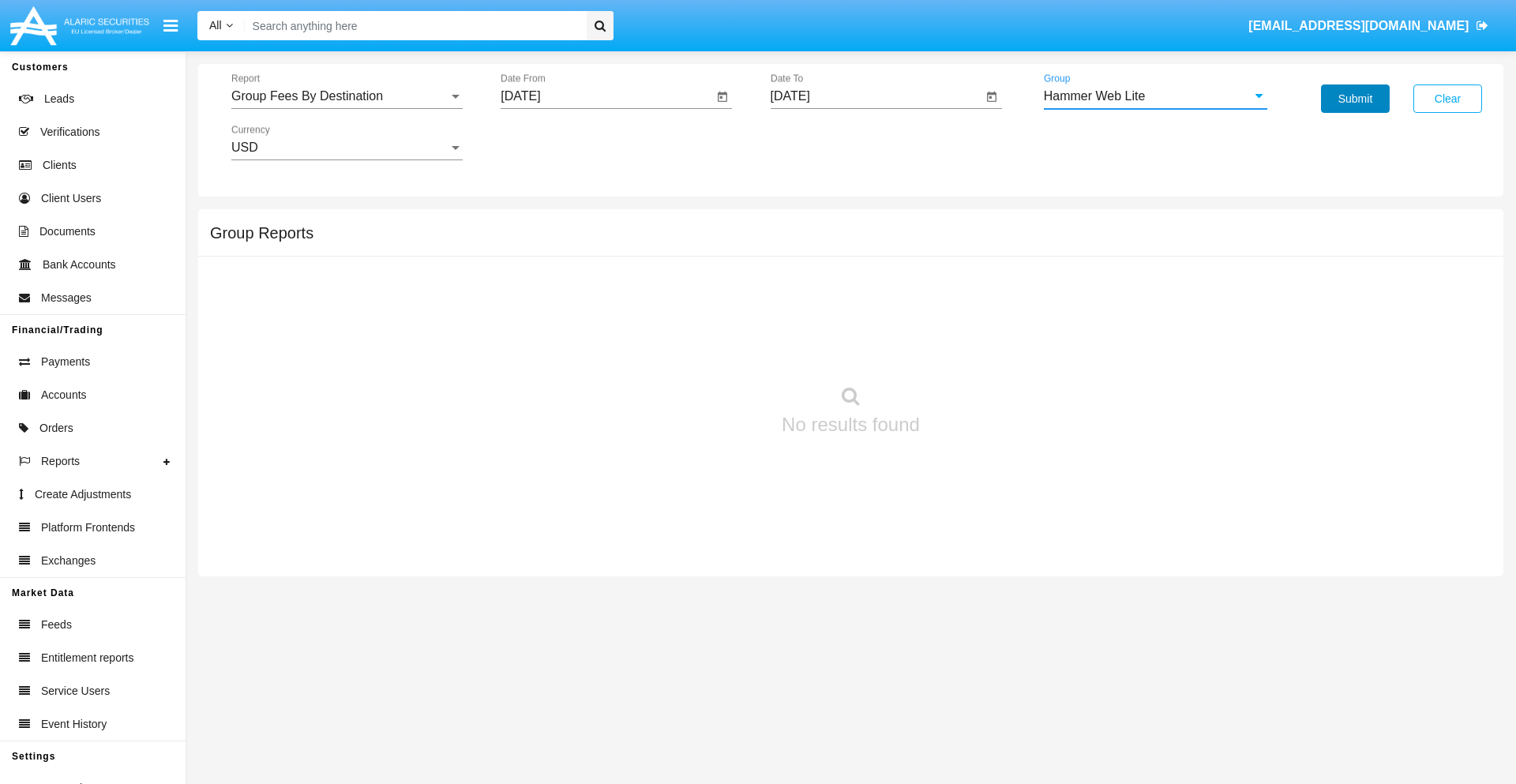
click at [1355, 99] on button "Submit" at bounding box center [1354, 98] width 68 height 28
click at [347, 96] on span "Report" at bounding box center [340, 95] width 217 height 14
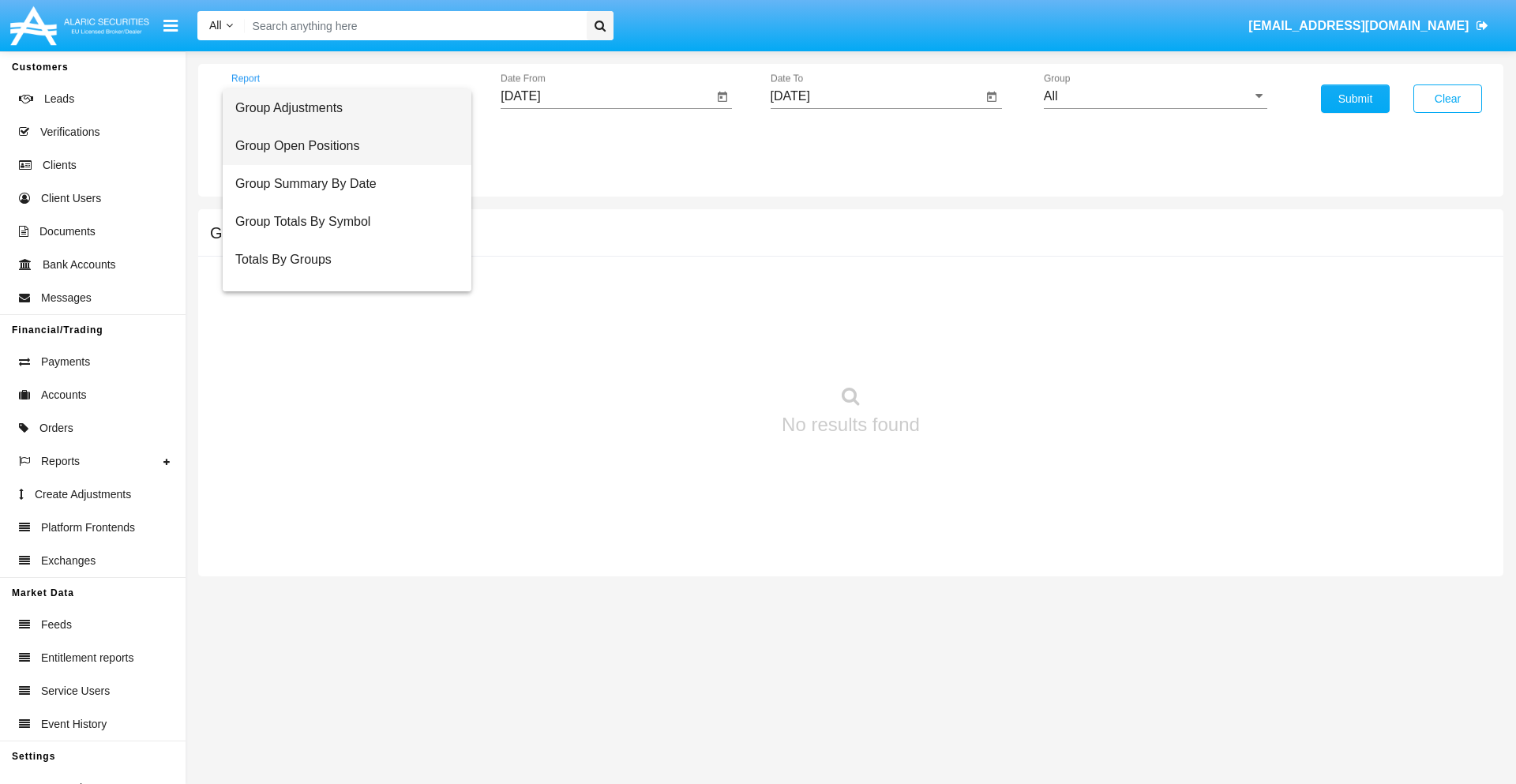
click at [340, 146] on span "Group Open Positions" at bounding box center [347, 146] width 223 height 38
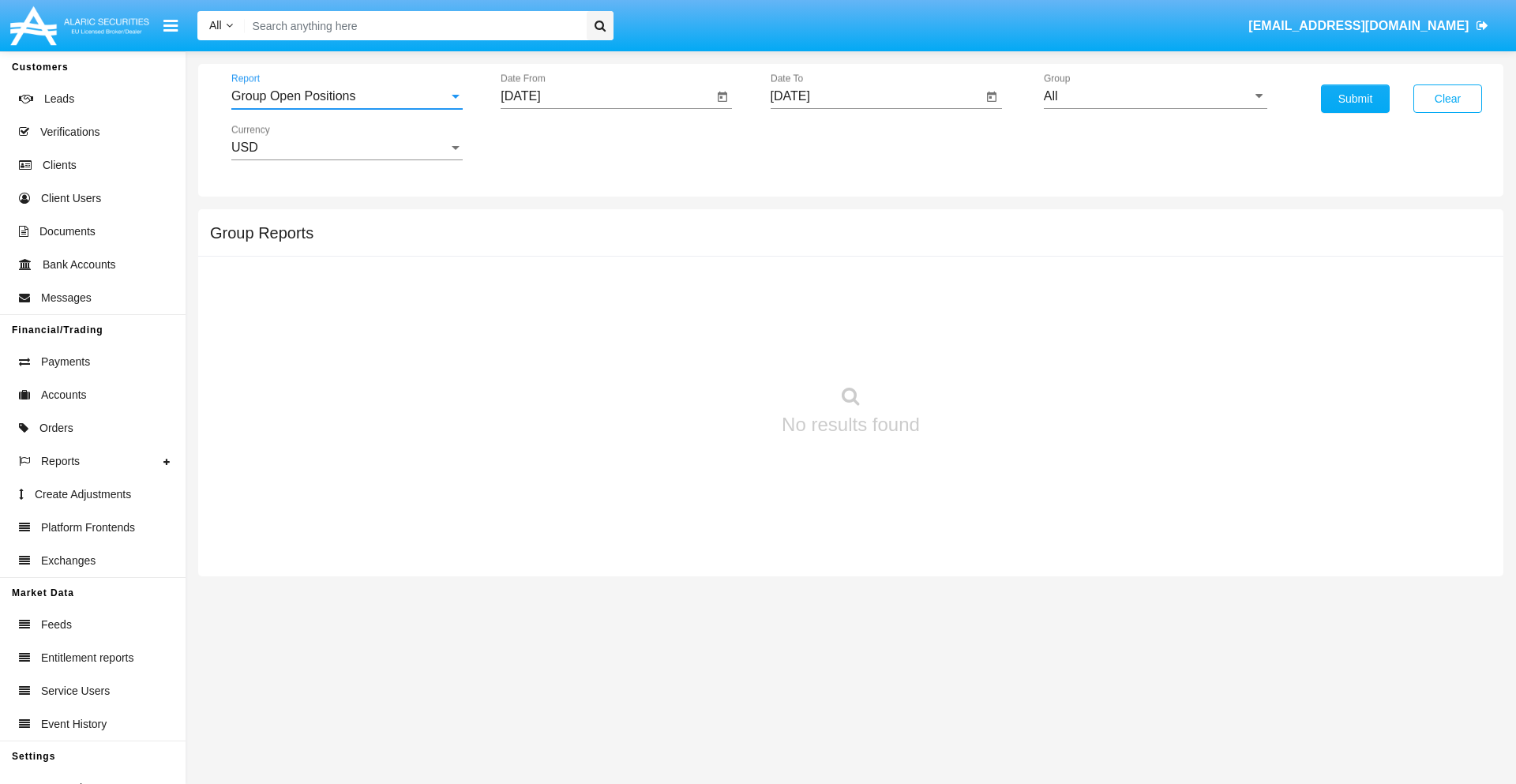
click at [607, 96] on input "[DATE]" at bounding box center [607, 95] width 212 height 14
click at [552, 142] on span "[DATE]" at bounding box center [538, 143] width 35 height 13
click at [704, 349] on div "2025" at bounding box center [704, 349] width 50 height 28
click at [649, 254] on div "[DATE]" at bounding box center [649, 254] width 50 height 28
click at [684, 273] on div "11" at bounding box center [684, 274] width 28 height 28
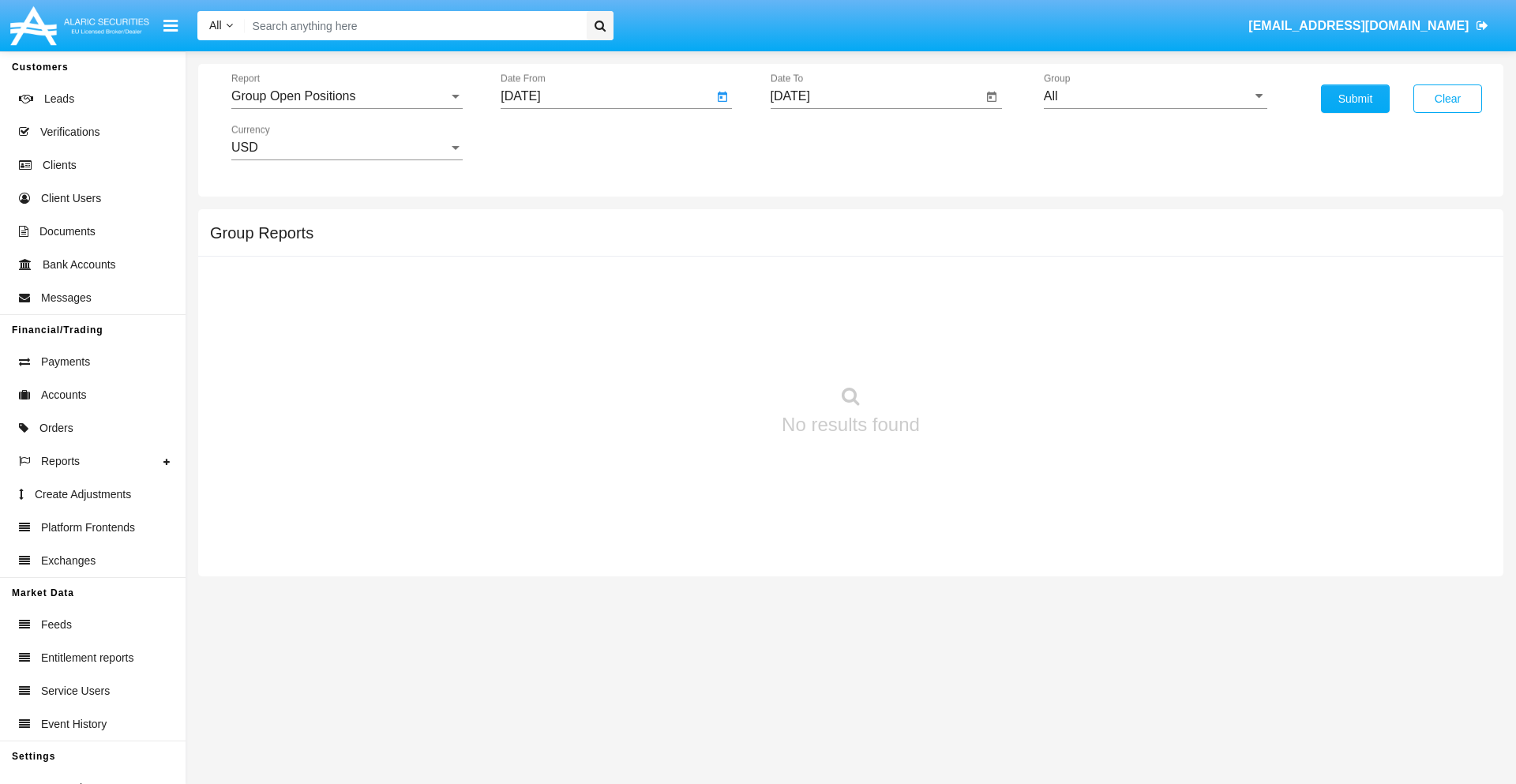
type input "[DATE]"
click at [876, 96] on input "[DATE]" at bounding box center [876, 95] width 212 height 14
click at [822, 142] on span "[DATE]" at bounding box center [808, 143] width 35 height 13
click at [974, 349] on div "2025" at bounding box center [973, 349] width 50 height 28
click at [974, 254] on div "AUG" at bounding box center [973, 254] width 50 height 28
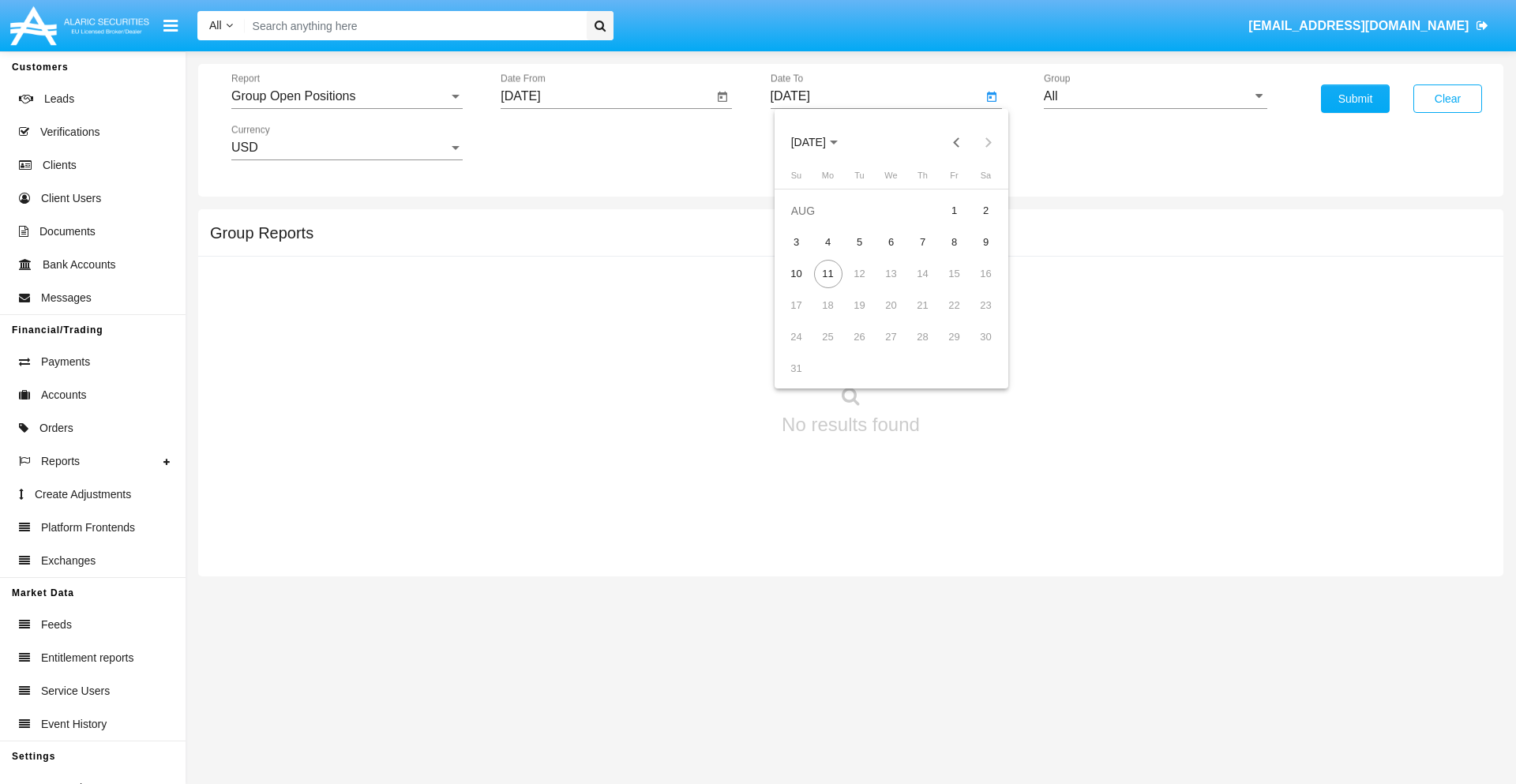
click at [827, 273] on div "11" at bounding box center [828, 274] width 28 height 28
type input "[DATE]"
click at [1155, 96] on input "All" at bounding box center [1155, 95] width 223 height 14
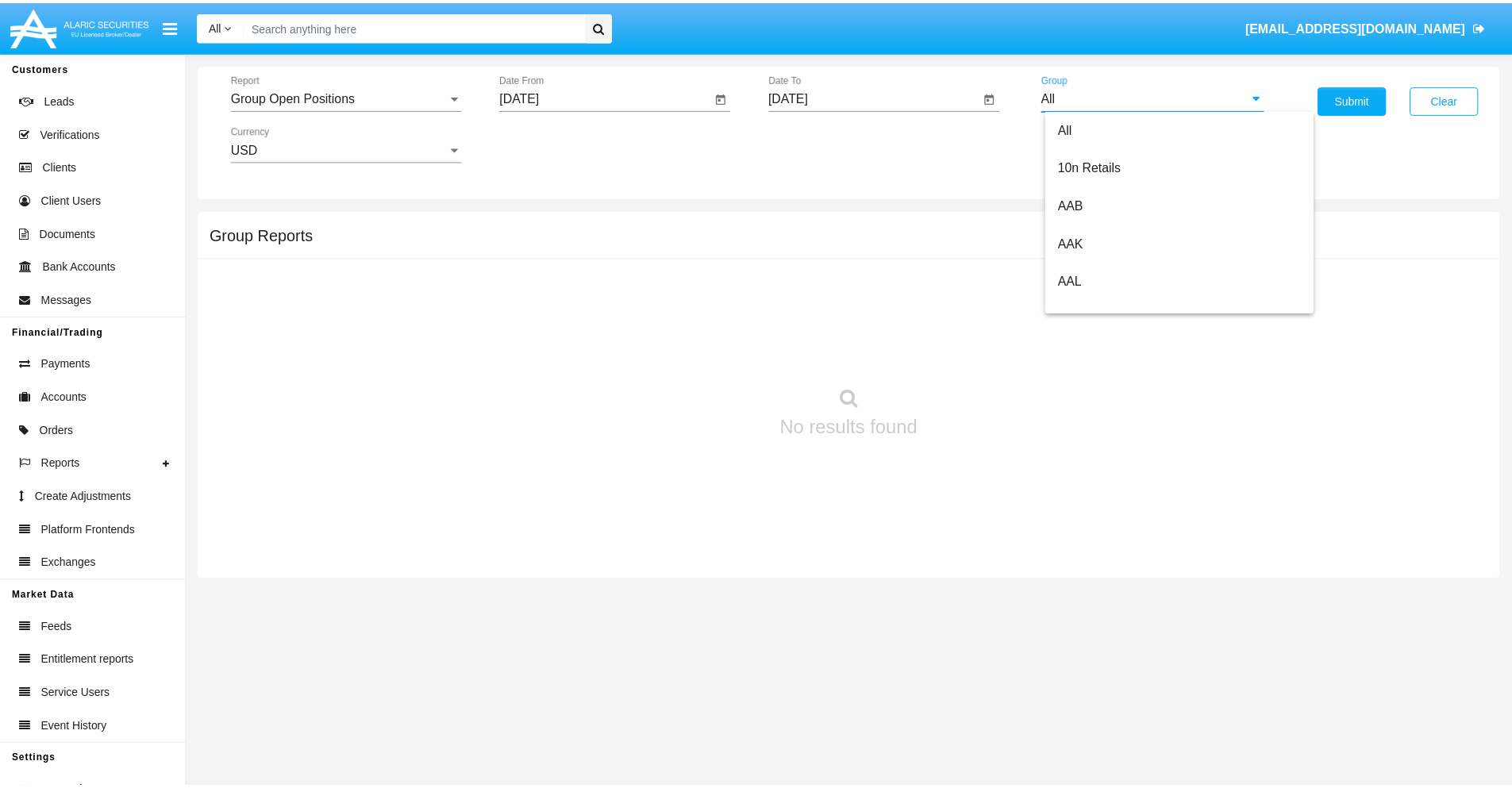
scroll to position [851, 0]
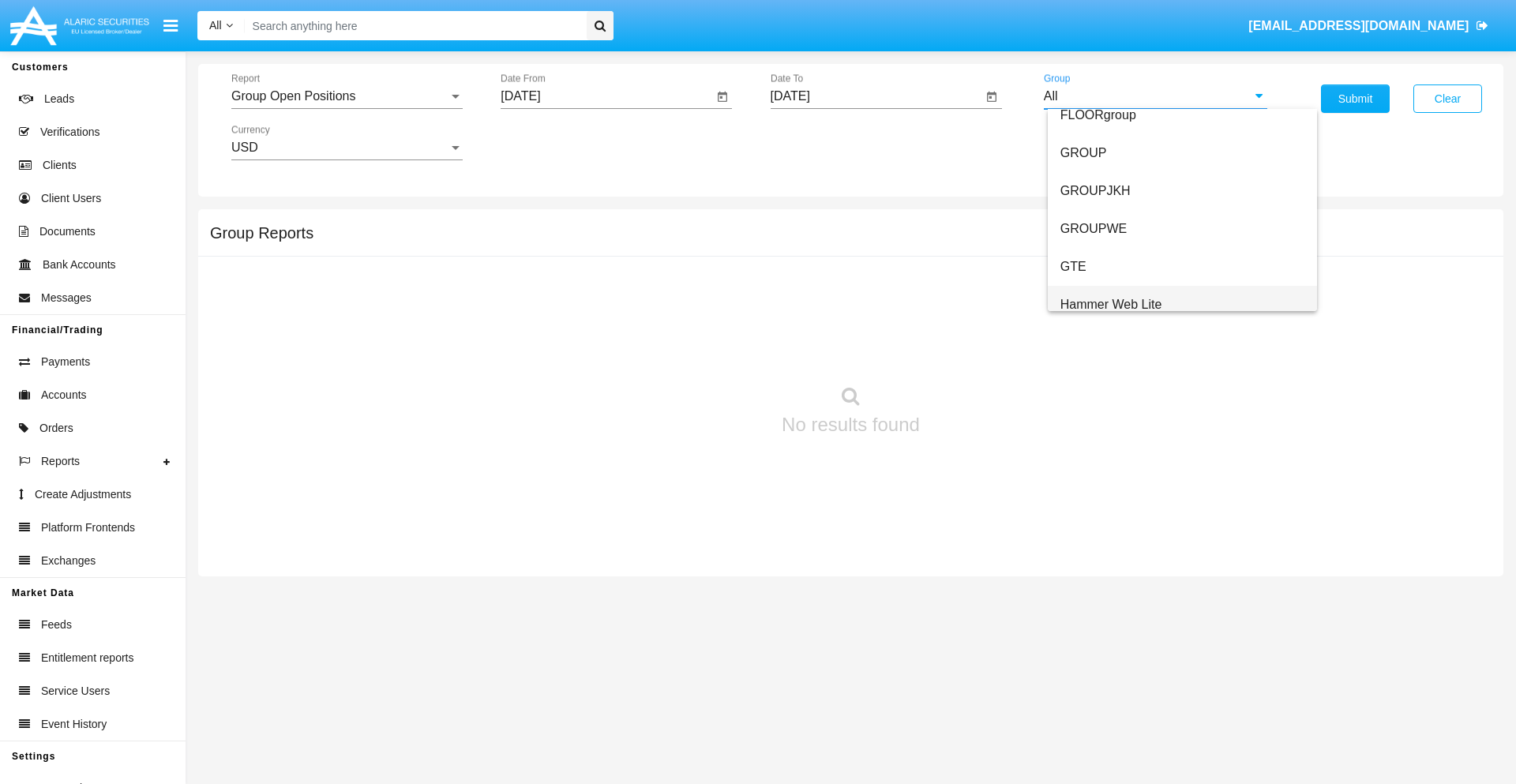
click at [1111, 304] on span "Hammer Web Lite" at bounding box center [1110, 304] width 102 height 13
type input "Hammer Web Lite"
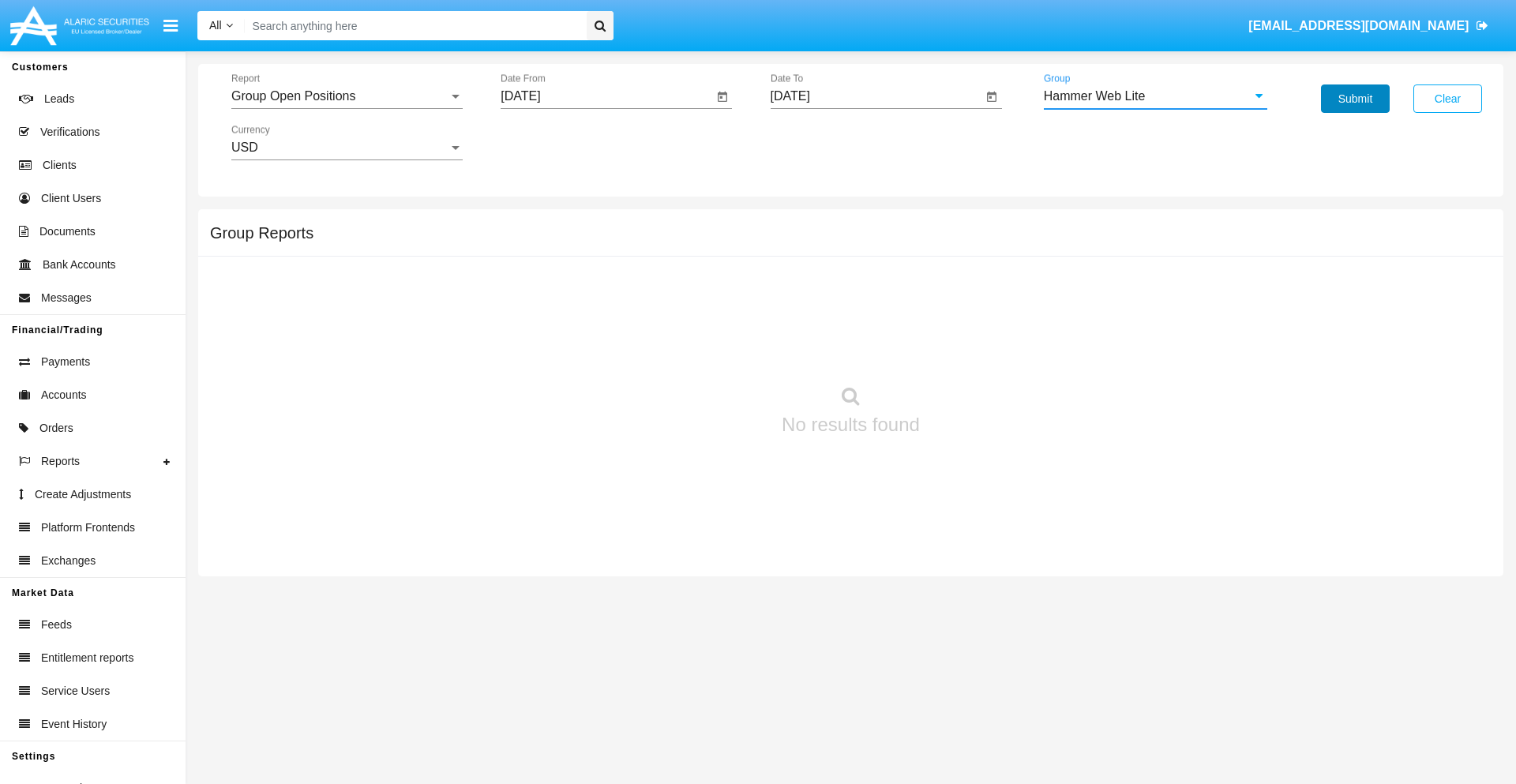
click at [1355, 99] on button "Submit" at bounding box center [1354, 98] width 68 height 28
click at [347, 96] on span "Report" at bounding box center [340, 95] width 217 height 14
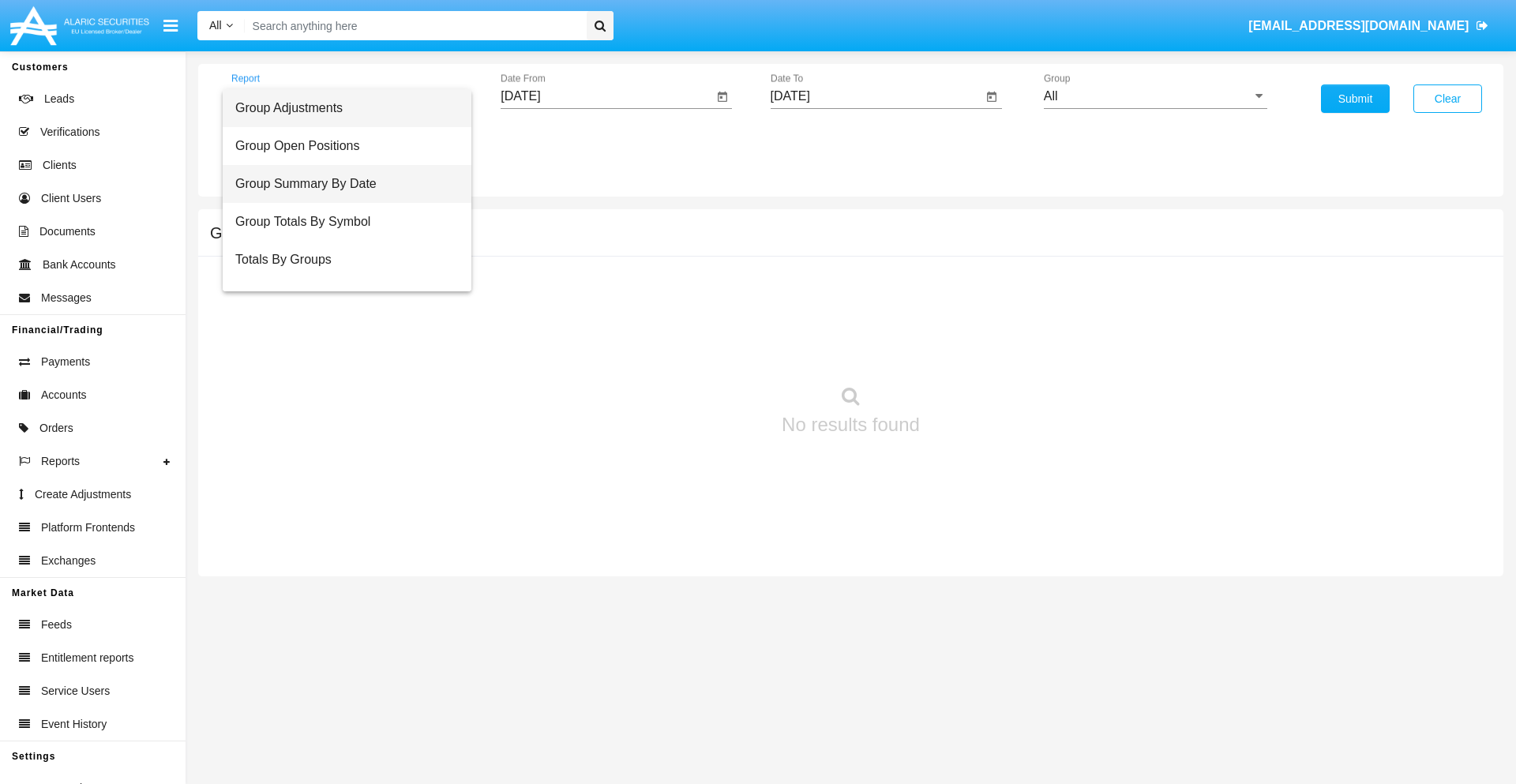
click at [340, 184] on span "Group Summary By Date" at bounding box center [347, 184] width 223 height 38
click at [607, 96] on input "[DATE]" at bounding box center [607, 95] width 212 height 14
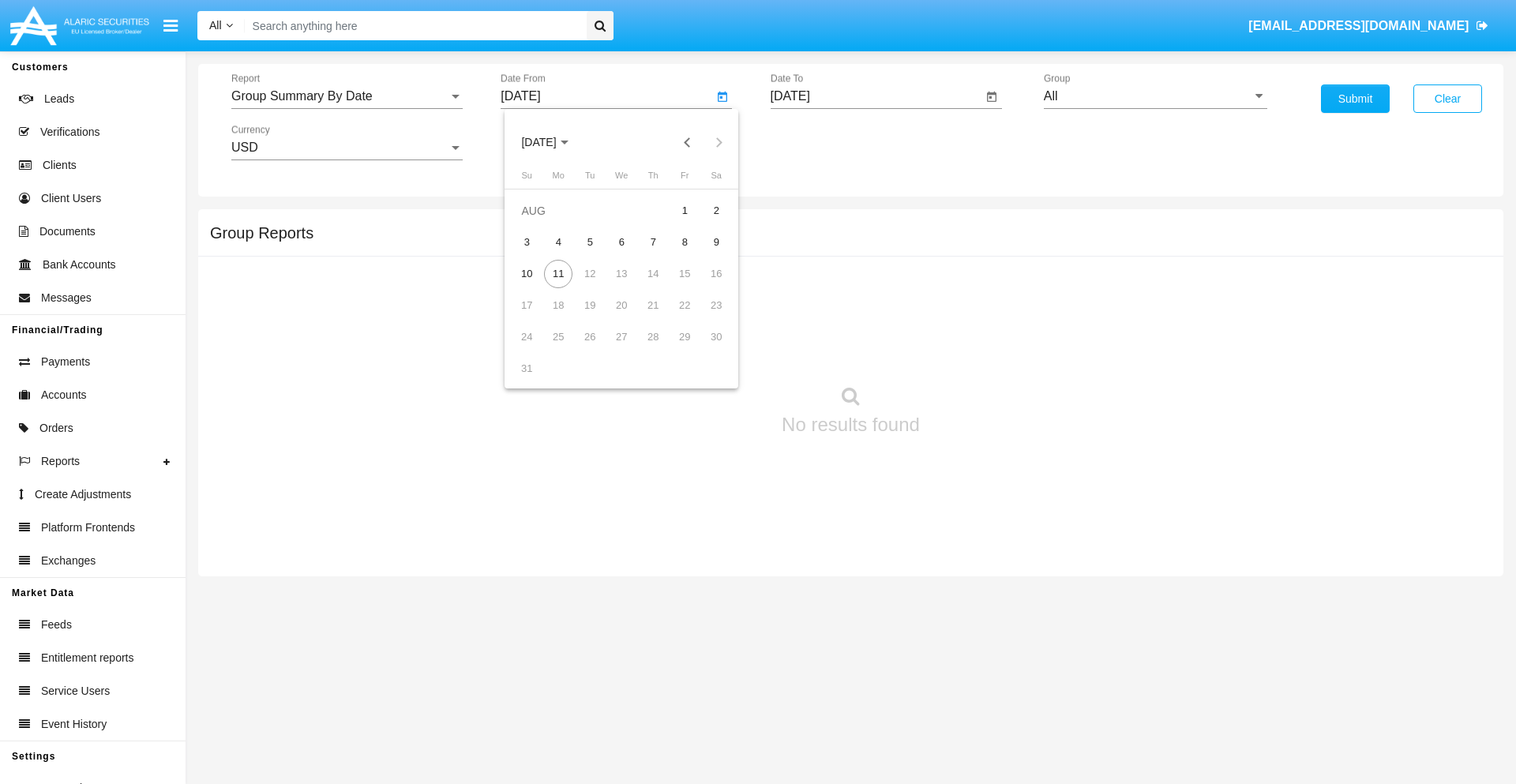
click at [552, 142] on span "[DATE]" at bounding box center [538, 143] width 35 height 13
click at [704, 349] on div "2025" at bounding box center [704, 349] width 50 height 28
click at [649, 254] on div "[DATE]" at bounding box center [649, 254] width 50 height 28
click at [684, 273] on div "11" at bounding box center [684, 274] width 28 height 28
type input "[DATE]"
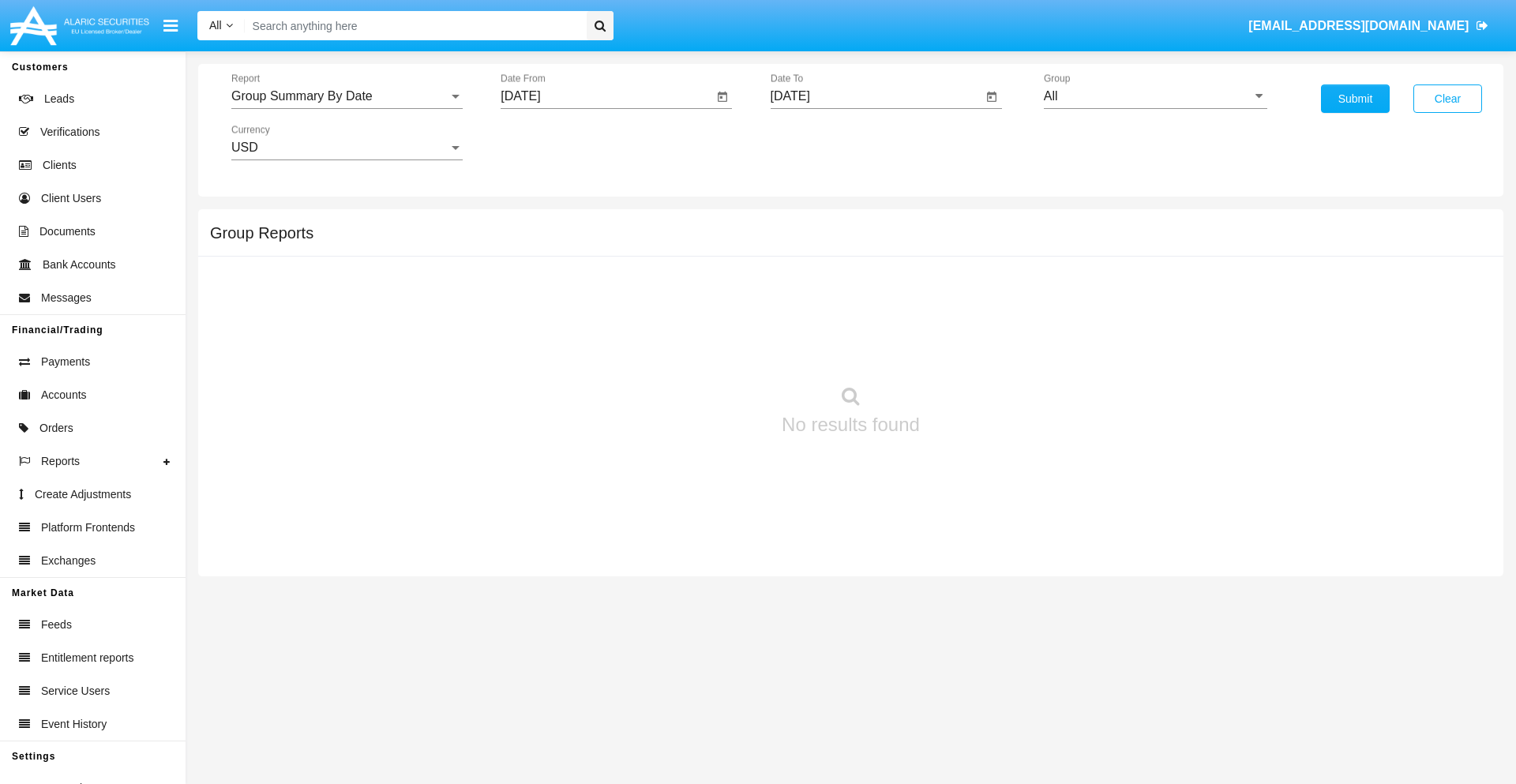
click at [876, 96] on input "[DATE]" at bounding box center [876, 95] width 212 height 14
click at [822, 142] on span "[DATE]" at bounding box center [808, 143] width 35 height 13
click at [974, 349] on div "2025" at bounding box center [973, 349] width 50 height 28
click at [974, 254] on div "AUG" at bounding box center [973, 254] width 50 height 28
click at [827, 273] on div "11" at bounding box center [828, 274] width 28 height 28
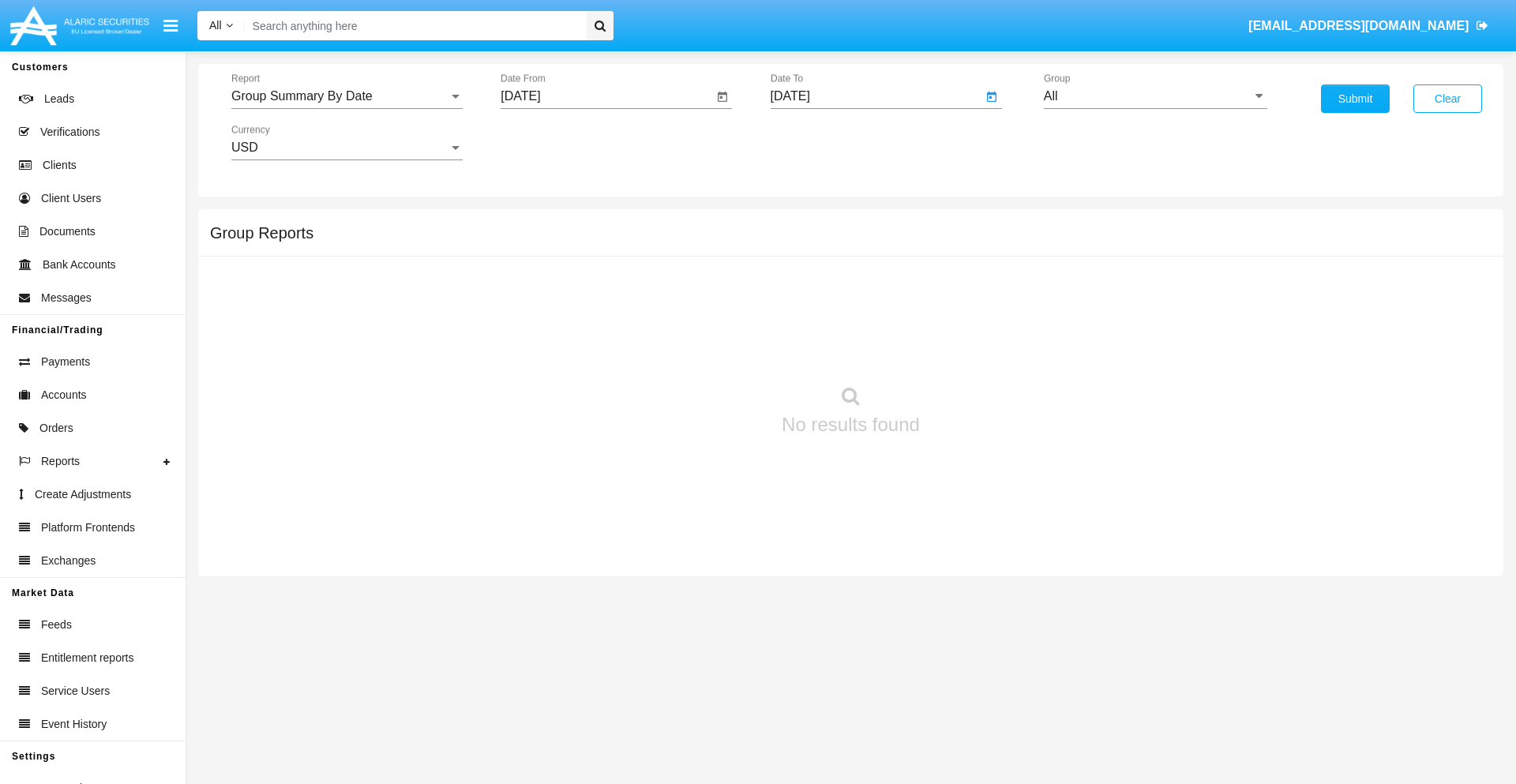
type input "[DATE]"
click at [1155, 96] on input "All" at bounding box center [1155, 95] width 223 height 14
type input "Hammer Web Lite"
click at [1355, 99] on button "Submit" at bounding box center [1354, 98] width 68 height 28
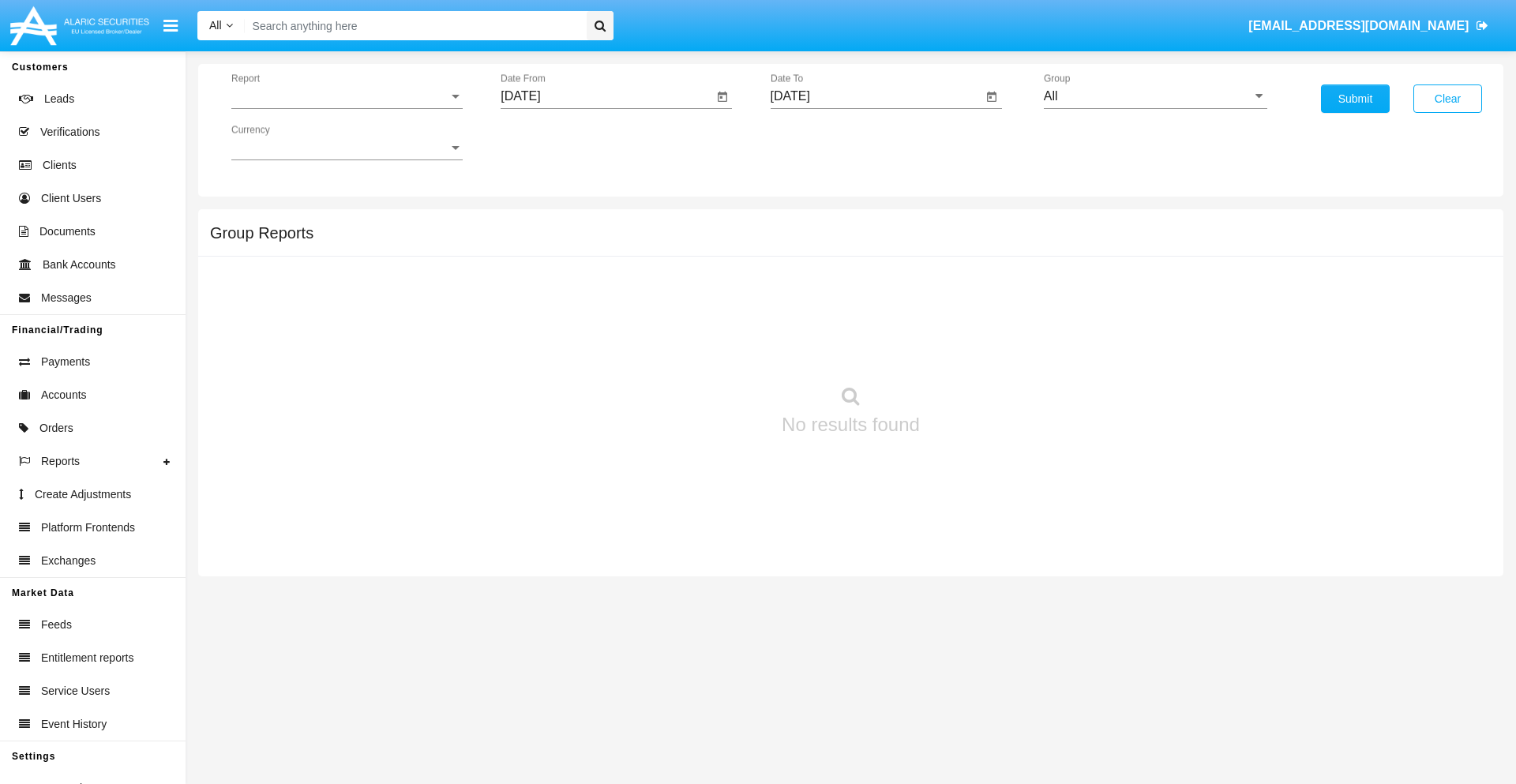
click at [347, 96] on span "Report" at bounding box center [340, 95] width 217 height 14
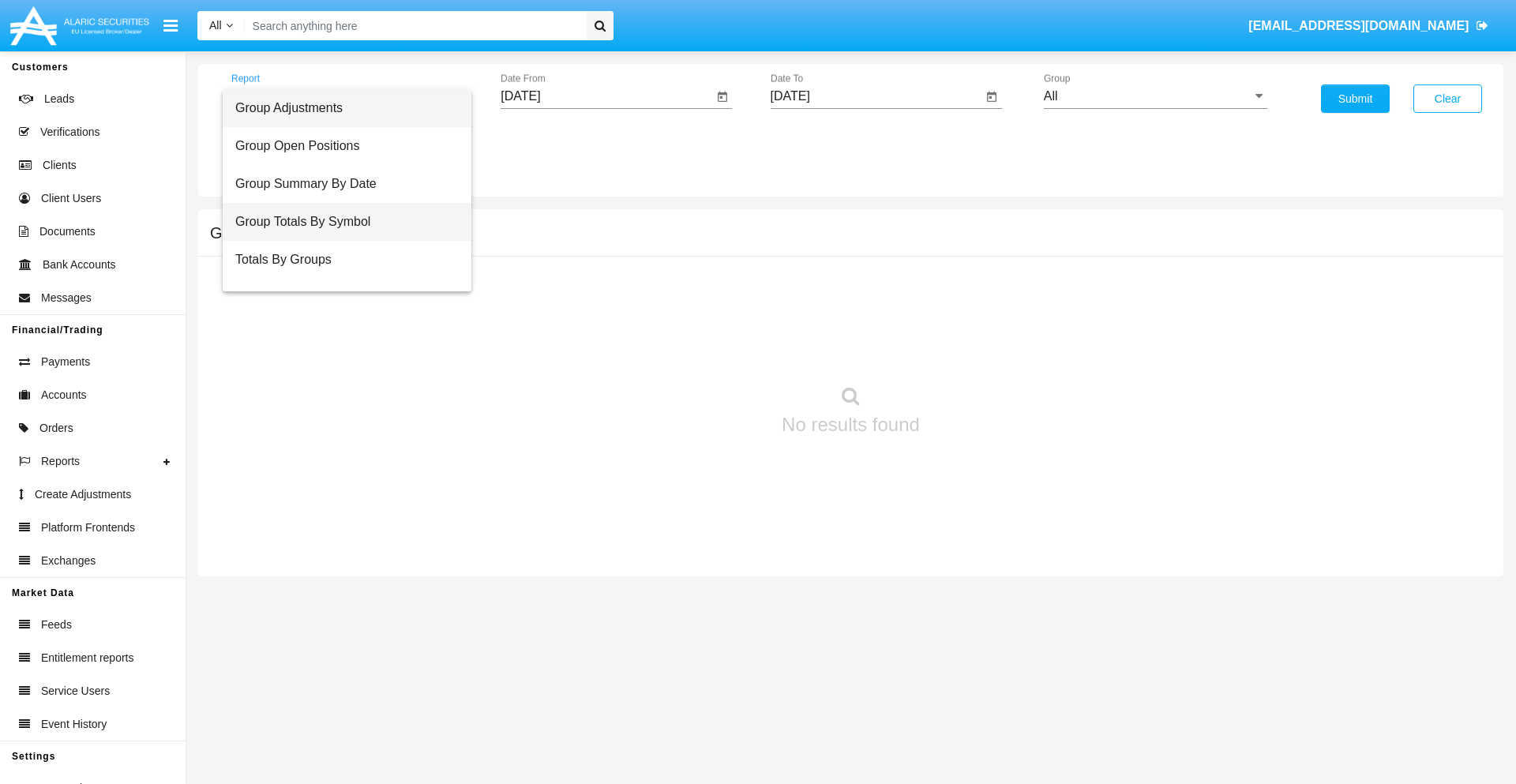
click at [340, 221] on span "Group Totals By Symbol" at bounding box center [347, 221] width 223 height 38
click at [607, 96] on input "[DATE]" at bounding box center [607, 95] width 212 height 14
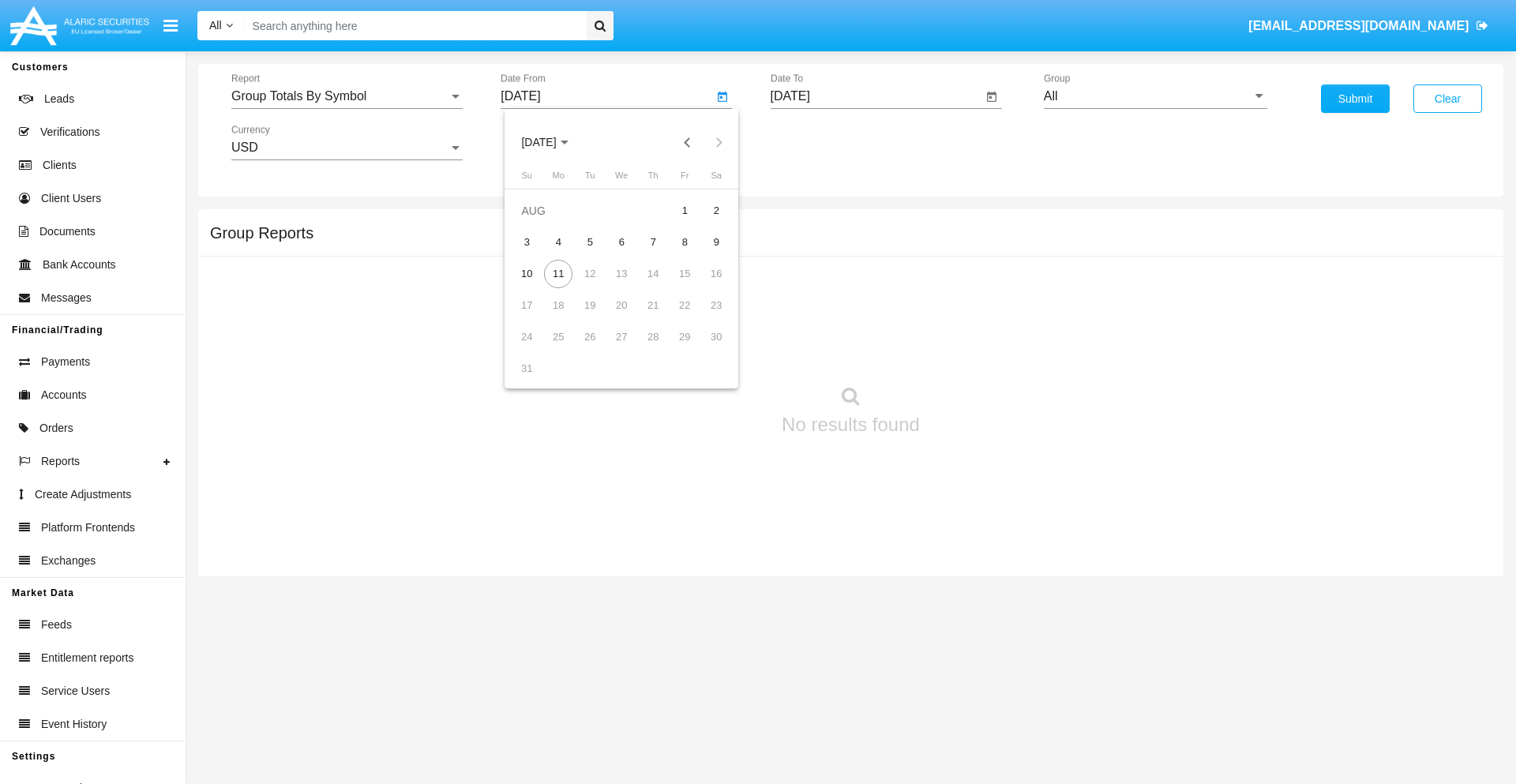
click at [552, 142] on span "[DATE]" at bounding box center [538, 143] width 35 height 13
click at [704, 349] on div "2025" at bounding box center [704, 349] width 50 height 28
click at [649, 254] on div "[DATE]" at bounding box center [649, 254] width 50 height 28
click at [684, 273] on div "11" at bounding box center [684, 274] width 28 height 28
type input "[DATE]"
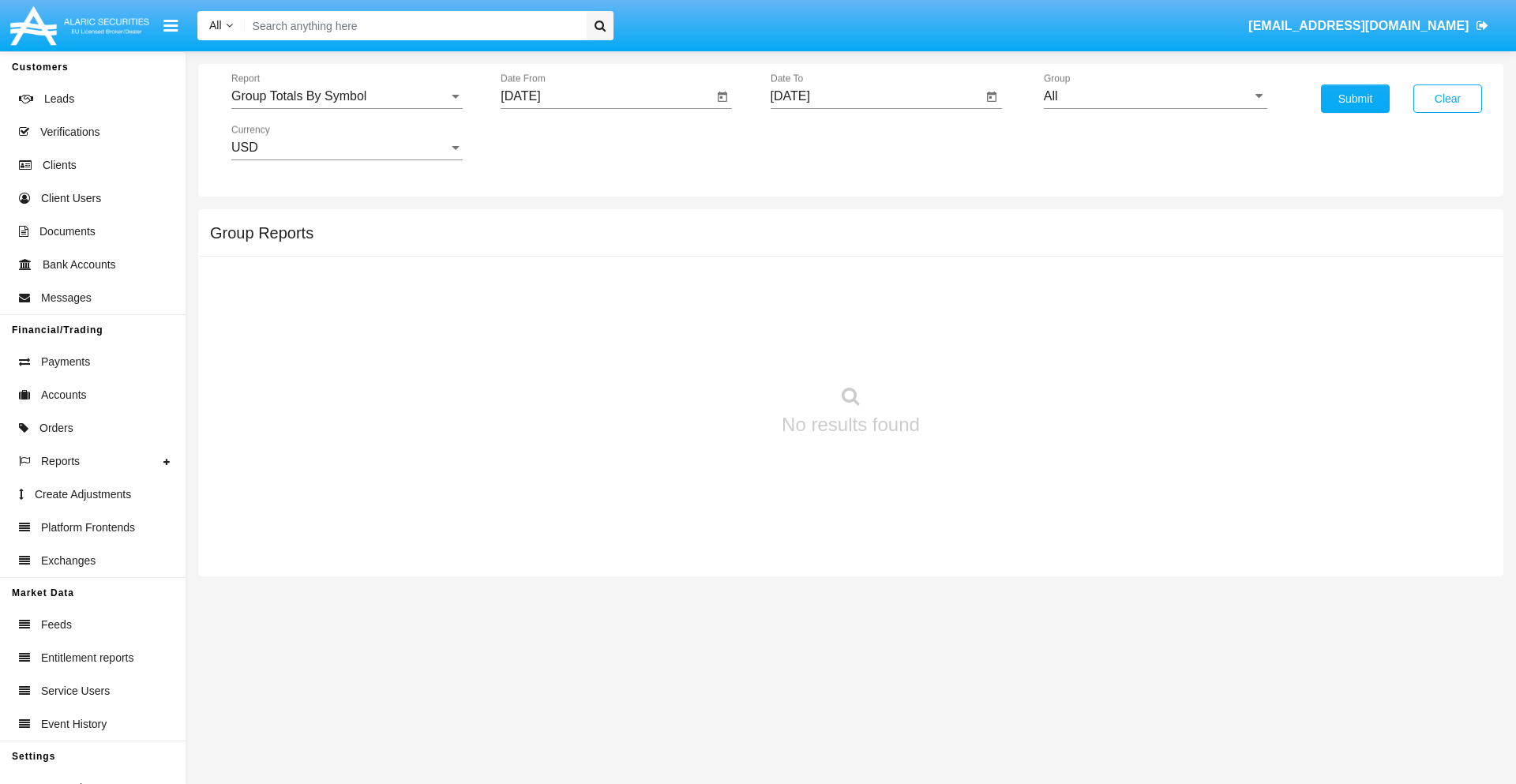
click at [876, 96] on input "[DATE]" at bounding box center [876, 95] width 212 height 14
click at [822, 142] on span "[DATE]" at bounding box center [808, 143] width 35 height 13
click at [974, 349] on div "2025" at bounding box center [973, 349] width 50 height 28
click at [974, 254] on div "AUG" at bounding box center [973, 254] width 50 height 28
click at [827, 273] on div "11" at bounding box center [828, 274] width 28 height 28
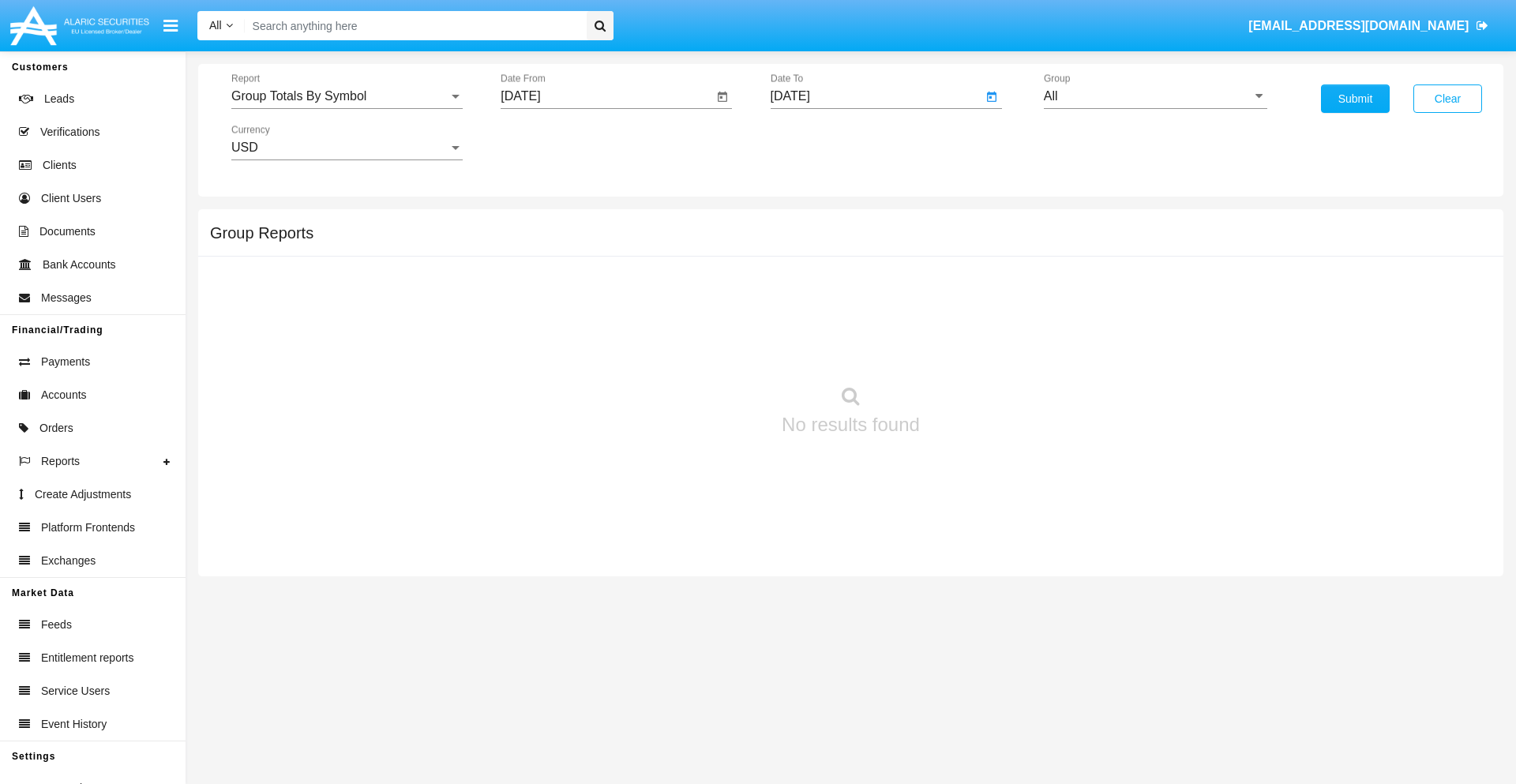
type input "[DATE]"
click at [1155, 96] on input "All" at bounding box center [1155, 95] width 223 height 14
type input "Hammer Web Lite"
click at [1355, 99] on button "Submit" at bounding box center [1354, 98] width 68 height 28
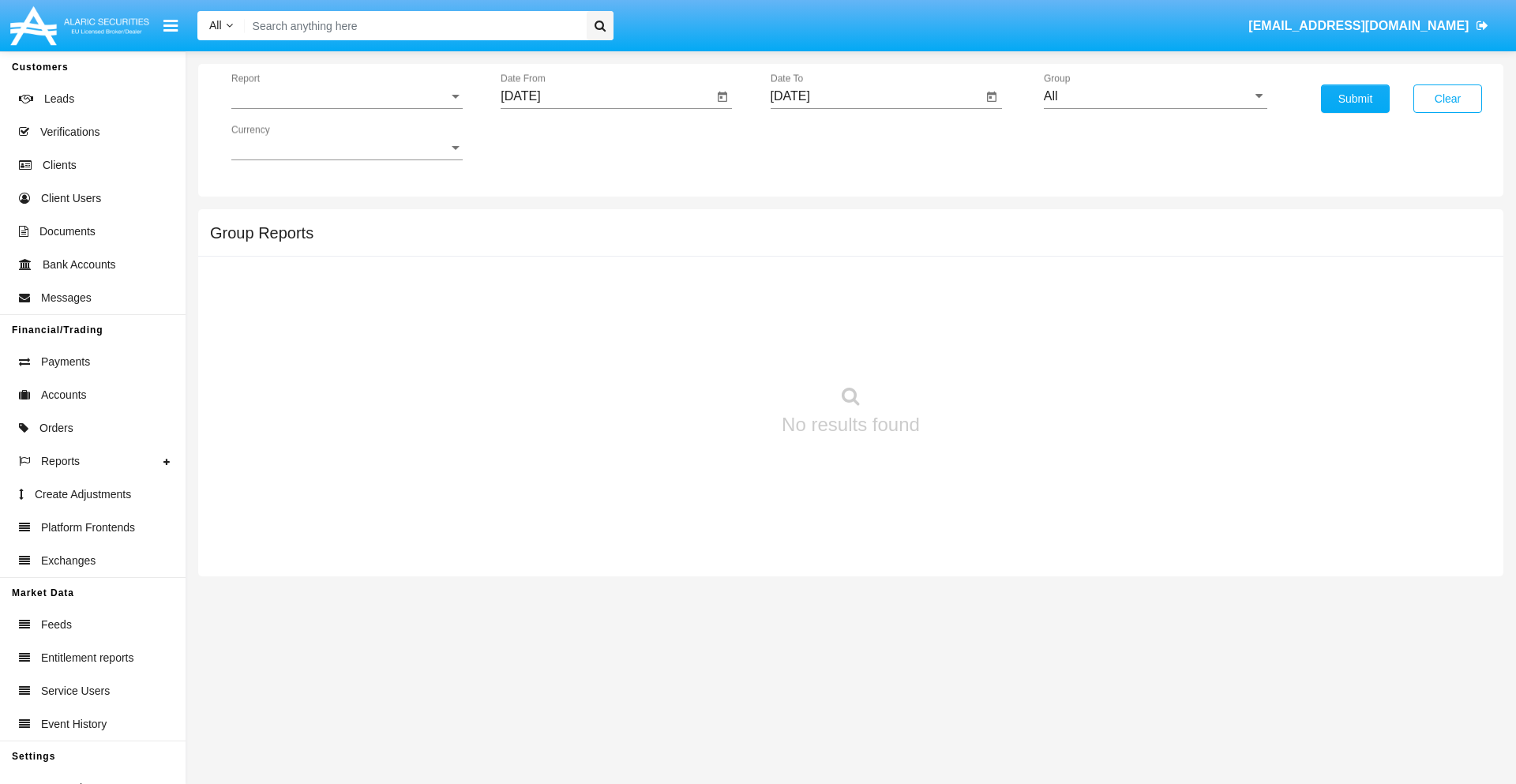
click at [347, 96] on span "Report" at bounding box center [340, 95] width 217 height 14
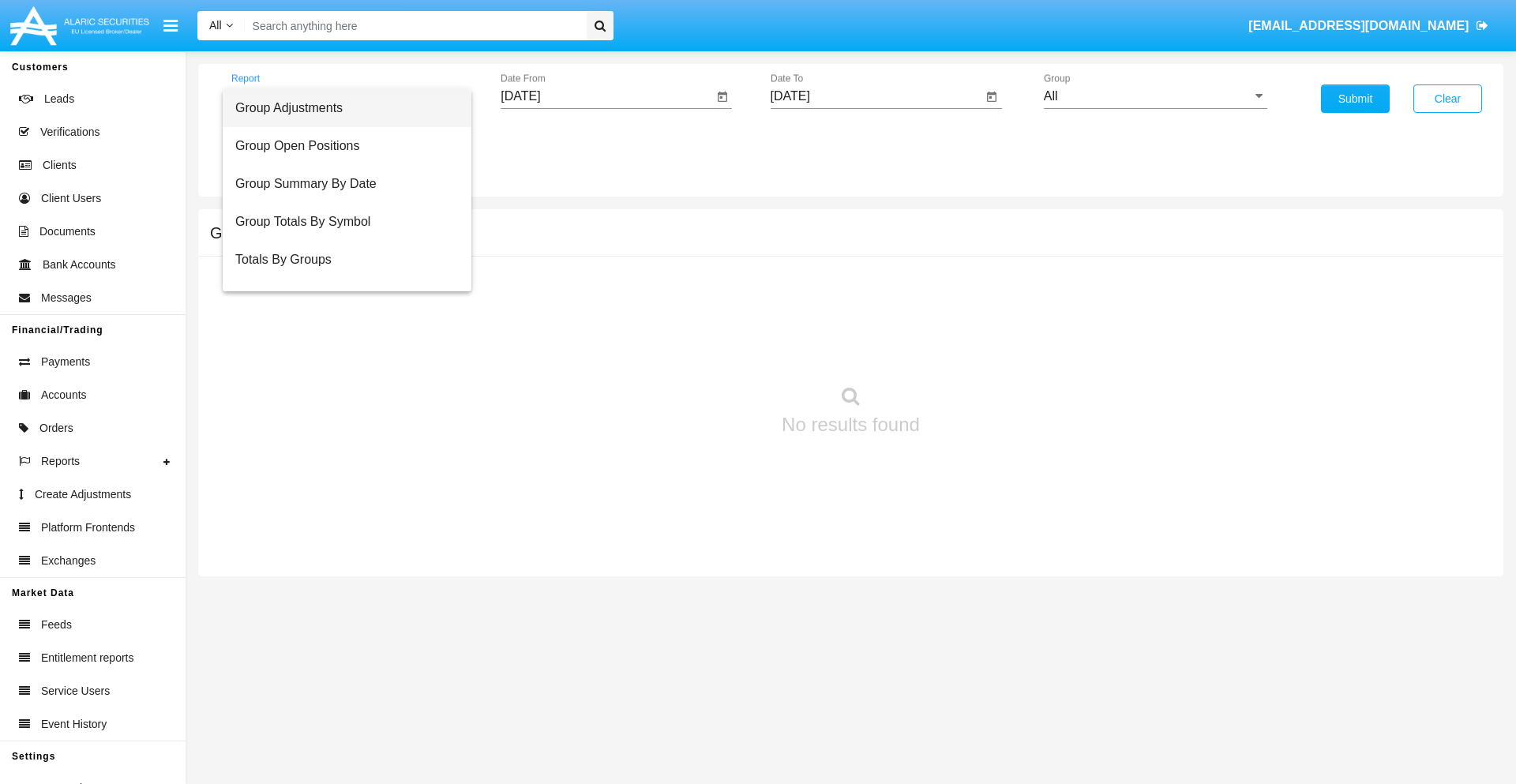
scroll to position [64, 0]
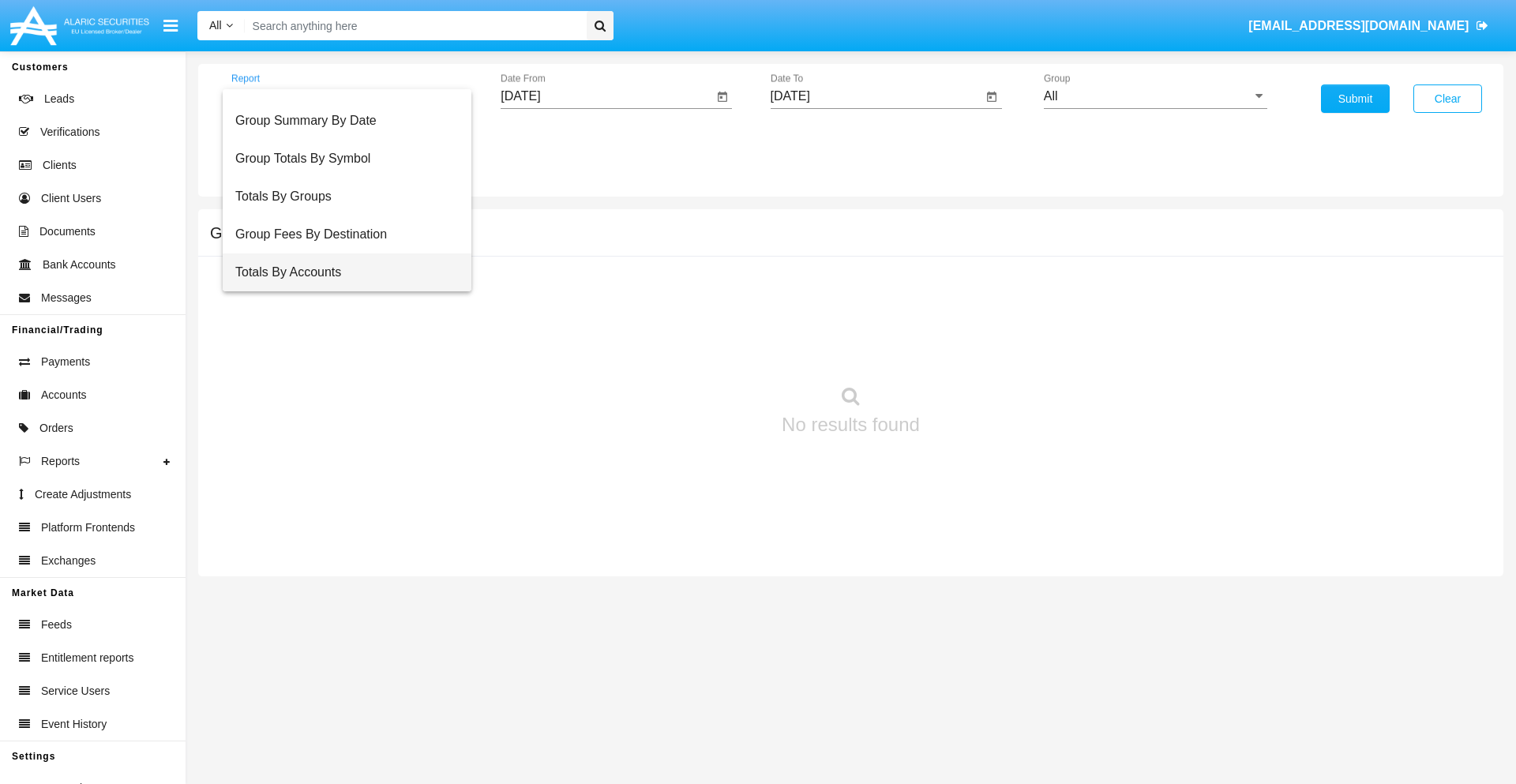
click at [340, 272] on span "Totals By Accounts" at bounding box center [347, 272] width 223 height 38
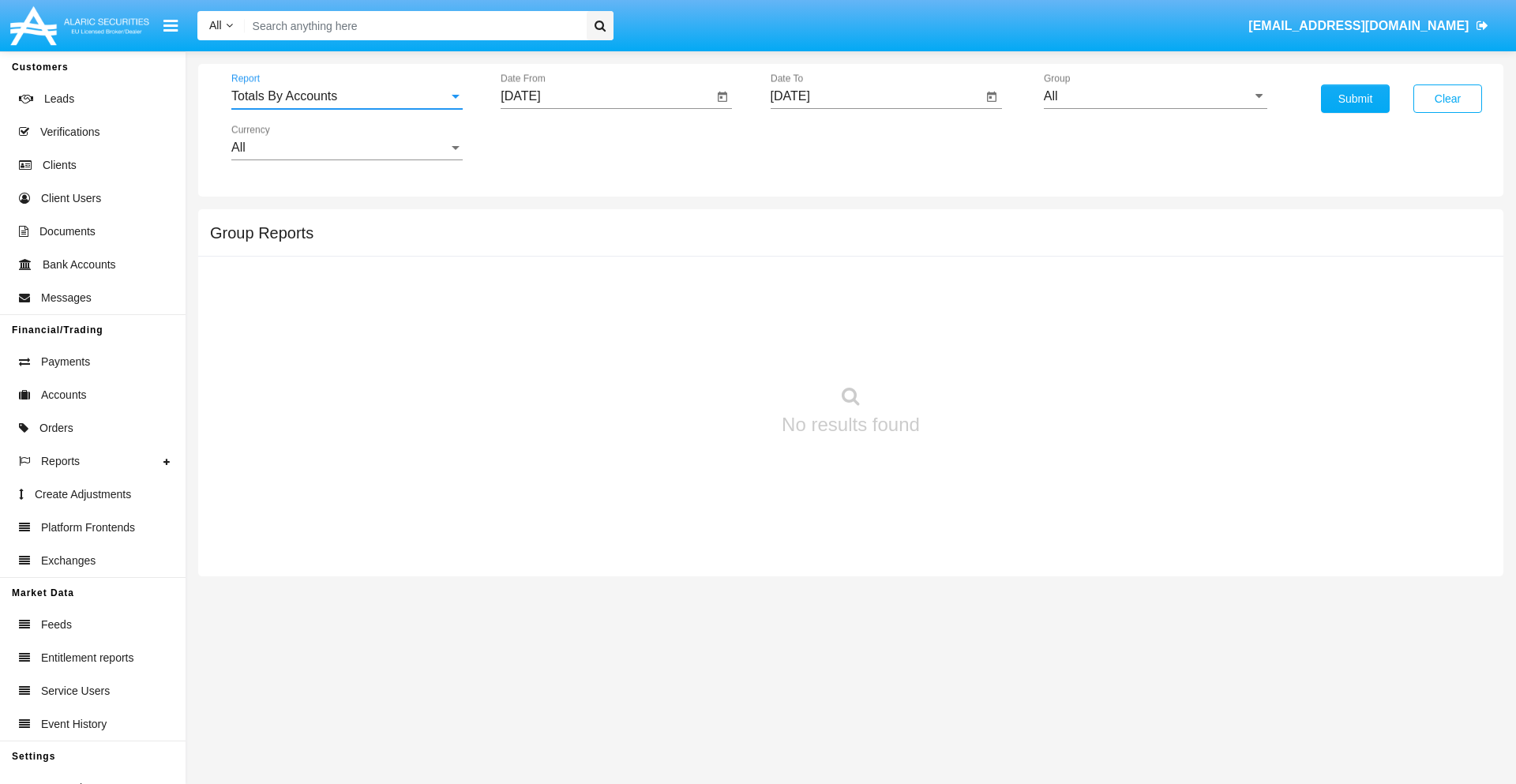
click at [607, 96] on input "[DATE]" at bounding box center [607, 95] width 212 height 14
click at [552, 142] on span "[DATE]" at bounding box center [538, 143] width 35 height 13
click at [704, 349] on div "2025" at bounding box center [704, 349] width 50 height 28
click at [649, 254] on div "JUL" at bounding box center [649, 254] width 50 height 28
click at [526, 368] on div "27" at bounding box center [526, 368] width 28 height 28
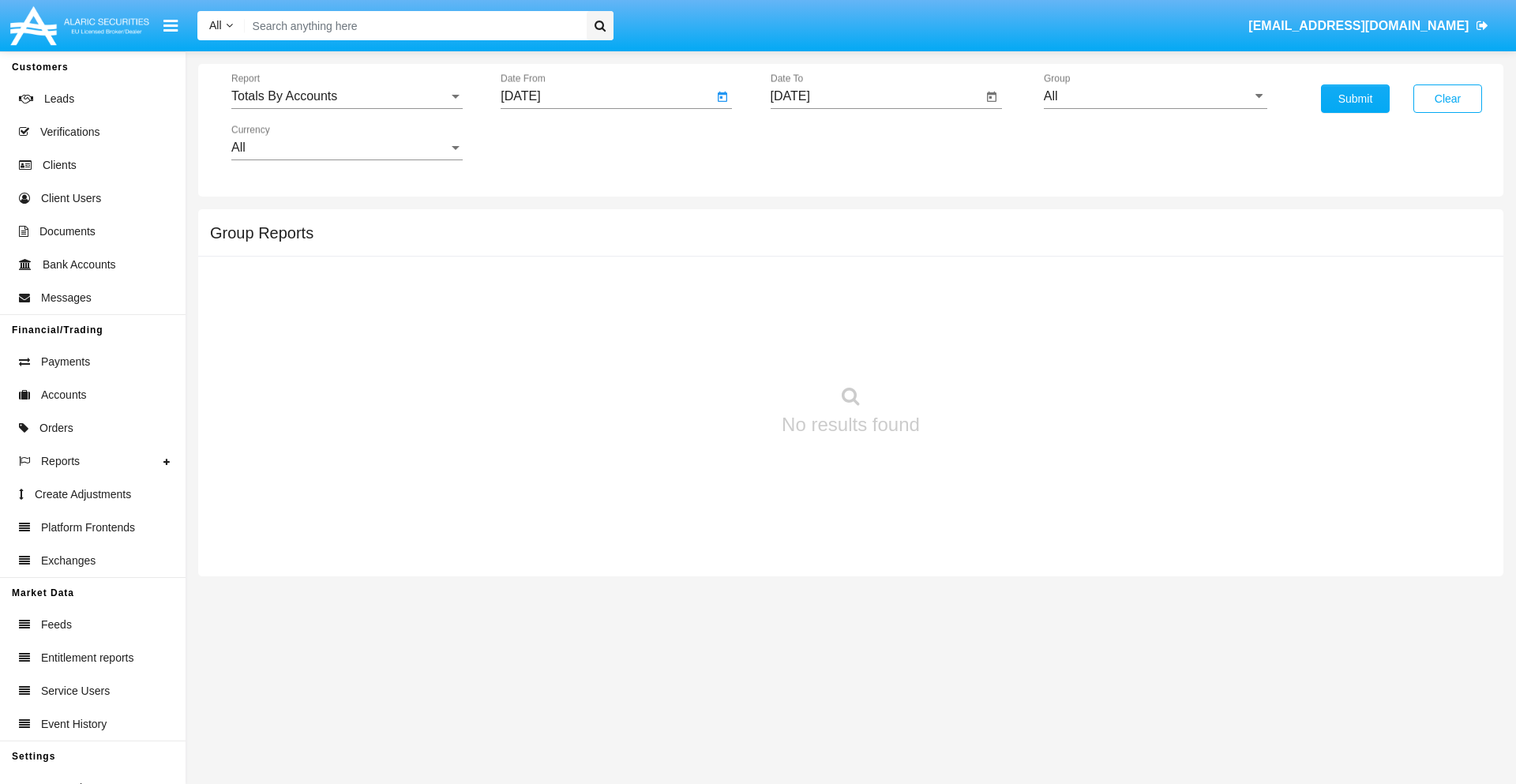
type input "07/27/25"
click at [876, 96] on input "[DATE]" at bounding box center [876, 95] width 212 height 14
click at [822, 142] on span "AUG 2025" at bounding box center [808, 143] width 35 height 13
click at [974, 349] on div "2025" at bounding box center [973, 349] width 50 height 28
click at [974, 254] on div "AUG" at bounding box center [973, 254] width 50 height 28
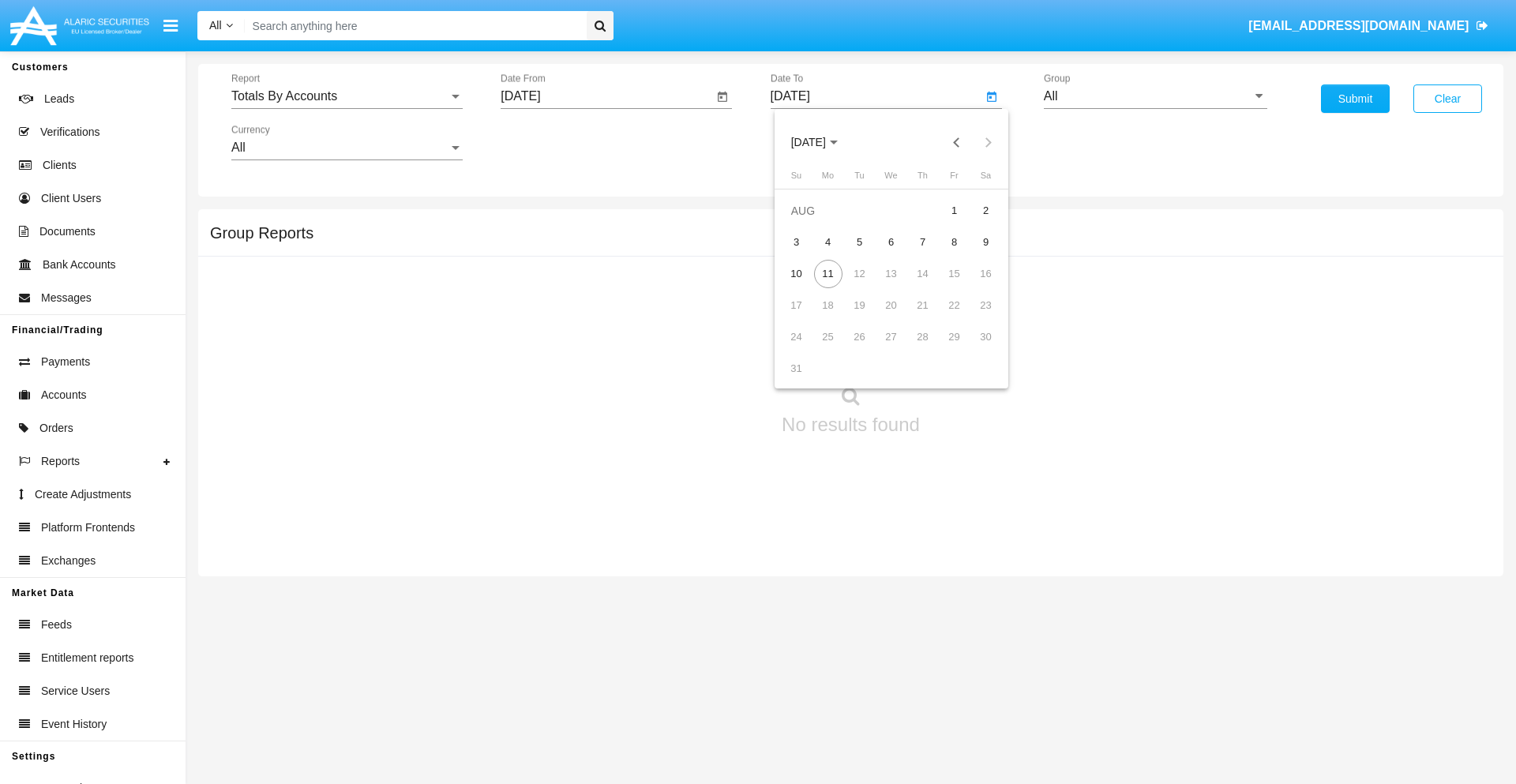
click at [827, 273] on div "11" at bounding box center [828, 274] width 28 height 28
type input "08/11/25"
click at [1155, 96] on input "All" at bounding box center [1155, 95] width 223 height 14
type input "Hammer Web Lite"
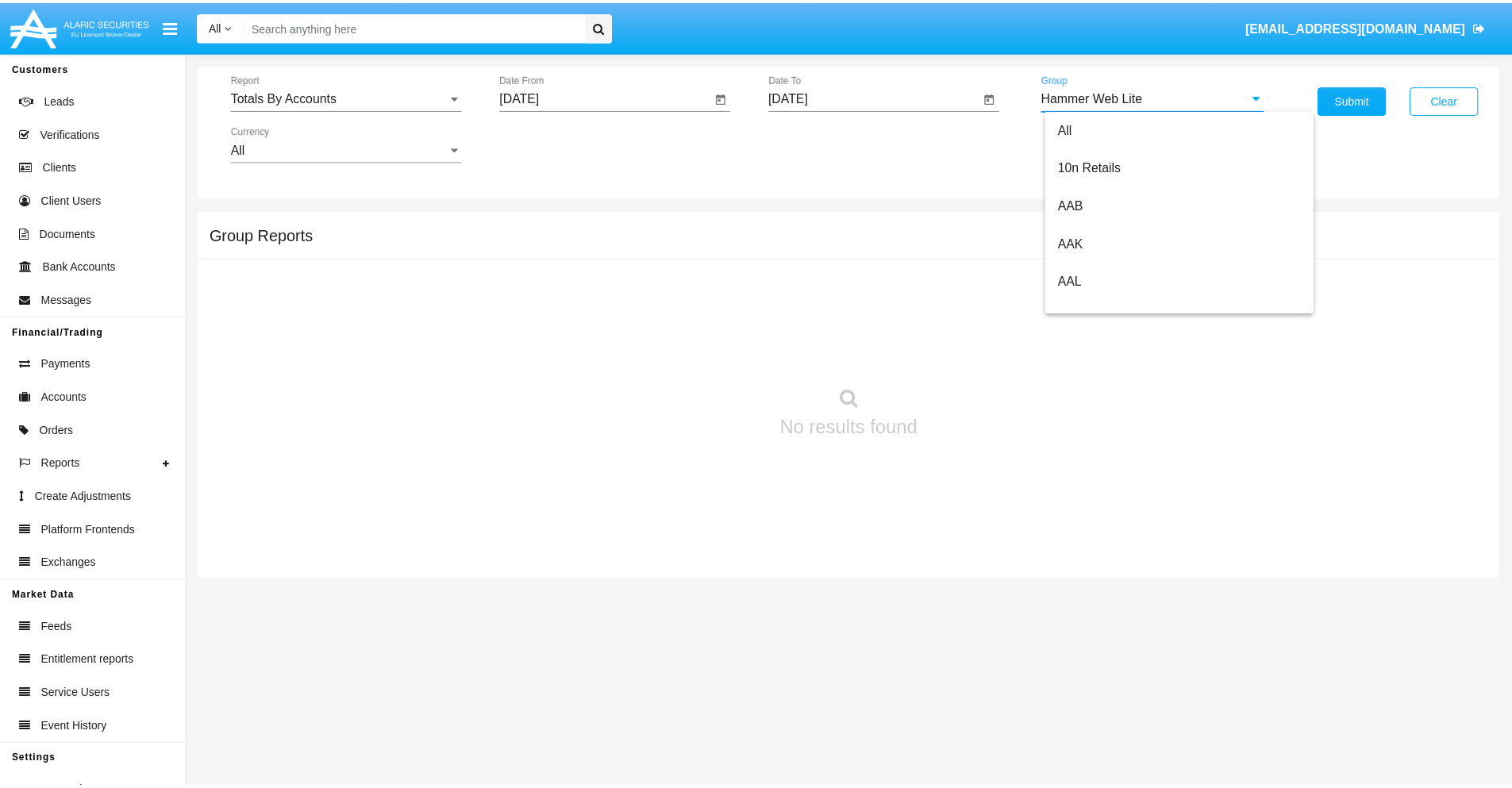
scroll to position [0, 0]
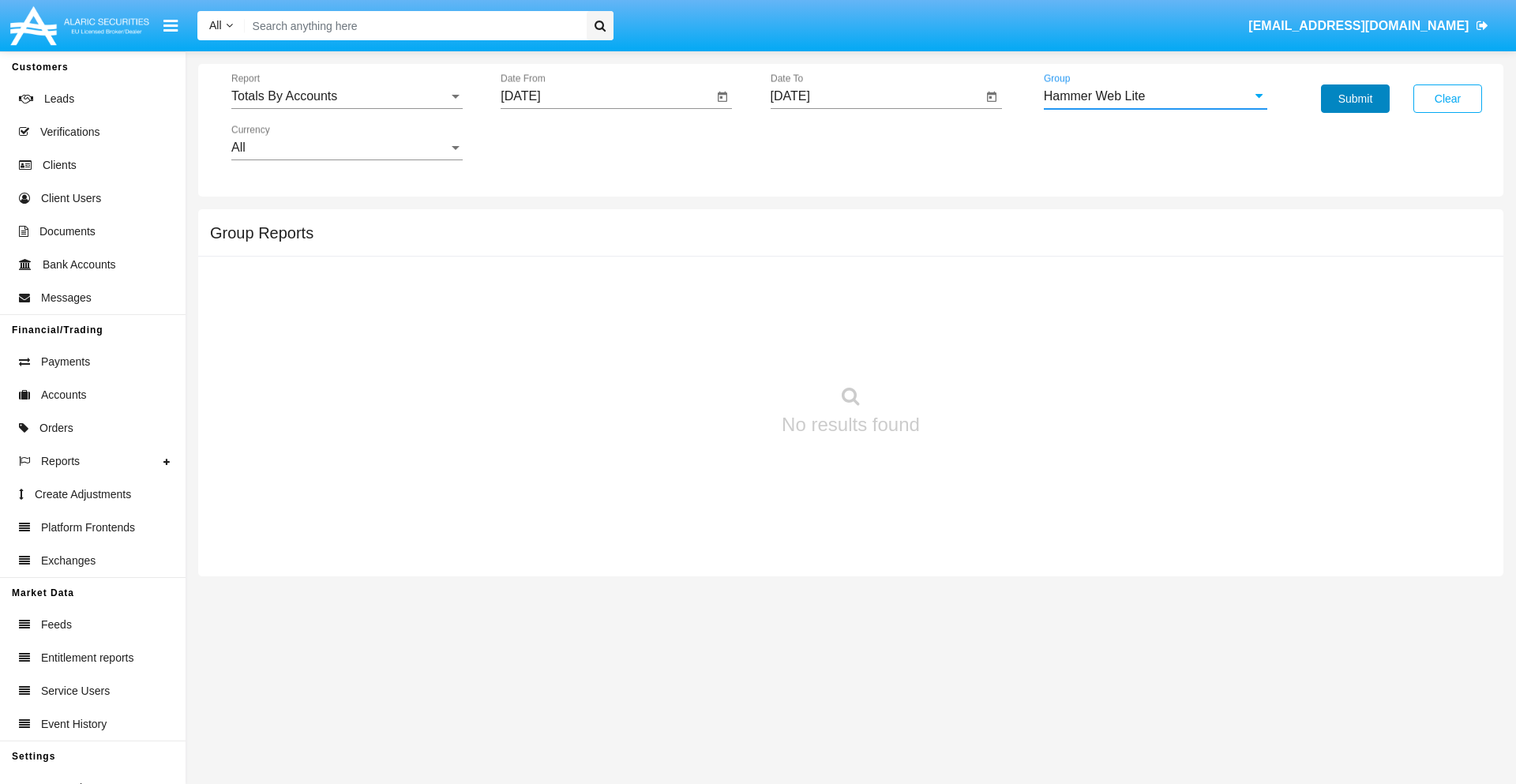
click at [1355, 99] on button "Submit" at bounding box center [1354, 98] width 68 height 28
click at [347, 96] on span "Report" at bounding box center [340, 95] width 217 height 14
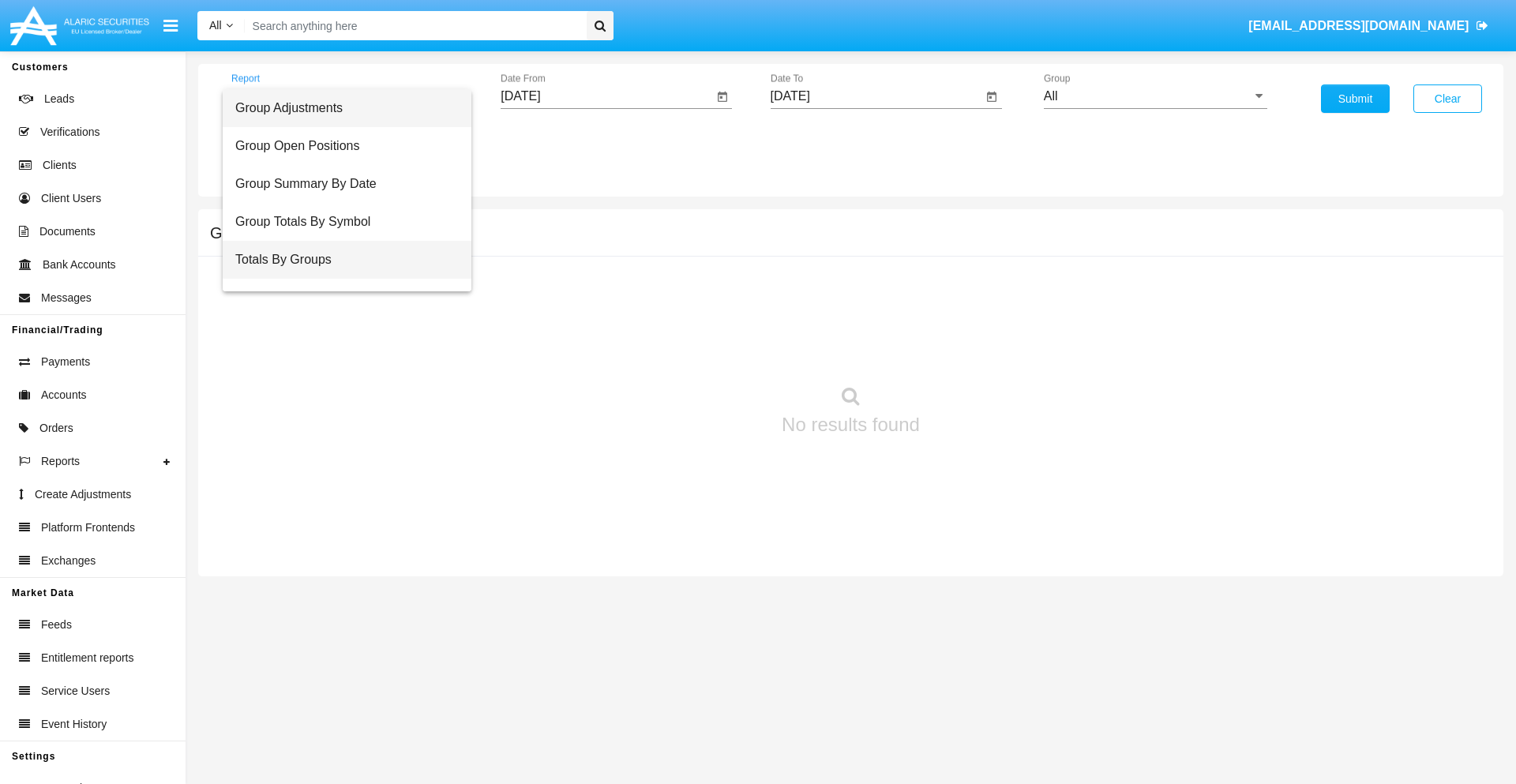
click at [340, 260] on span "Totals By Groups" at bounding box center [347, 260] width 223 height 38
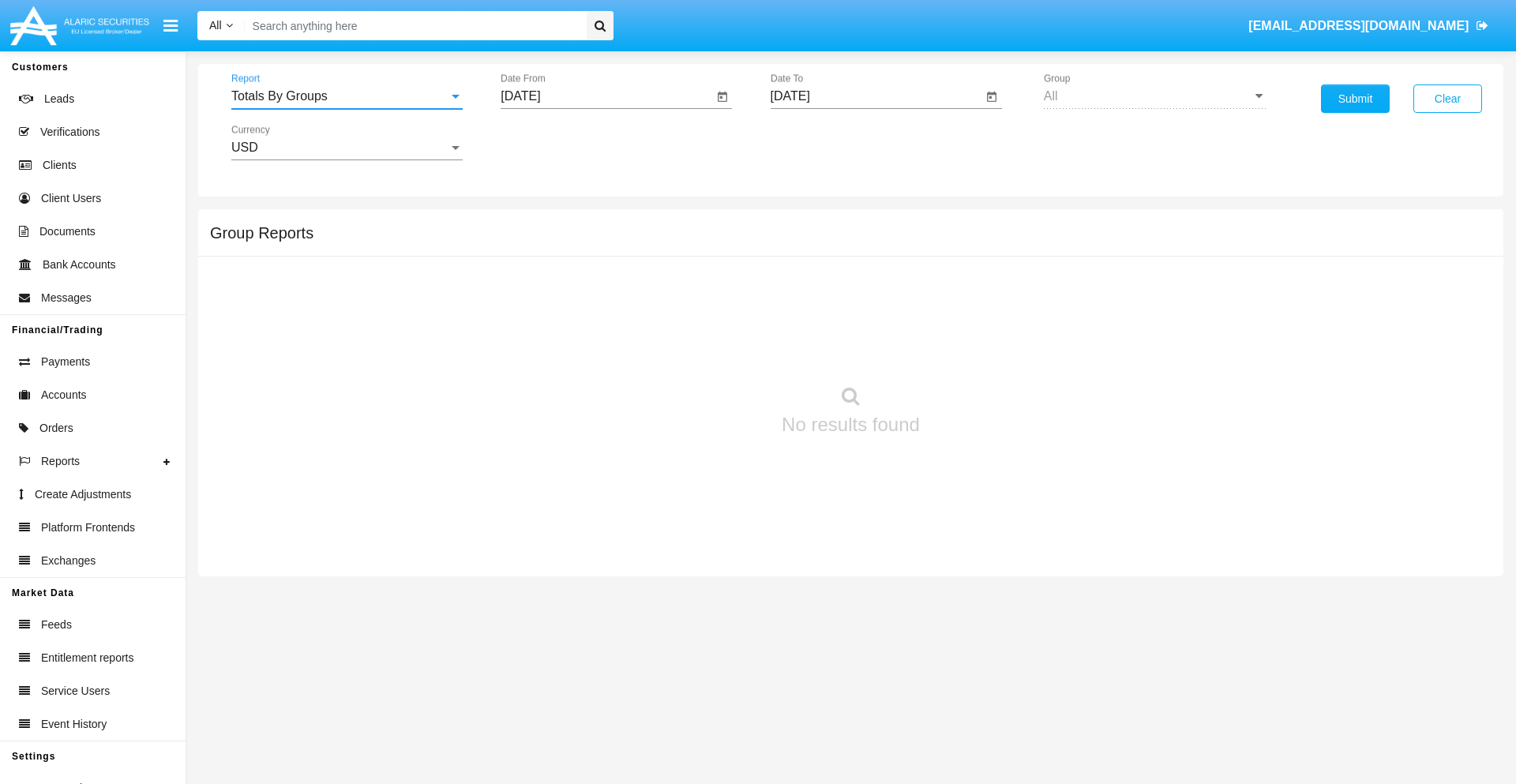
click at [607, 96] on input "[DATE]" at bounding box center [607, 95] width 212 height 14
click at [552, 142] on span "AUG 2025" at bounding box center [538, 143] width 35 height 13
click at [704, 349] on div "2025" at bounding box center [704, 349] width 50 height 28
click at [649, 254] on div "JUL" at bounding box center [649, 254] width 50 height 28
click at [526, 368] on div "27" at bounding box center [526, 368] width 28 height 28
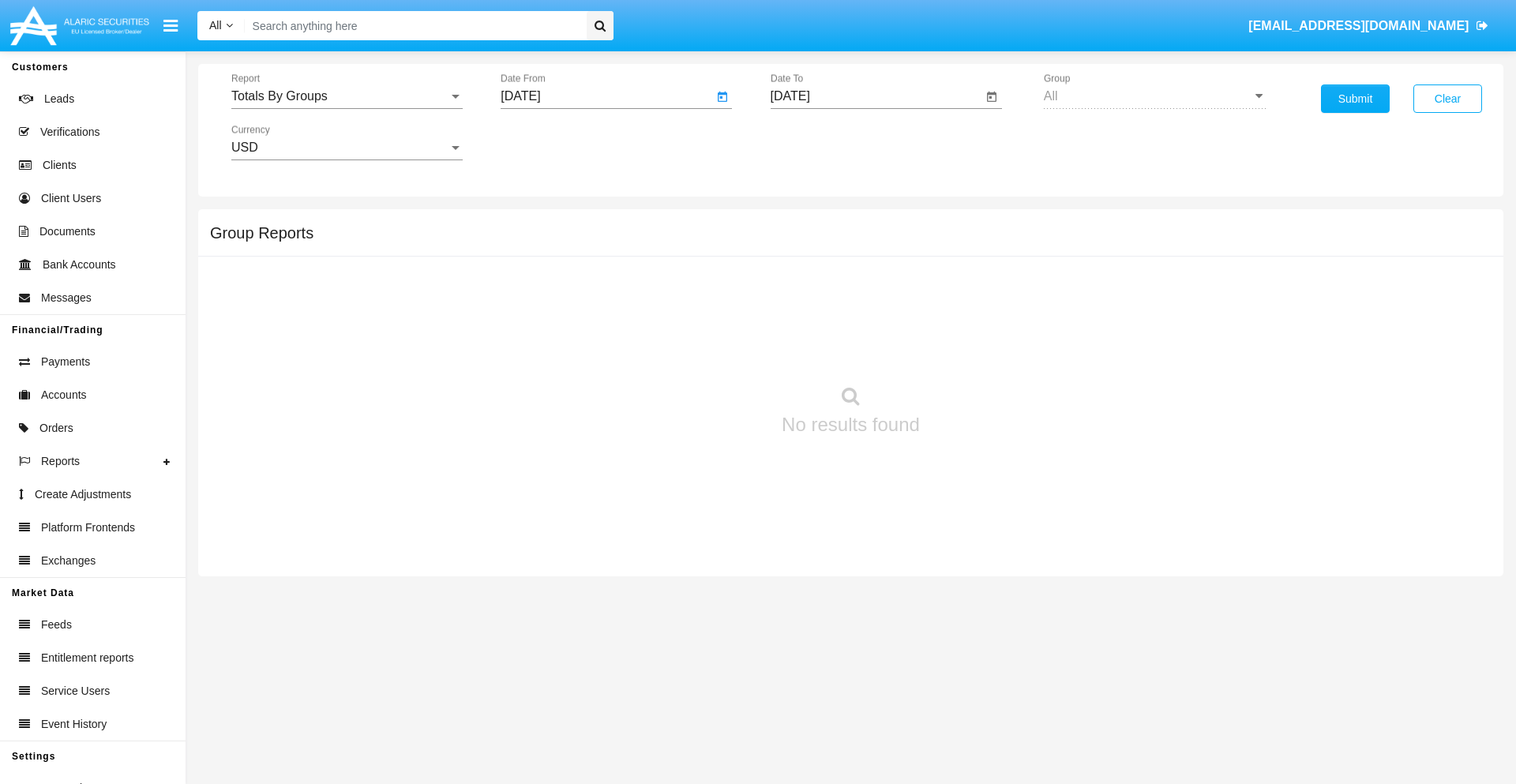
type input "07/27/25"
click at [876, 96] on input "[DATE]" at bounding box center [876, 95] width 212 height 14
click at [822, 142] on span "AUG 2025" at bounding box center [808, 143] width 35 height 13
click at [974, 349] on div "2025" at bounding box center [973, 349] width 50 height 28
click at [974, 254] on div "AUG" at bounding box center [973, 254] width 50 height 28
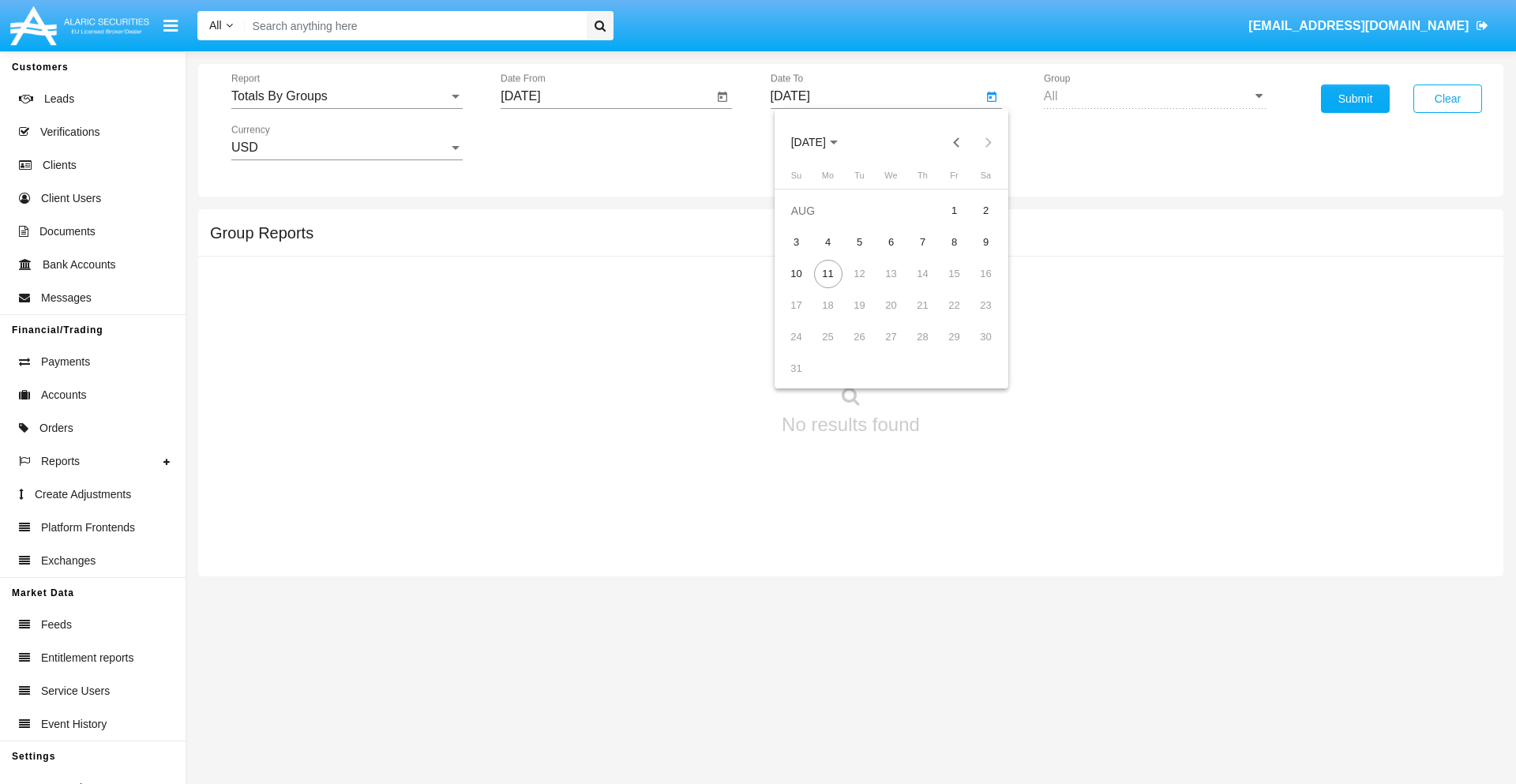
click at [827, 273] on div "11" at bounding box center [828, 274] width 28 height 28
type input "08/11/25"
click at [1355, 99] on button "Submit" at bounding box center [1354, 98] width 68 height 28
click at [347, 96] on span "Report" at bounding box center [340, 95] width 217 height 14
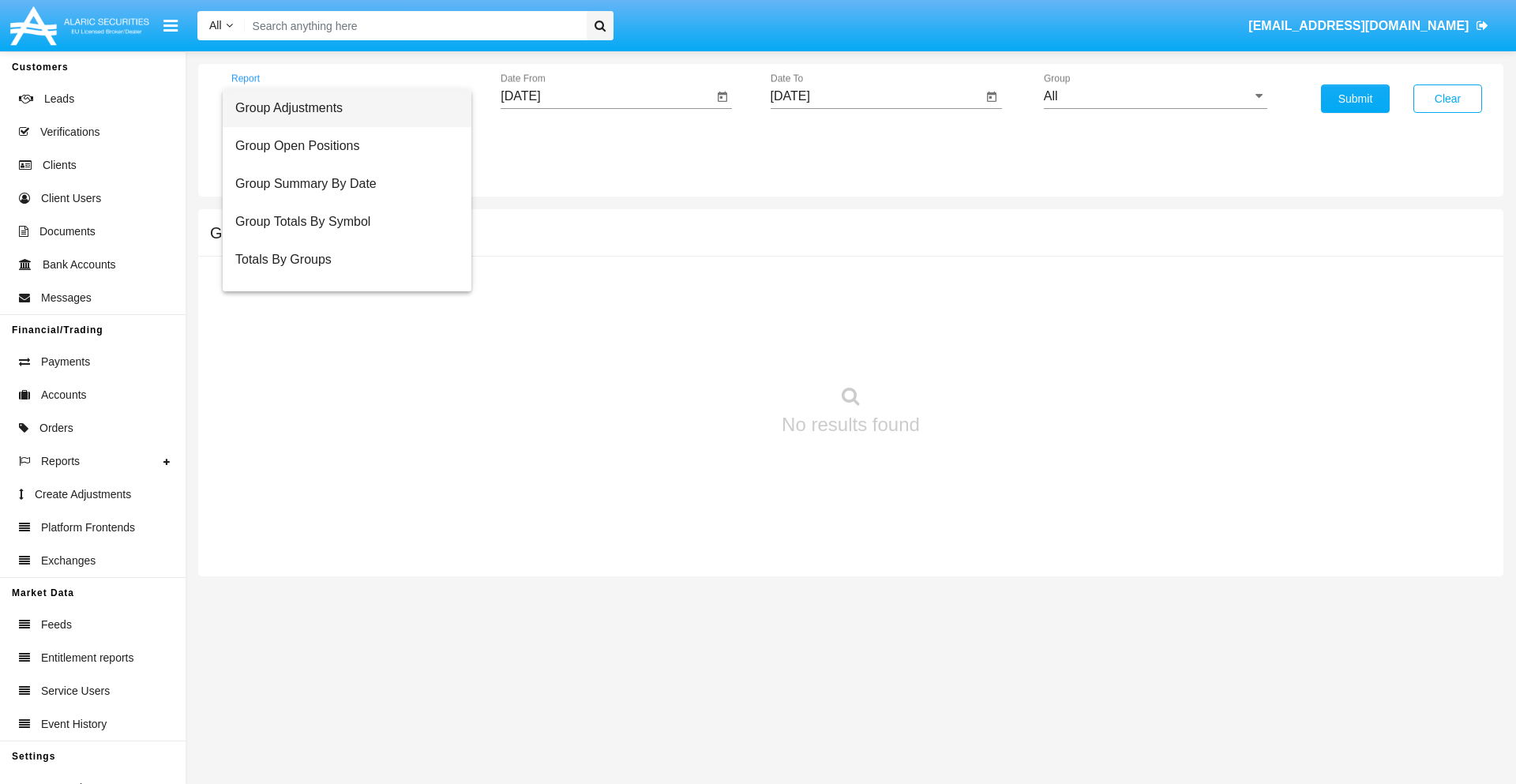
click at [340, 108] on span "Group Adjustments" at bounding box center [347, 107] width 223 height 38
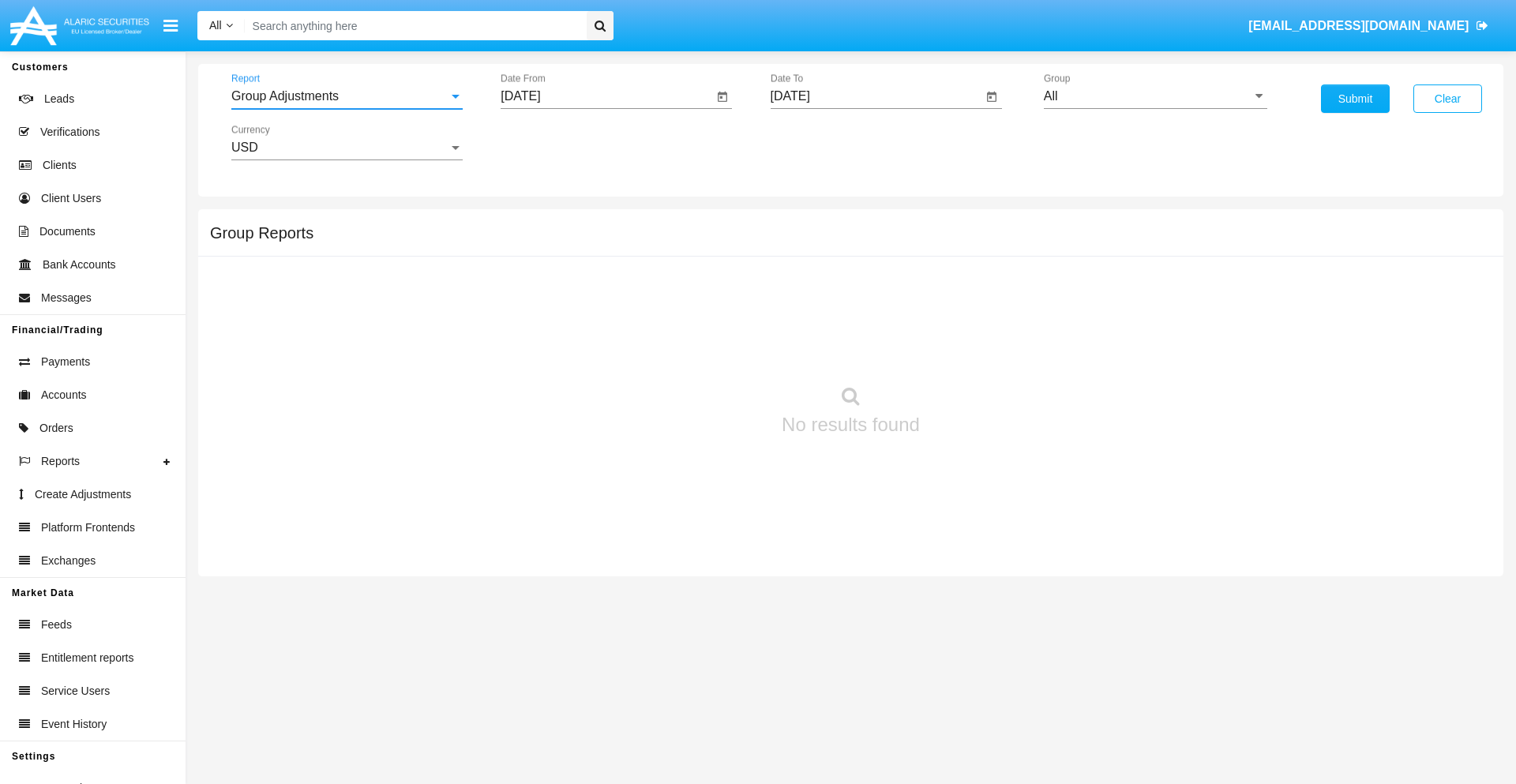
click at [1155, 96] on input "All" at bounding box center [1155, 95] width 223 height 14
click at [1355, 99] on button "Submit" at bounding box center [1354, 98] width 68 height 28
click at [347, 96] on span "Report" at bounding box center [340, 95] width 217 height 14
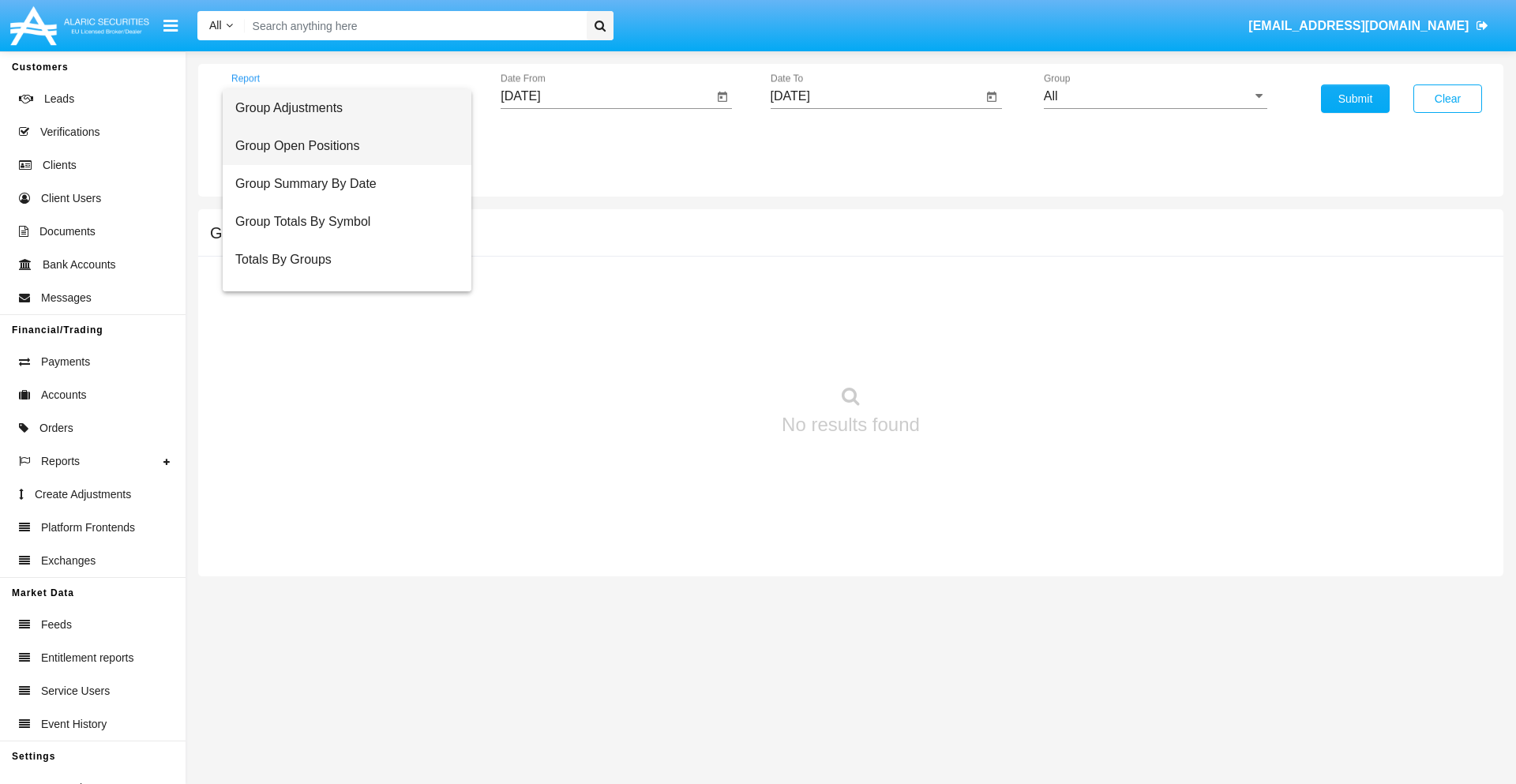
click at [340, 146] on span "Group Open Positions" at bounding box center [347, 146] width 223 height 38
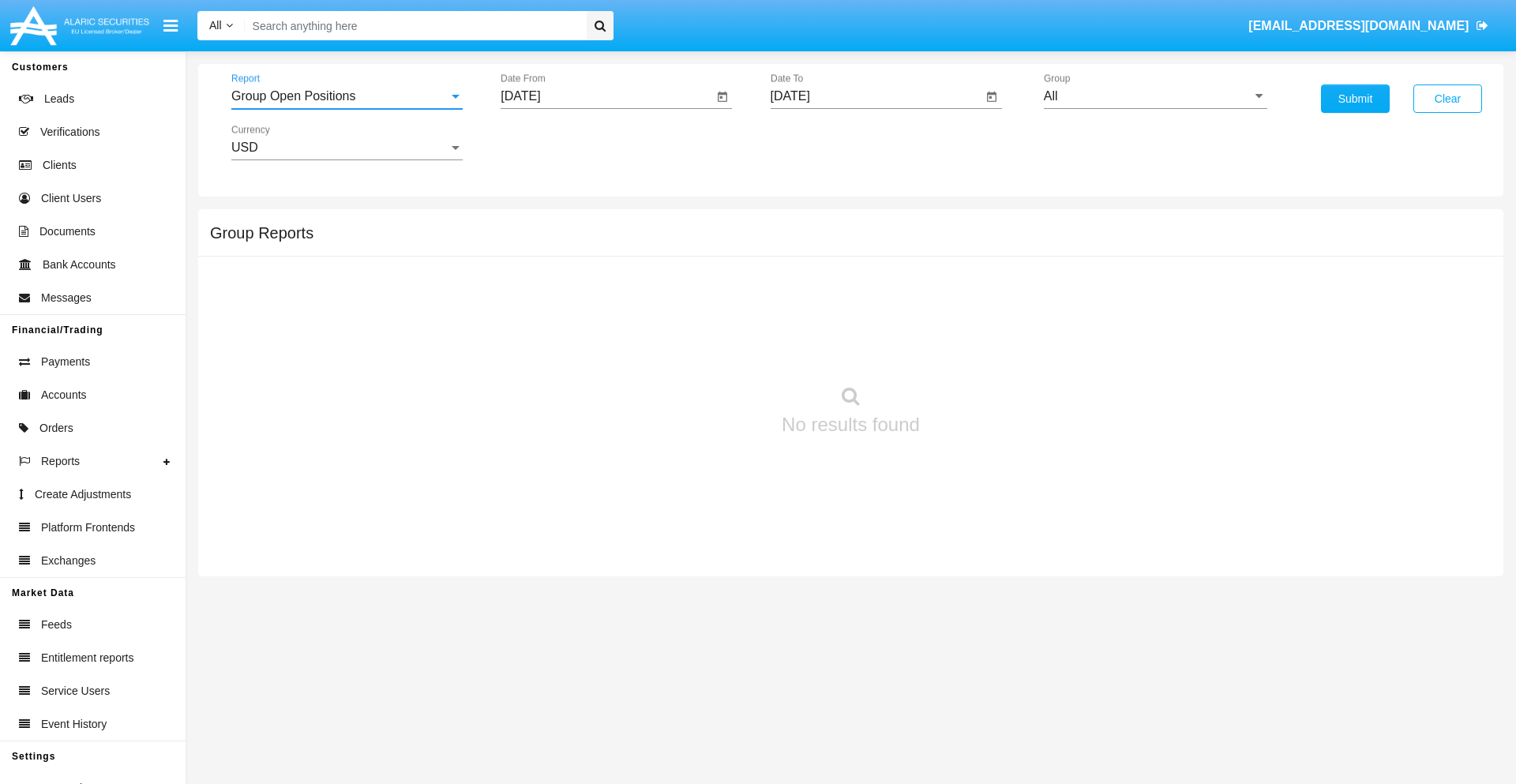
click at [1155, 96] on input "All" at bounding box center [1155, 95] width 223 height 14
click at [1355, 99] on button "Submit" at bounding box center [1354, 98] width 68 height 28
click at [347, 96] on span "Report" at bounding box center [340, 95] width 217 height 14
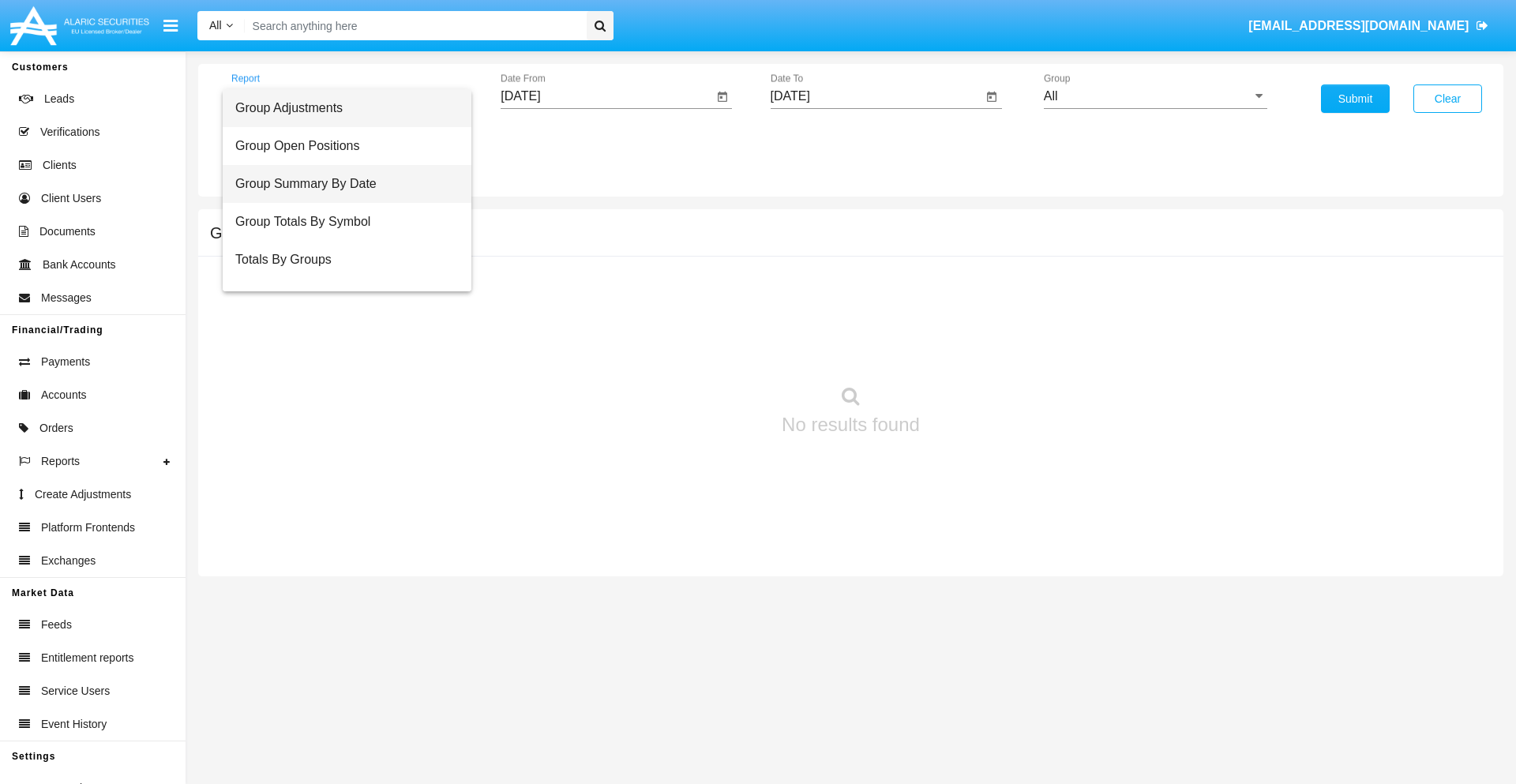
click at [340, 184] on span "Group Summary By Date" at bounding box center [347, 184] width 223 height 38
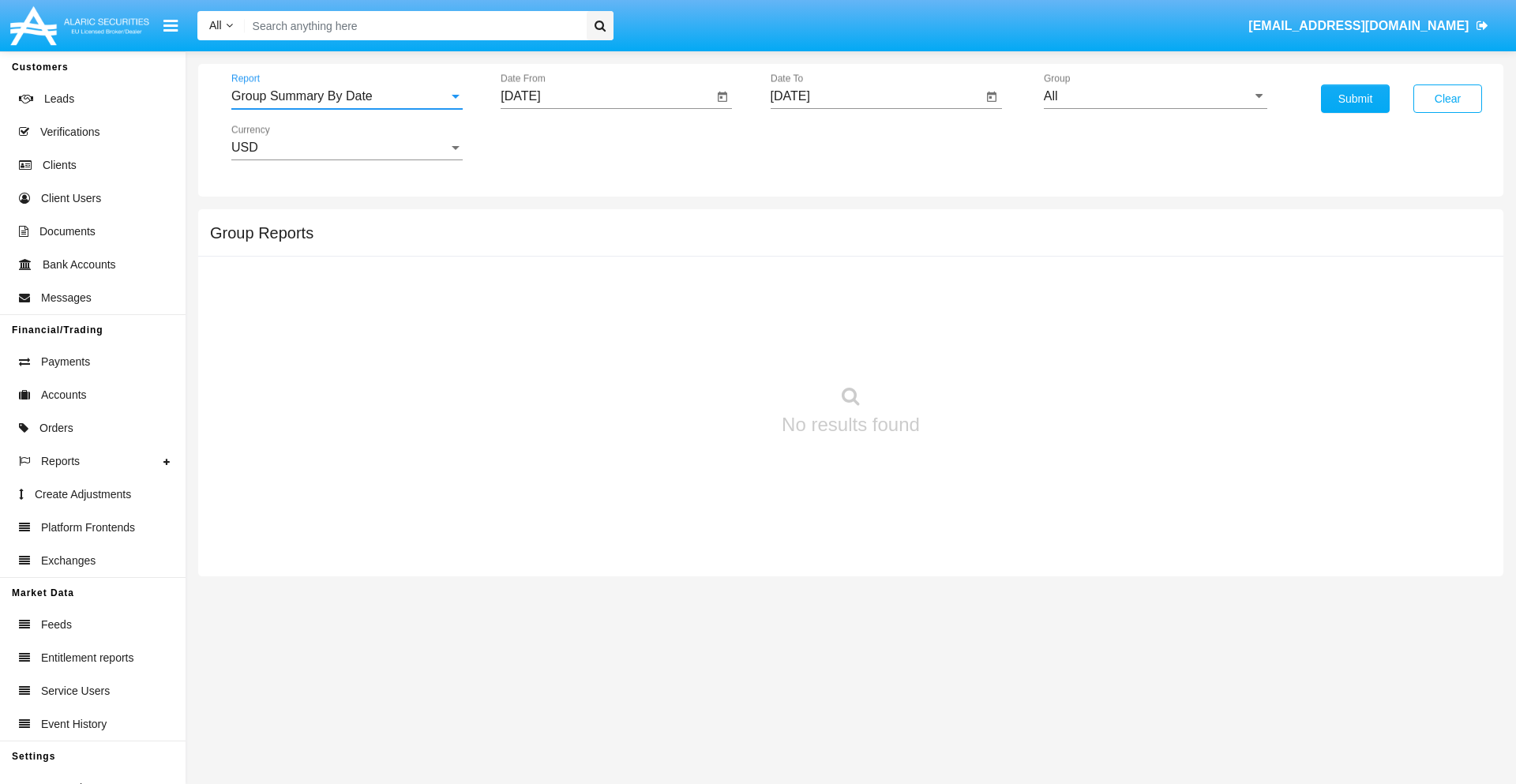
click at [1155, 96] on input "All" at bounding box center [1155, 95] width 223 height 14
click at [1355, 99] on button "Submit" at bounding box center [1354, 98] width 68 height 28
click at [347, 96] on span "Report" at bounding box center [340, 95] width 217 height 14
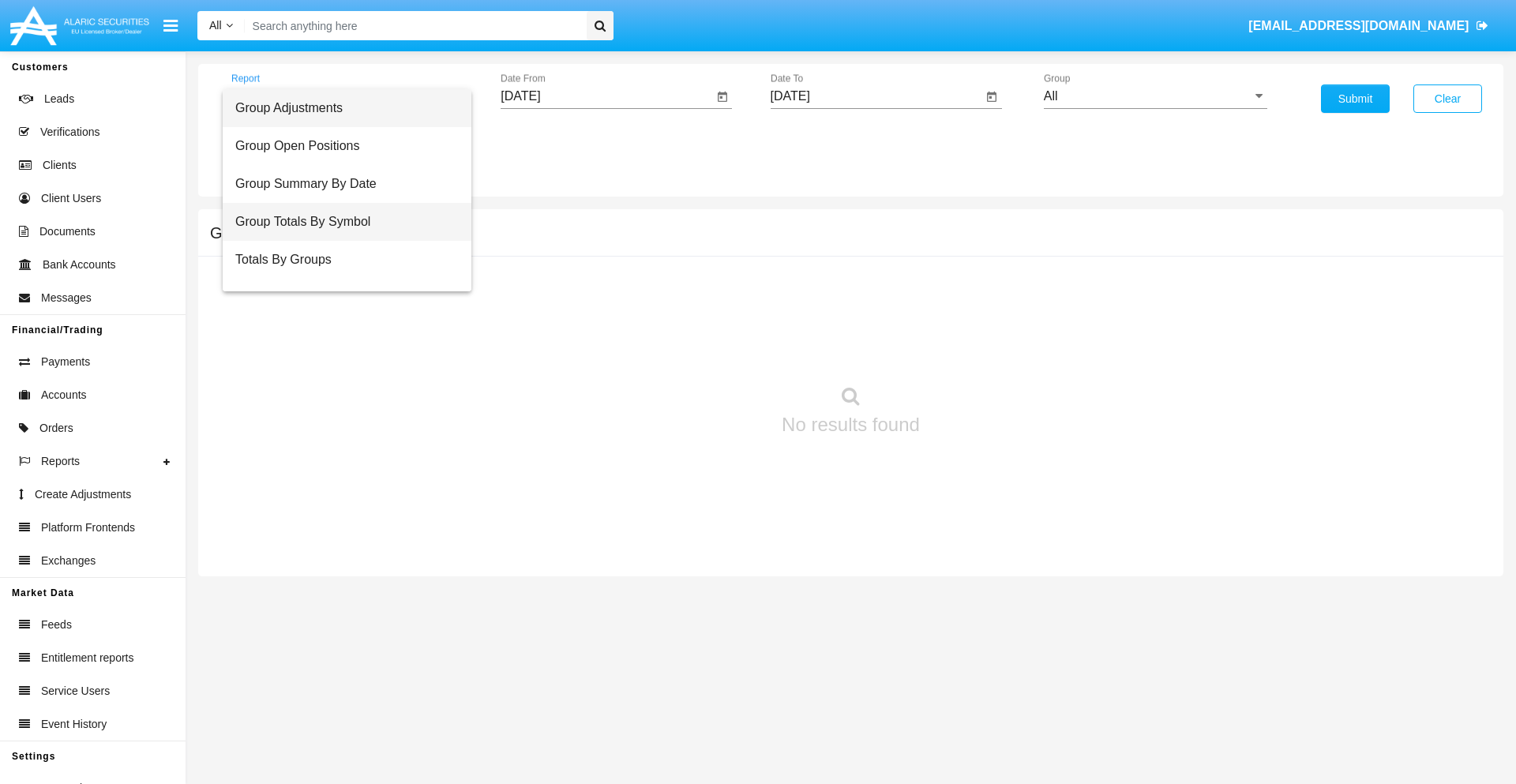
click at [340, 221] on span "Group Totals By Symbol" at bounding box center [347, 221] width 223 height 38
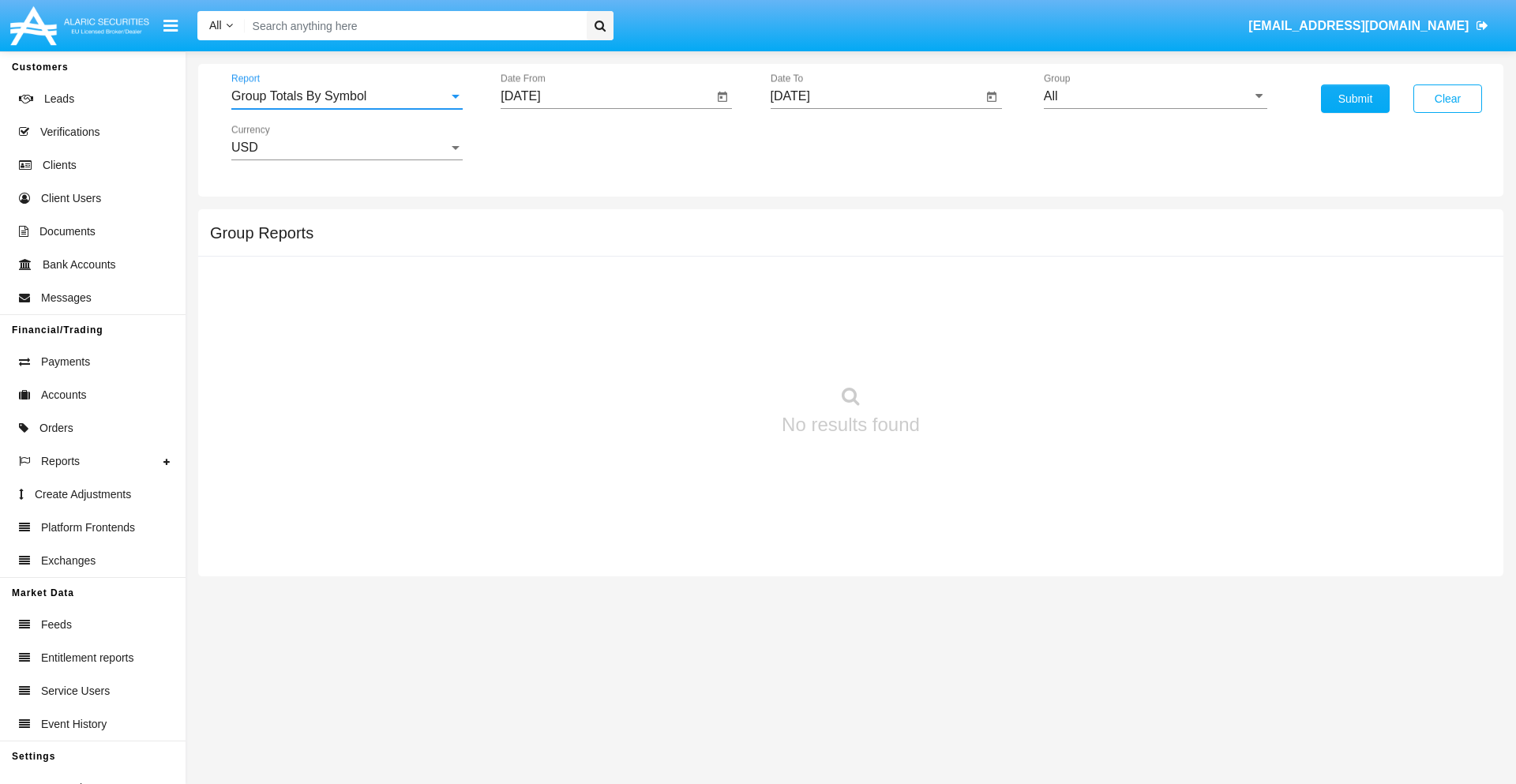
click at [1155, 96] on input "All" at bounding box center [1155, 95] width 223 height 14
click at [1355, 99] on button "Submit" at bounding box center [1354, 98] width 68 height 28
click at [347, 96] on span "Report" at bounding box center [340, 95] width 217 height 14
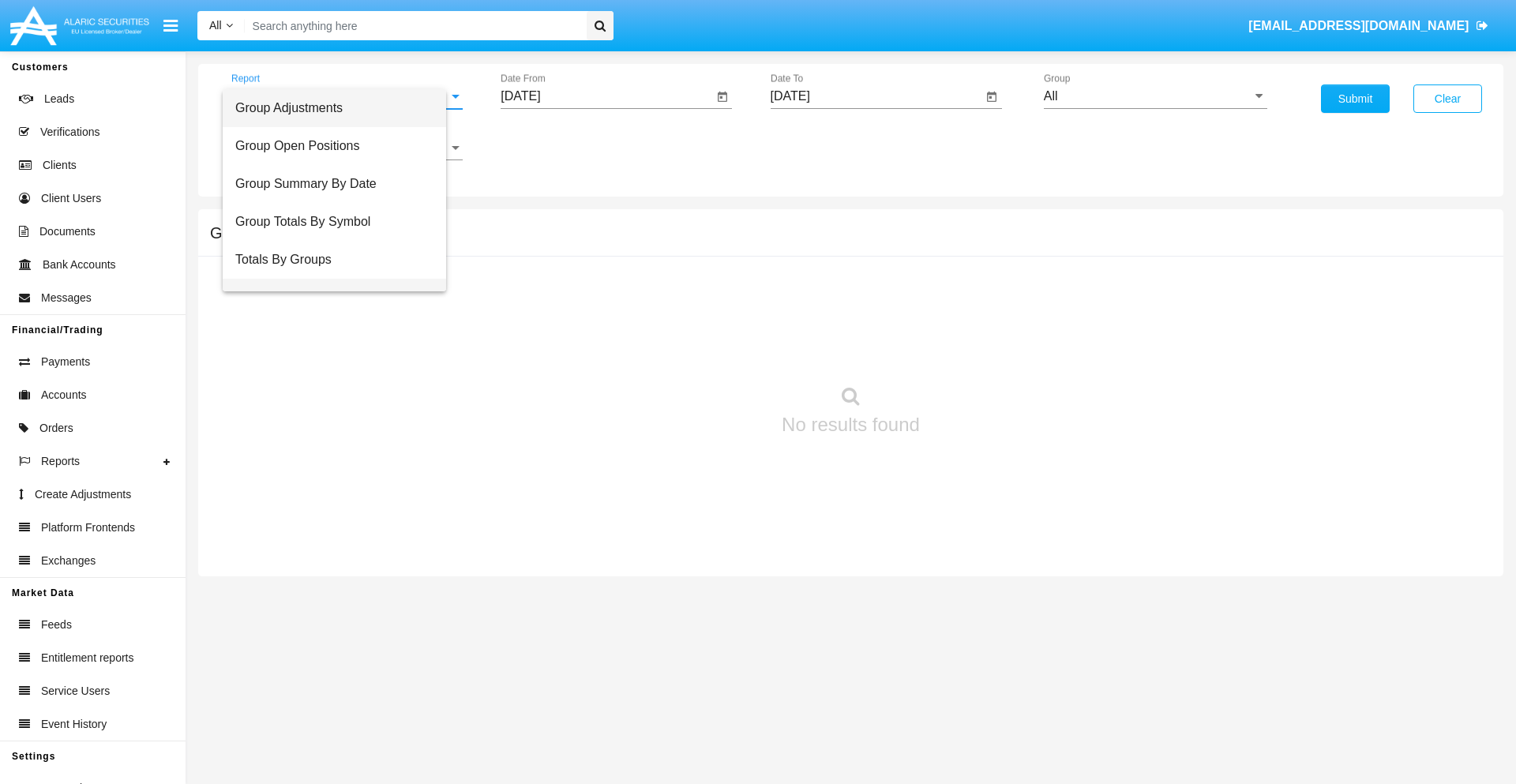
click at [340, 278] on span "Group Fees By Destination" at bounding box center [335, 297] width 198 height 38
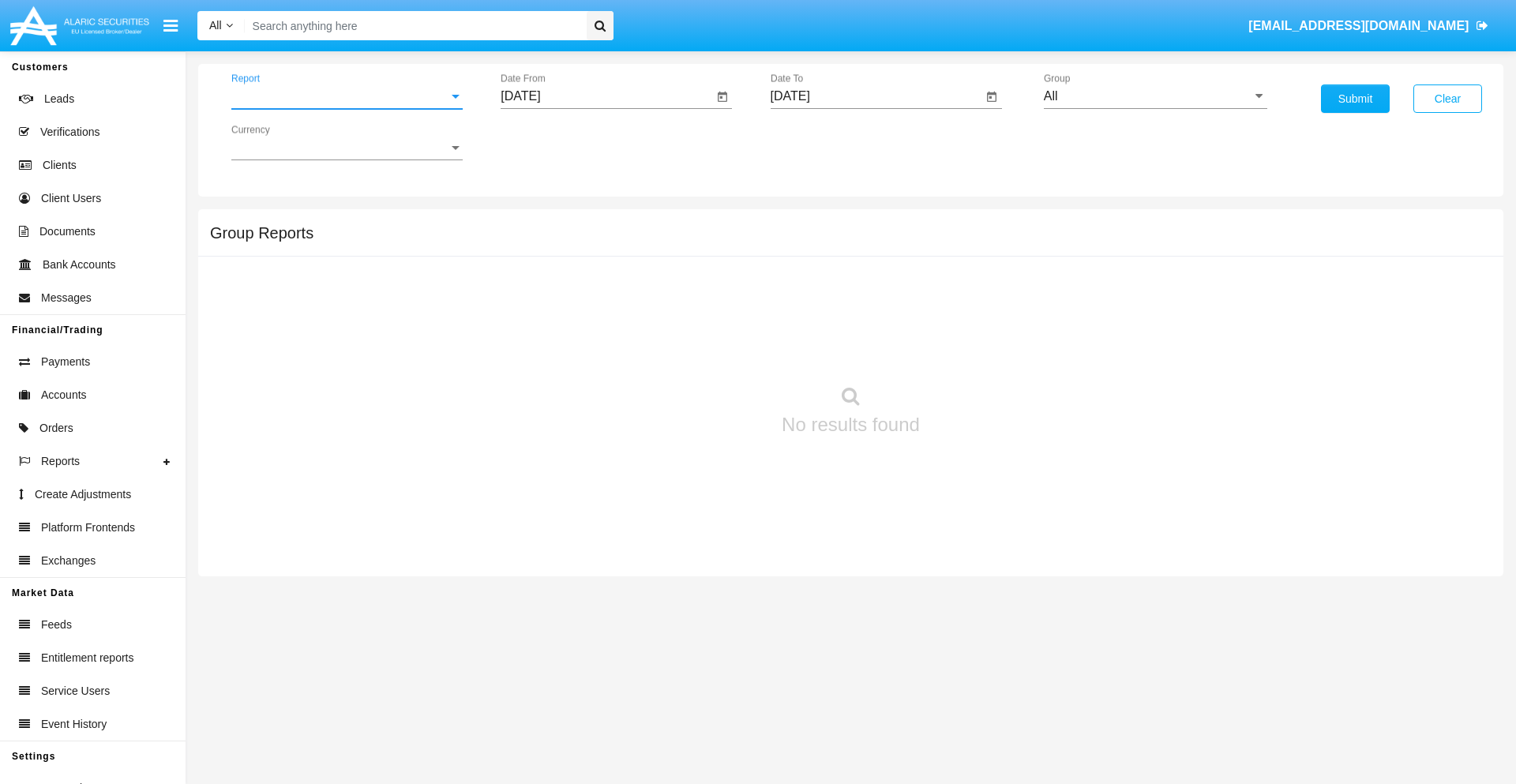
scroll to position [25, 0]
click at [1155, 96] on input "All" at bounding box center [1155, 95] width 223 height 14
click at [1355, 99] on button "Submit" at bounding box center [1354, 98] width 68 height 28
